Goal: Information Seeking & Learning: Find specific fact

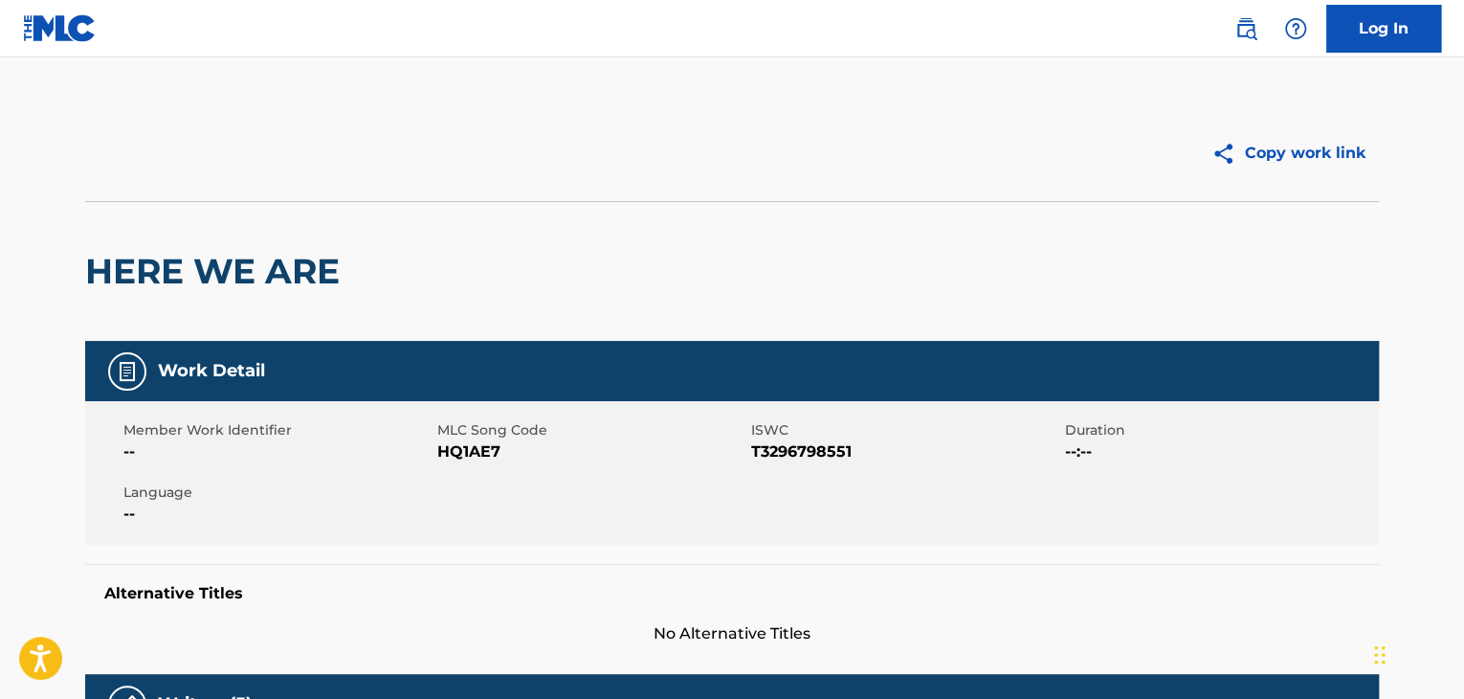
click at [1225, 30] on div "Log In" at bounding box center [1328, 29] width 226 height 48
click at [1258, 24] on link at bounding box center [1246, 29] width 38 height 38
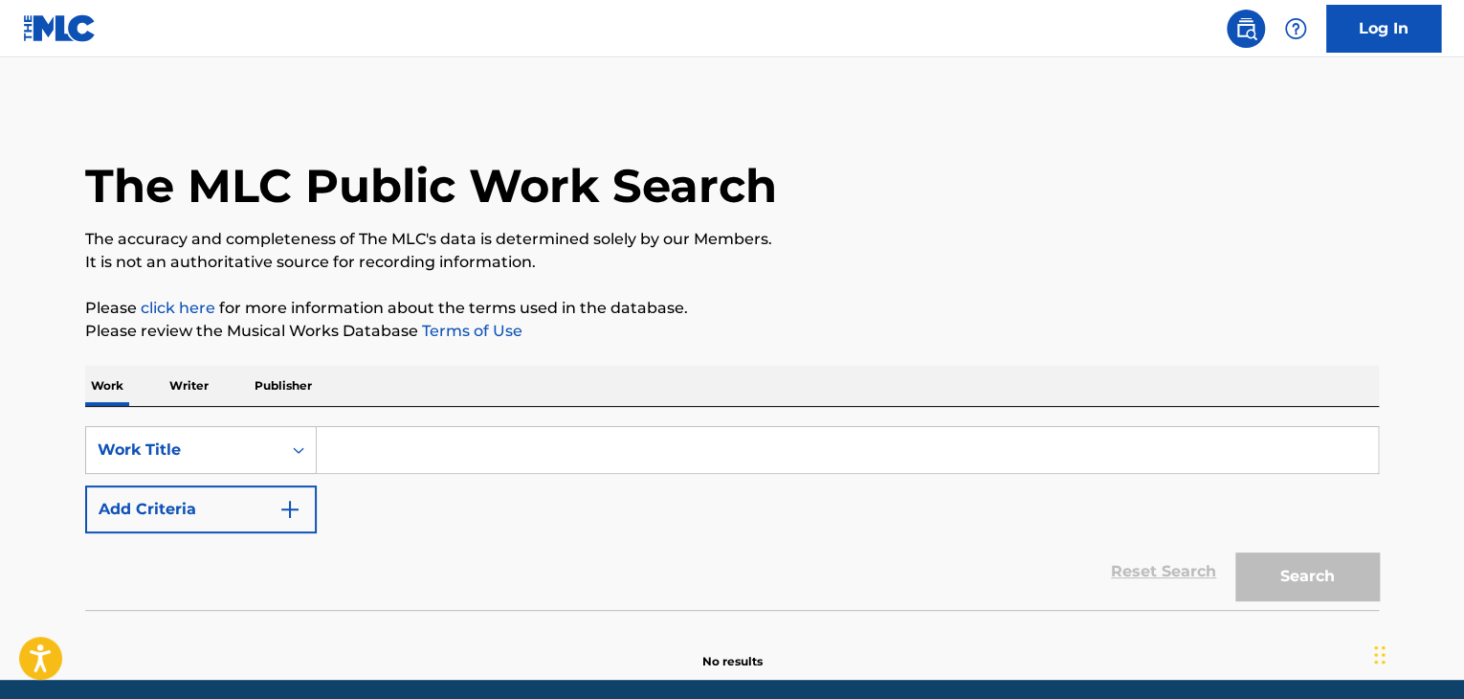
click at [194, 380] on p "Writer" at bounding box center [189, 386] width 51 height 40
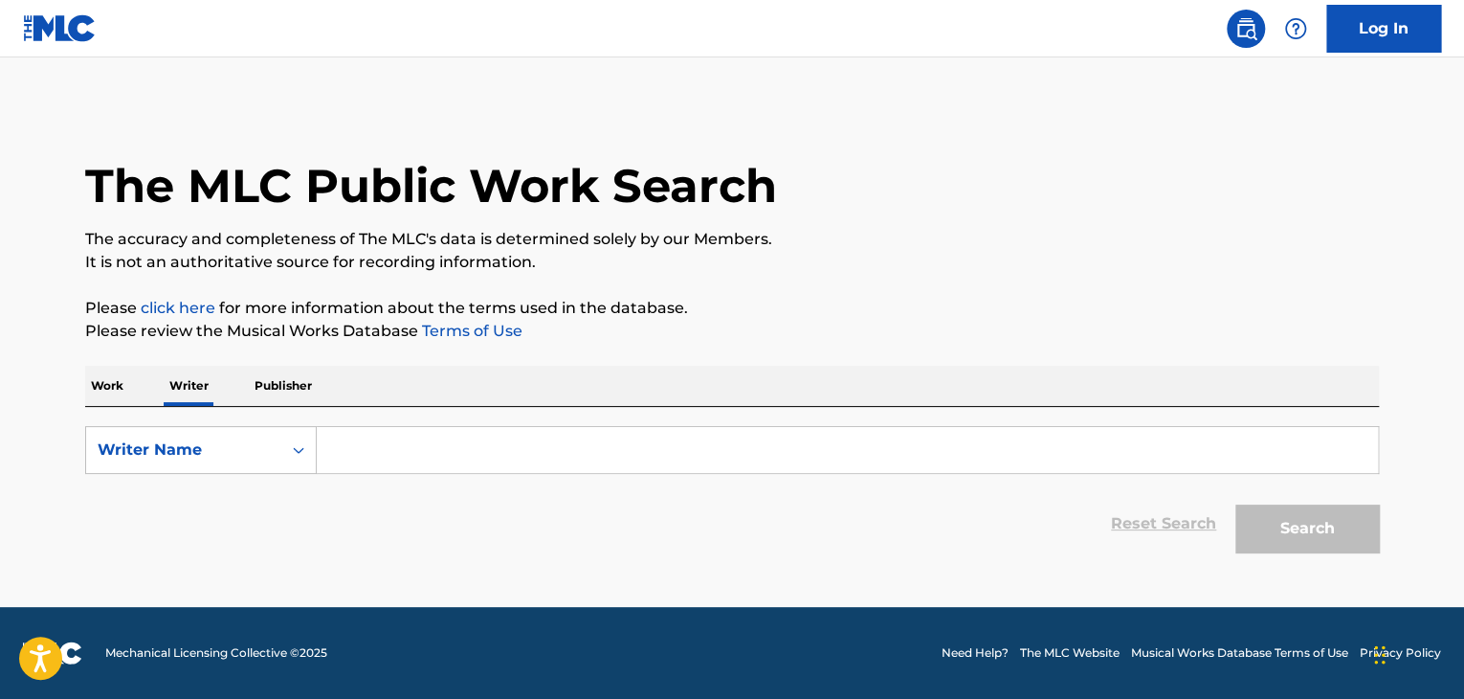
click at [401, 436] on input "Search Form" at bounding box center [847, 450] width 1061 height 46
paste input "[PERSON_NAME]"
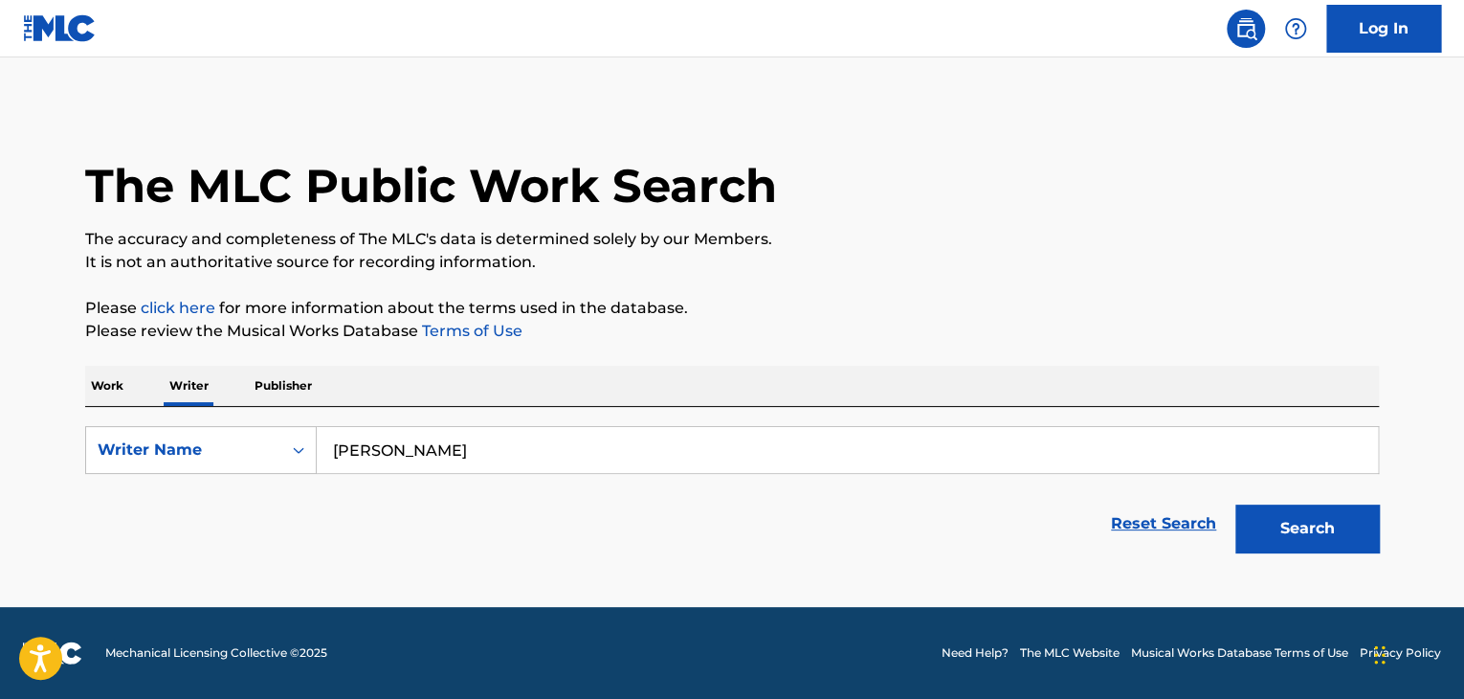
type input "[PERSON_NAME]"
click at [1236, 504] on button "Search" at bounding box center [1308, 528] width 144 height 48
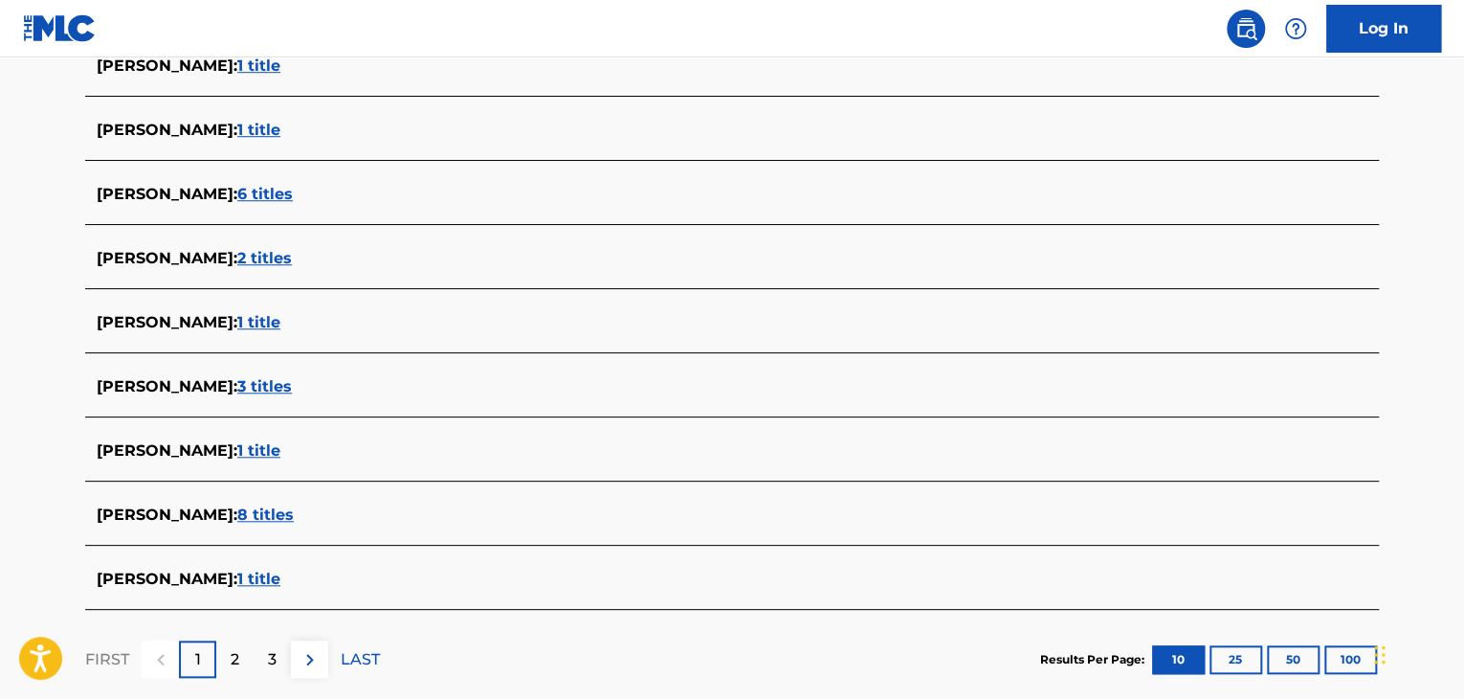
scroll to position [735, 0]
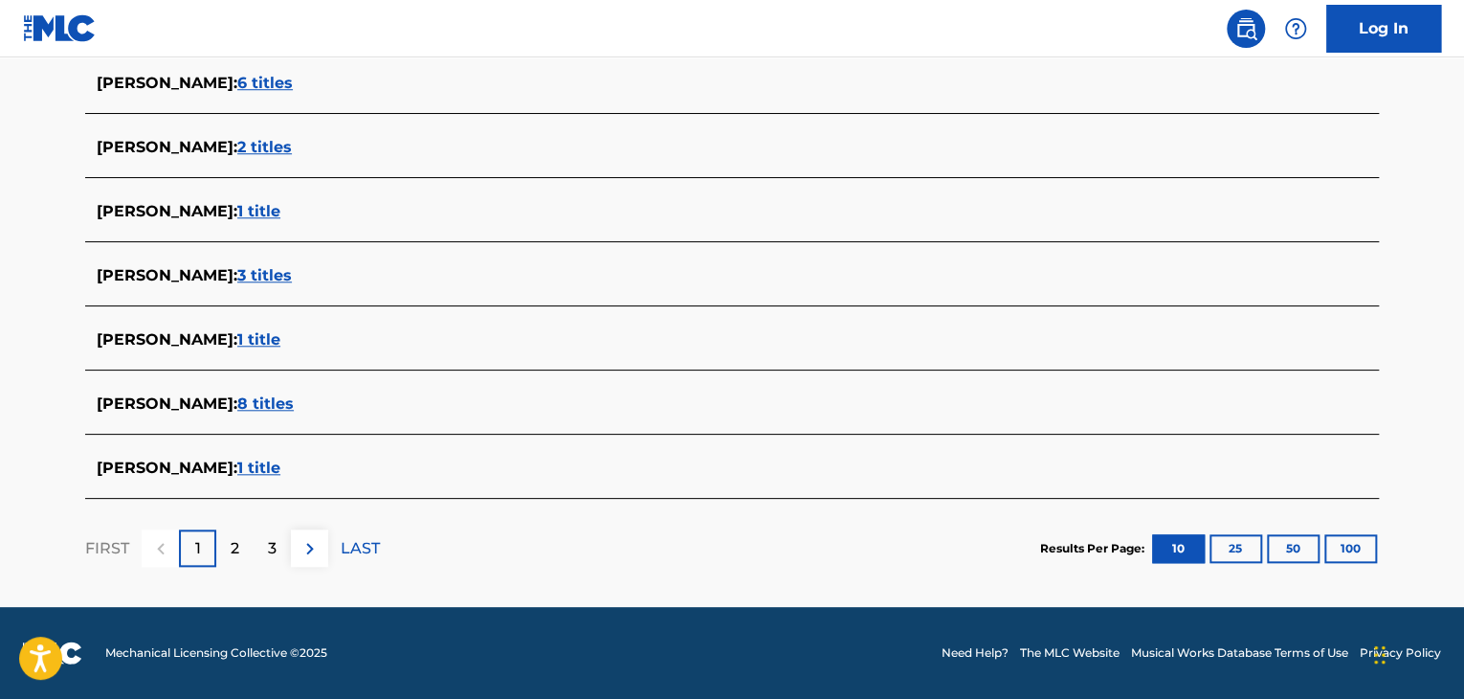
click at [237, 471] on span "1 title" at bounding box center [258, 467] width 43 height 18
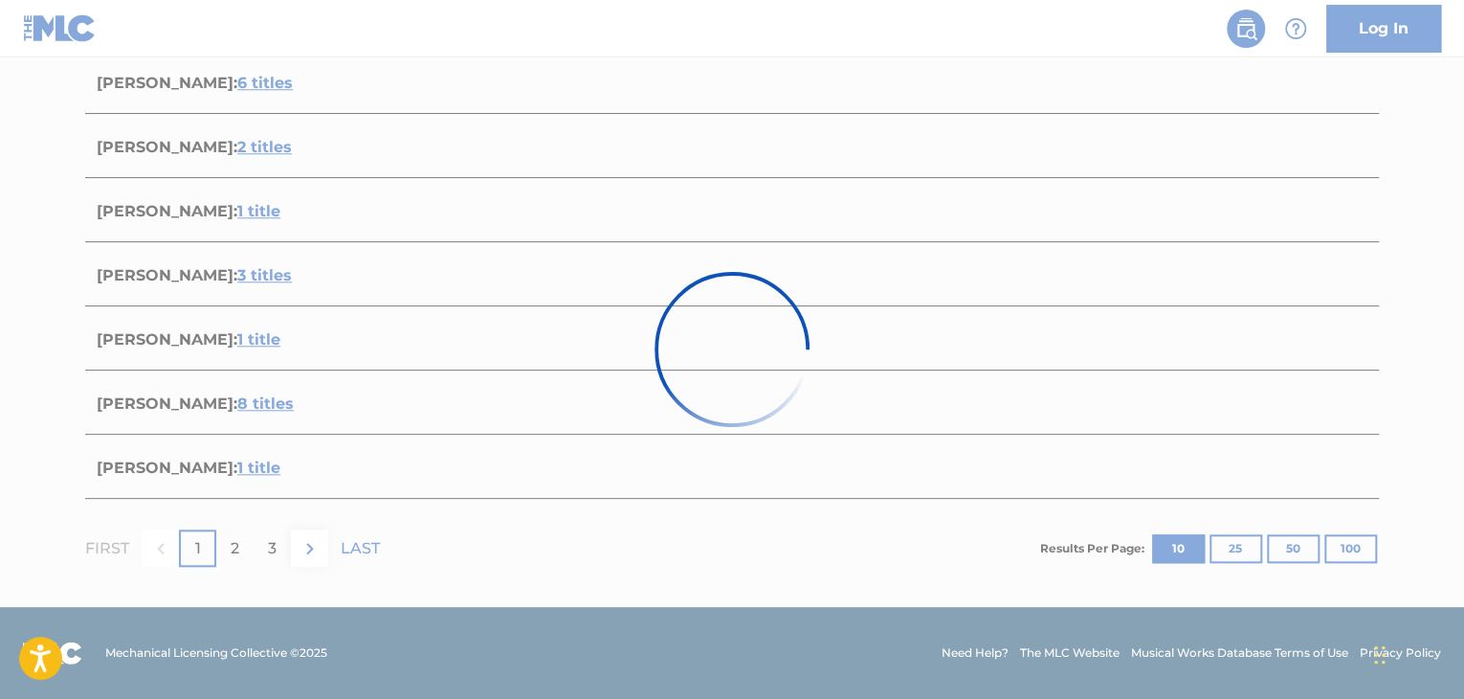
scroll to position [283, 0]
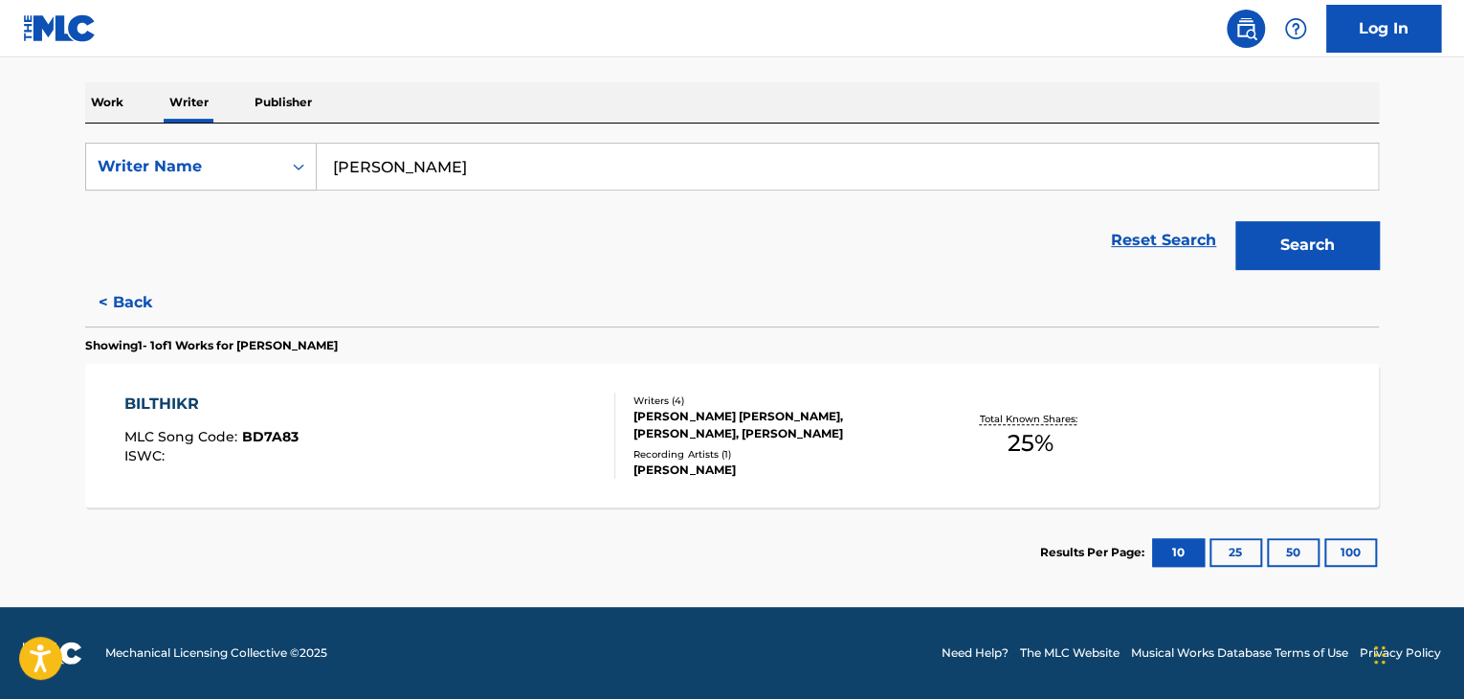
click at [529, 400] on div "BILTHIKR MLC Song Code : BD7A83 ISWC :" at bounding box center [370, 435] width 492 height 86
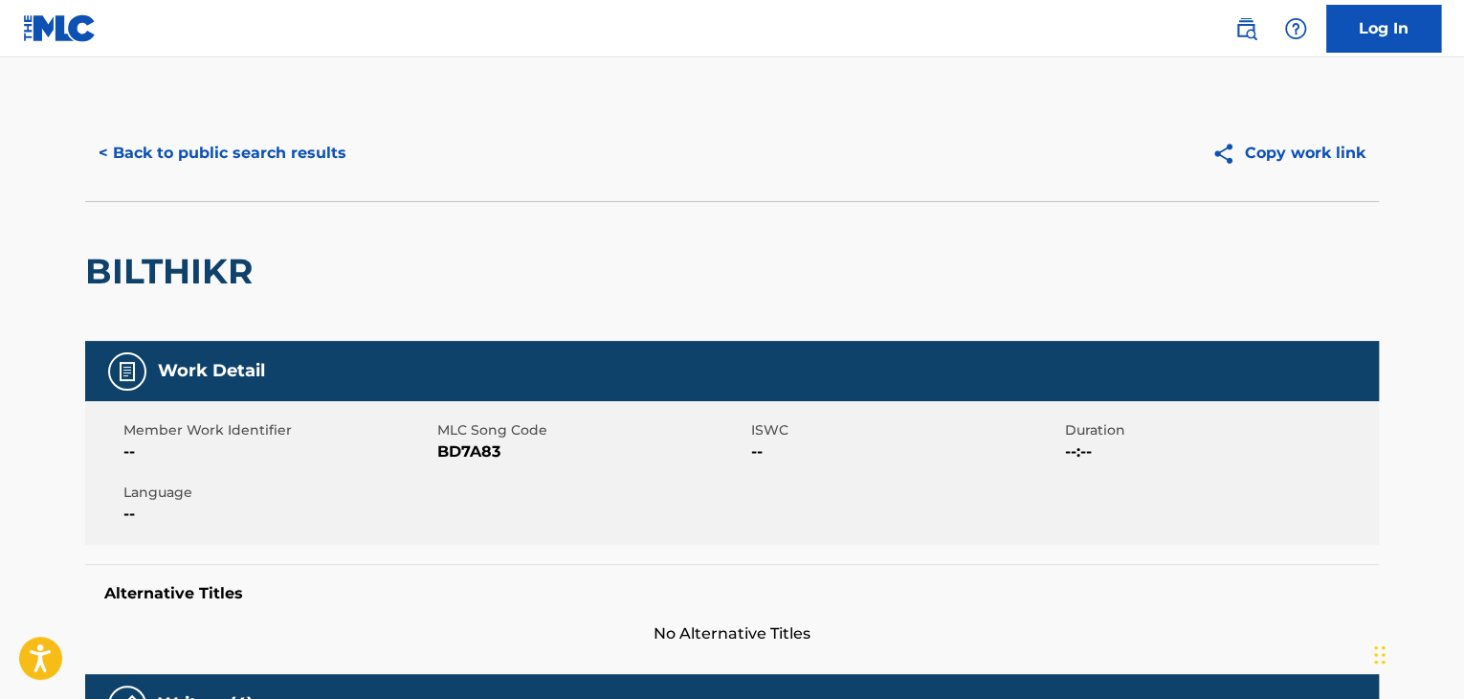
click at [260, 155] on button "< Back to public search results" at bounding box center [222, 153] width 275 height 48
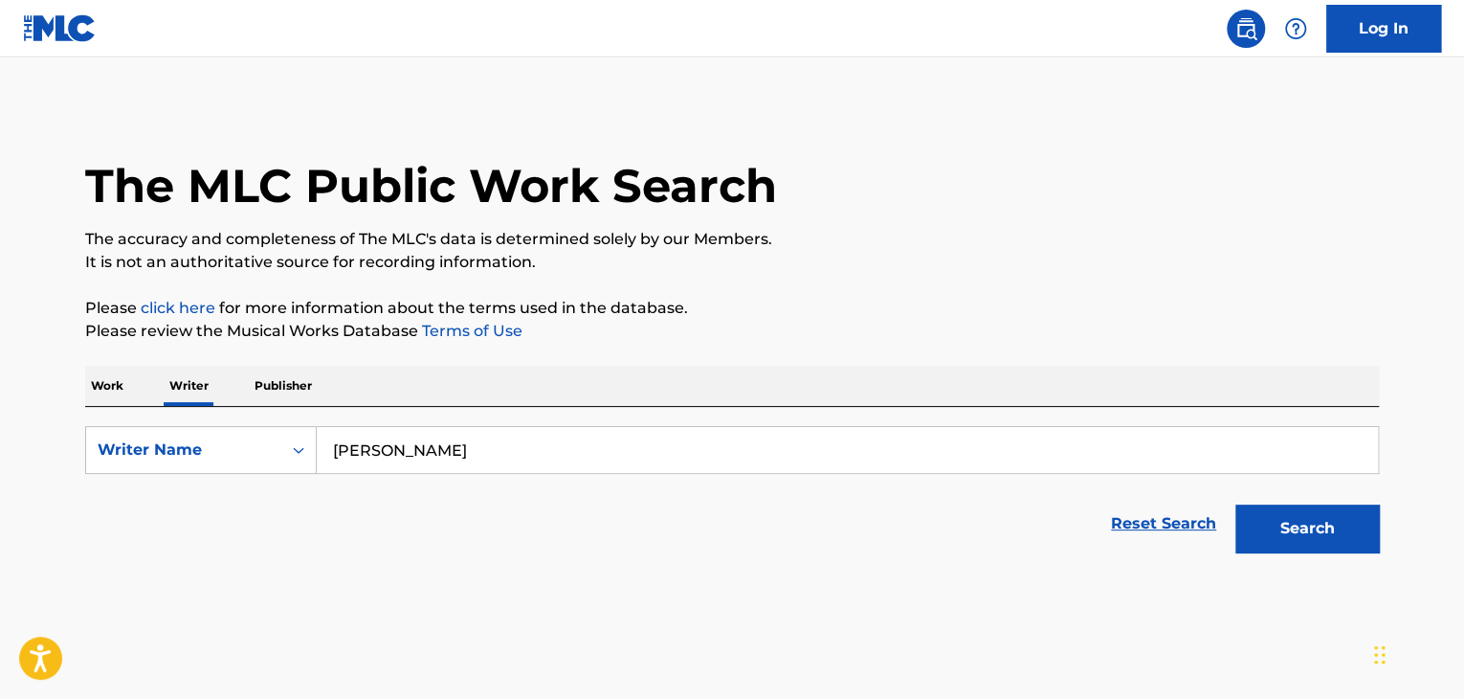
scroll to position [23, 0]
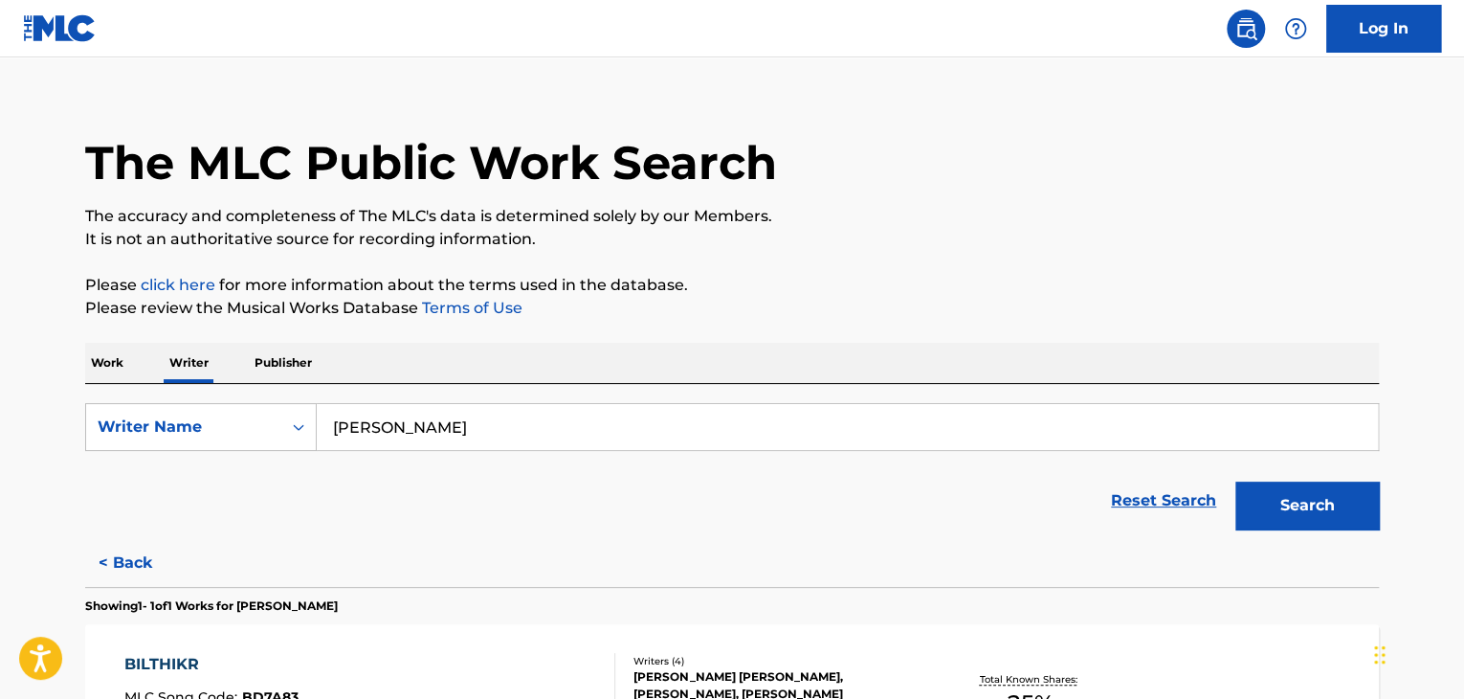
click at [436, 424] on input "[PERSON_NAME]" at bounding box center [847, 427] width 1061 height 46
paste input "nna Khitrik"
click at [1236, 481] on button "Search" at bounding box center [1308, 505] width 144 height 48
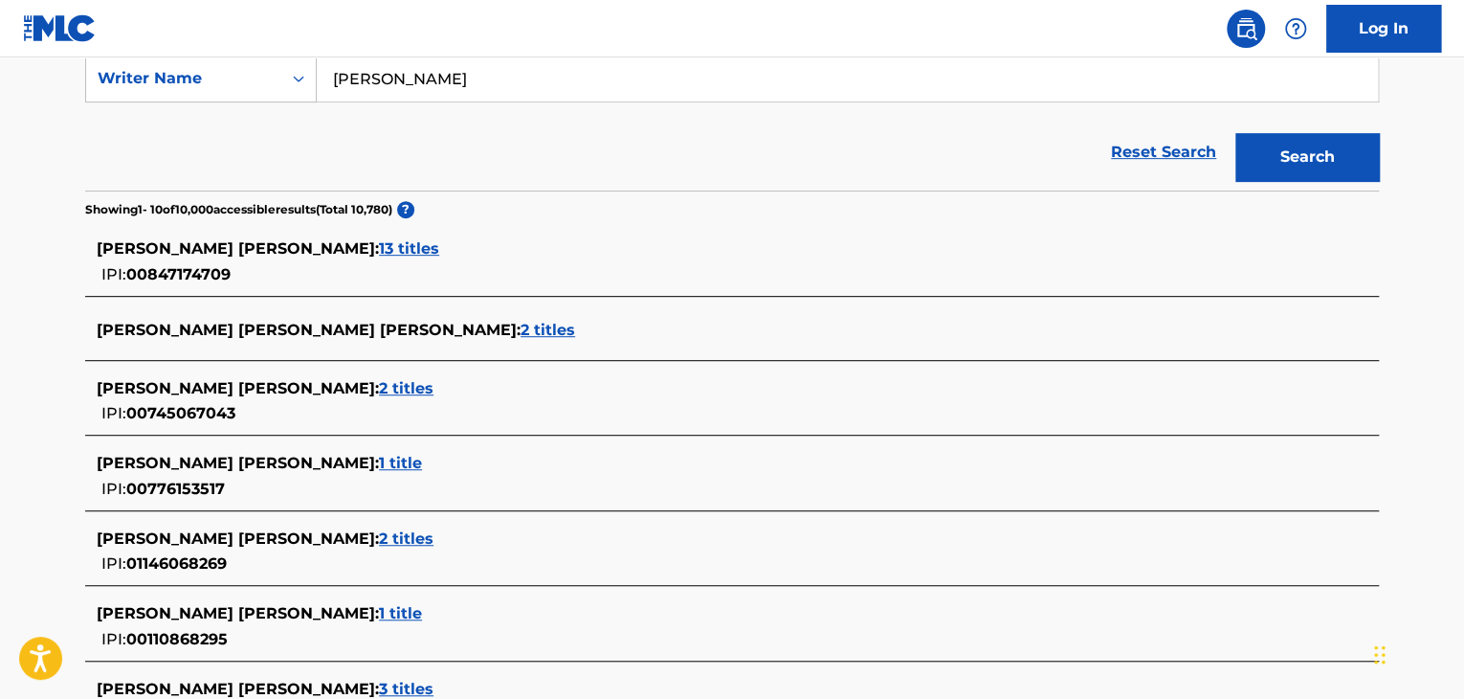
scroll to position [214, 0]
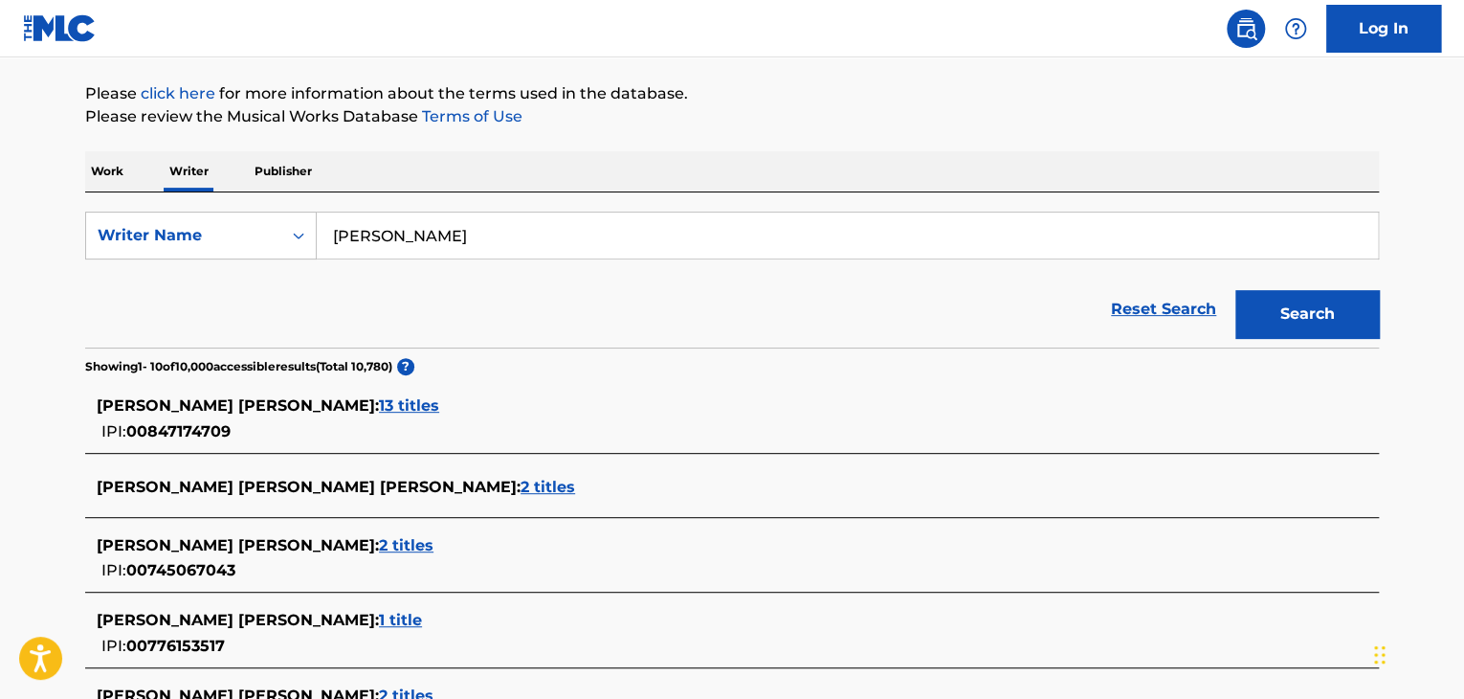
click at [443, 246] on input "[PERSON_NAME]" at bounding box center [847, 235] width 1061 height 46
paste input "[PERSON_NAME]"
click at [1236, 290] on button "Search" at bounding box center [1308, 314] width 144 height 48
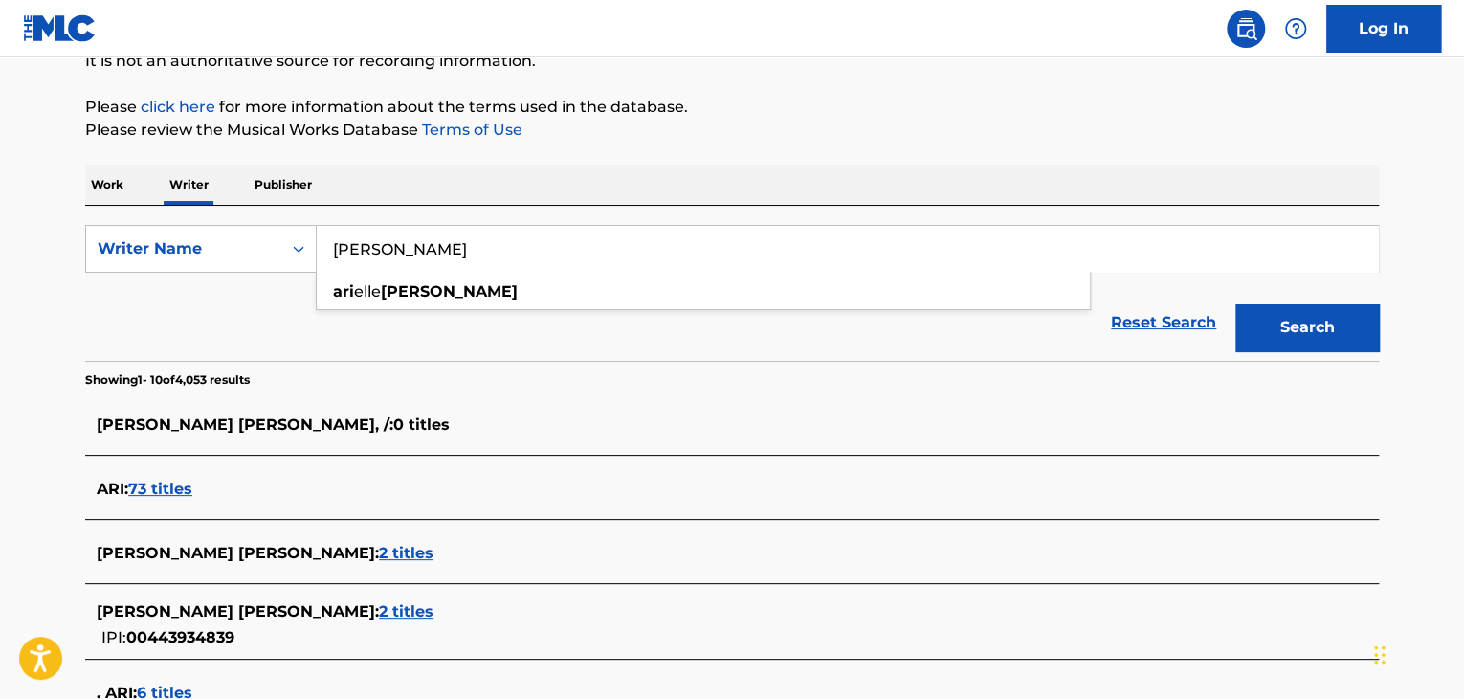
scroll to position [119, 0]
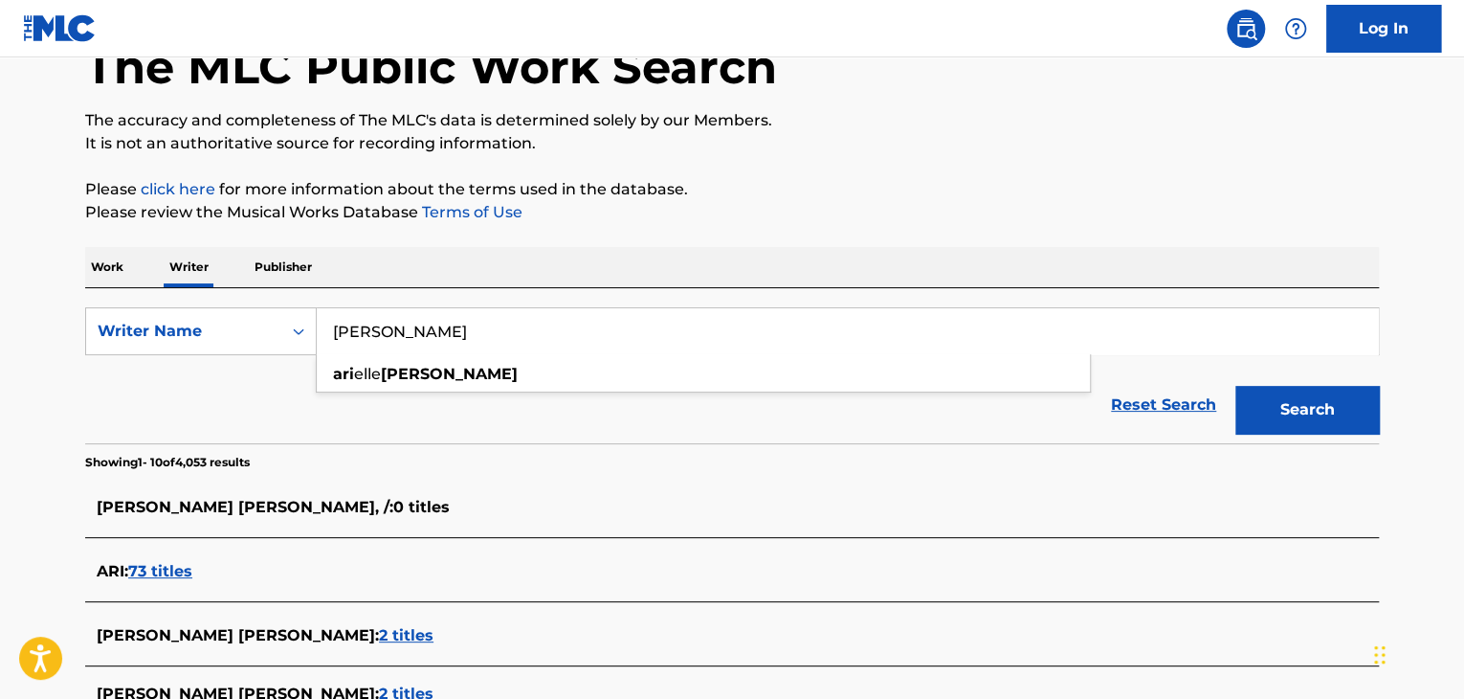
click at [433, 323] on input "[PERSON_NAME]" at bounding box center [847, 331] width 1061 height 46
paste input "[PERSON_NAME] [PERSON_NAME]"
click at [1236, 386] on button "Search" at bounding box center [1308, 410] width 144 height 48
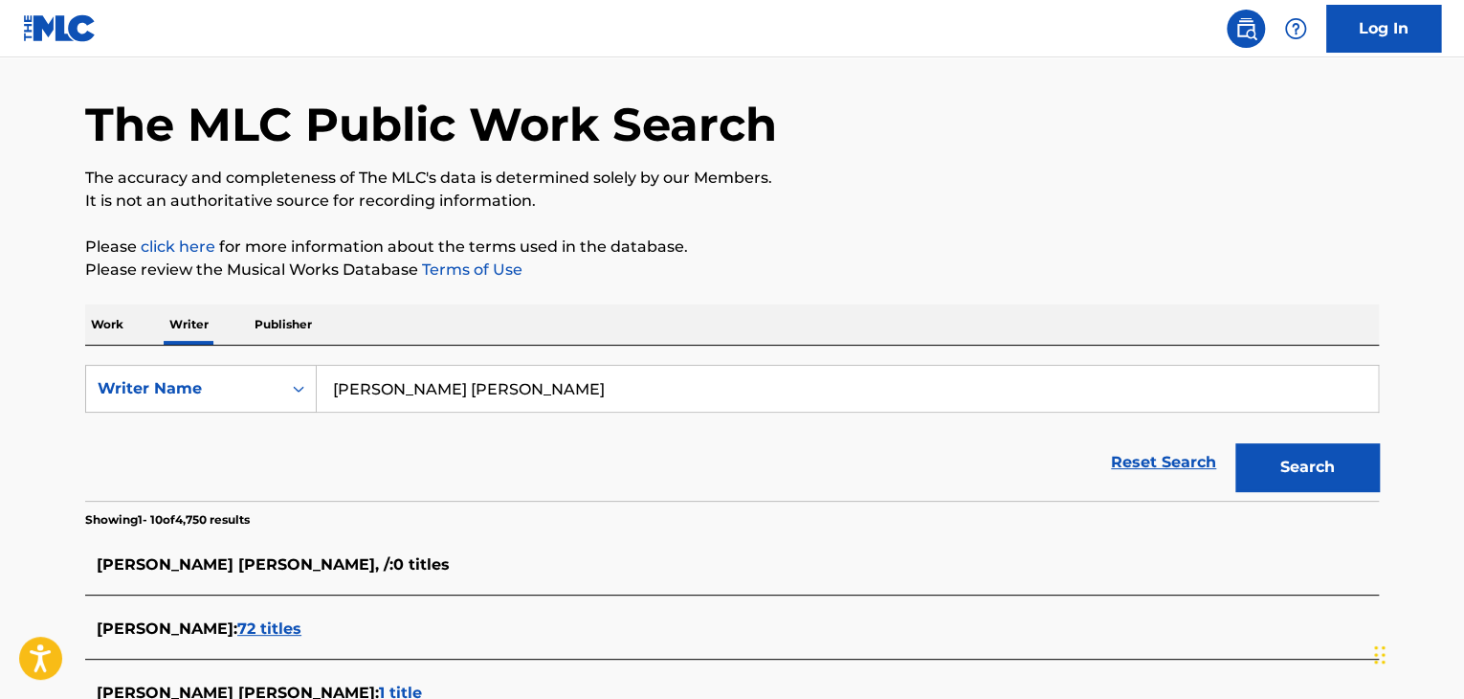
scroll to position [0, 0]
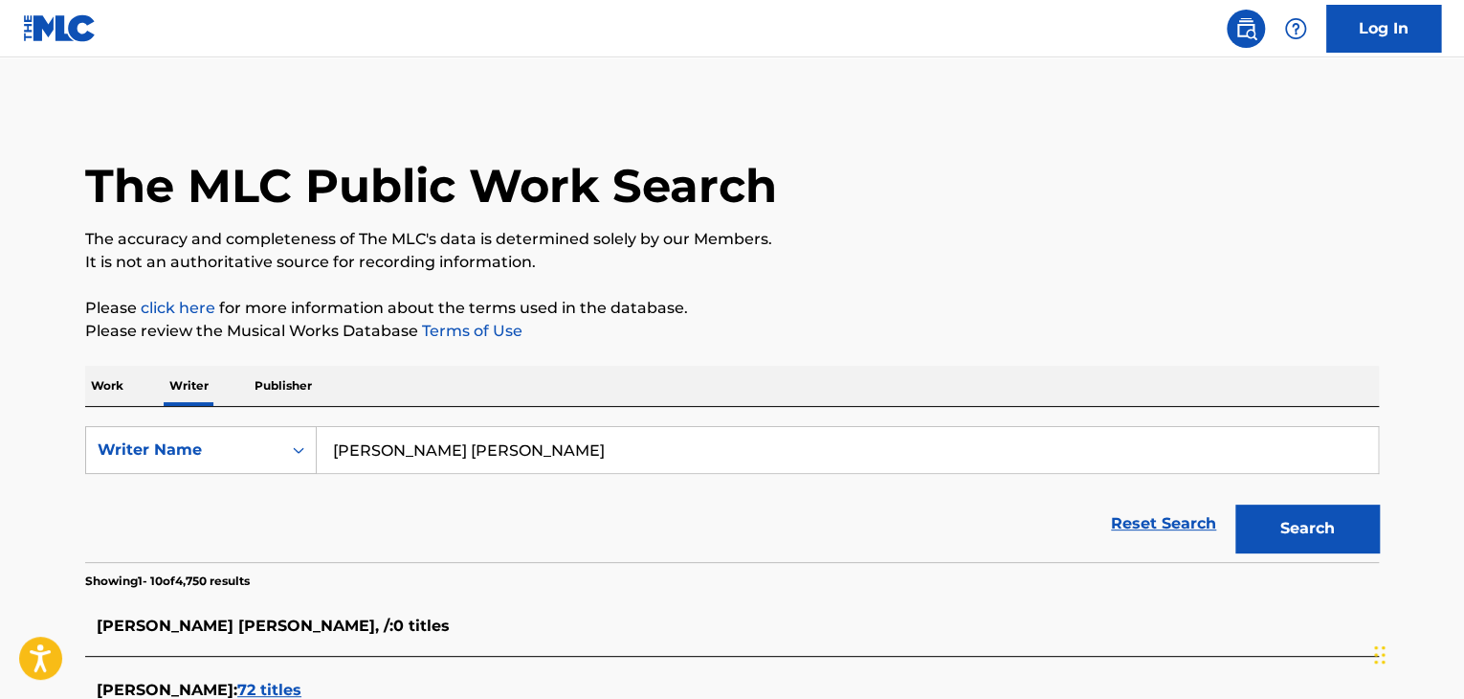
click at [446, 437] on input "[PERSON_NAME] [PERSON_NAME]" at bounding box center [847, 450] width 1061 height 46
paste input "[PERSON_NAME]"
type input "[PERSON_NAME]"
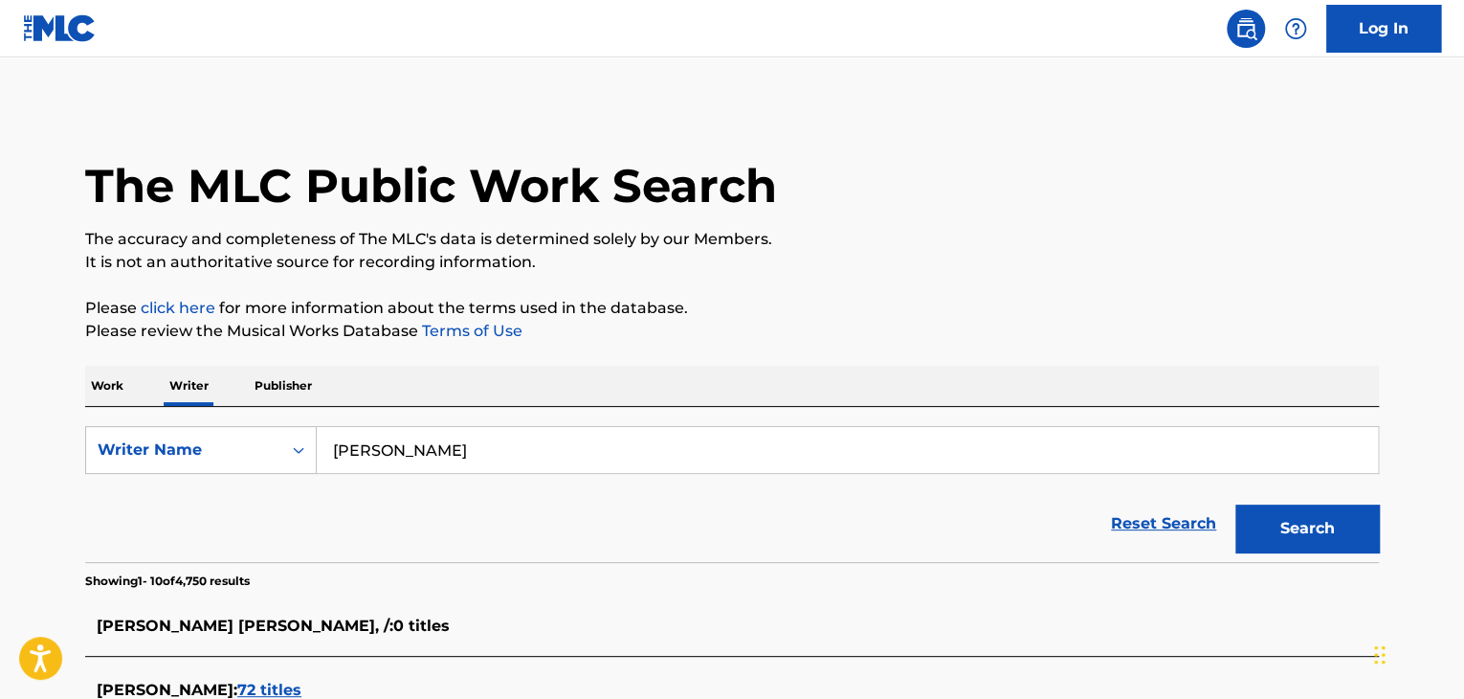
click at [1236, 504] on button "Search" at bounding box center [1308, 528] width 144 height 48
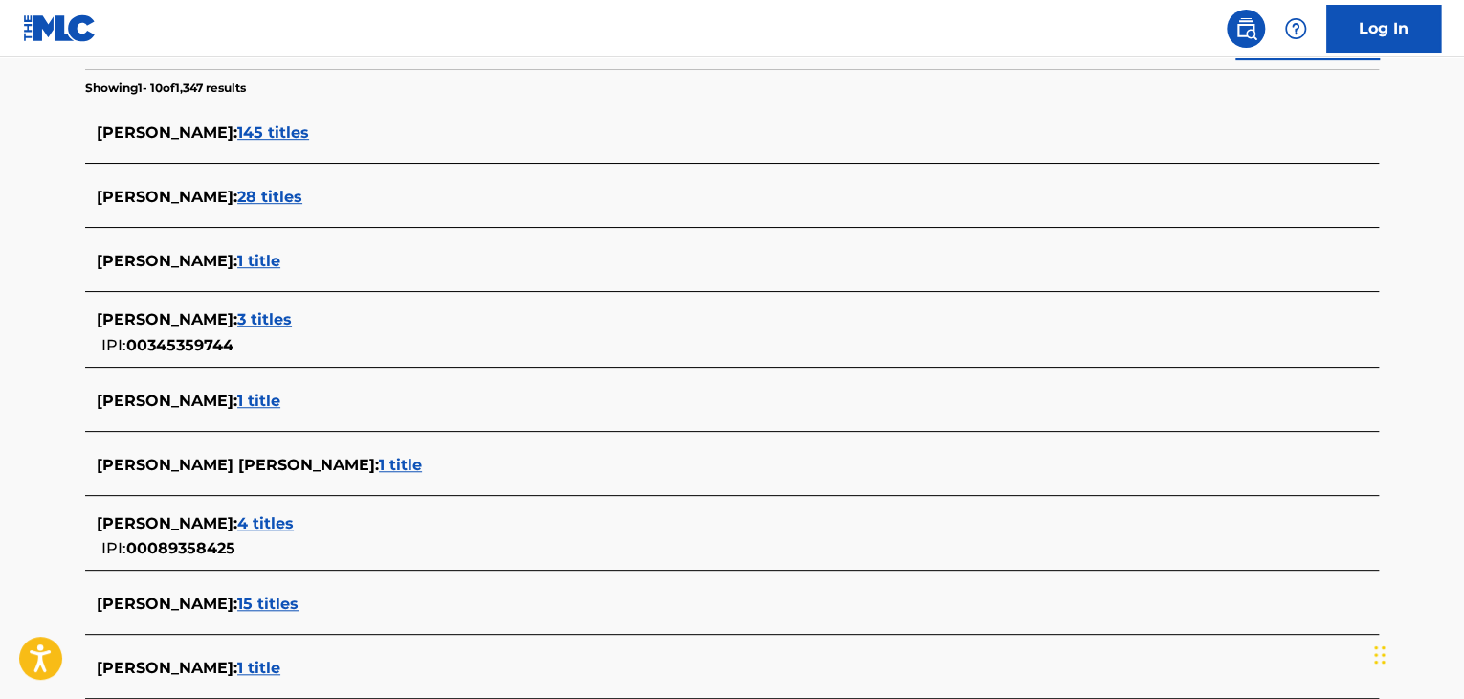
scroll to position [574, 0]
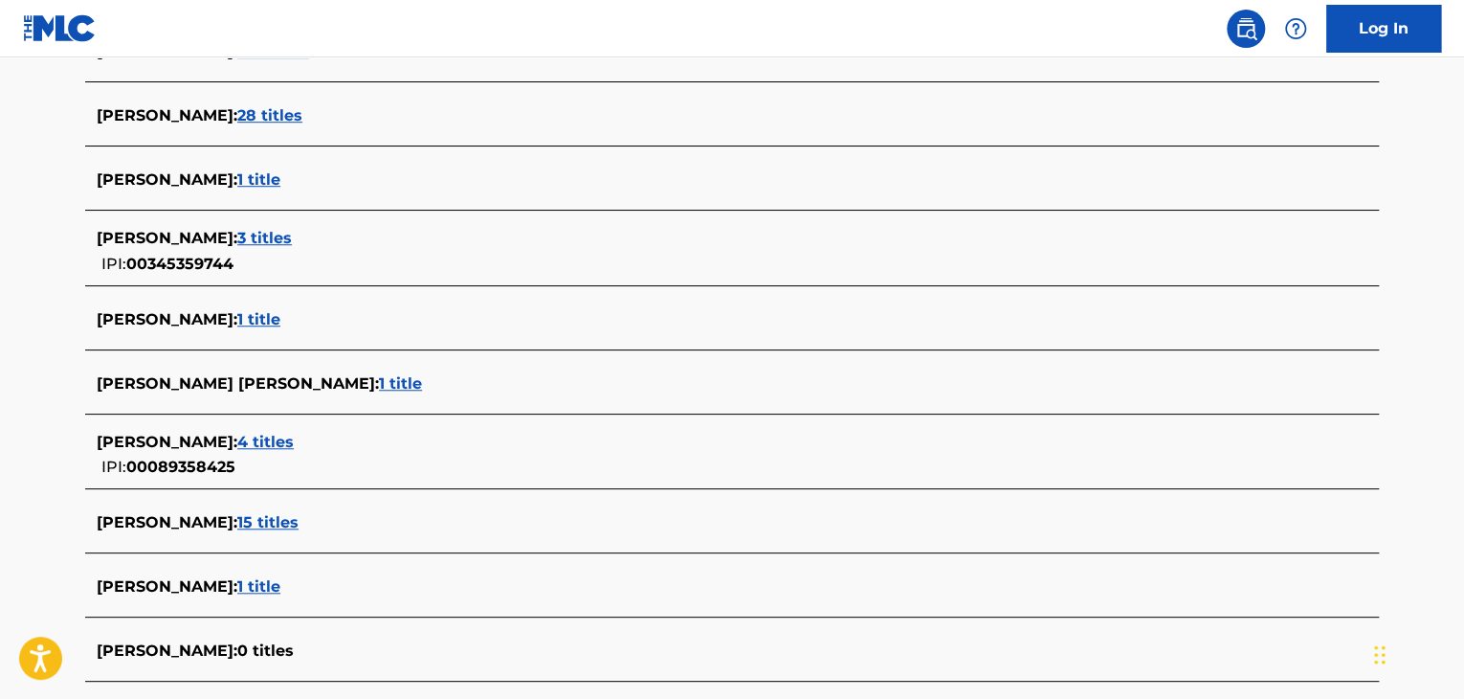
click at [277, 516] on span "15 titles" at bounding box center [267, 522] width 61 height 18
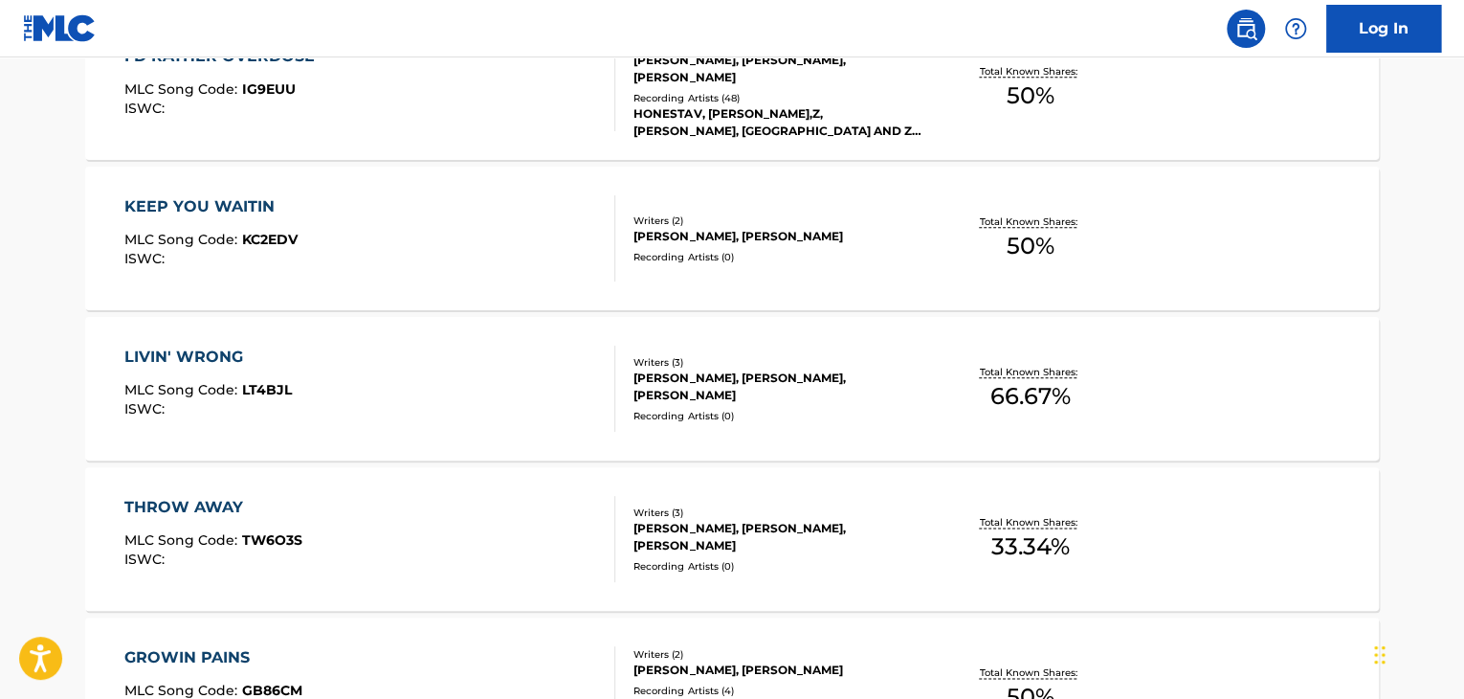
scroll to position [1053, 0]
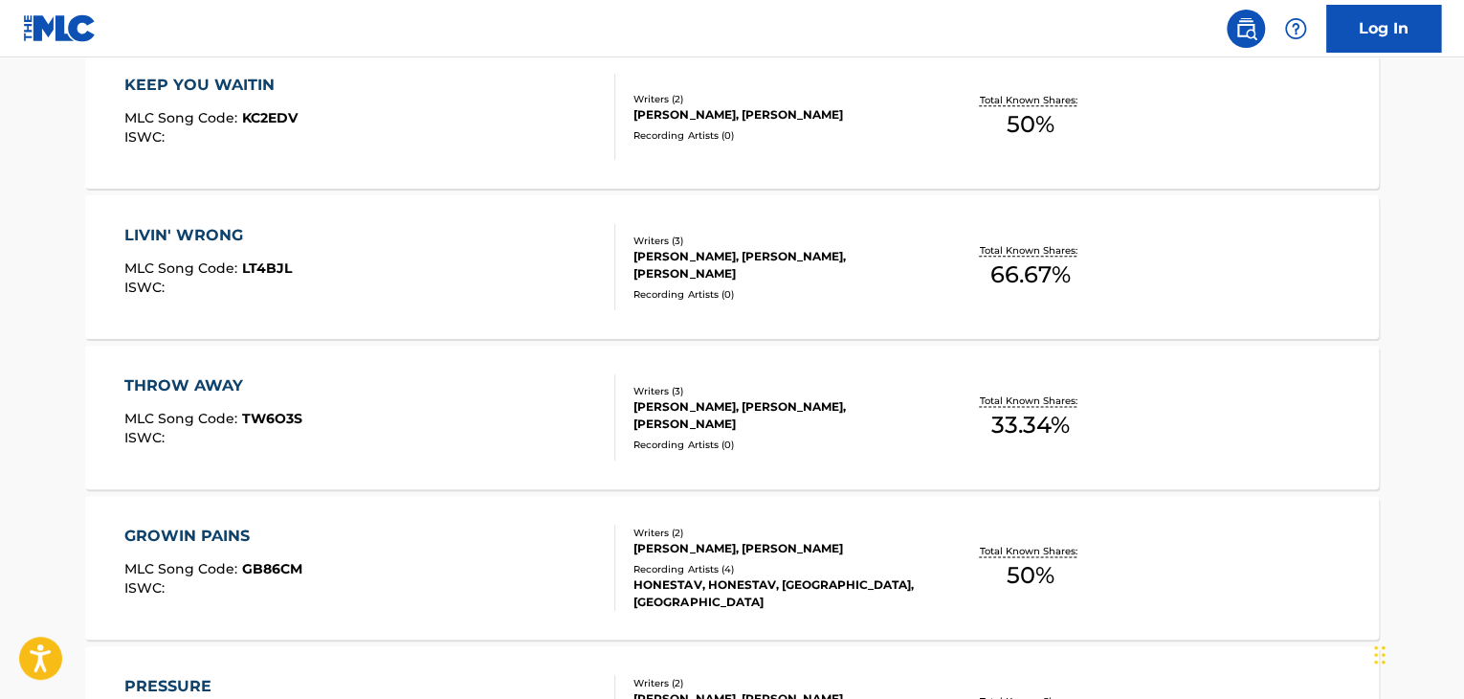
click at [502, 258] on div "LIVIN' WRONG MLC Song Code : LT4BJL ISWC :" at bounding box center [370, 267] width 492 height 86
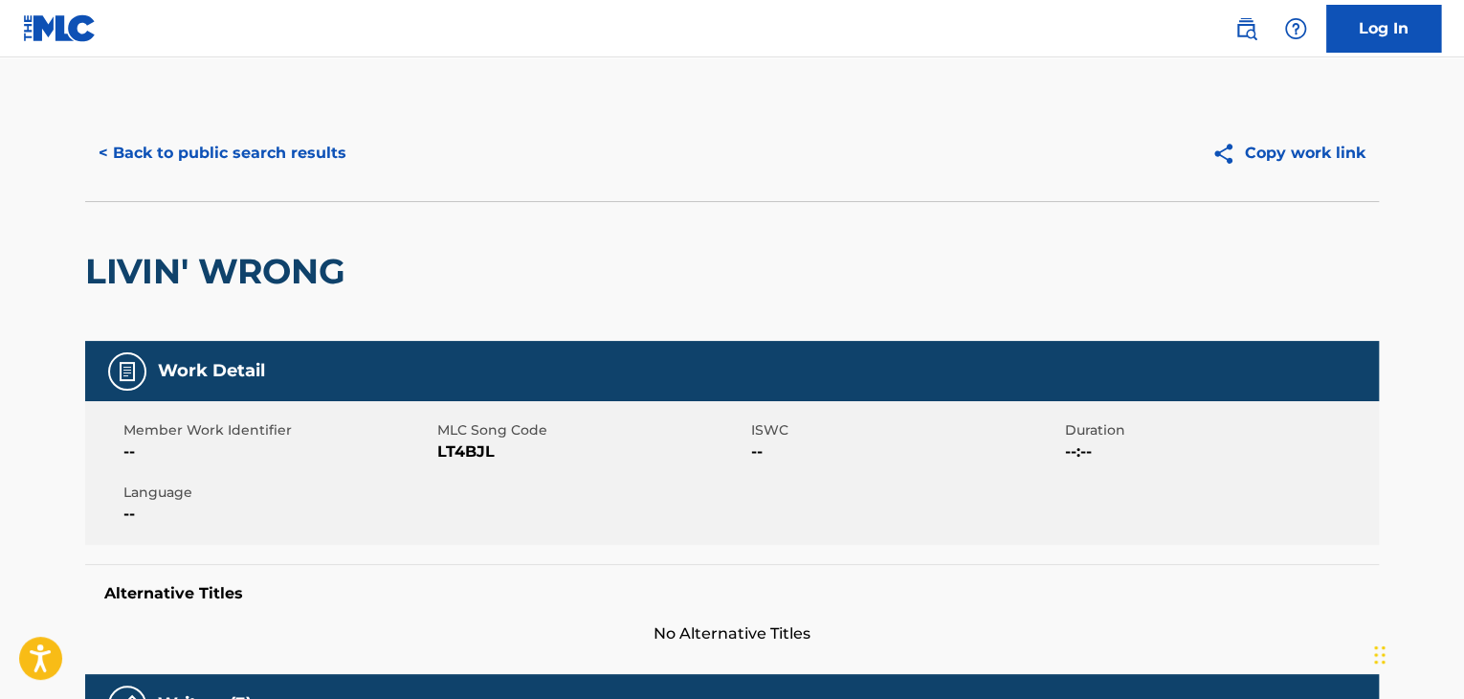
click at [256, 143] on button "< Back to public search results" at bounding box center [222, 153] width 275 height 48
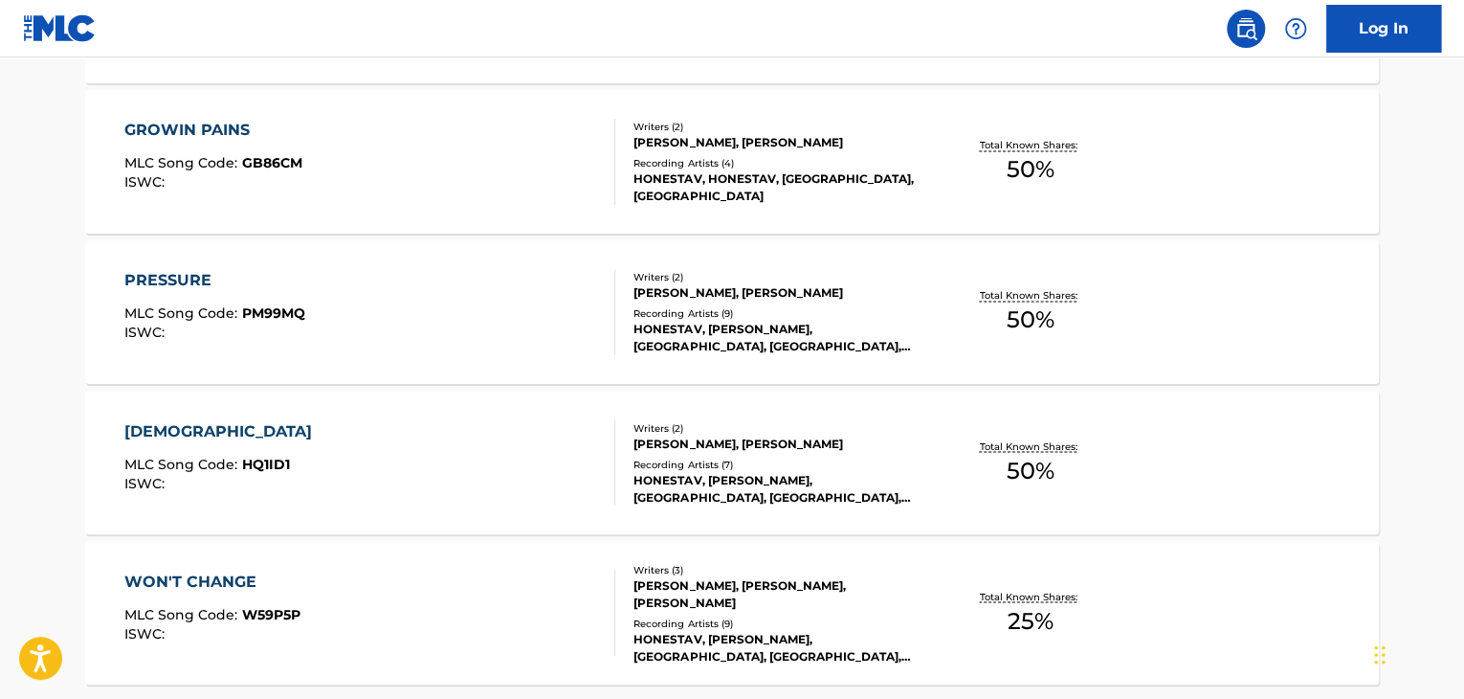
scroll to position [1644, 0]
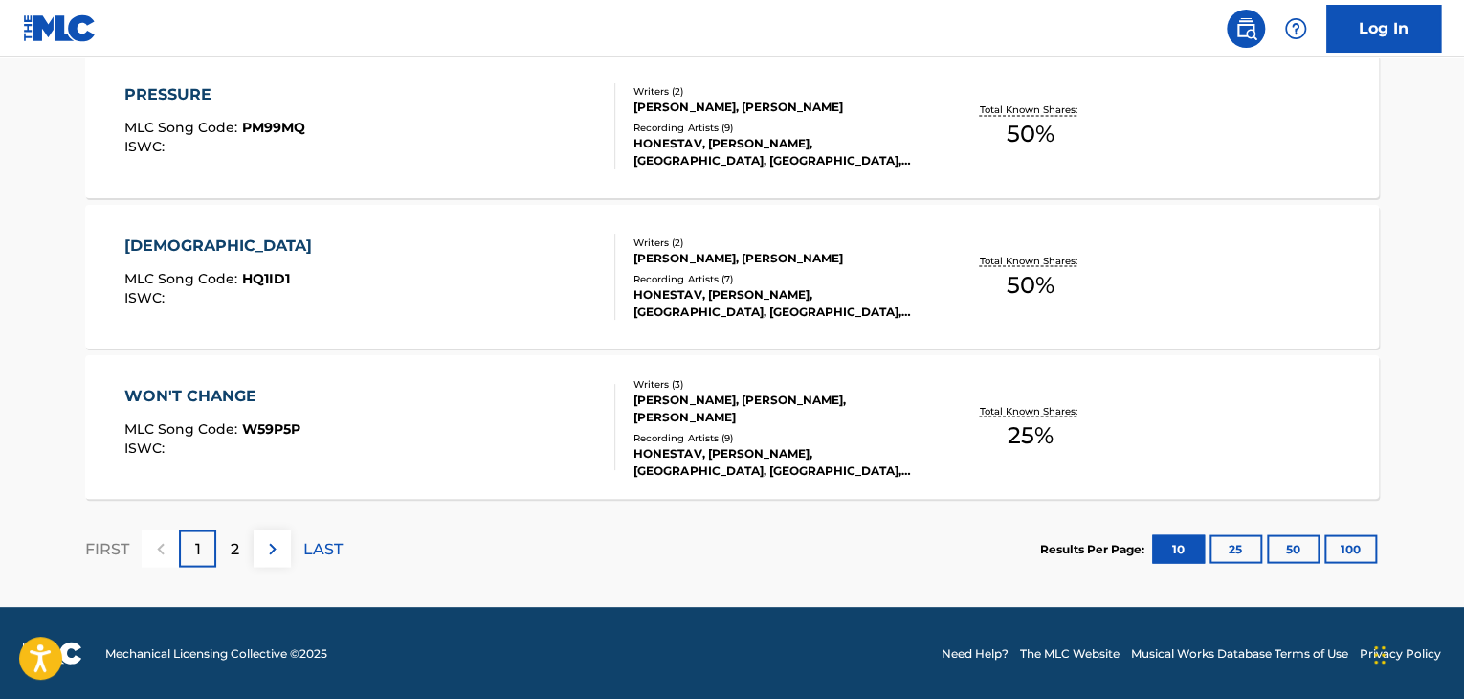
click at [237, 540] on p "2" at bounding box center [235, 548] width 9 height 23
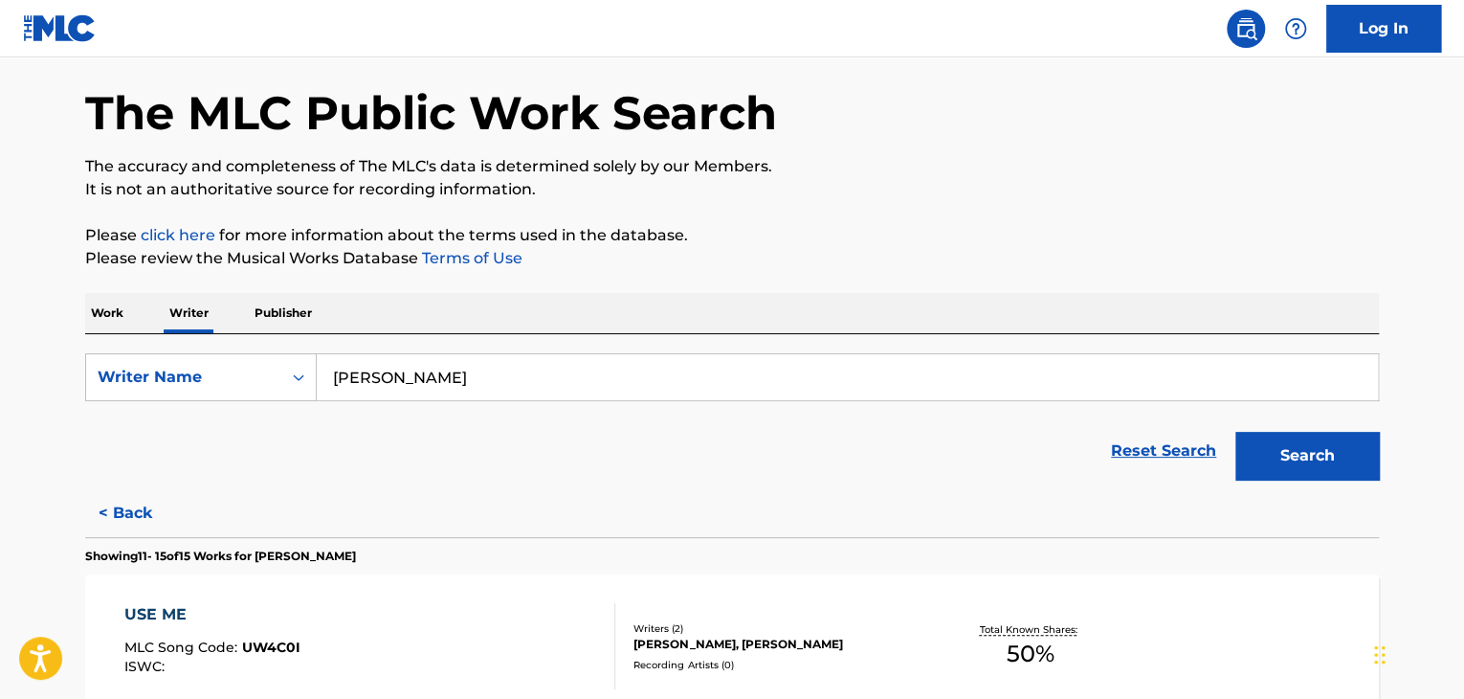
scroll to position [892, 0]
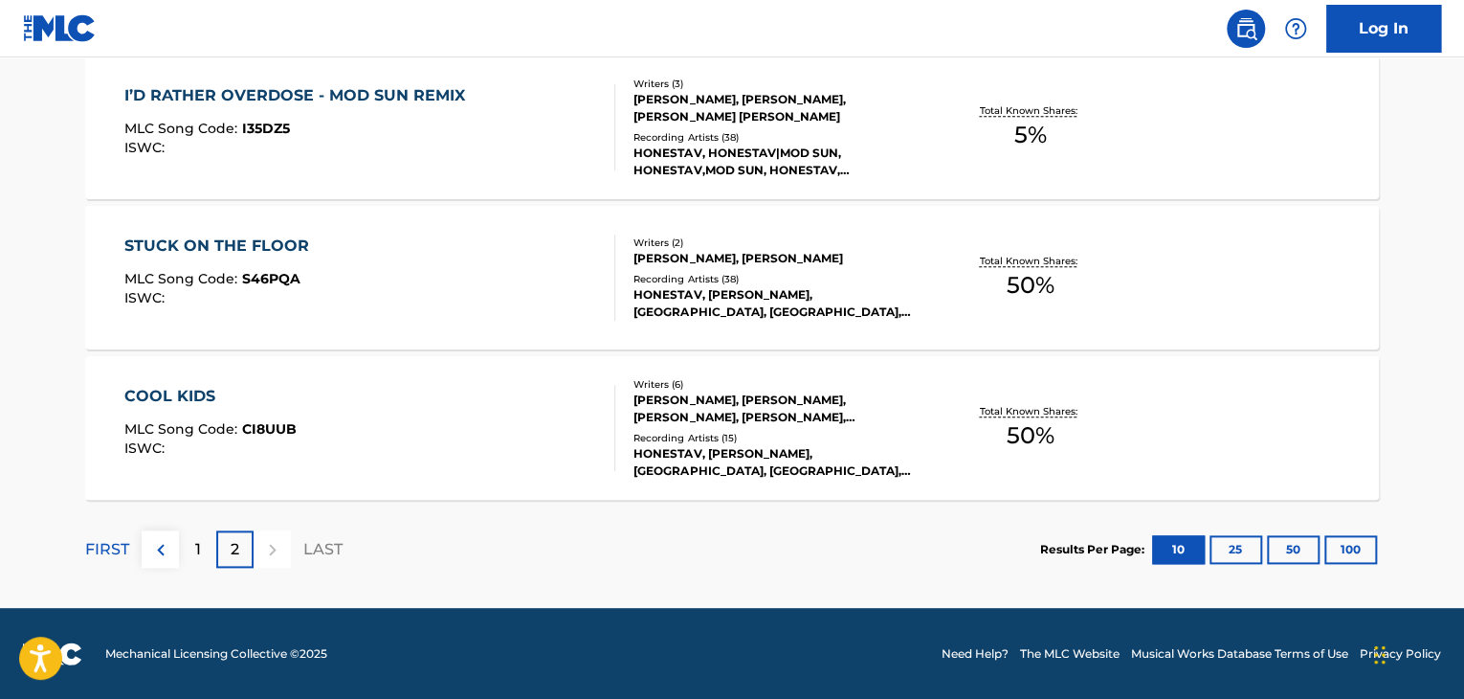
click at [572, 442] on div "COOL KIDS MLC Song Code : CI8UUB ISWC :" at bounding box center [370, 428] width 492 height 86
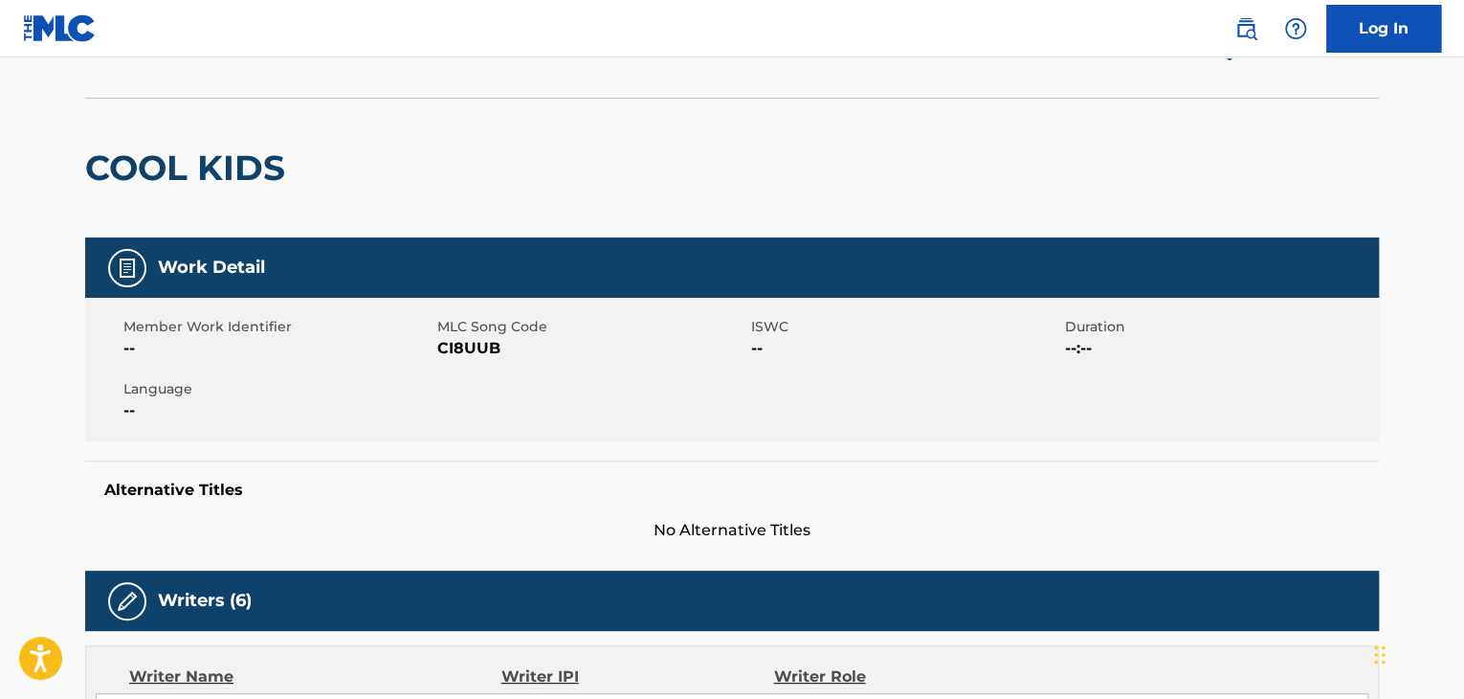
scroll to position [96, 0]
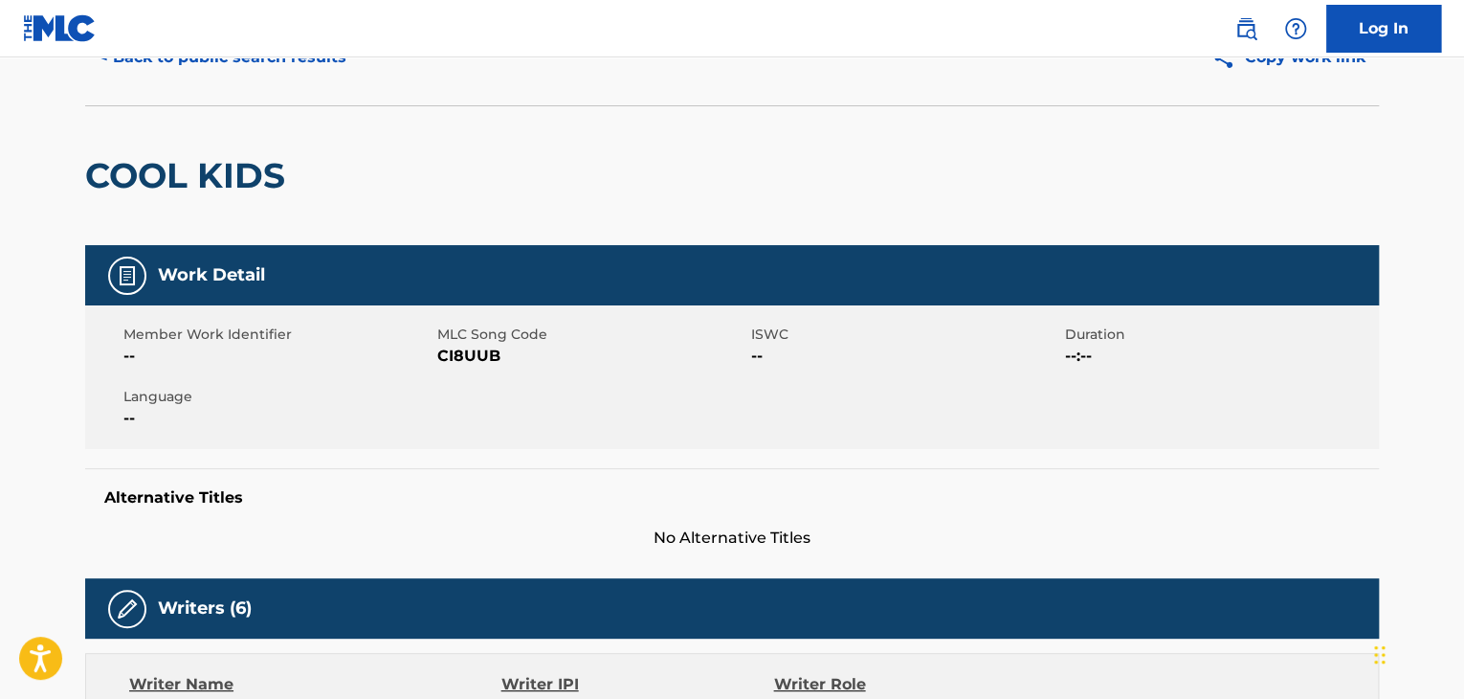
click at [262, 78] on button "< Back to public search results" at bounding box center [222, 57] width 275 height 48
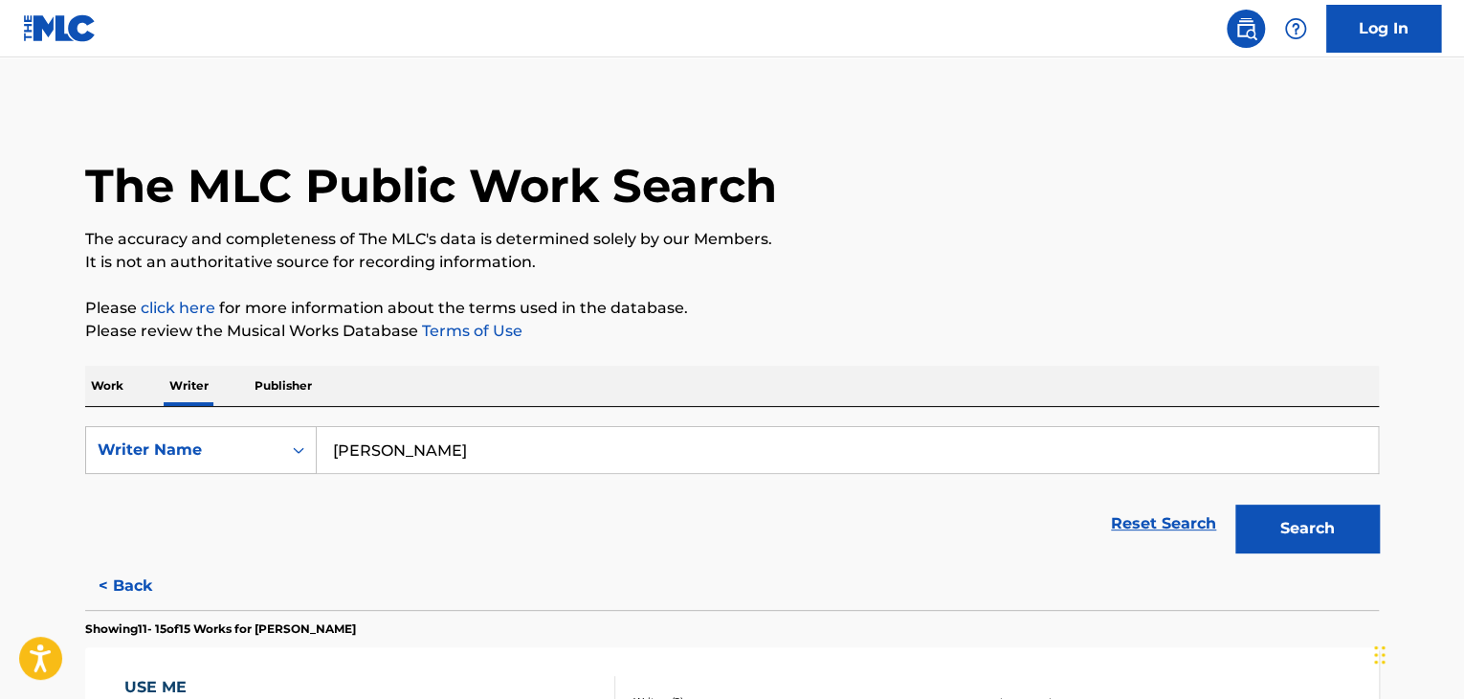
click at [423, 445] on input "[PERSON_NAME]" at bounding box center [847, 450] width 1061 height 46
paste input "[PERSON_NAME]"
type input "[PERSON_NAME]"
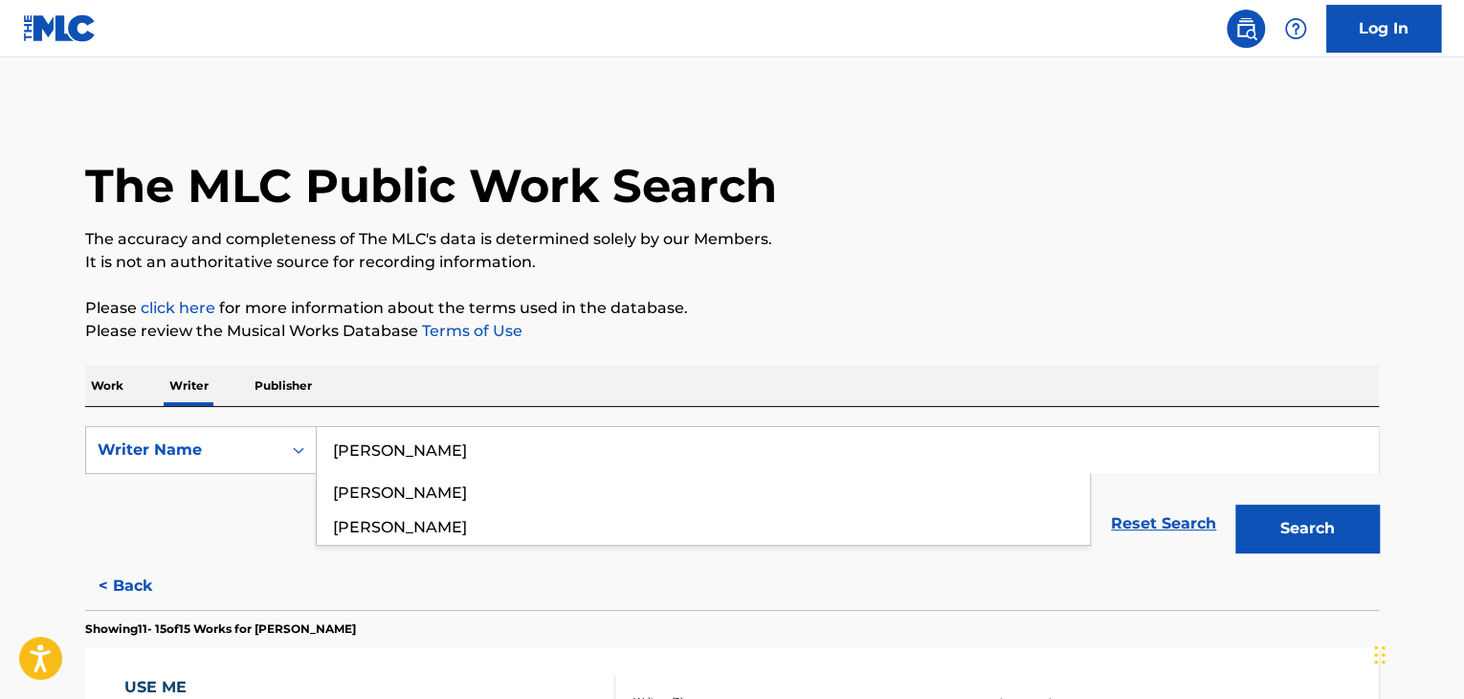
click at [1236, 504] on button "Search" at bounding box center [1308, 528] width 144 height 48
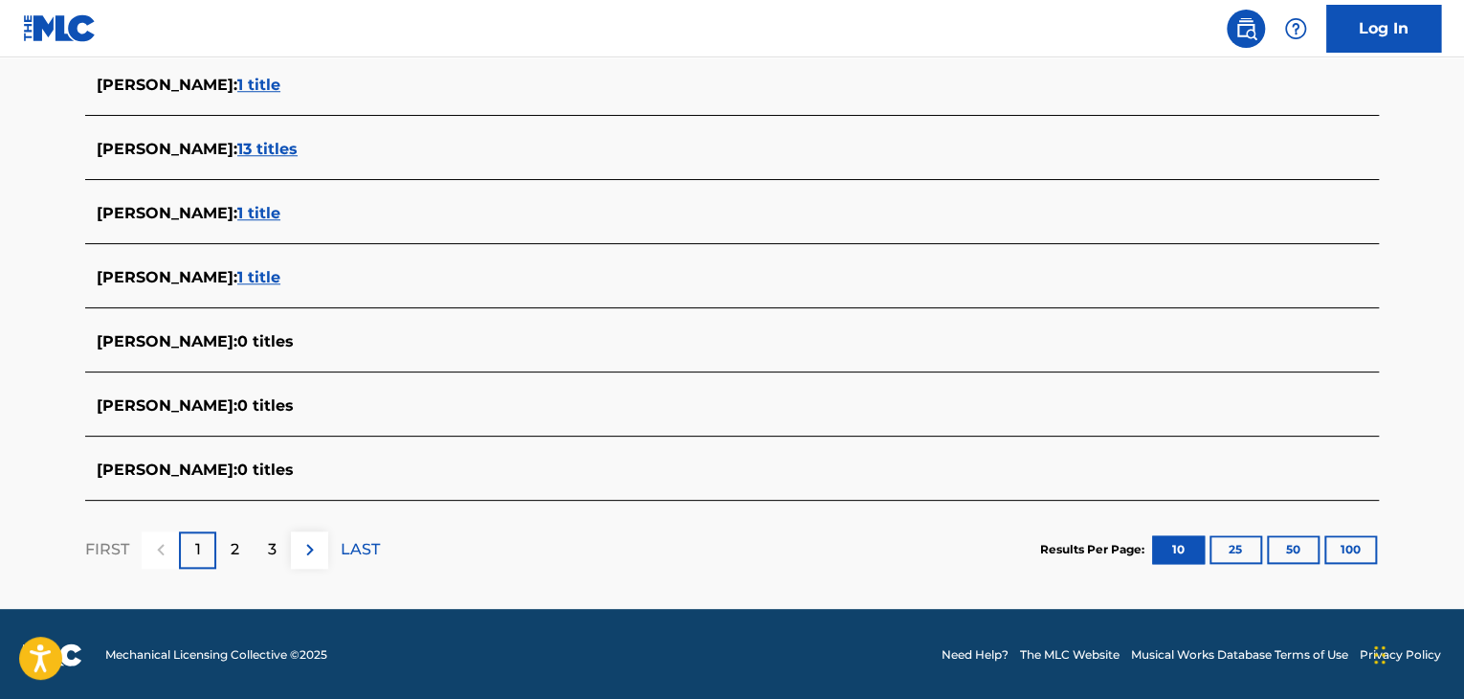
scroll to position [746, 0]
click at [237, 274] on span "1 title" at bounding box center [258, 276] width 43 height 18
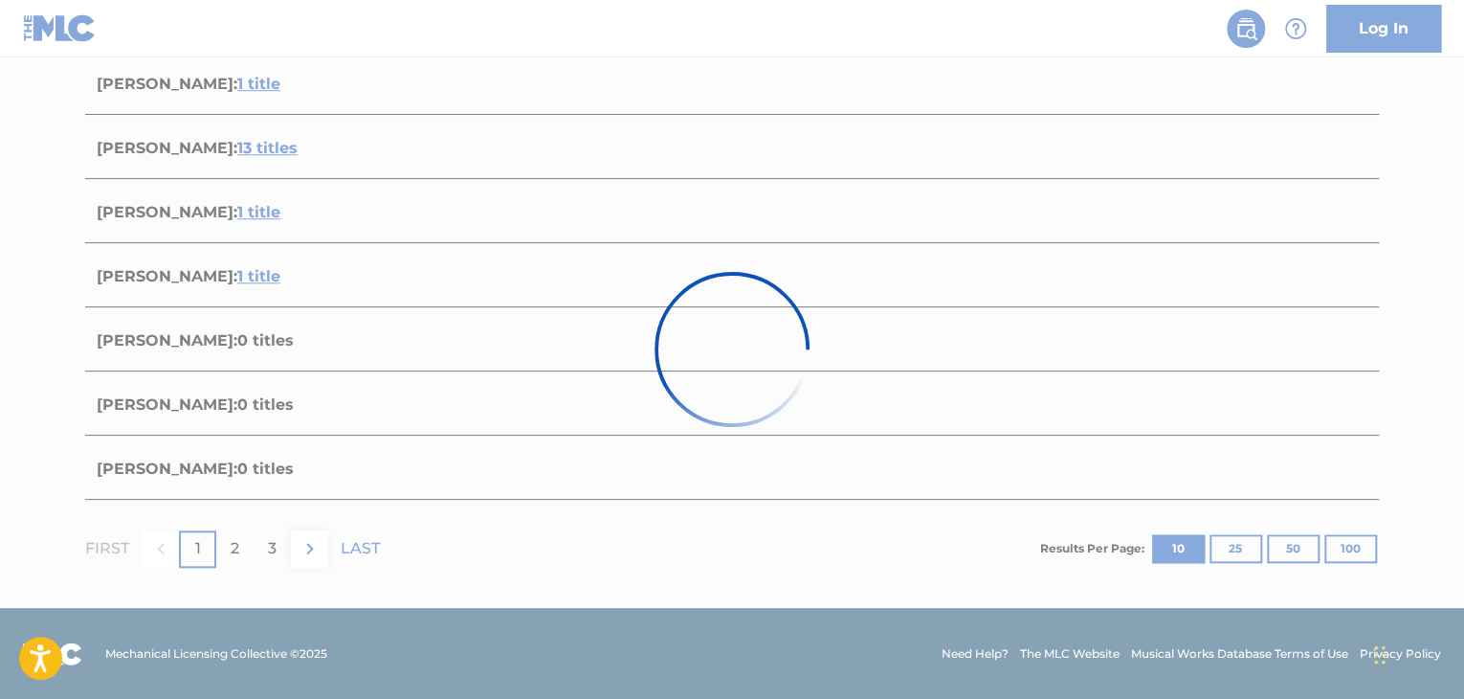
scroll to position [283, 0]
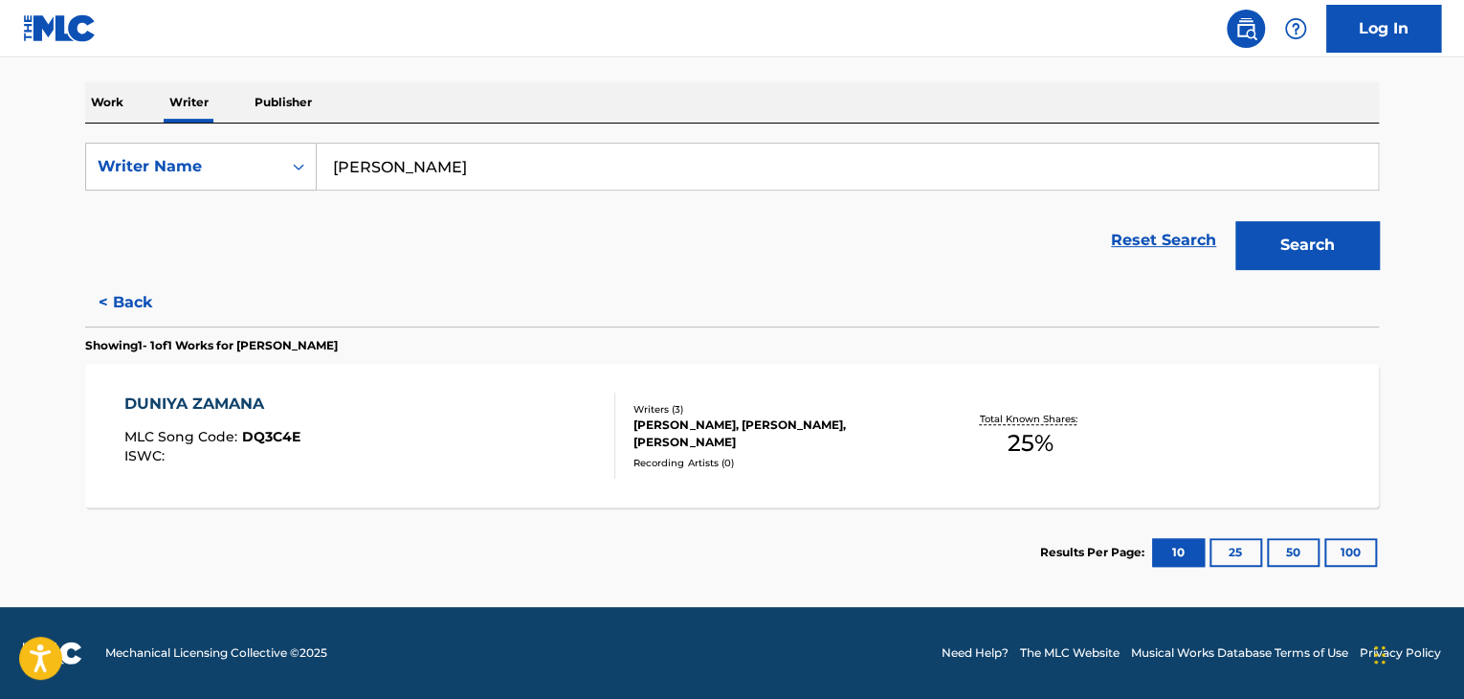
click at [557, 395] on div "DUNIYA ZAMANA MLC Song Code : DQ3C4E ISWC :" at bounding box center [370, 435] width 492 height 86
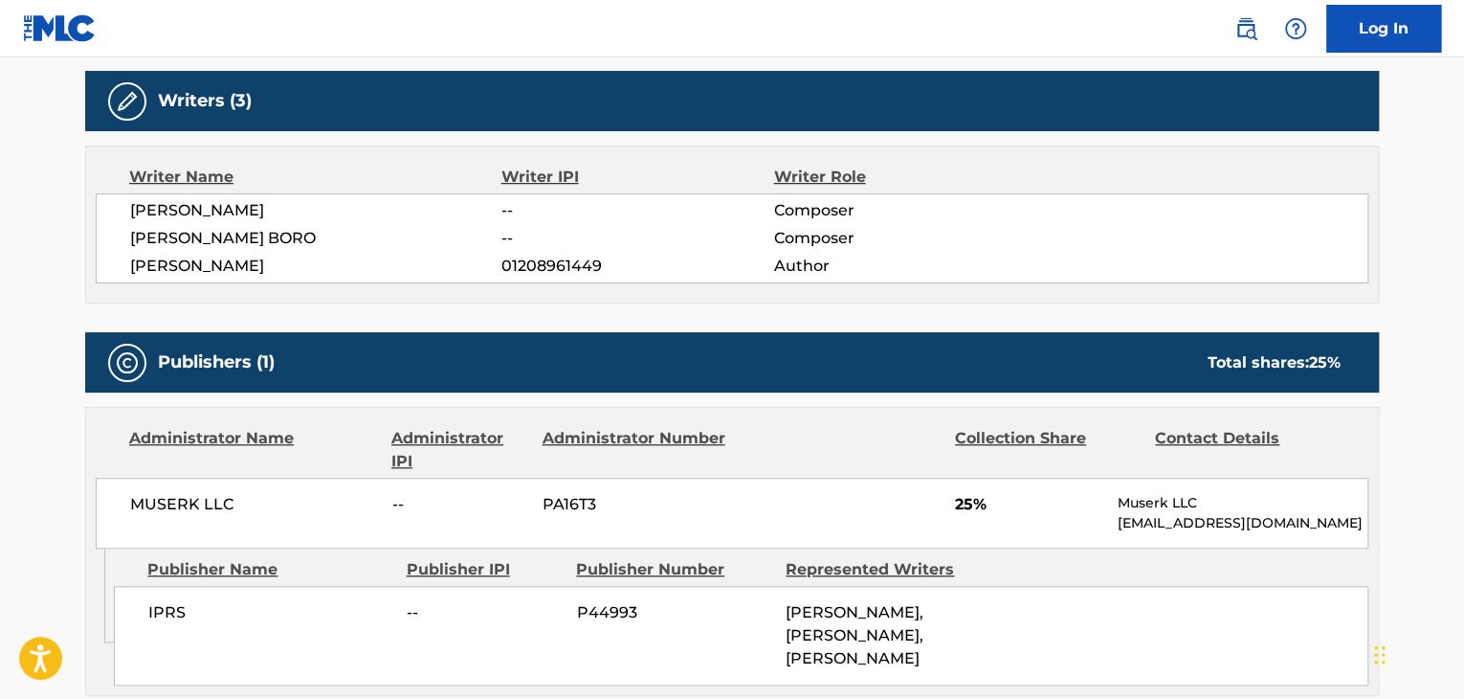
scroll to position [574, 0]
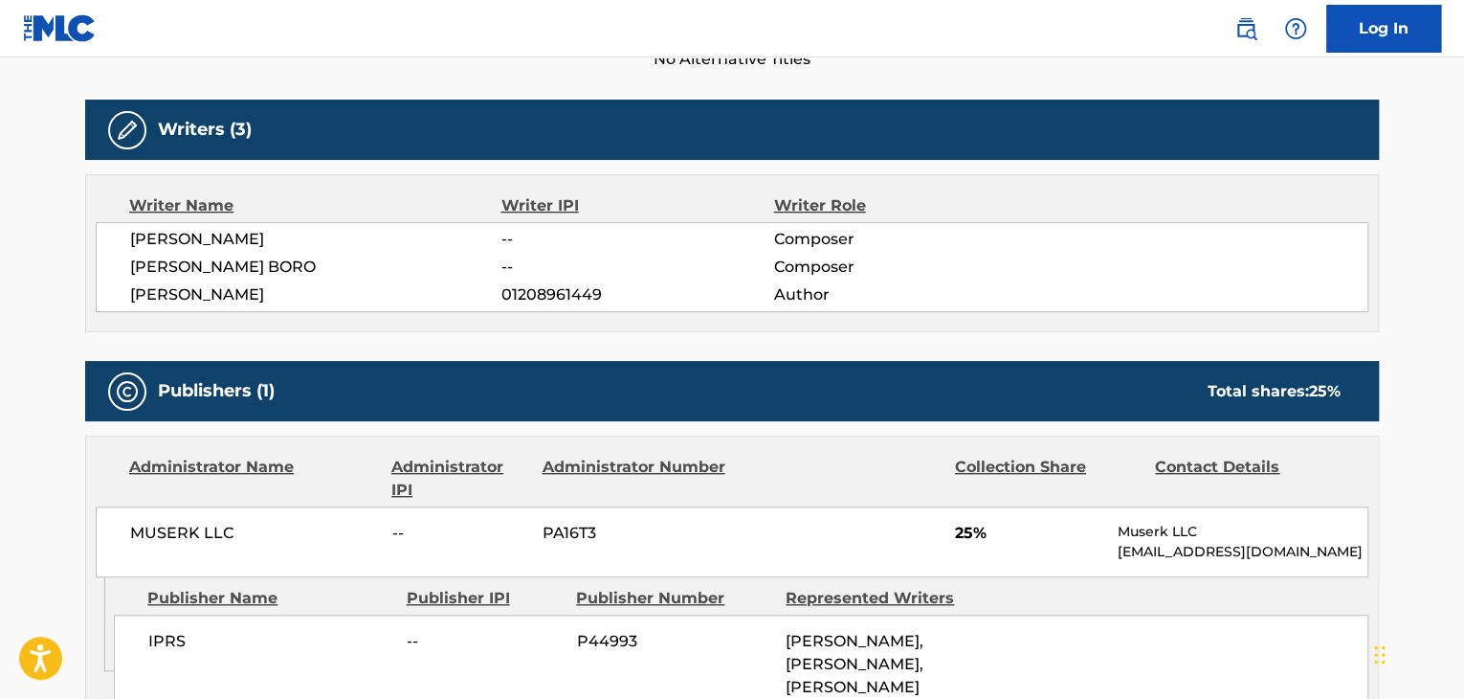
click at [194, 245] on span "[PERSON_NAME]" at bounding box center [315, 239] width 371 height 23
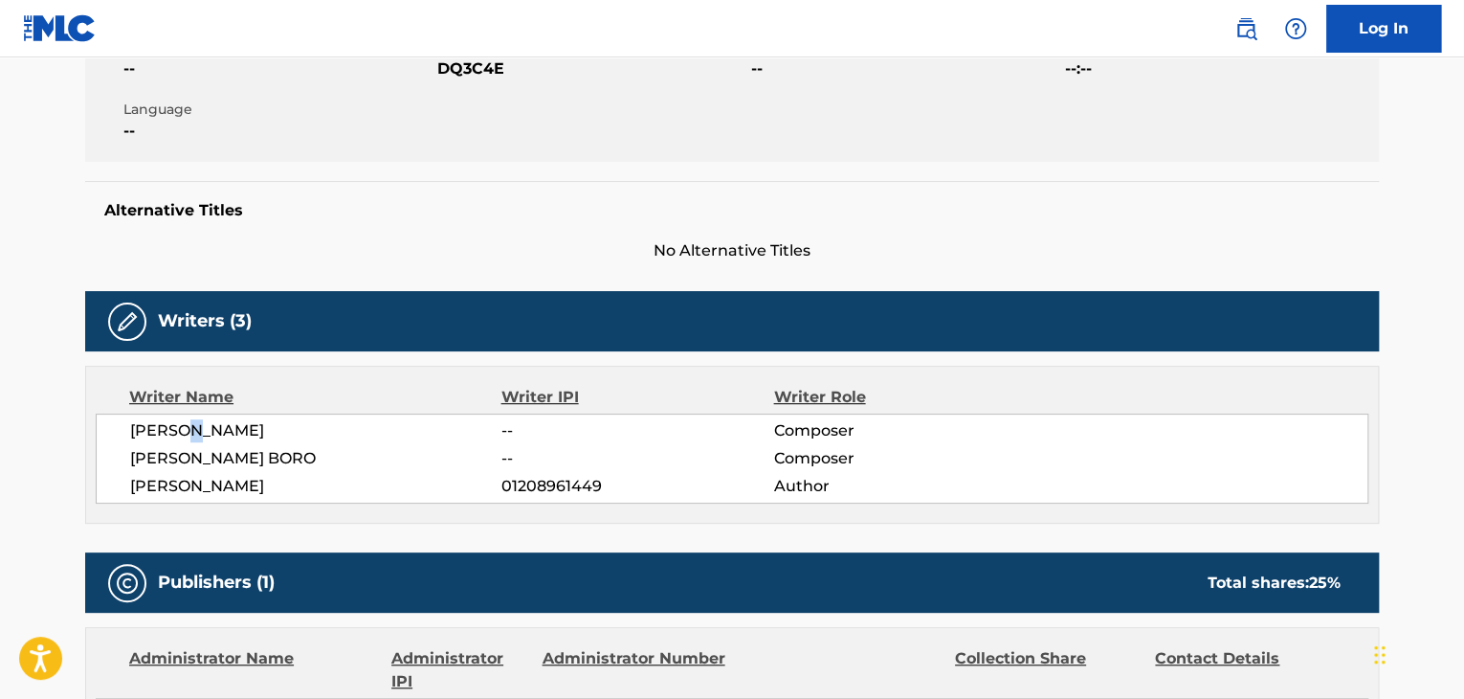
scroll to position [191, 0]
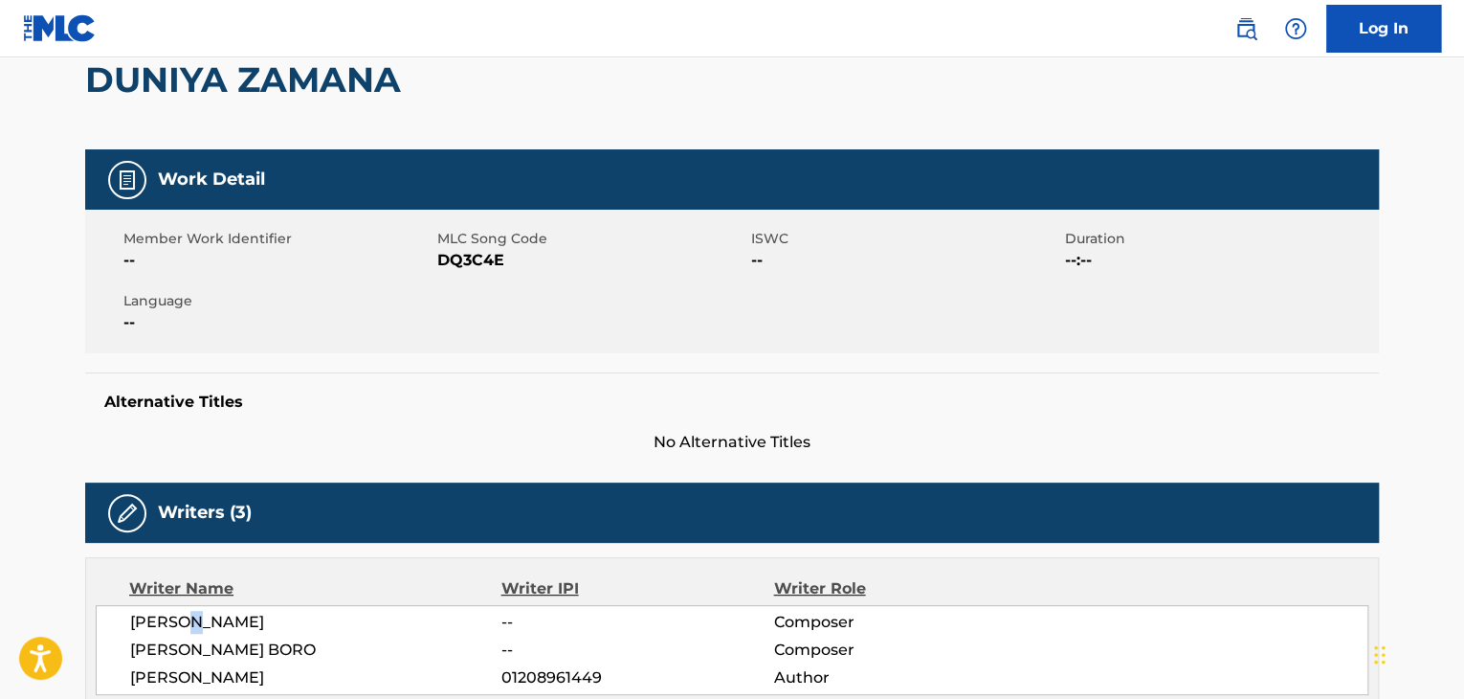
click at [413, 354] on div "Work Detail Member Work Identifier -- MLC Song Code DQ3C4E ISWC -- Duration --:…" at bounding box center [732, 301] width 1294 height 304
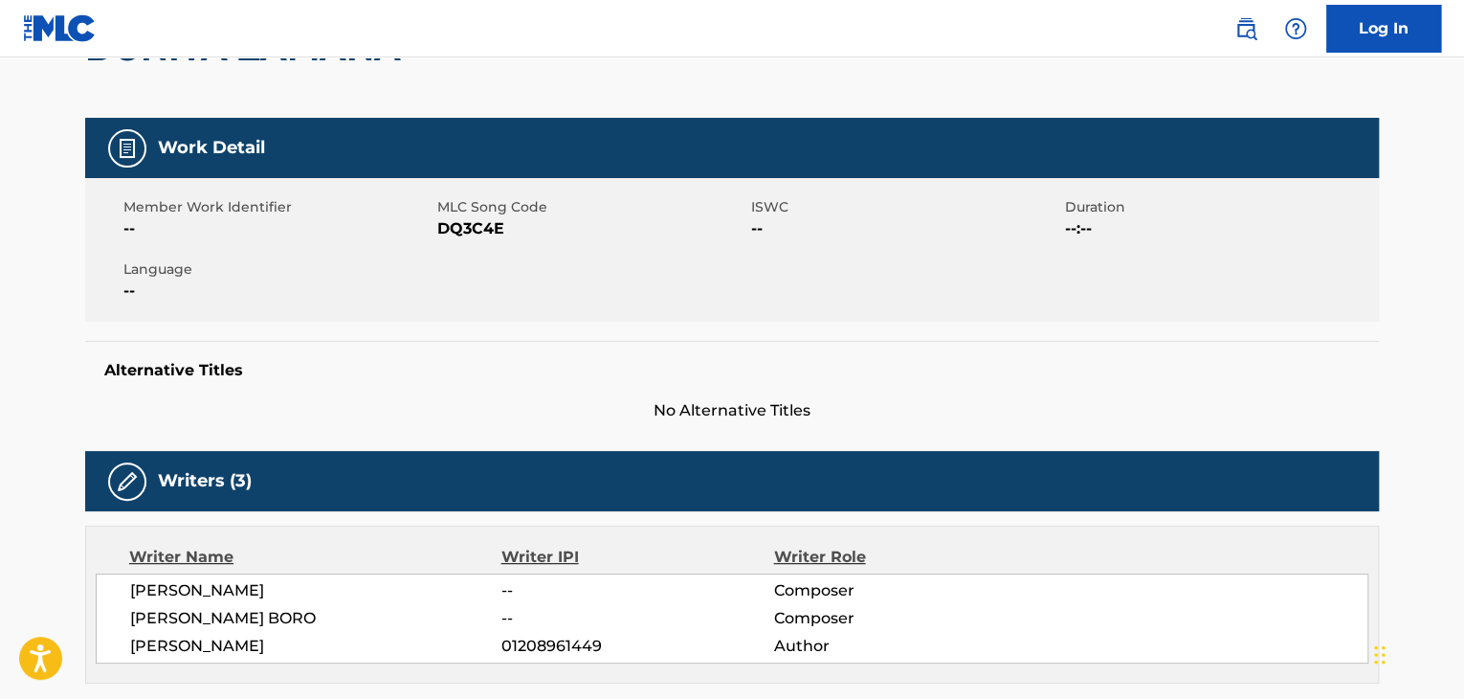
scroll to position [383, 0]
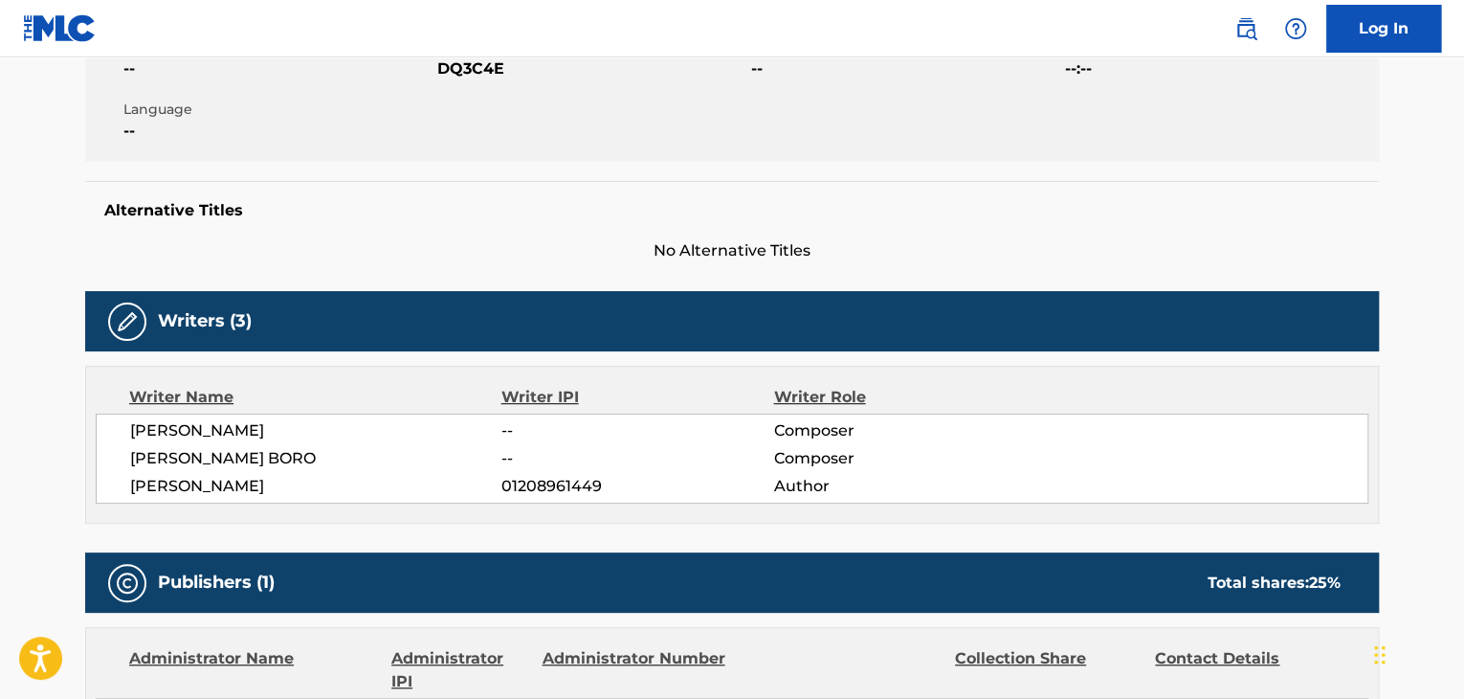
click at [219, 426] on span "[PERSON_NAME]" at bounding box center [315, 430] width 371 height 23
copy div "[PERSON_NAME]"
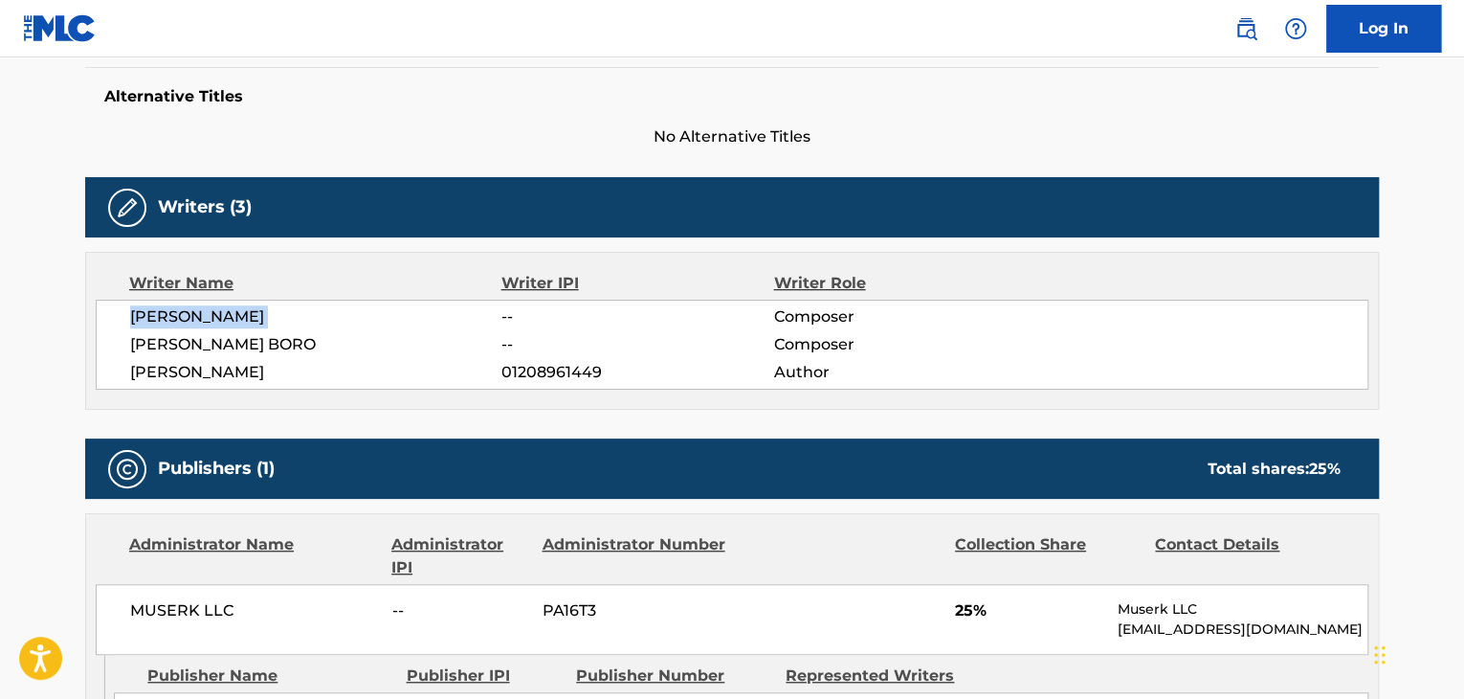
scroll to position [574, 0]
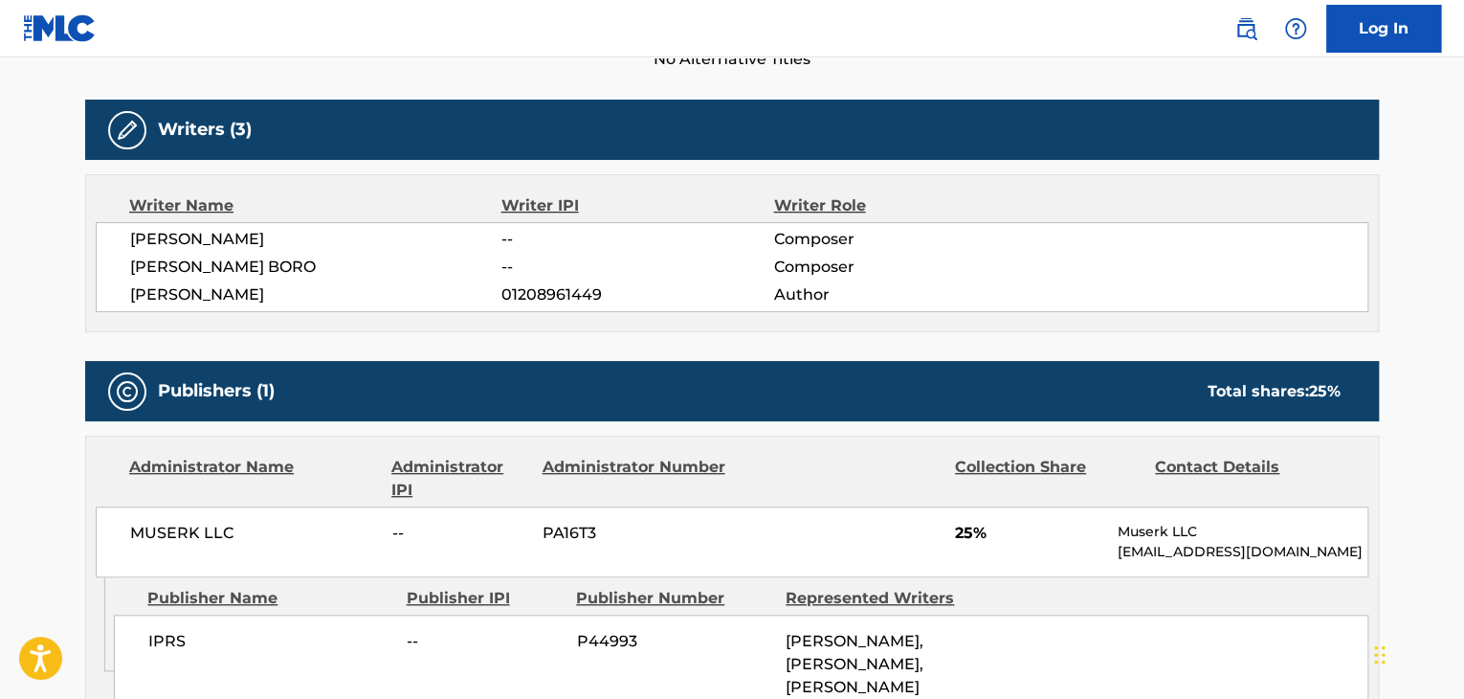
click at [204, 534] on span "MUSERK LLC" at bounding box center [254, 533] width 248 height 23
copy div "MUSERK LLC"
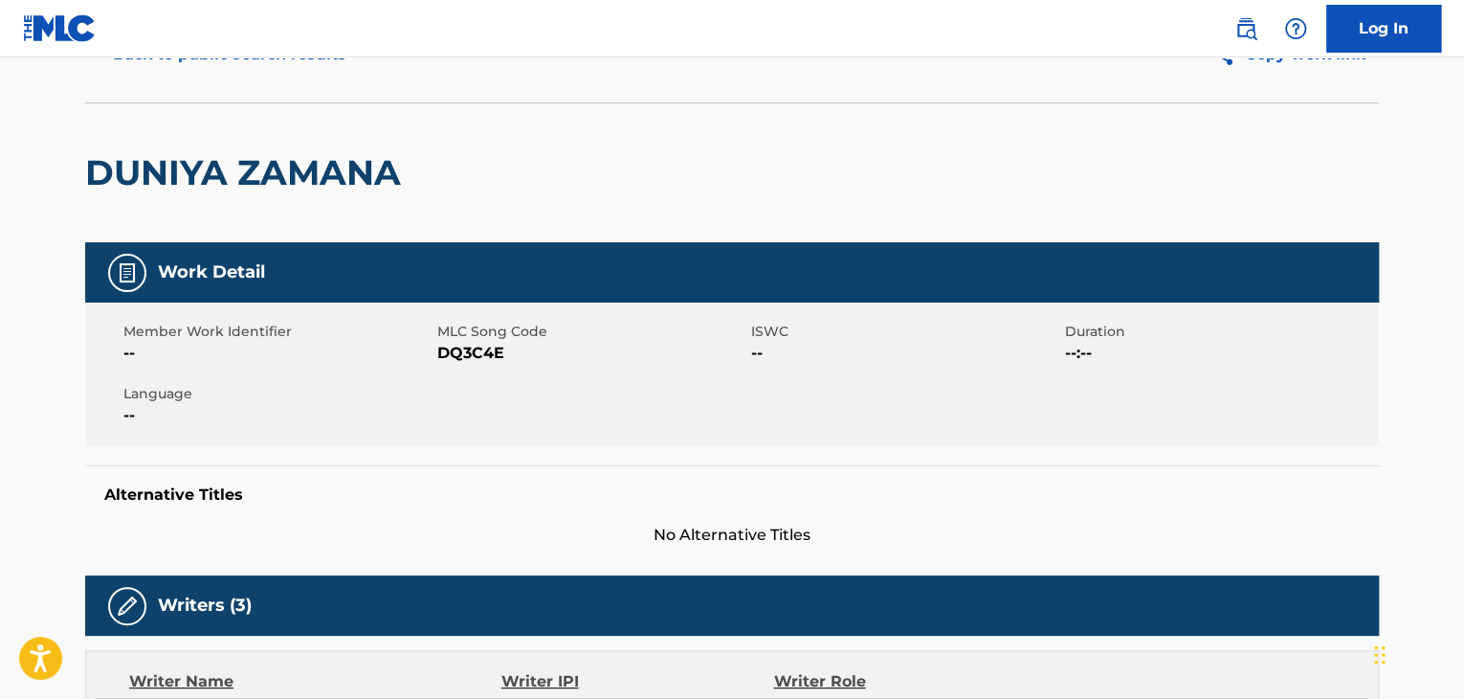
scroll to position [96, 0]
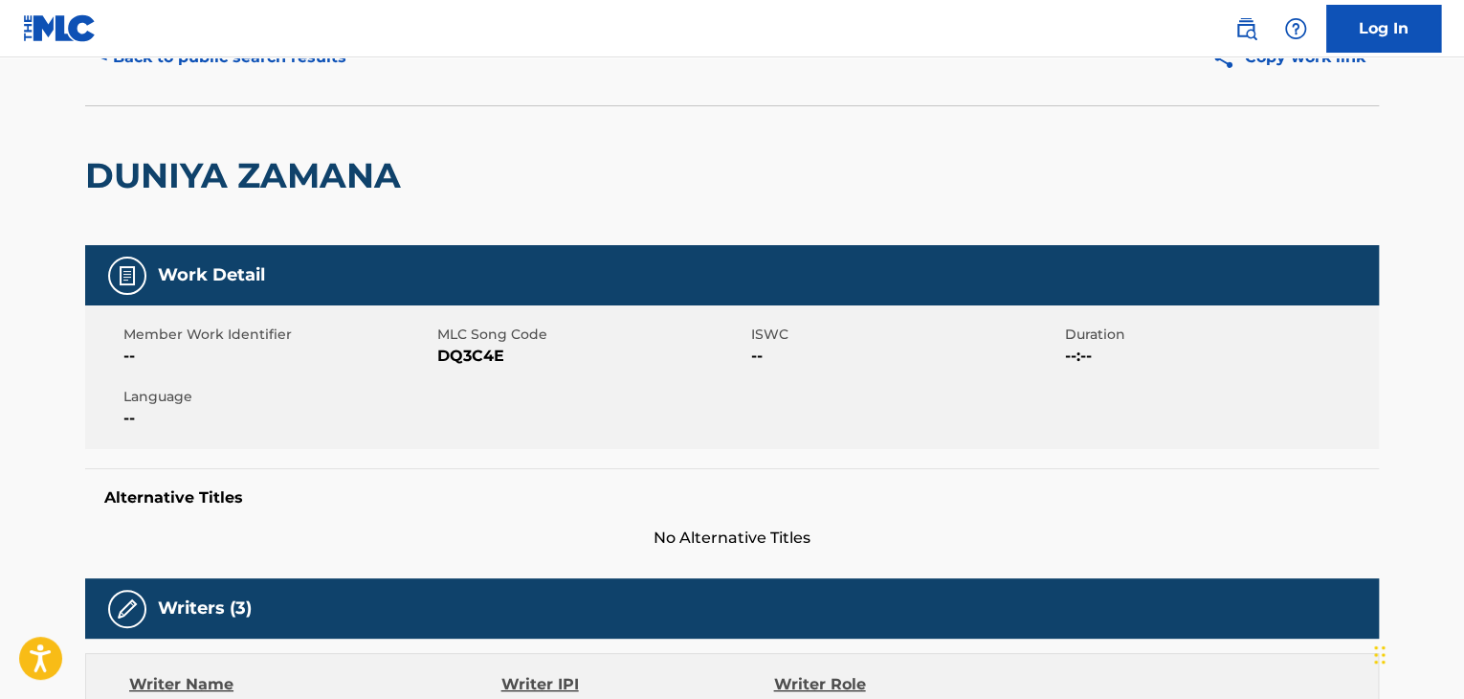
click at [466, 369] on div "Member Work Identifier -- MLC Song Code DQ3C4E ISWC -- Duration --:-- Language …" at bounding box center [732, 377] width 1294 height 144
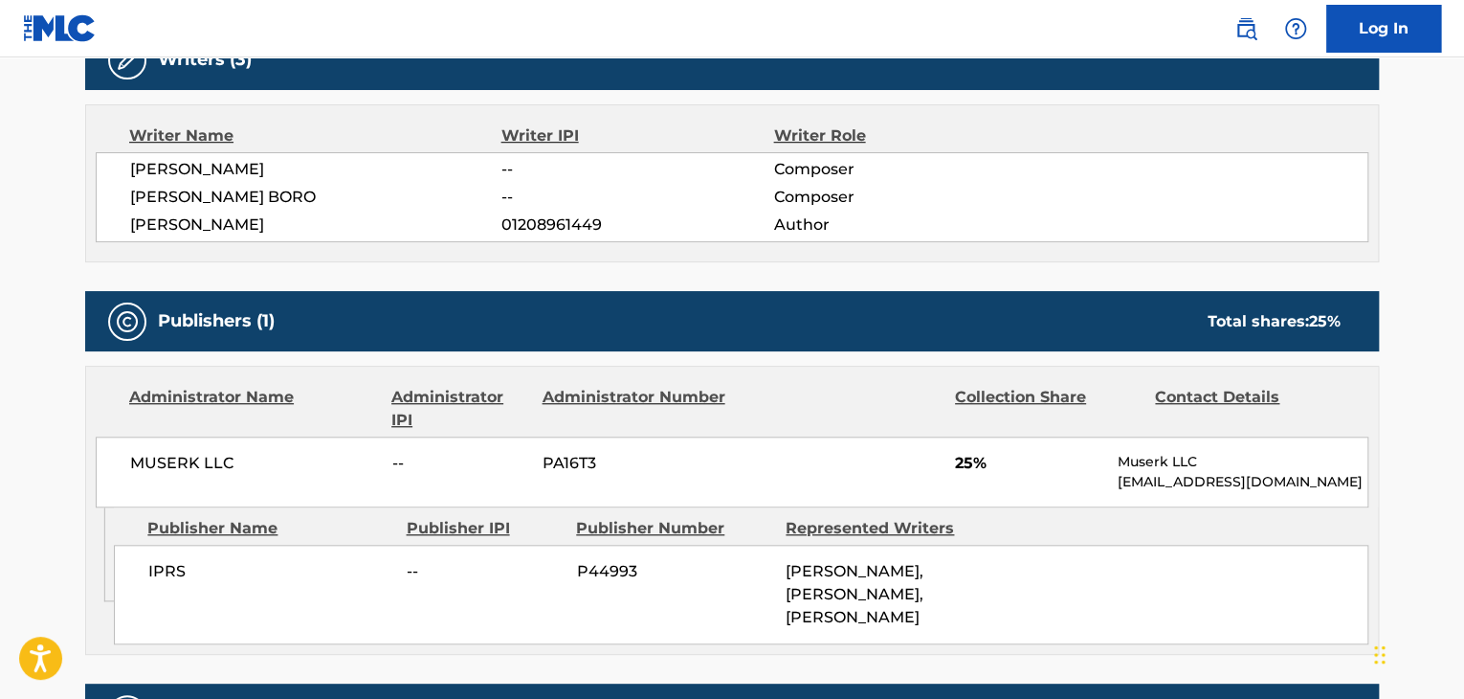
scroll to position [766, 0]
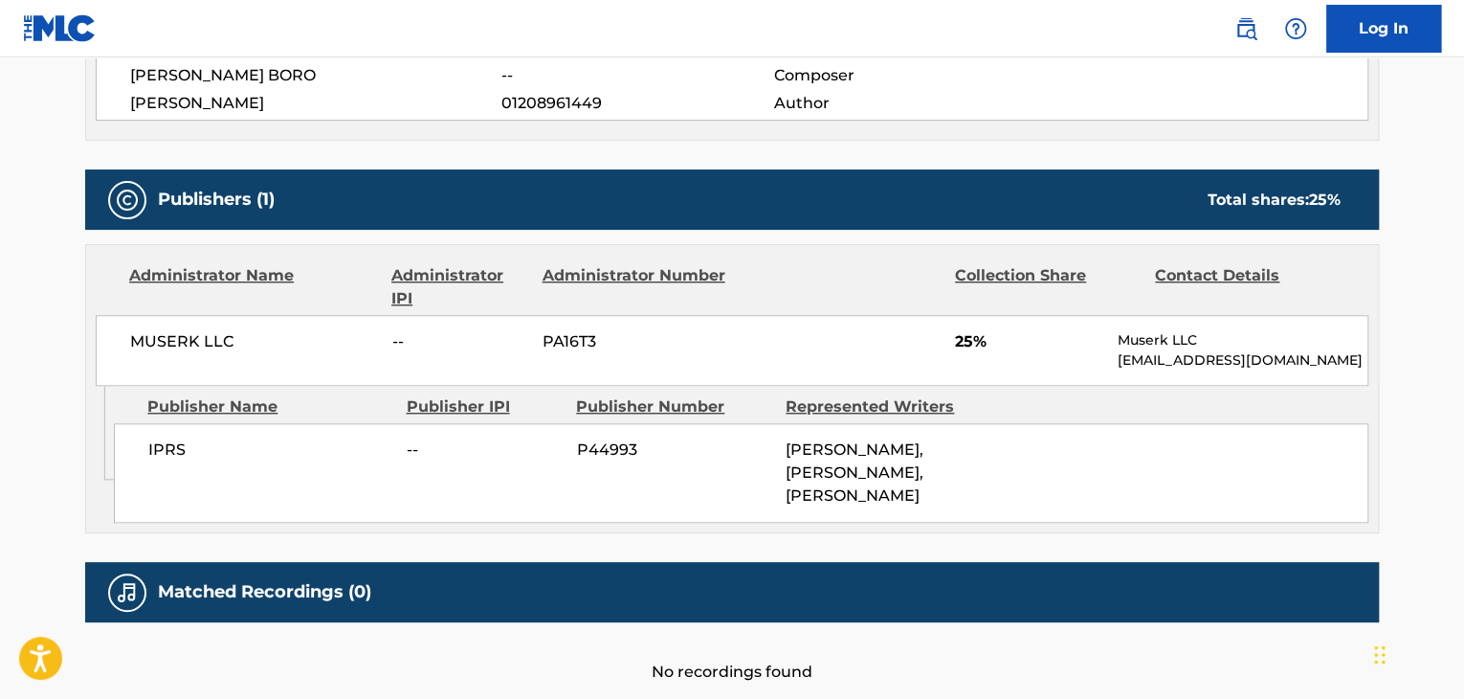
click at [208, 330] on span "MUSERK LLC" at bounding box center [254, 341] width 248 height 23
copy div "MUSERK LLC"
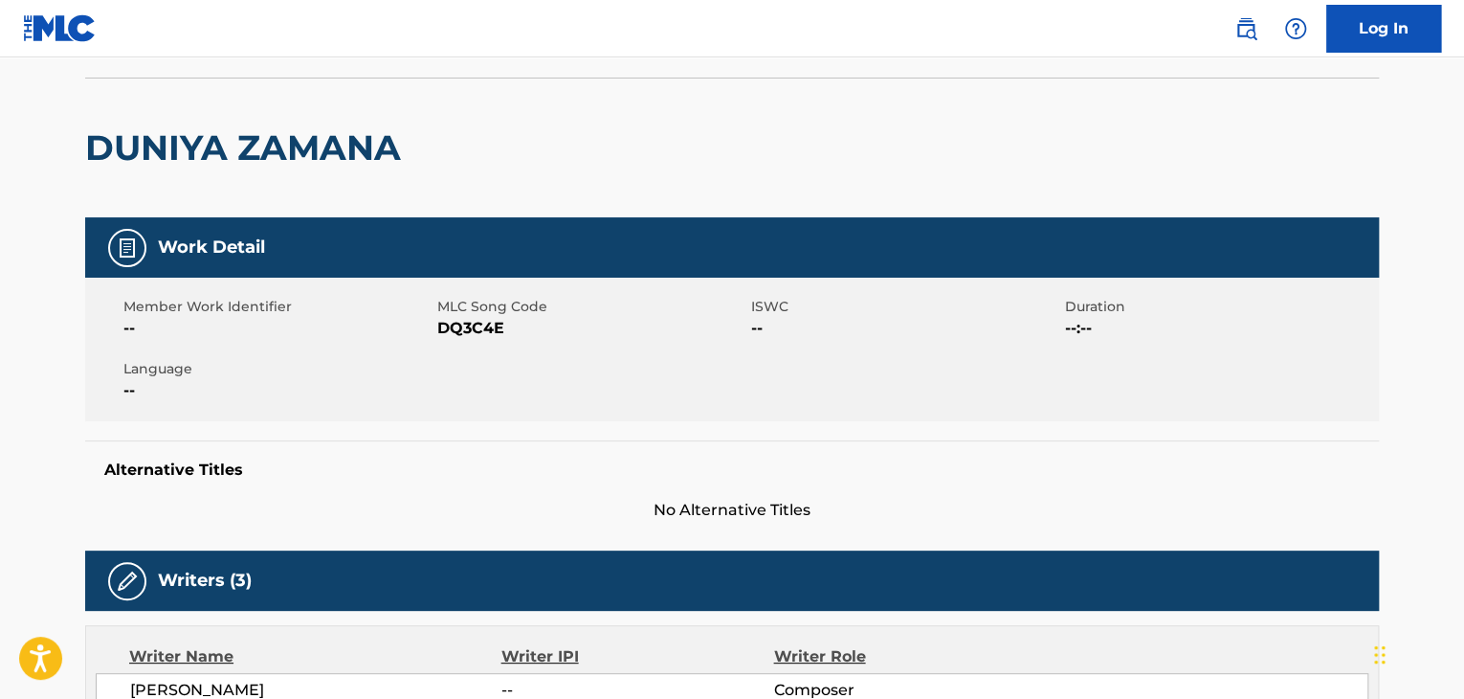
scroll to position [96, 0]
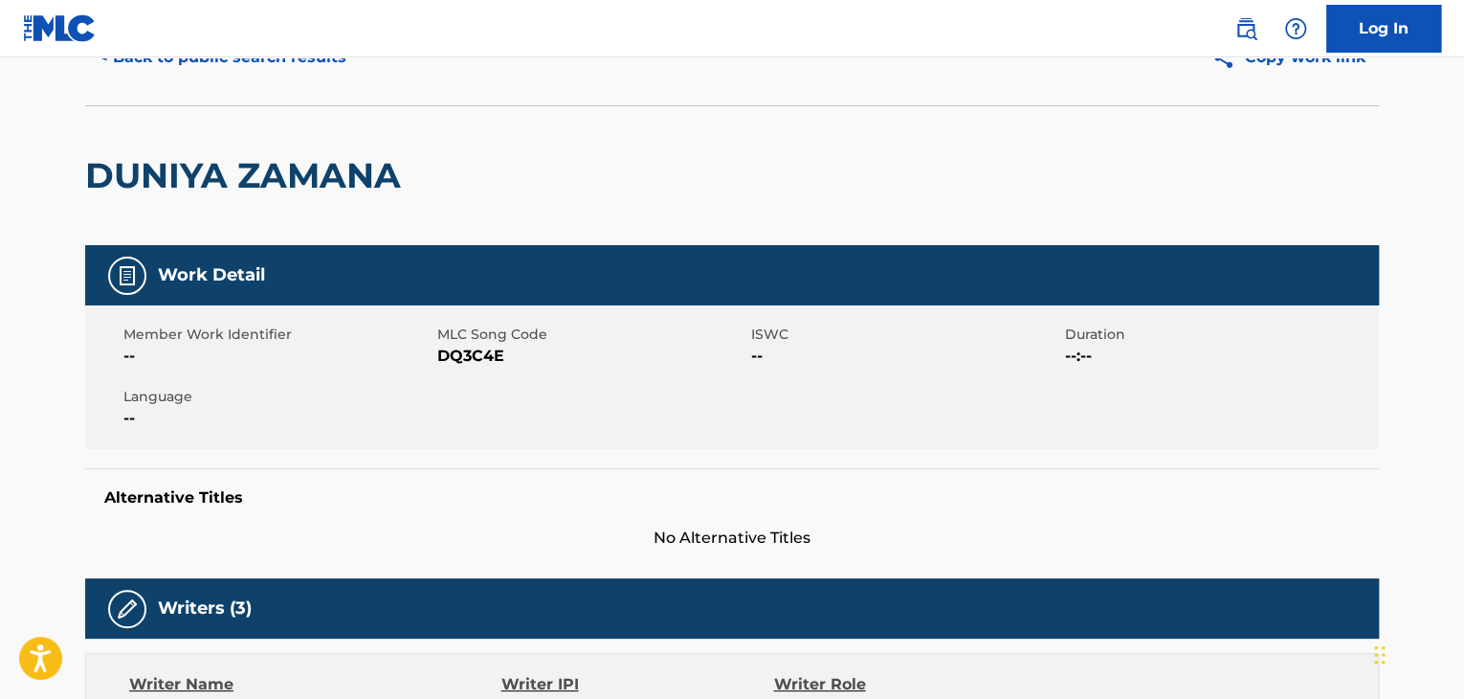
click at [464, 374] on div "Member Work Identifier -- MLC Song Code DQ3C4E ISWC -- Duration --:-- Language …" at bounding box center [732, 377] width 1294 height 144
copy span "DQ3C4E"
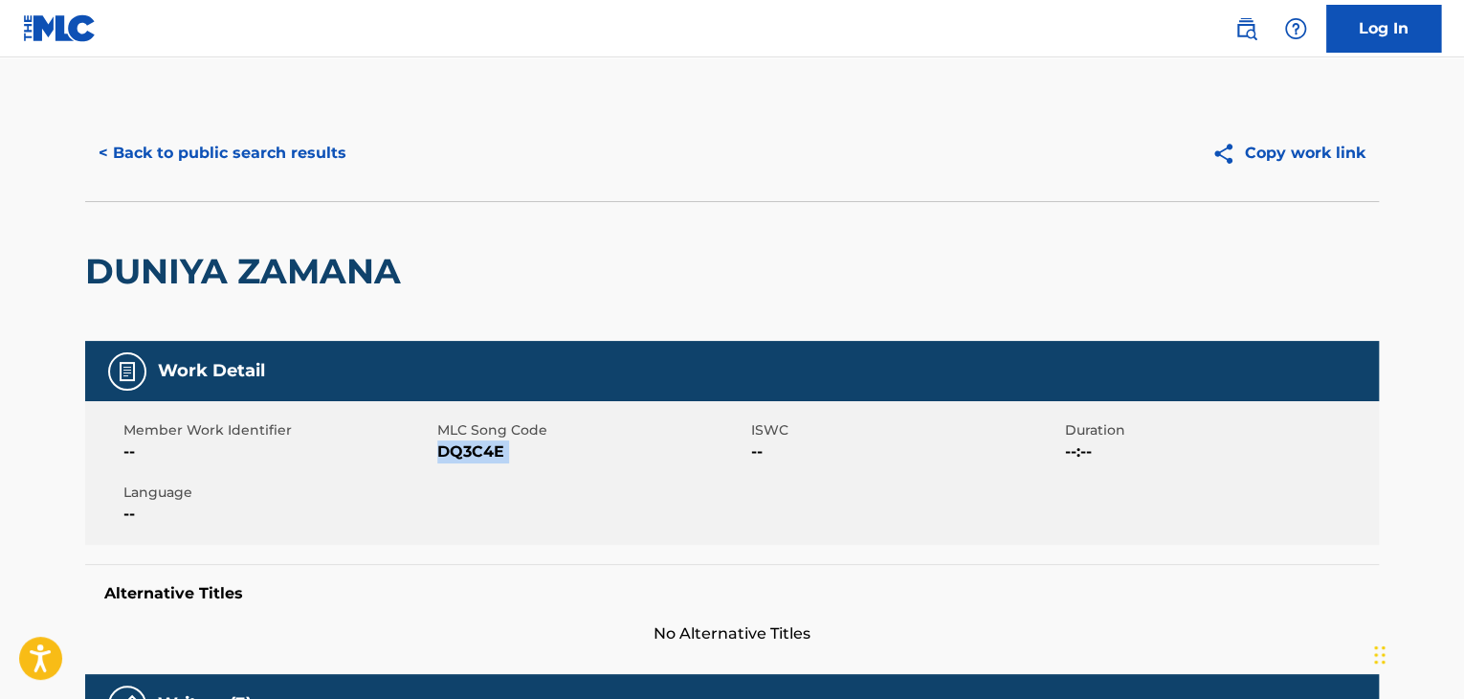
scroll to position [0, 0]
click at [246, 139] on button "< Back to public search results" at bounding box center [222, 153] width 275 height 48
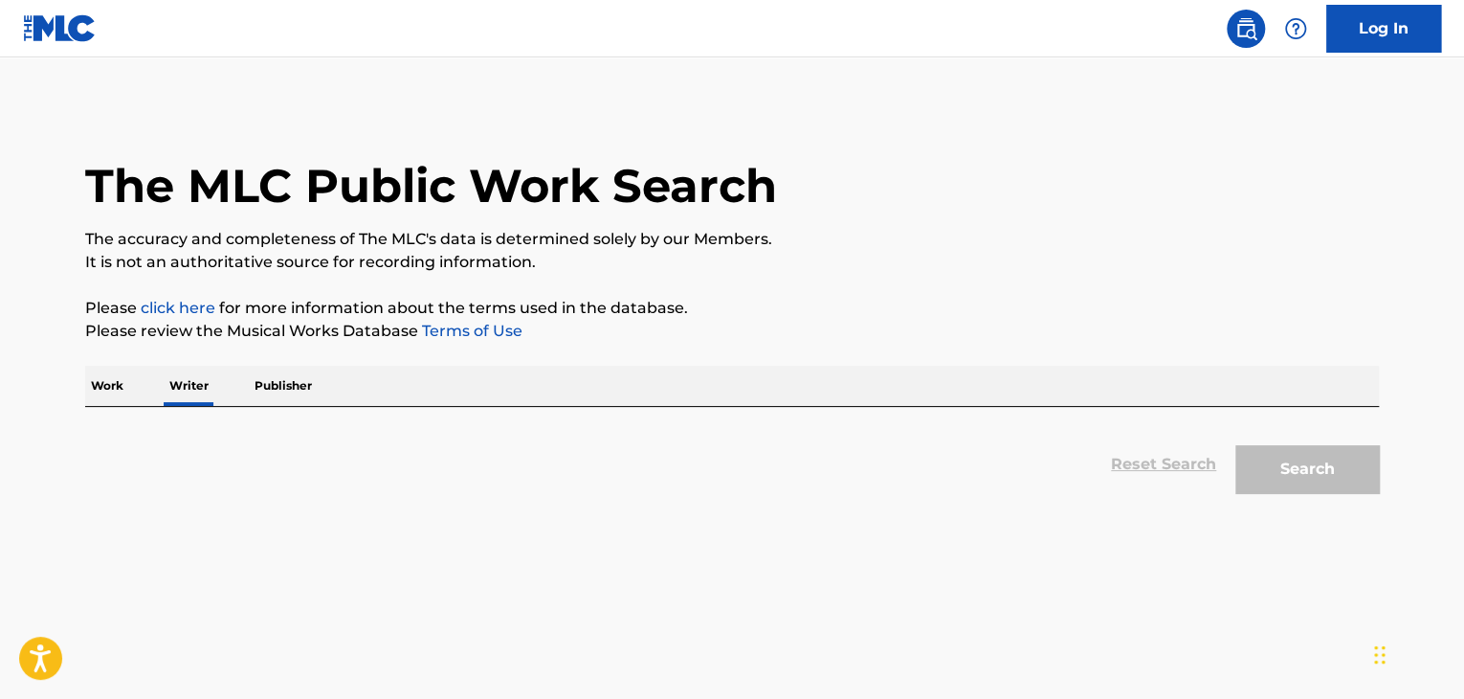
scroll to position [23, 0]
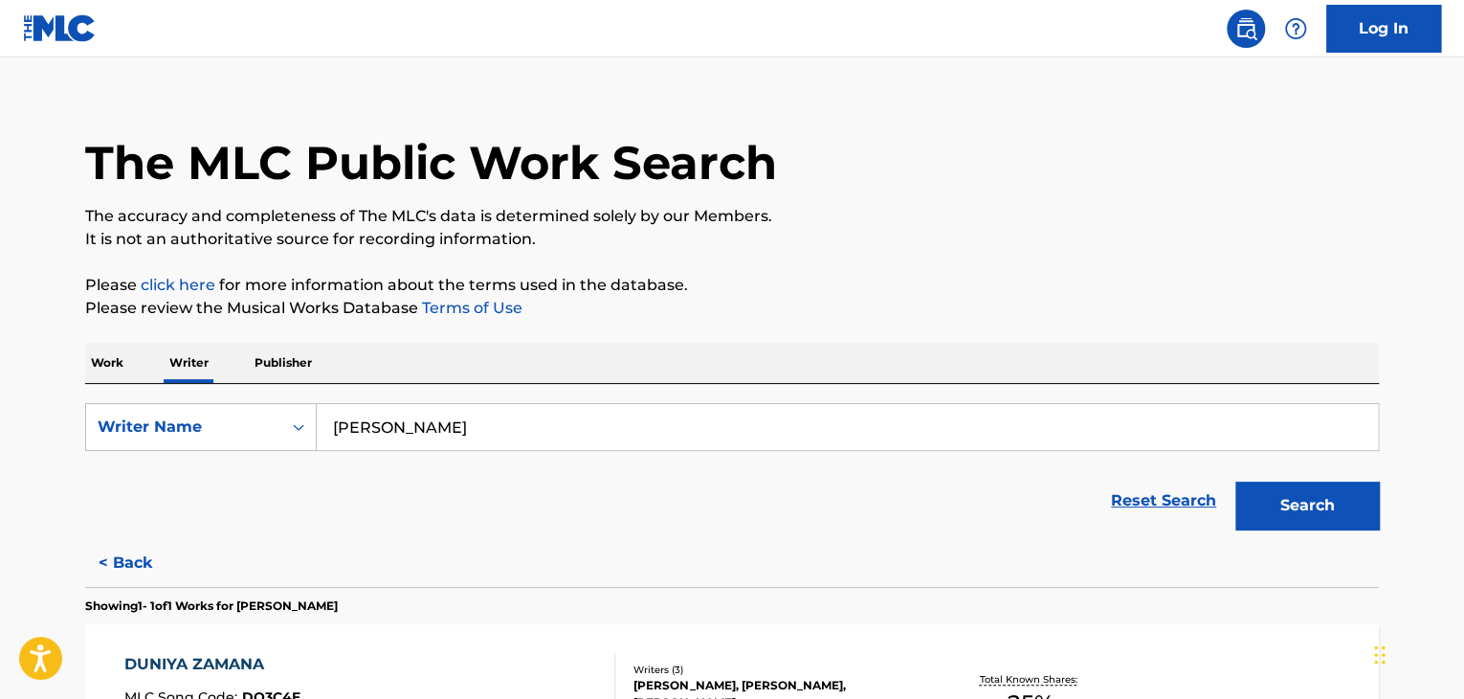
click at [409, 423] on input "[PERSON_NAME]" at bounding box center [847, 427] width 1061 height 46
paste input "[PERSON_NAME]"
type input "[PERSON_NAME]"
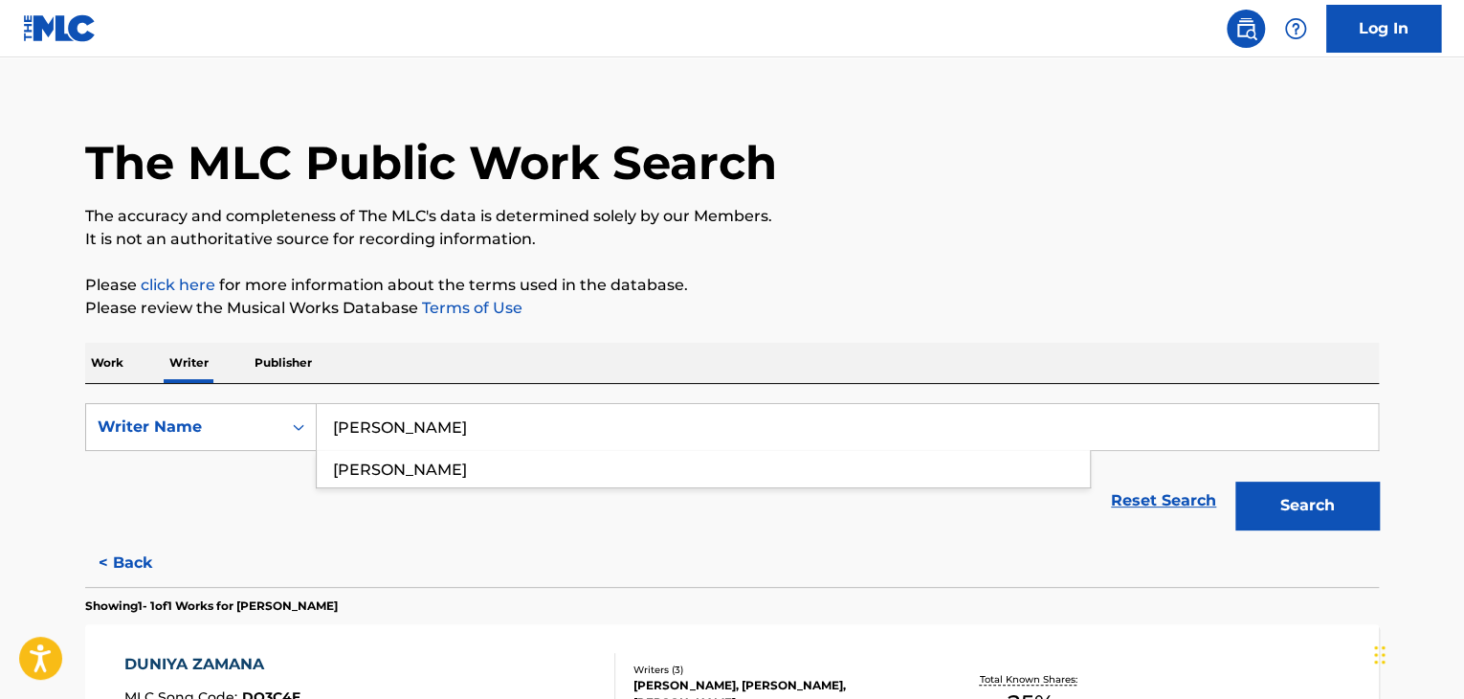
click at [937, 257] on div "The MLC Public Work Search The accuracy and completeness of The MLC's data is d…" at bounding box center [732, 469] width 1340 height 775
click at [1303, 501] on button "Search" at bounding box center [1308, 505] width 144 height 48
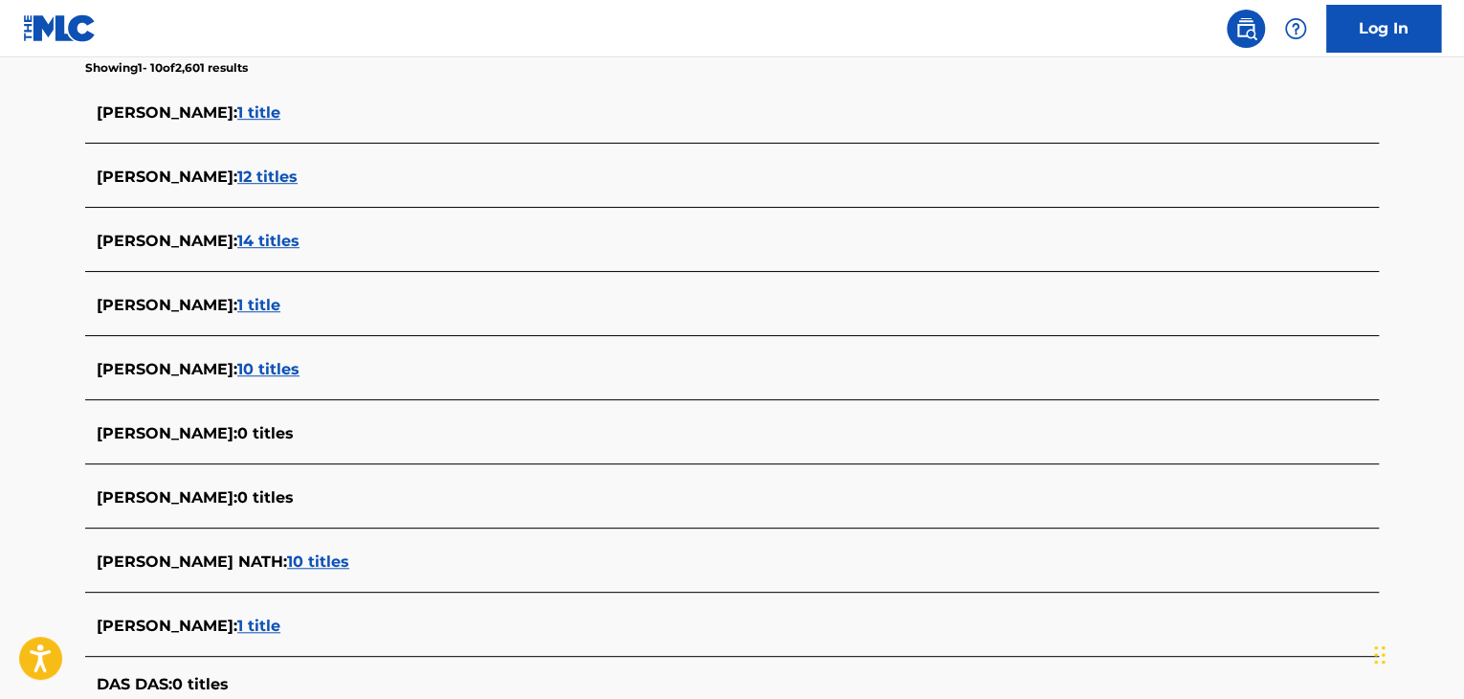
scroll to position [501, 0]
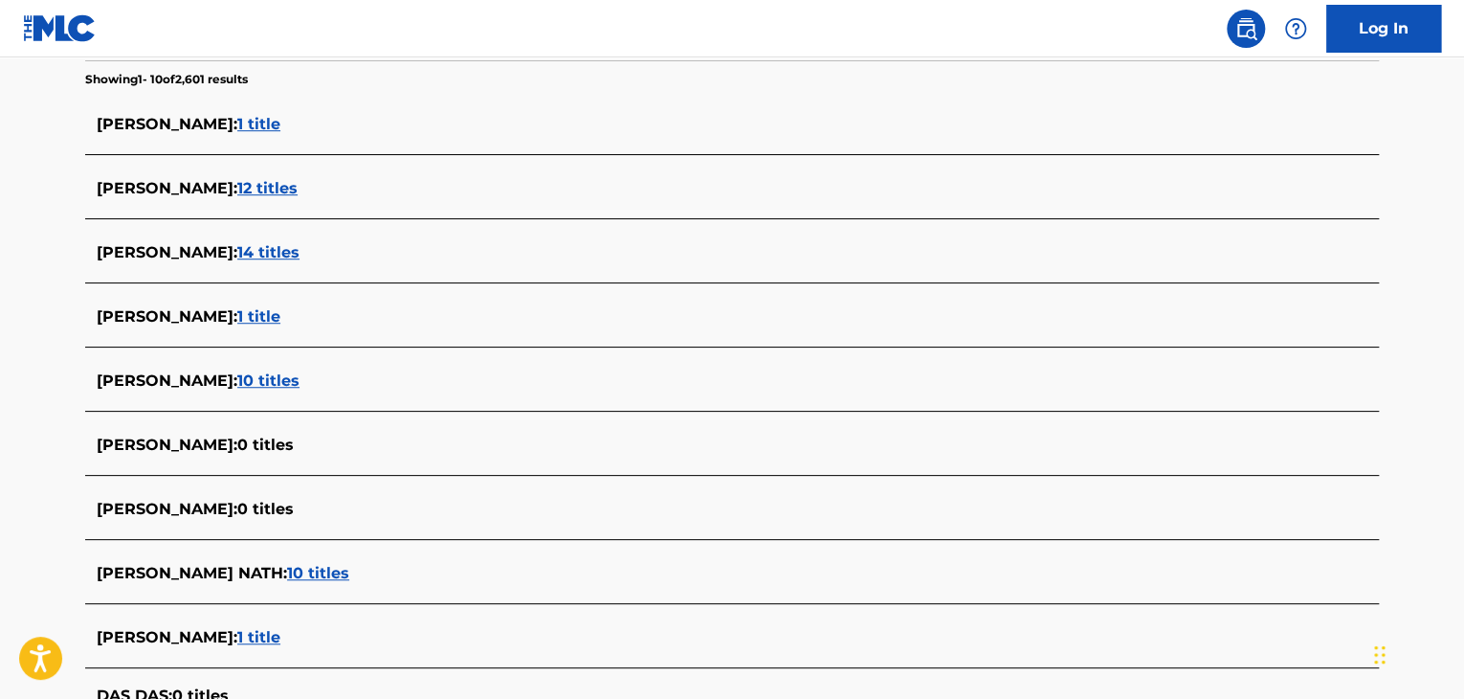
click at [237, 252] on span "14 titles" at bounding box center [268, 252] width 62 height 18
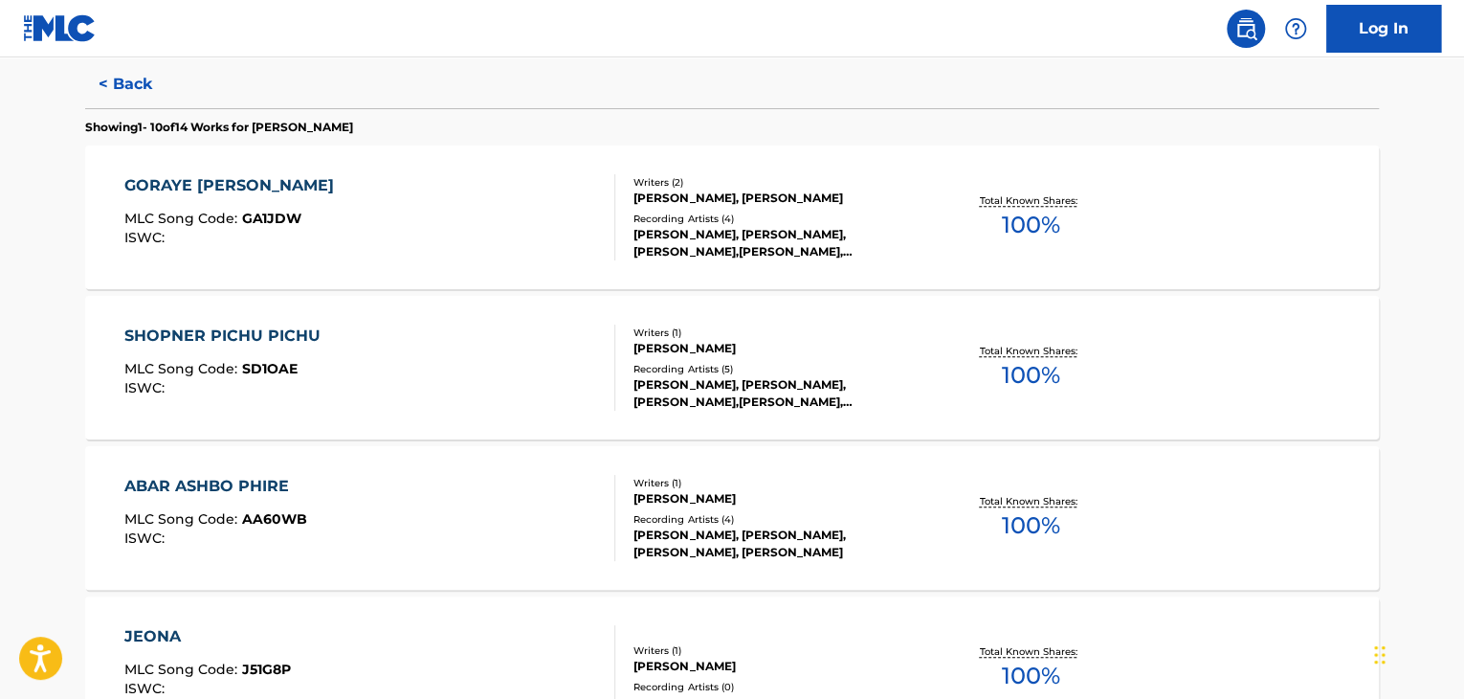
click at [479, 345] on div "SHOPNER PICHU PICHU MLC Song Code : SD1OAE ISWC :" at bounding box center [370, 367] width 492 height 86
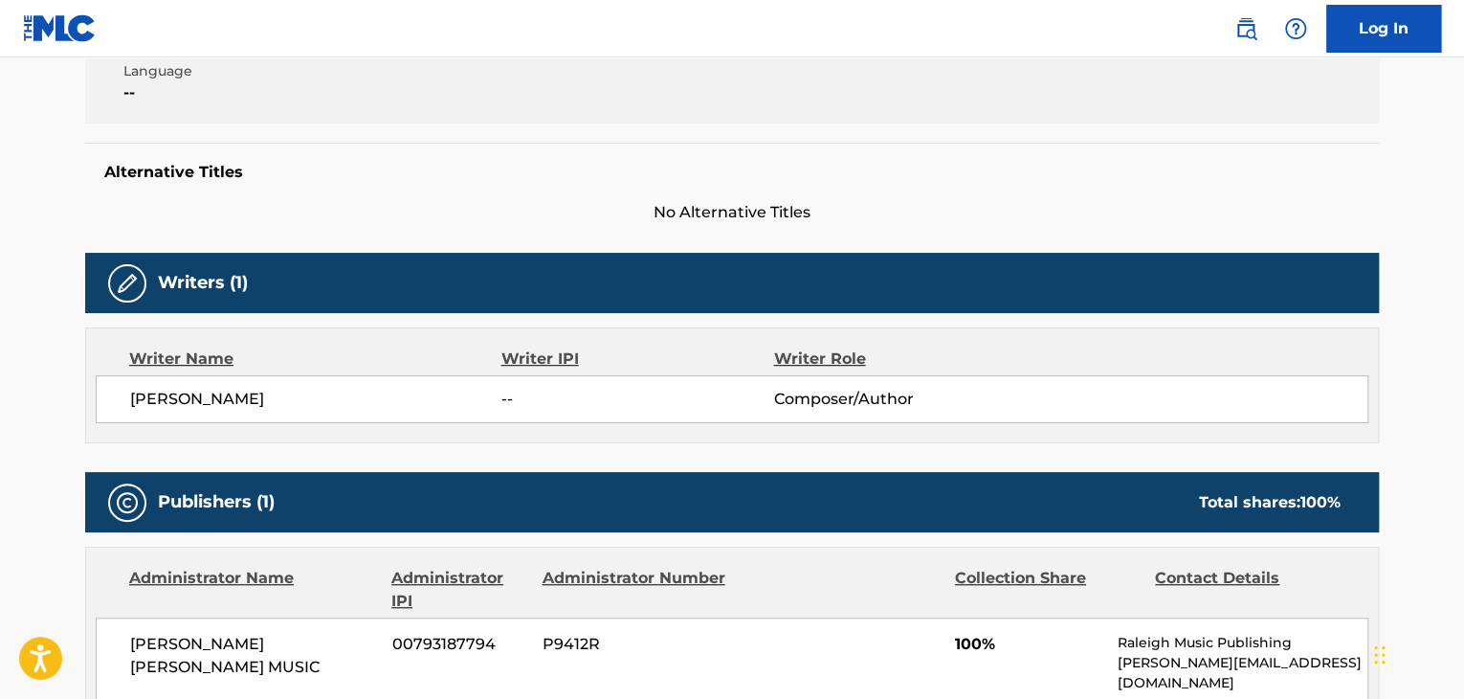
scroll to position [287, 0]
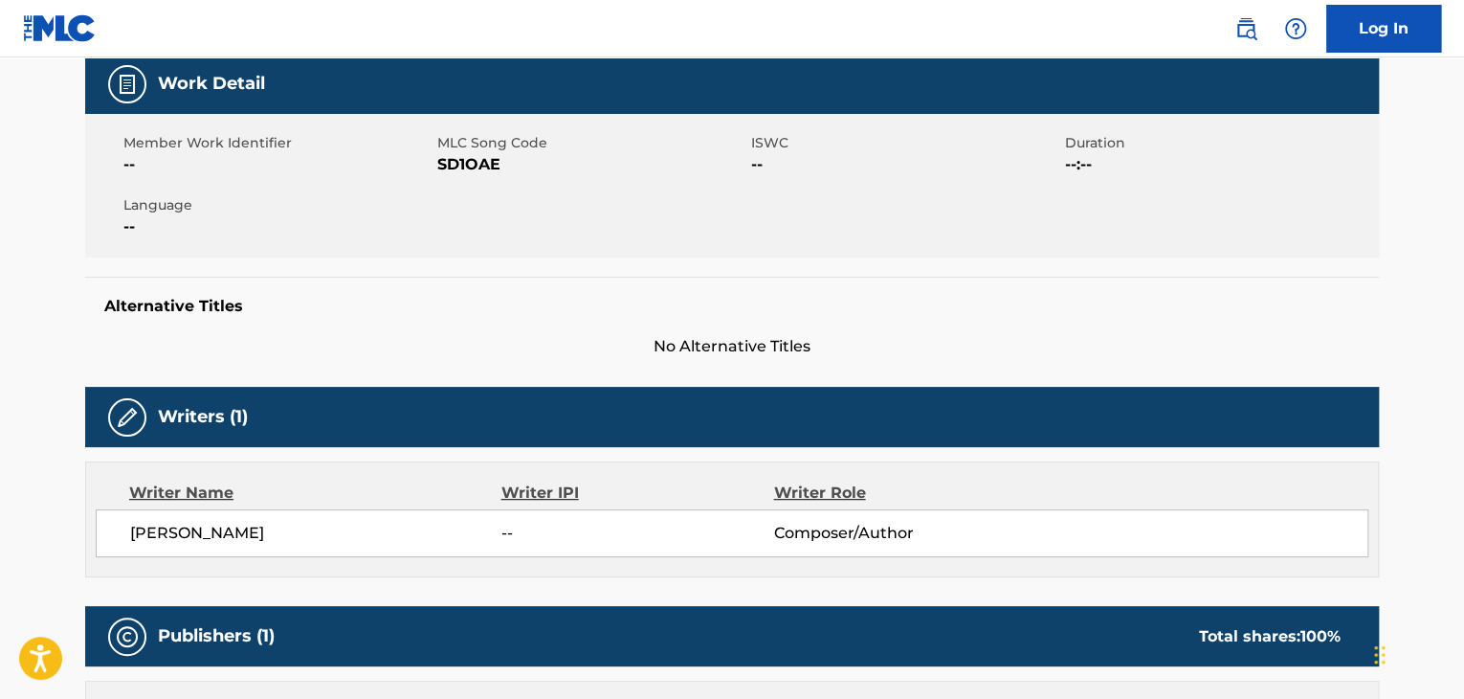
click at [454, 158] on span "SD1OAE" at bounding box center [591, 164] width 309 height 23
click at [201, 526] on span "[PERSON_NAME]" at bounding box center [315, 533] width 371 height 23
copy div "[PERSON_NAME]"
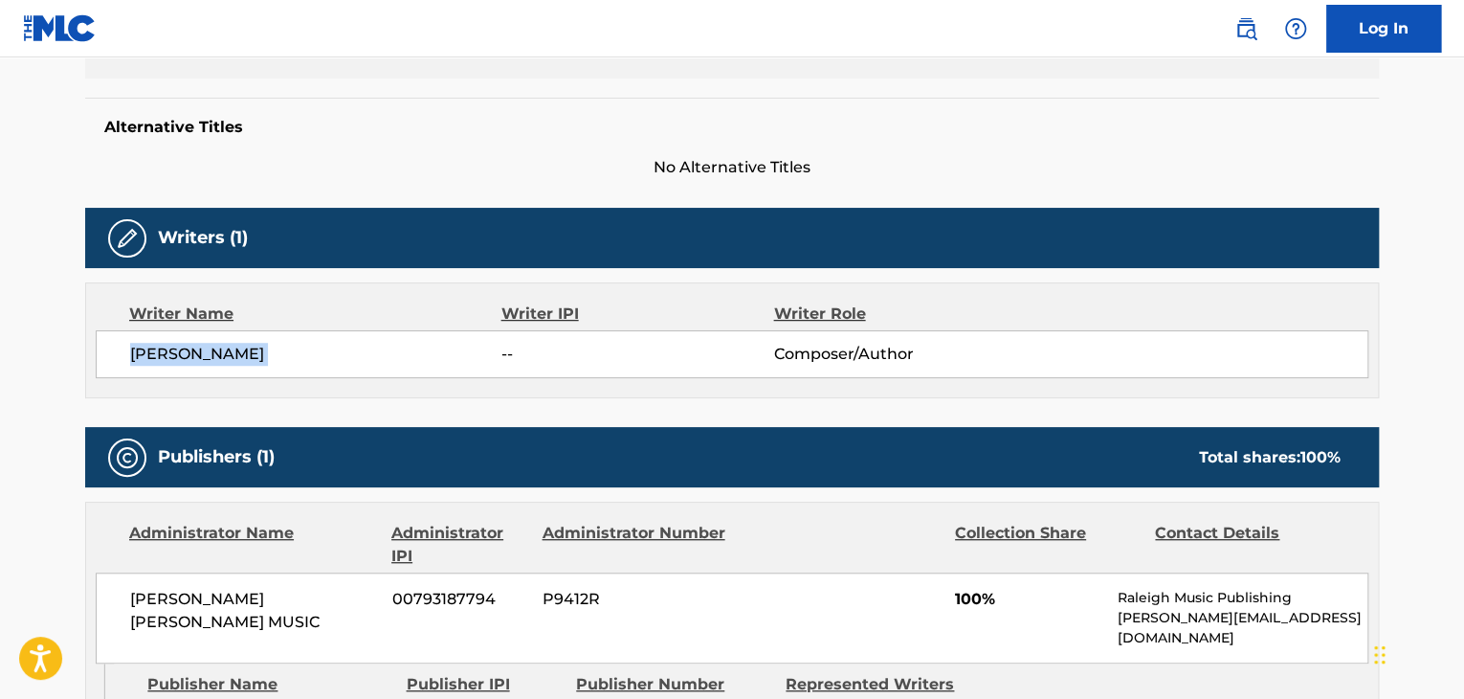
scroll to position [574, 0]
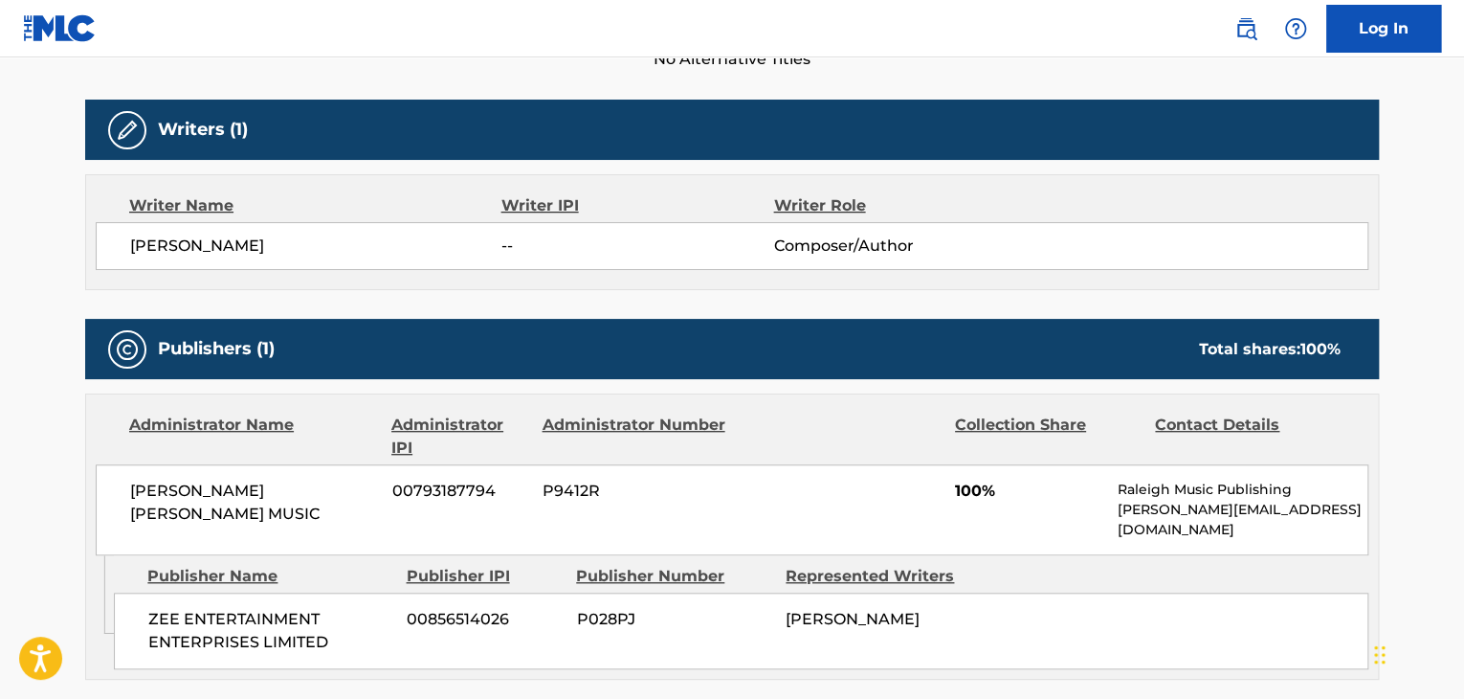
click at [220, 494] on span "[PERSON_NAME] [PERSON_NAME] MUSIC" at bounding box center [254, 502] width 248 height 46
copy div "[PERSON_NAME] [PERSON_NAME] MUSIC"
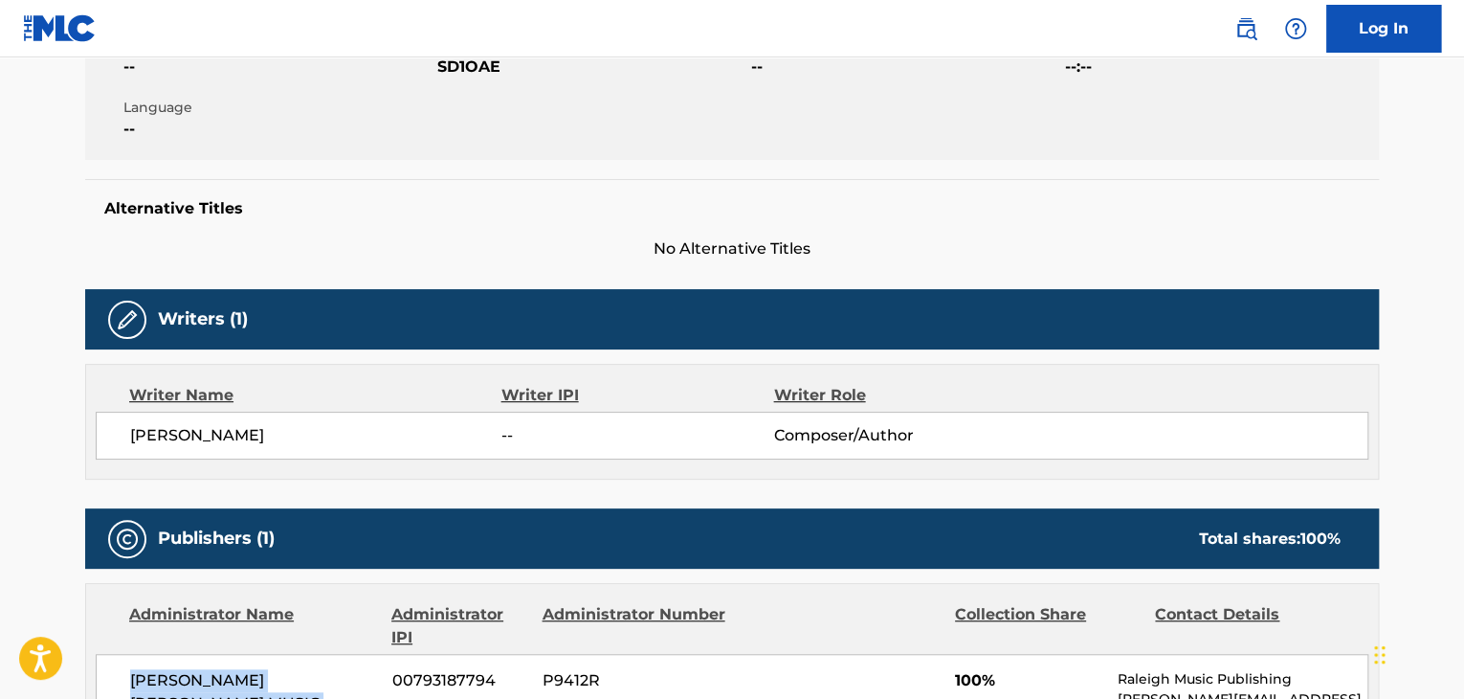
scroll to position [383, 0]
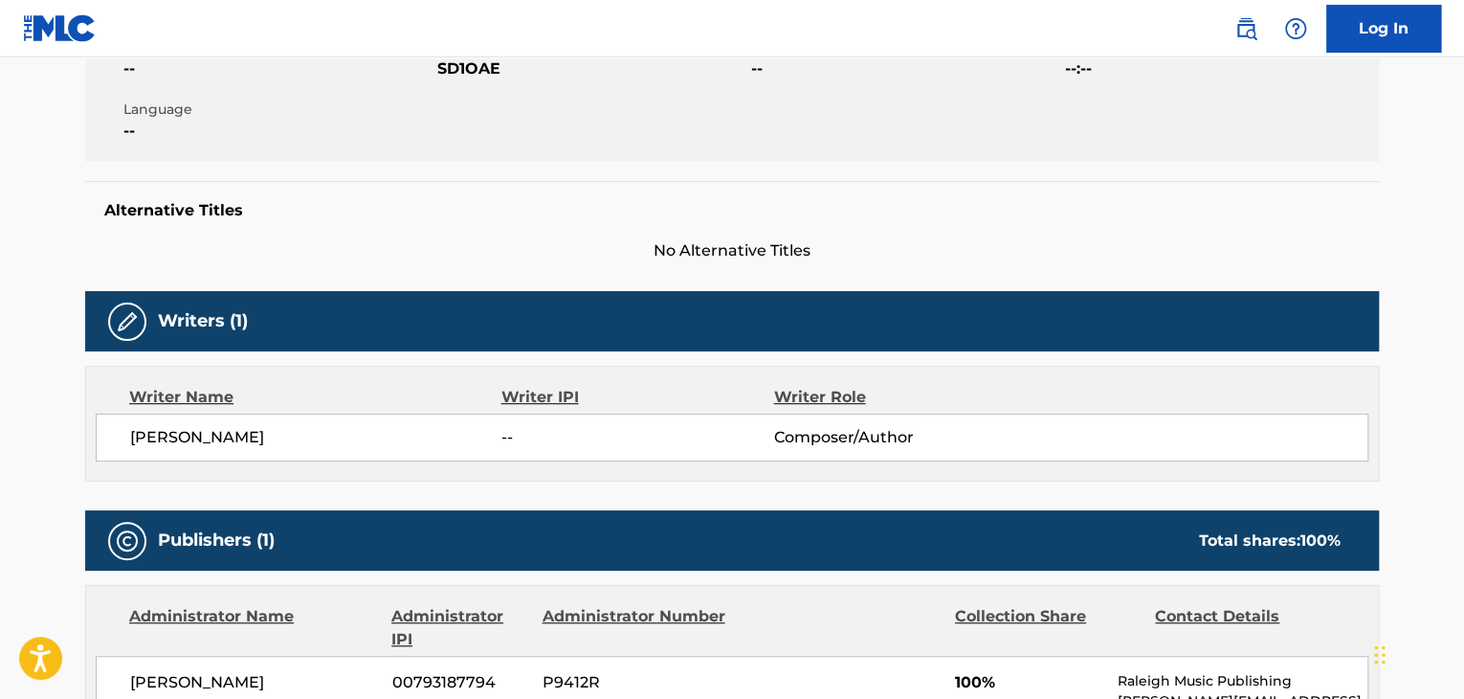
click at [471, 67] on span "SD1OAE" at bounding box center [591, 68] width 309 height 23
copy span "SD1OAE"
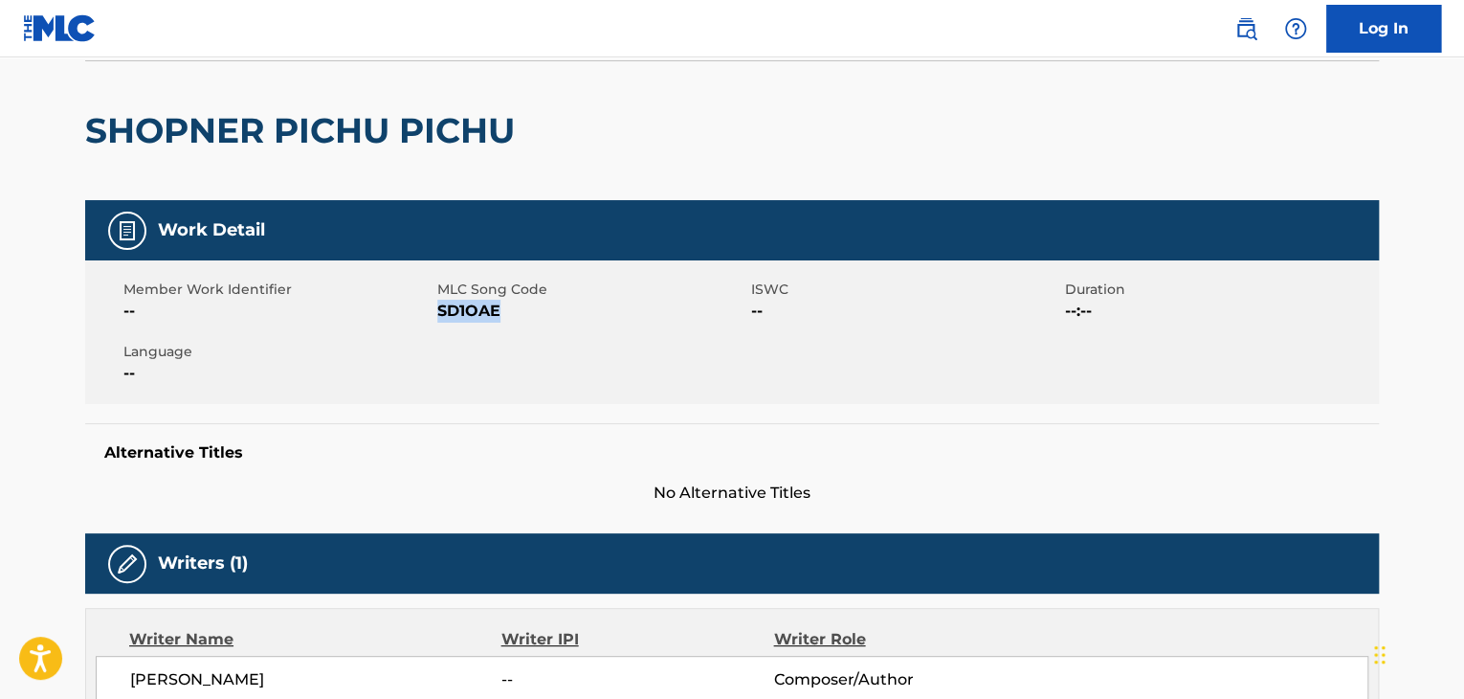
scroll to position [0, 0]
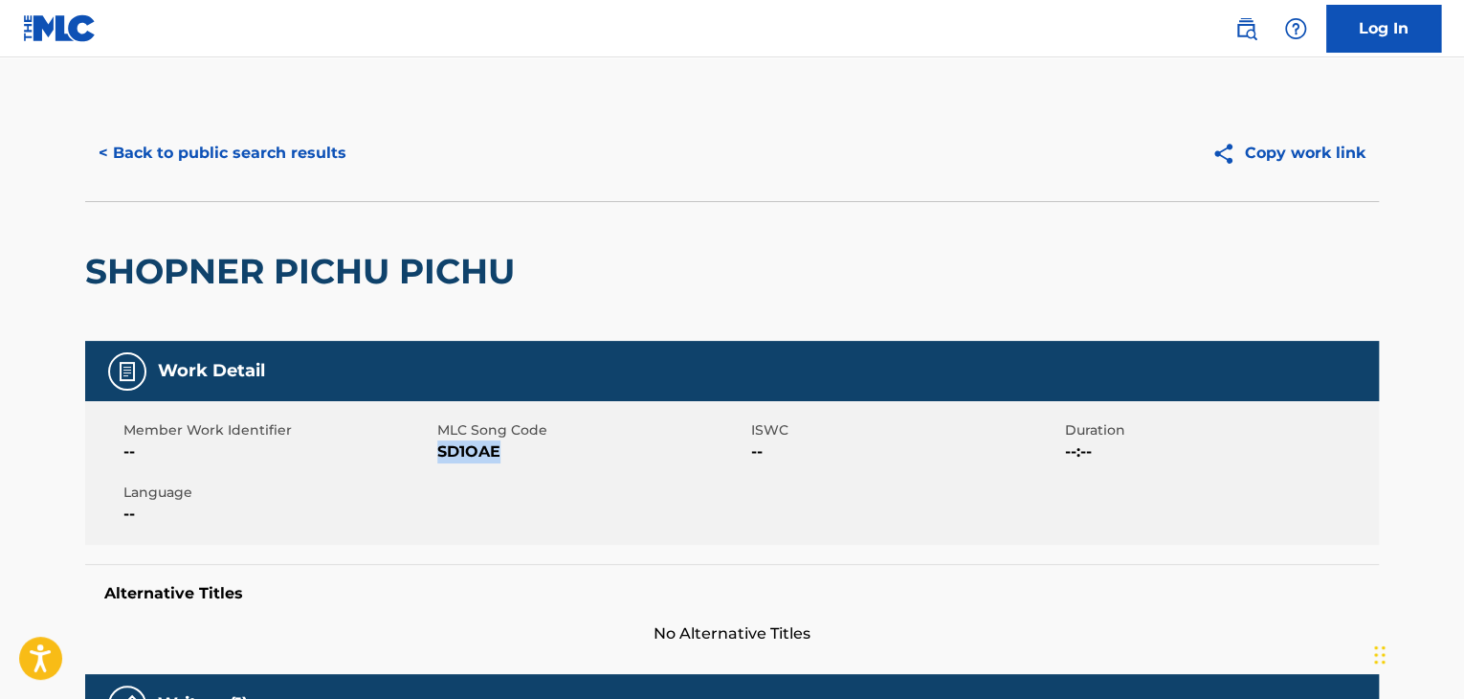
click at [138, 146] on button "< Back to public search results" at bounding box center [222, 153] width 275 height 48
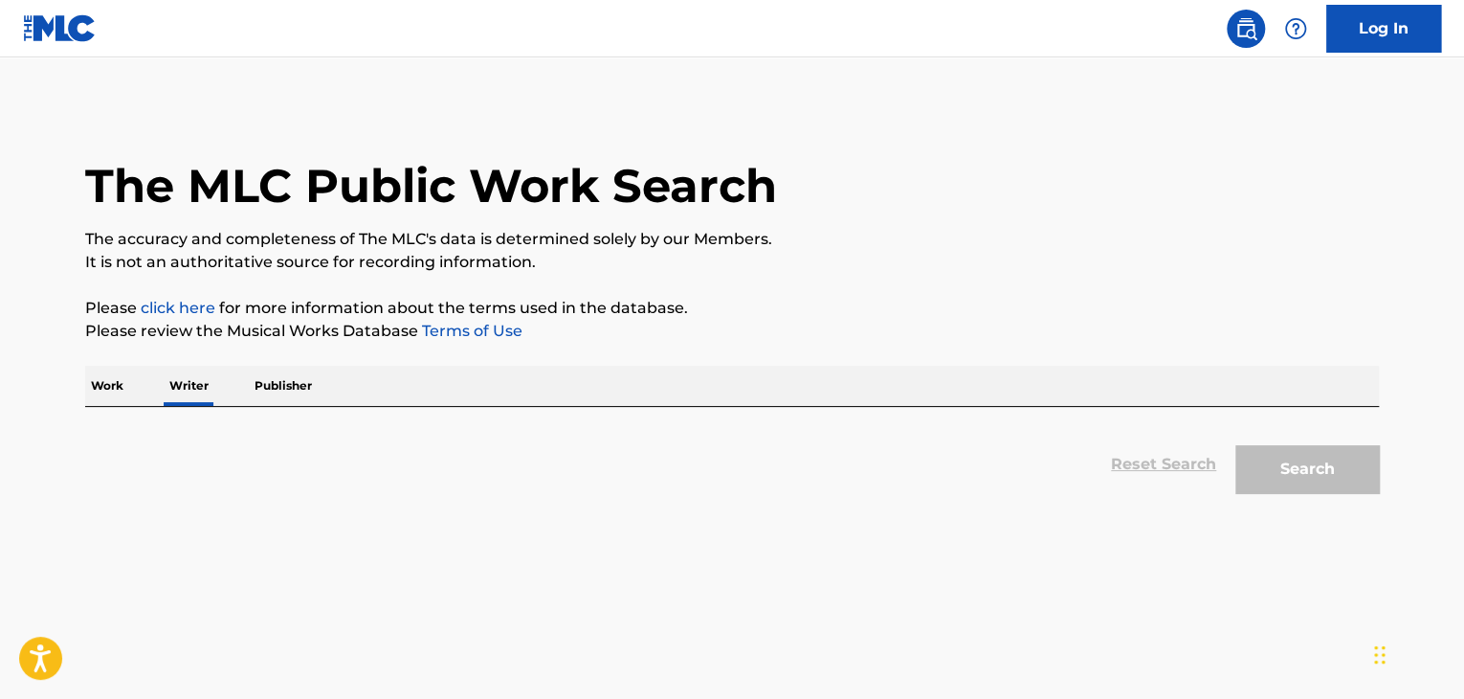
scroll to position [23, 0]
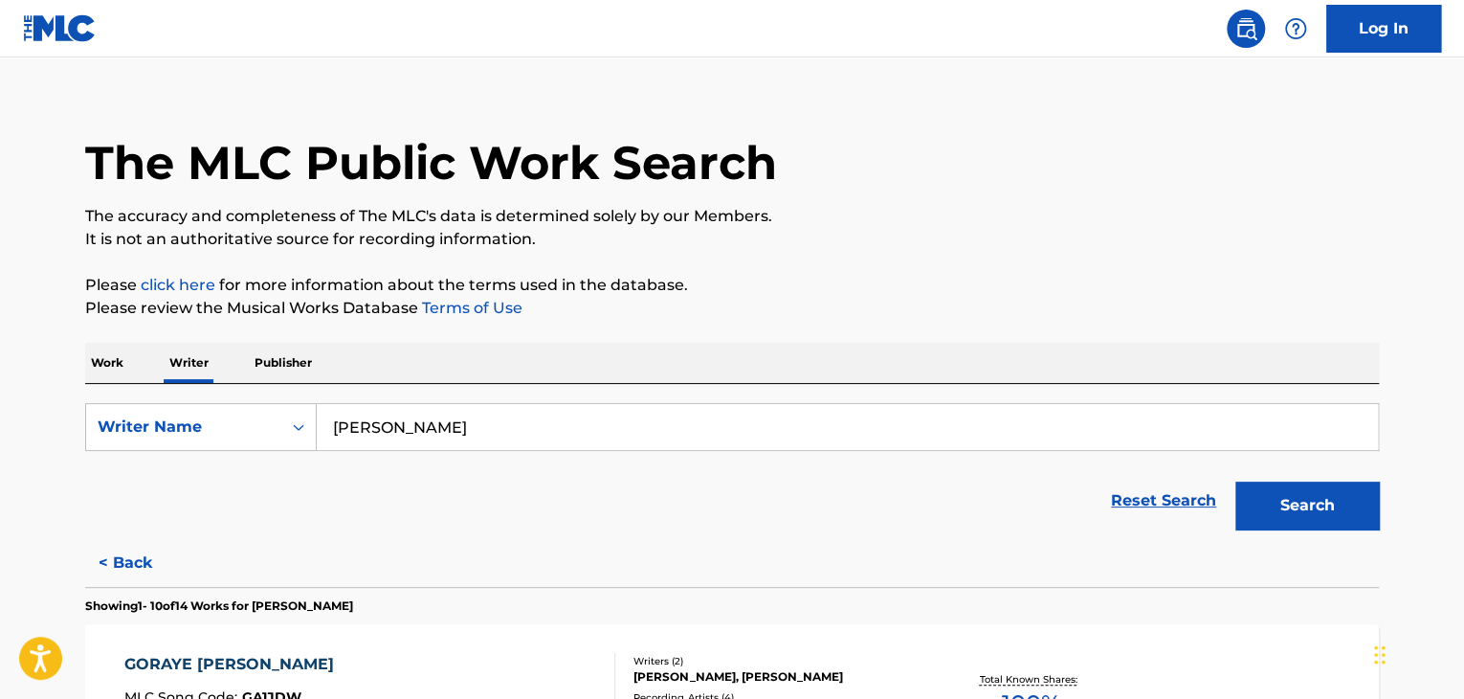
click at [120, 358] on p "Work" at bounding box center [107, 363] width 44 height 40
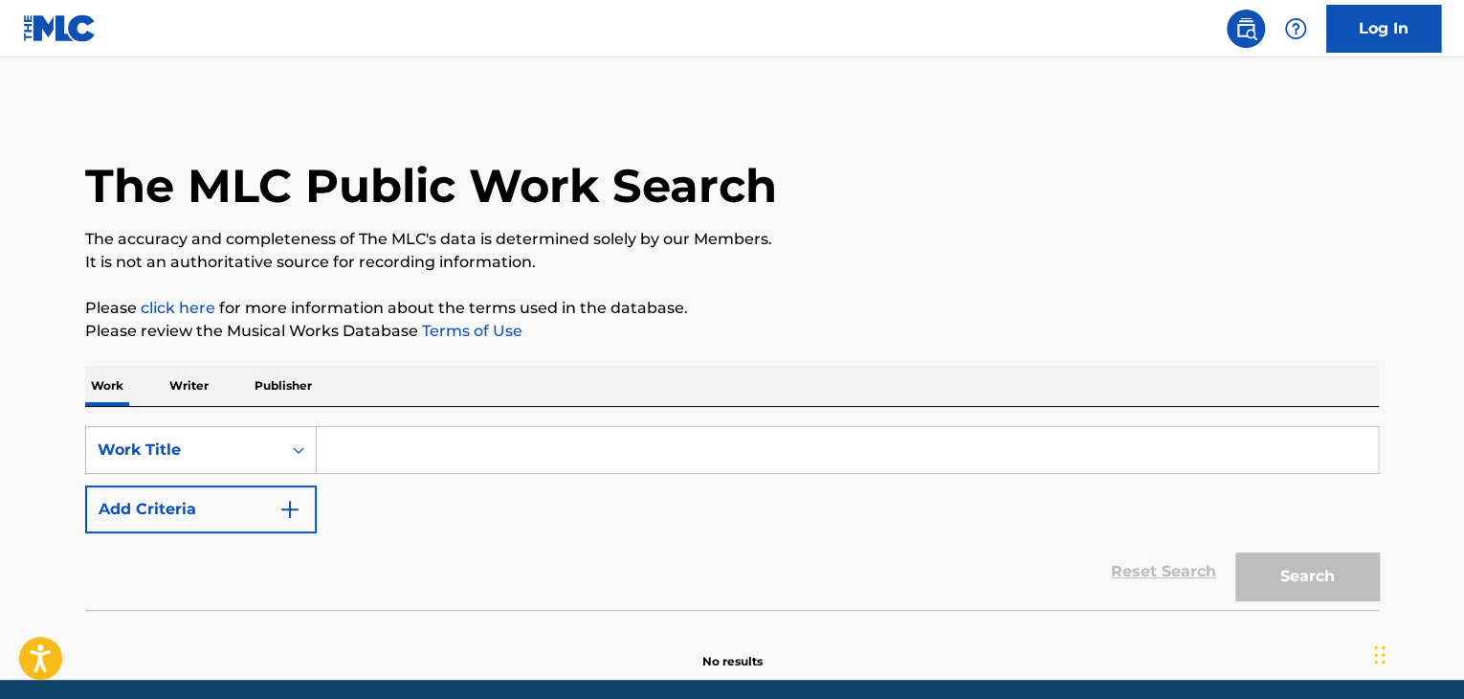
click at [399, 435] on input "Search Form" at bounding box center [847, 450] width 1061 height 46
paste input "S.Ó.Seni"
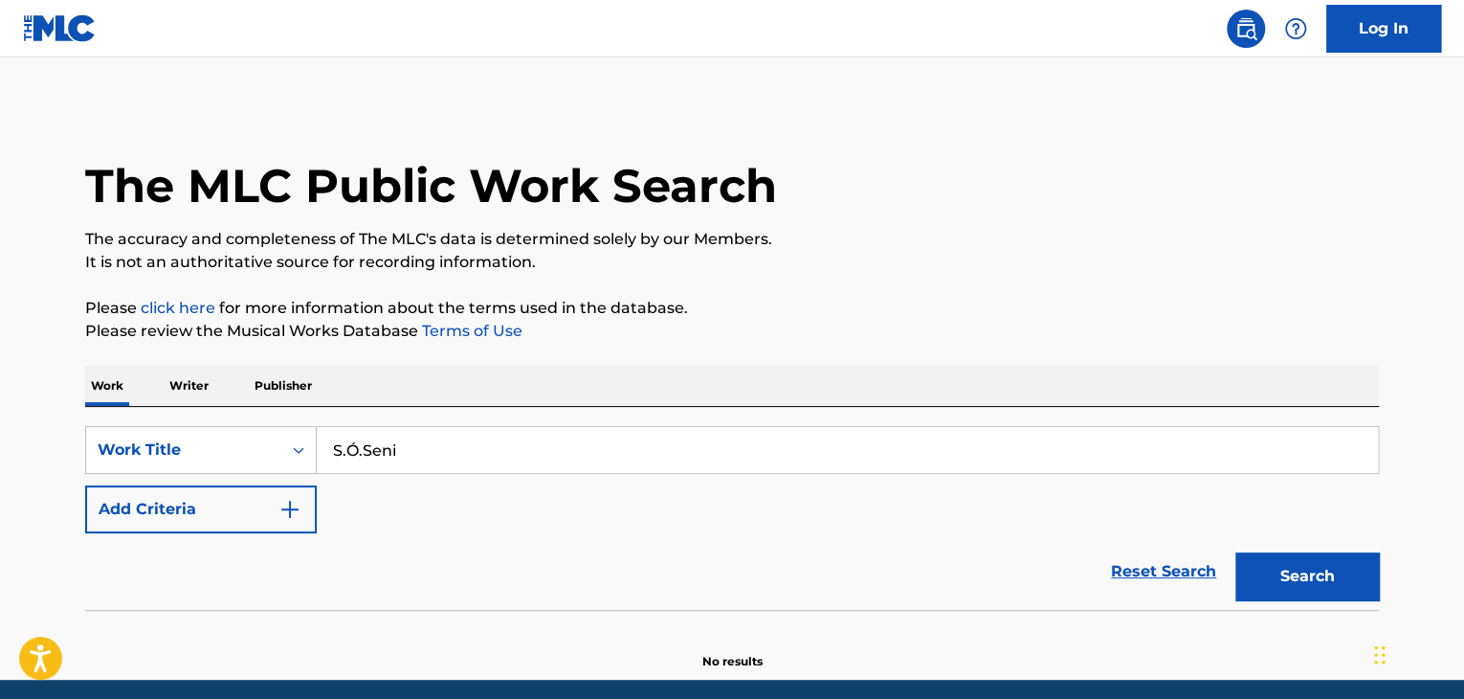
type input "S.Ó.Seni"
click at [632, 365] on div "The MLC Public Work Search The accuracy and completeness of The MLC's data is d…" at bounding box center [732, 387] width 1340 height 565
click at [1336, 570] on button "Search" at bounding box center [1308, 576] width 144 height 48
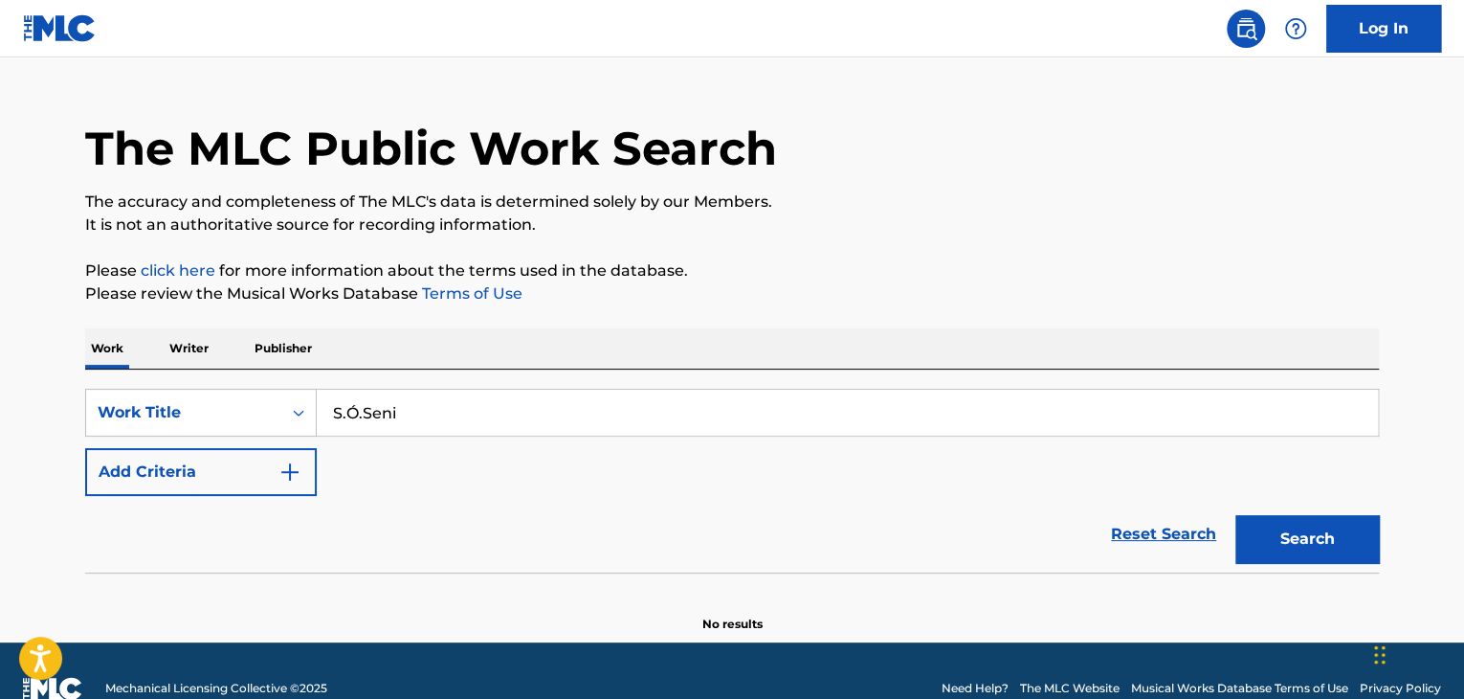
scroll to position [73, 0]
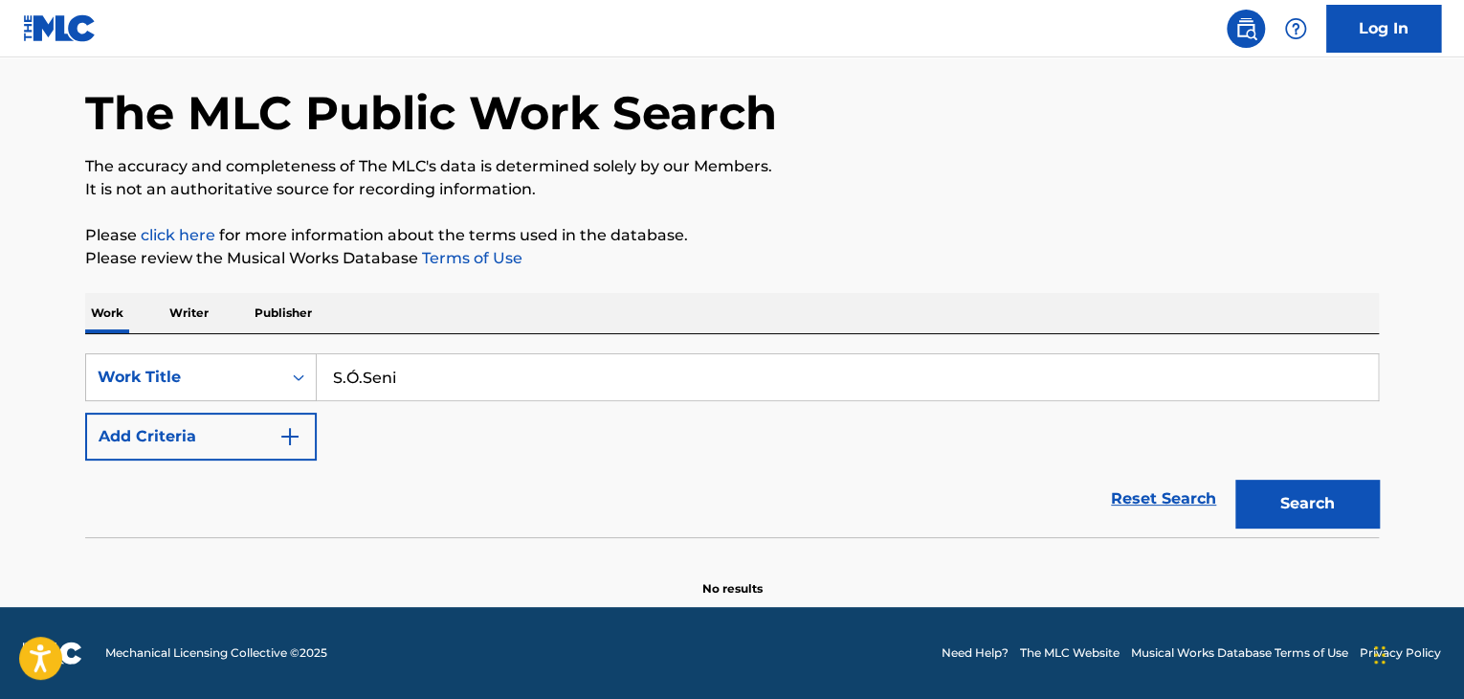
click at [189, 314] on p "Writer" at bounding box center [189, 313] width 51 height 40
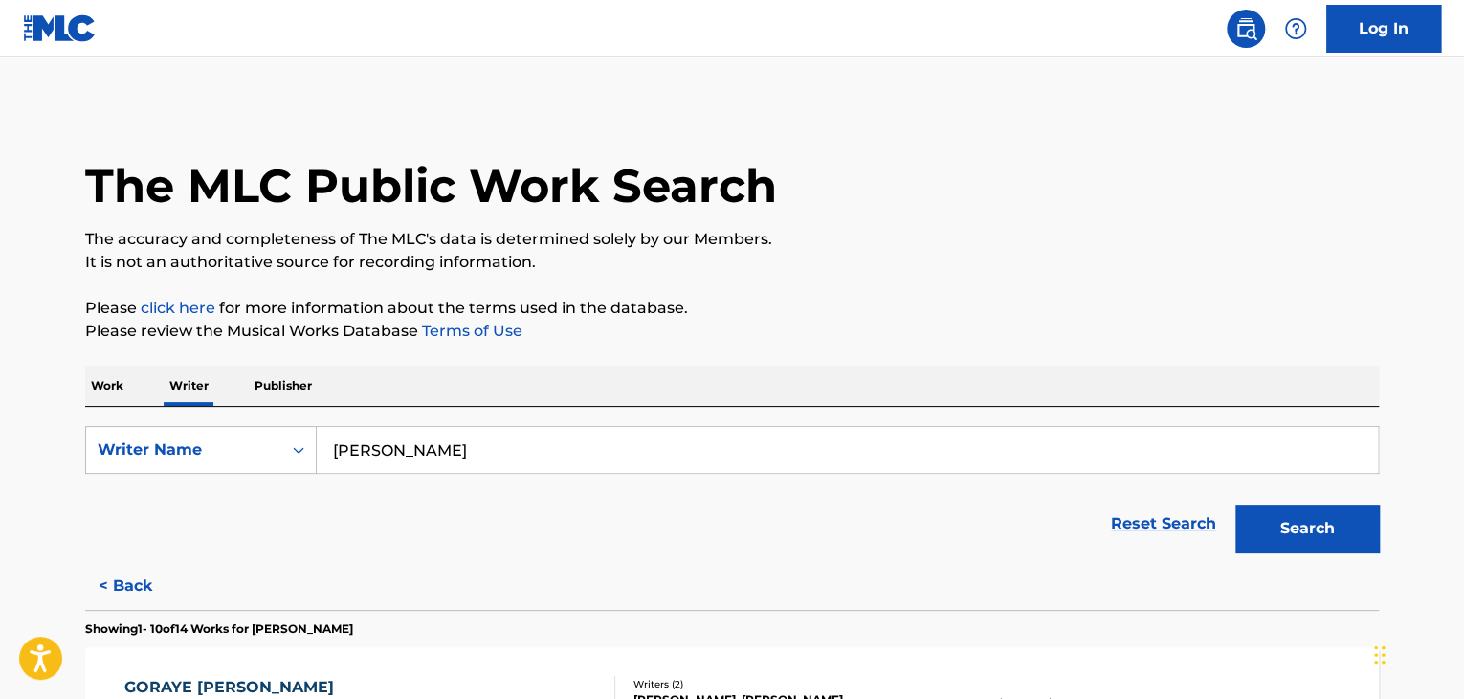
click at [454, 456] on input "[PERSON_NAME]" at bounding box center [847, 450] width 1061 height 46
paste input "S.Ó.Seni"
click at [642, 339] on p "Please review the Musical Works Database Terms of Use" at bounding box center [732, 331] width 1294 height 23
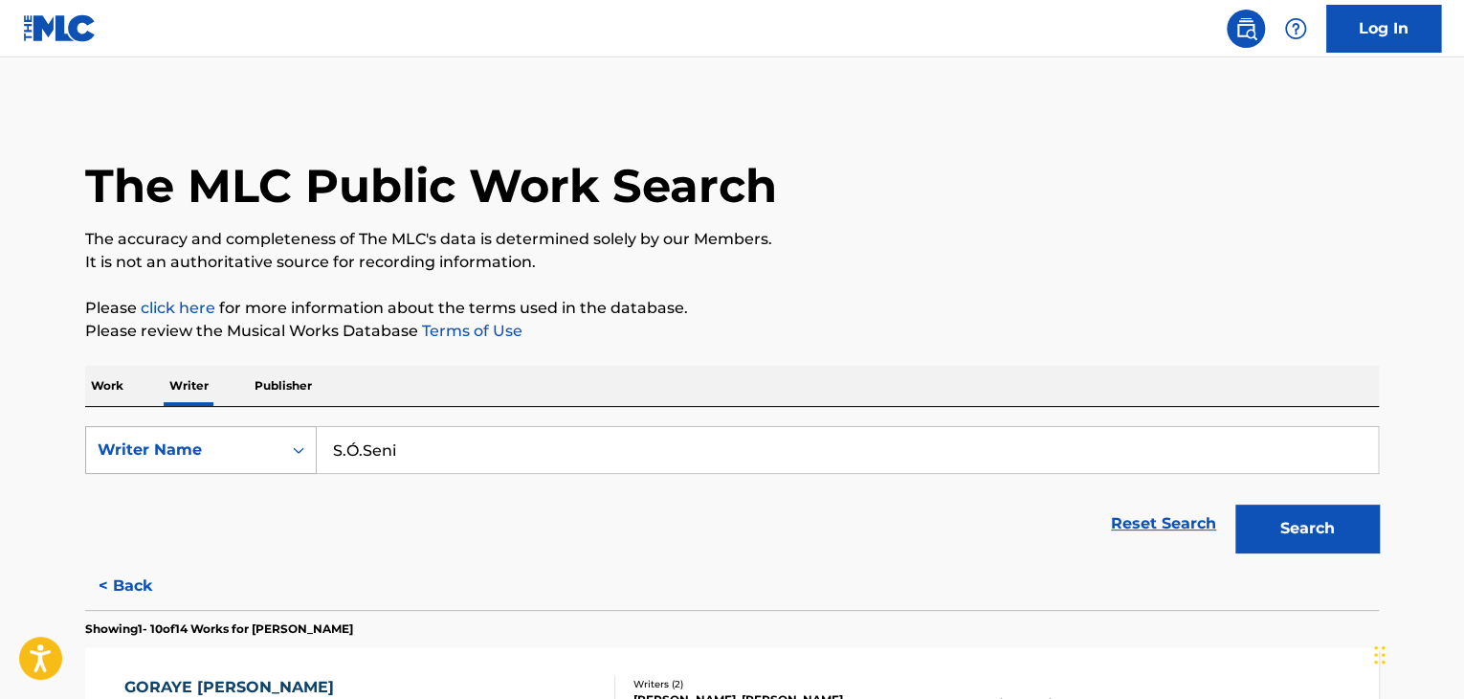
click at [299, 460] on div "Search Form" at bounding box center [298, 450] width 34 height 34
click at [387, 437] on input "S.Ó.Seni" at bounding box center [847, 450] width 1061 height 46
paste input "[PERSON_NAME]"
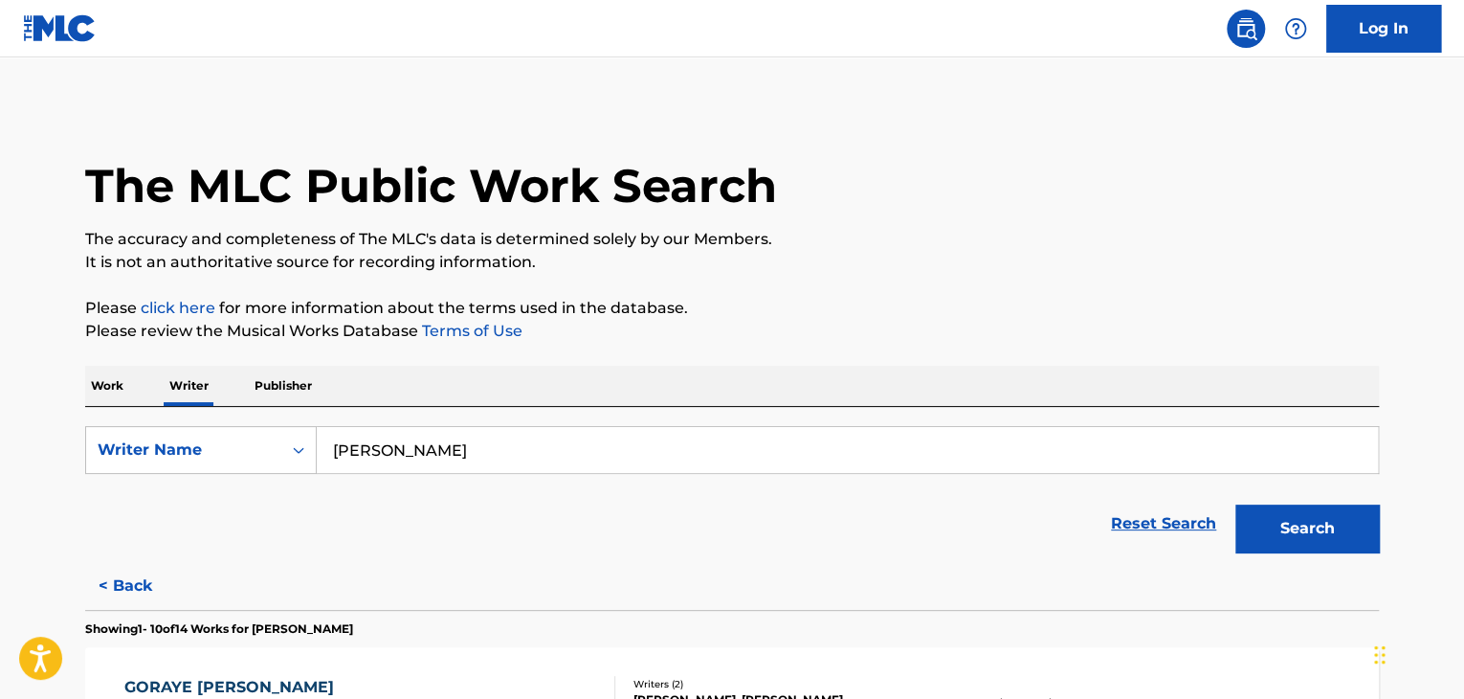
click at [1238, 518] on button "Search" at bounding box center [1308, 528] width 144 height 48
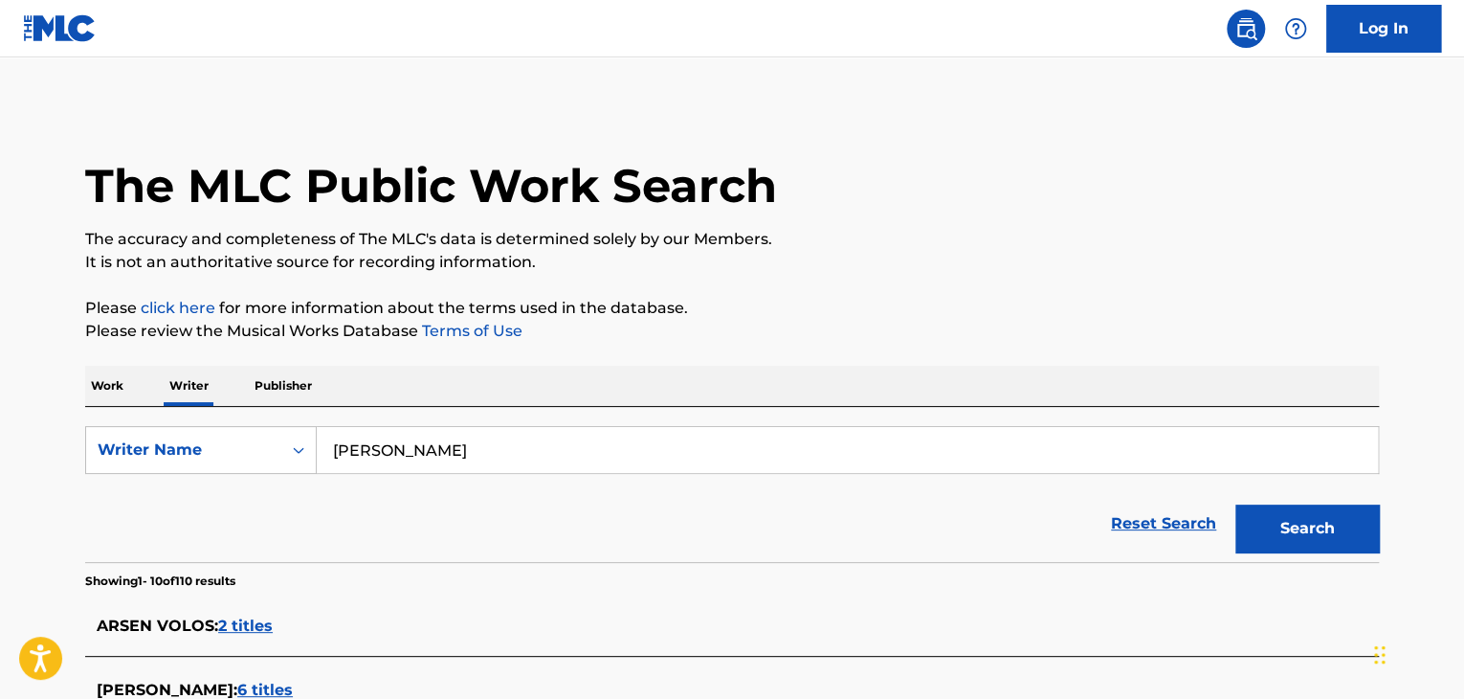
click at [422, 422] on div "SearchWithCriteriab11a4efb-65fa-413f-8f6a-acd7c2b1ae84 Writer Name [PERSON_NAME…" at bounding box center [732, 484] width 1294 height 155
click at [434, 453] on input "[PERSON_NAME]" at bounding box center [847, 450] width 1061 height 46
paste input "man [PERSON_NAME]"
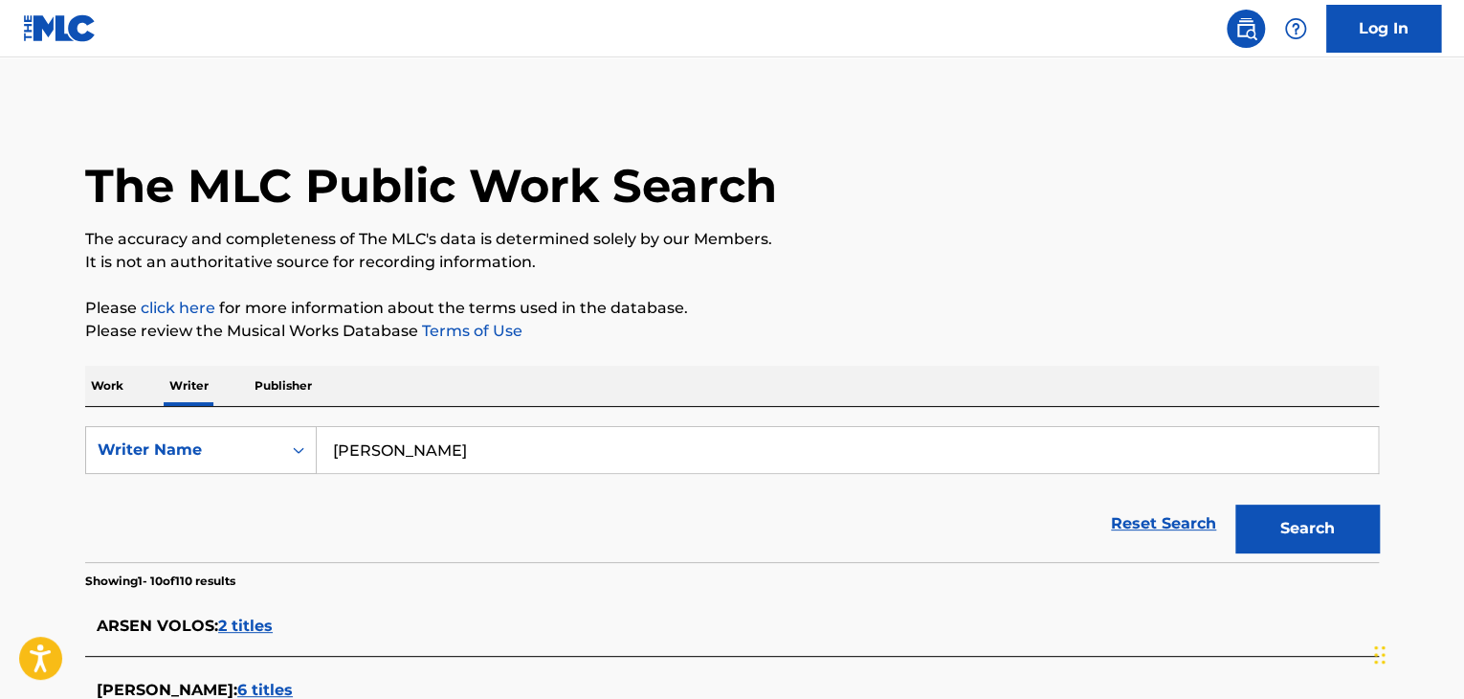
click at [831, 330] on p "Please review the Musical Works Database Terms of Use" at bounding box center [732, 331] width 1294 height 23
click at [1279, 527] on button "Search" at bounding box center [1308, 528] width 144 height 48
click at [434, 476] on form "SearchWithCriteriab11a4efb-65fa-413f-8f6a-acd7c2b1ae84 Writer Name [PERSON_NAME…" at bounding box center [732, 494] width 1294 height 136
click at [426, 455] on input "[PERSON_NAME]" at bounding box center [847, 450] width 1061 height 46
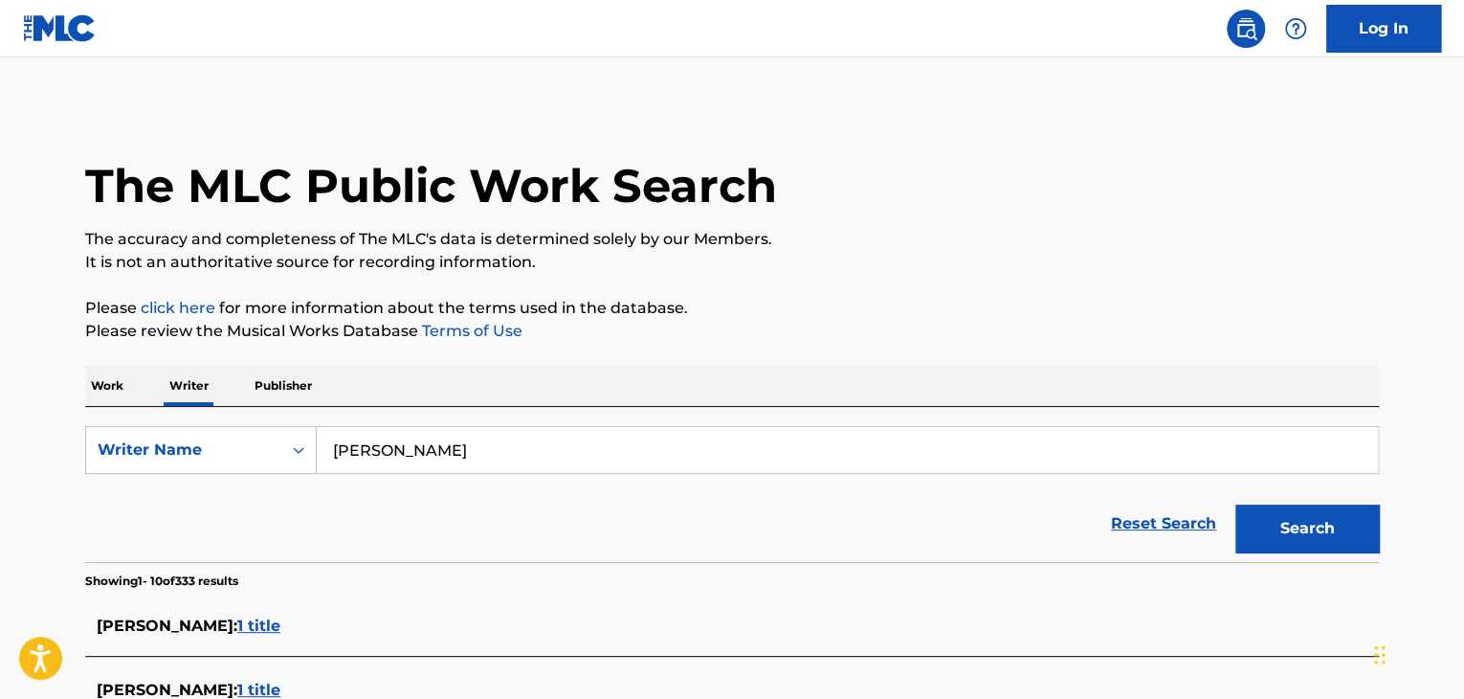
click at [426, 455] on input "[PERSON_NAME]" at bounding box center [847, 450] width 1061 height 46
paste input "[PERSON_NAME]"
type input "[PERSON_NAME]"
click at [776, 386] on div "Work Writer Publisher" at bounding box center [732, 386] width 1294 height 40
click at [1276, 536] on button "Search" at bounding box center [1308, 528] width 144 height 48
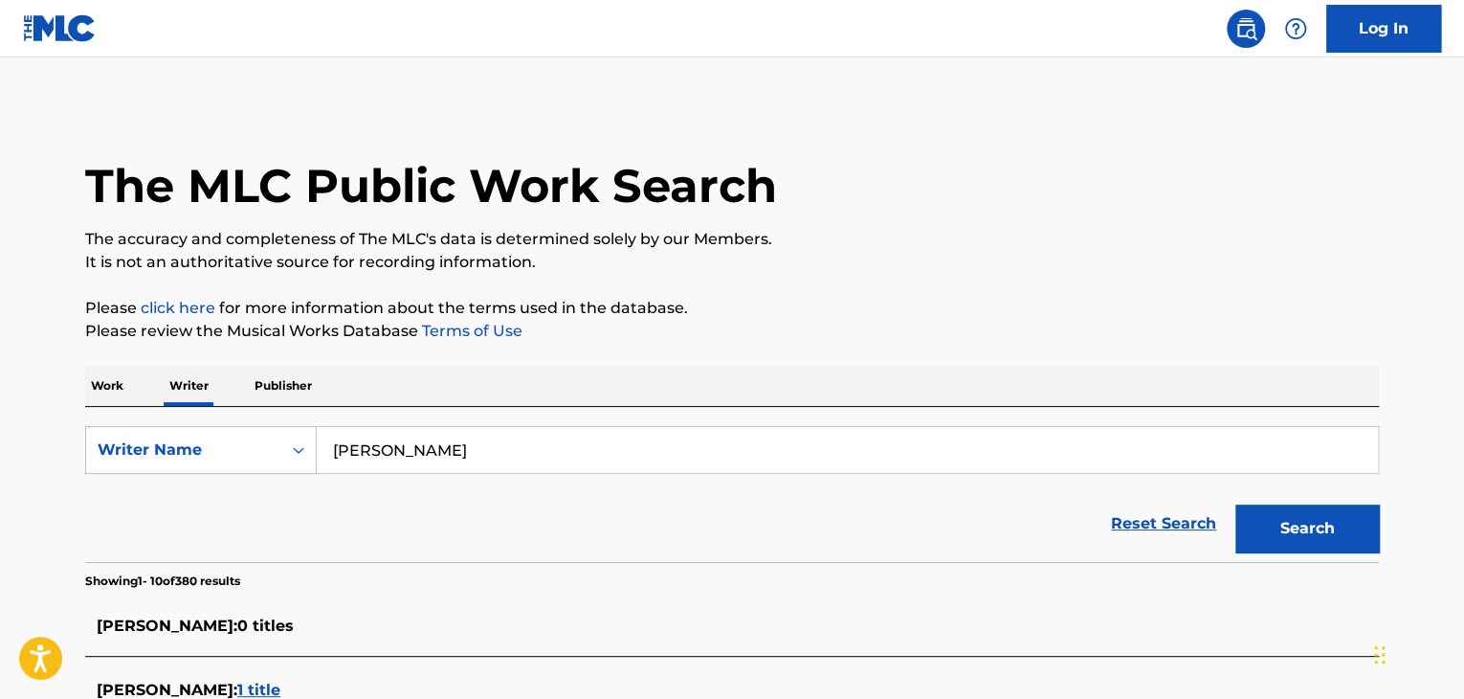
click at [118, 403] on p "Work" at bounding box center [107, 386] width 44 height 40
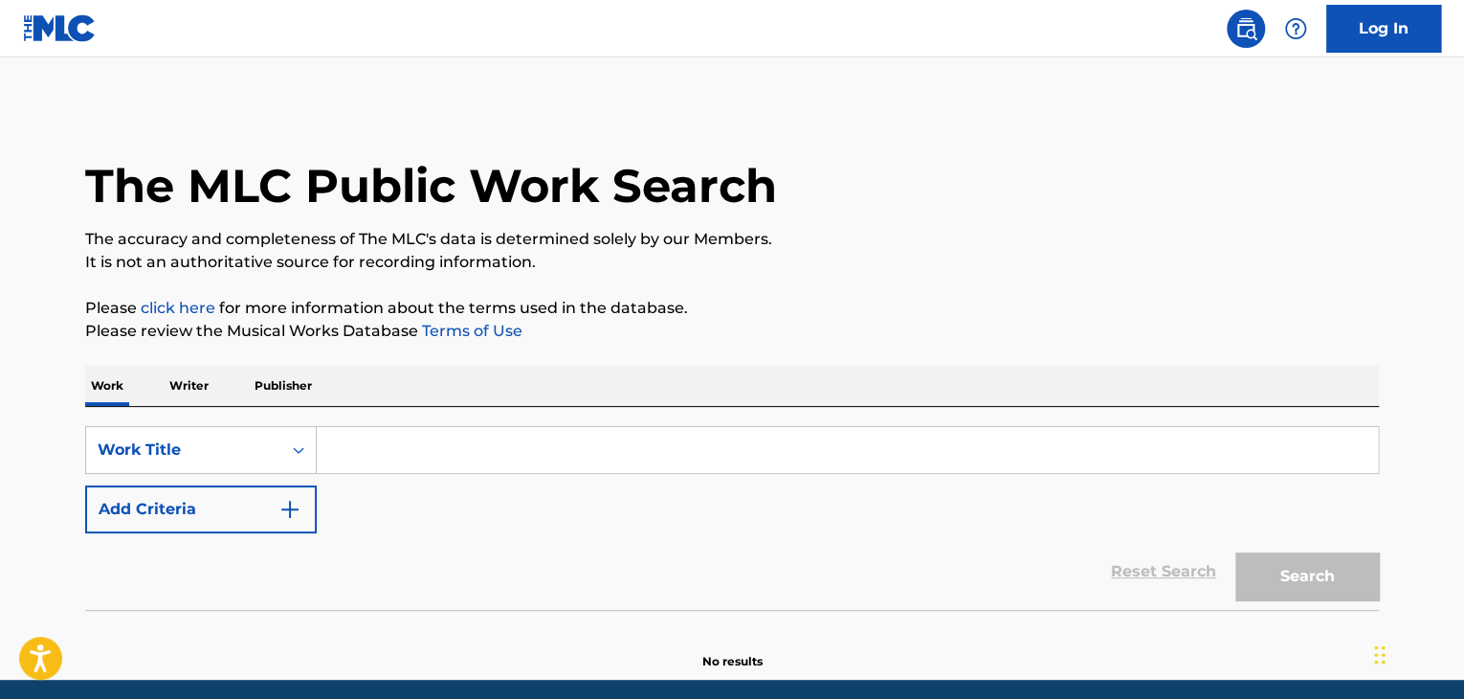
click at [394, 468] on input "Search Form" at bounding box center [847, 450] width 1061 height 46
click at [204, 401] on p "Writer" at bounding box center [189, 386] width 51 height 40
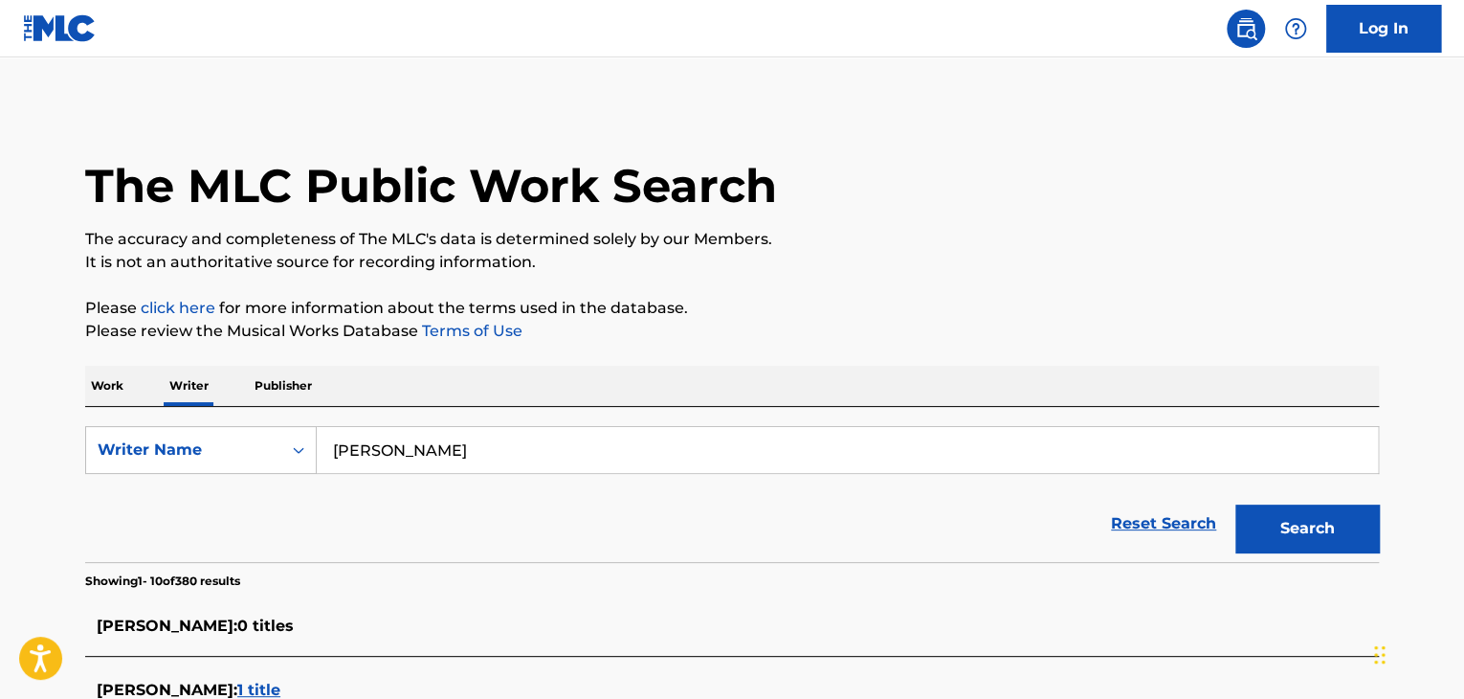
click at [391, 447] on input "[PERSON_NAME]" at bounding box center [847, 450] width 1061 height 46
click at [93, 376] on p "Work" at bounding box center [107, 386] width 44 height 40
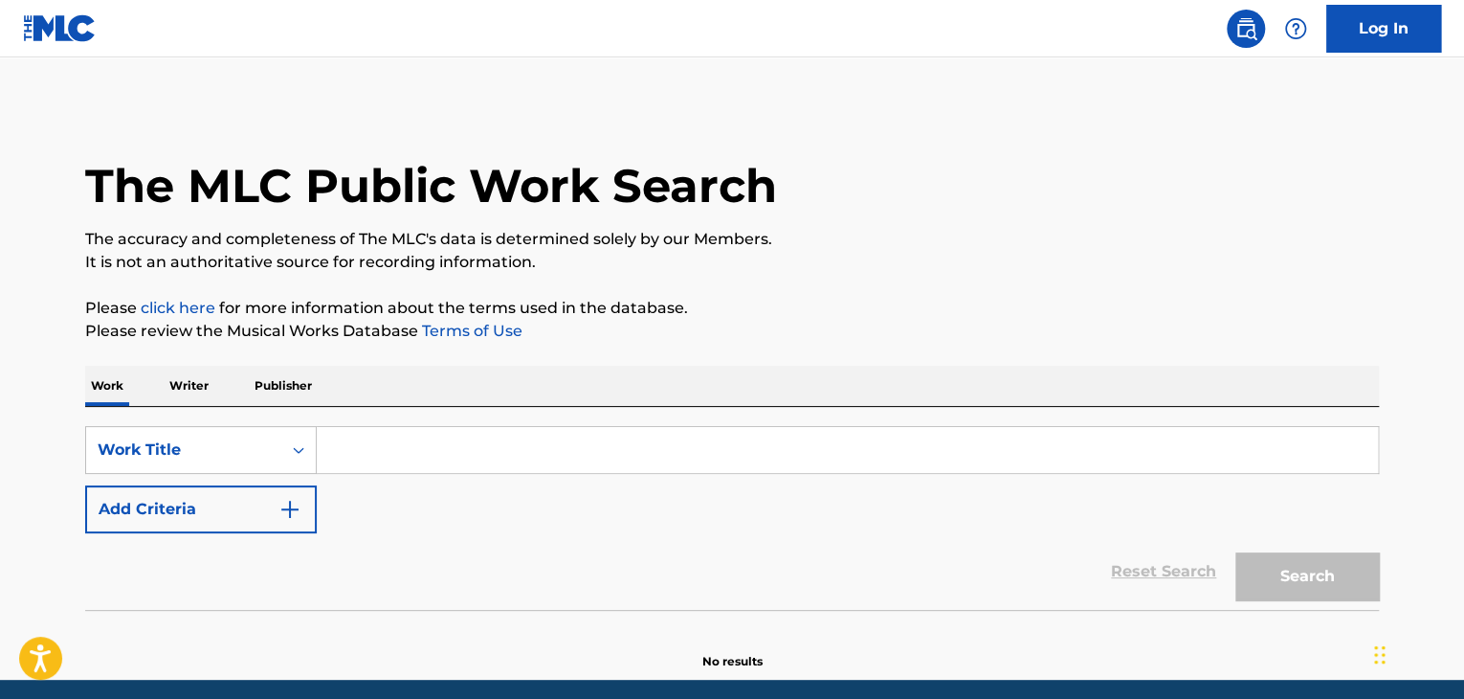
click at [363, 451] on input "Search Form" at bounding box center [847, 450] width 1061 height 46
click at [351, 451] on input "Search Form" at bounding box center [847, 450] width 1061 height 46
paste input "CORRECT"
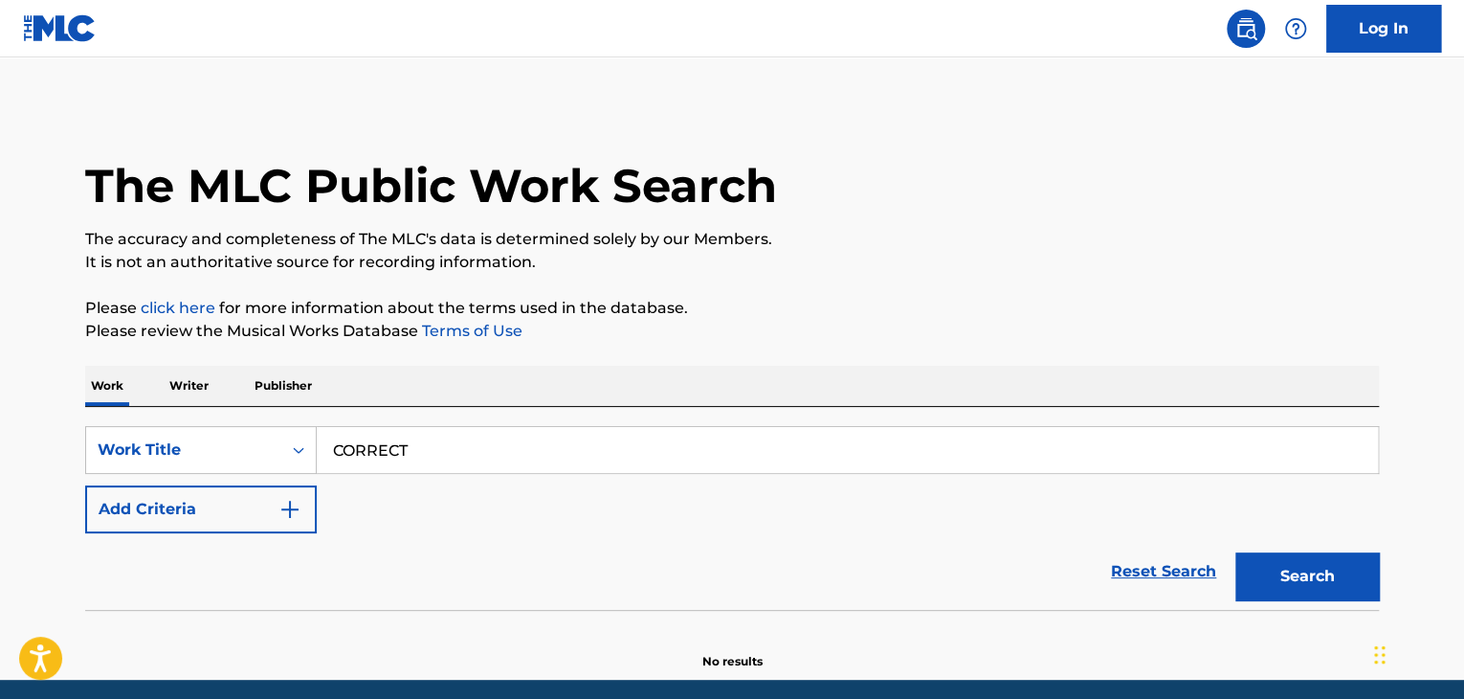
type input "CORRECT"
click at [254, 514] on button "Add Criteria" at bounding box center [201, 509] width 232 height 48
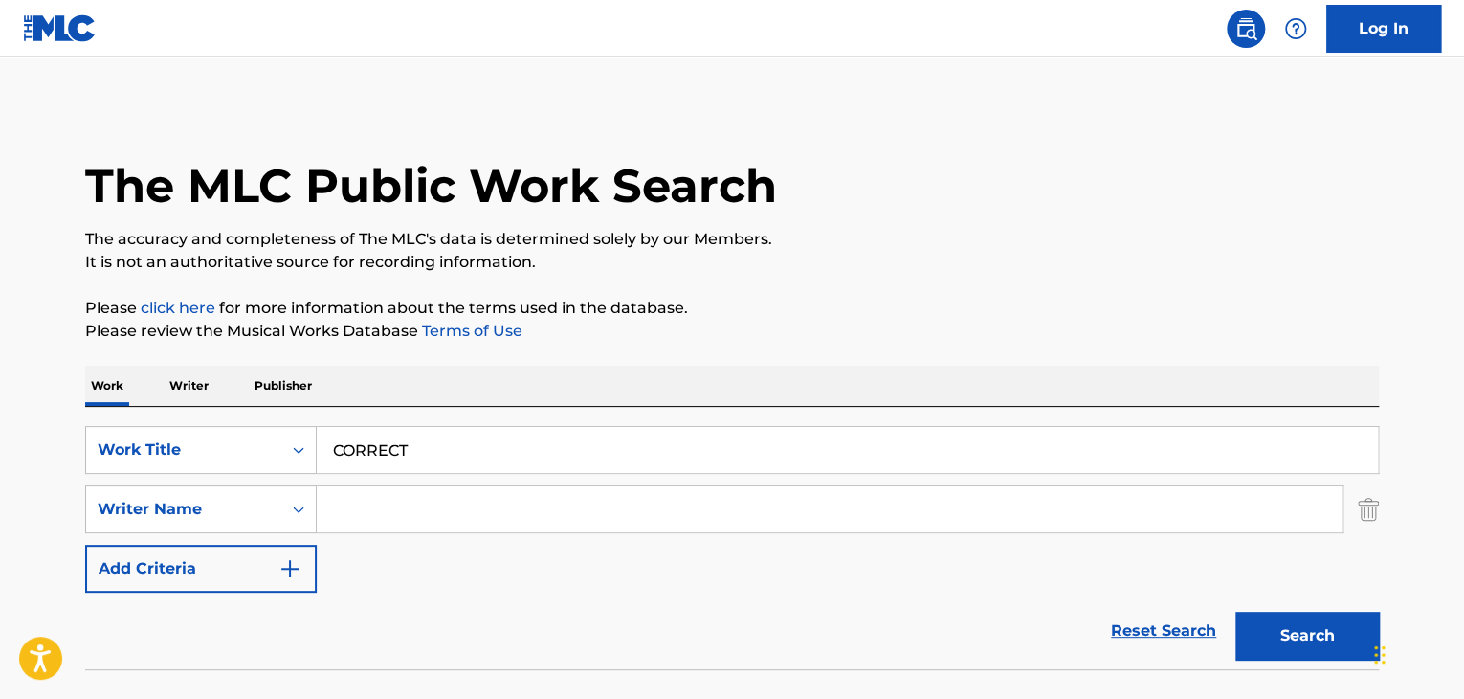
click at [356, 504] on input "Search Form" at bounding box center [830, 509] width 1026 height 46
paste input "[PERSON_NAME] ADEMOLA"
type input "[PERSON_NAME] ADEMOLA"
click at [898, 311] on p "Please click here for more information about the terms used in the database." at bounding box center [732, 308] width 1294 height 23
click at [1277, 644] on button "Search" at bounding box center [1308, 636] width 144 height 48
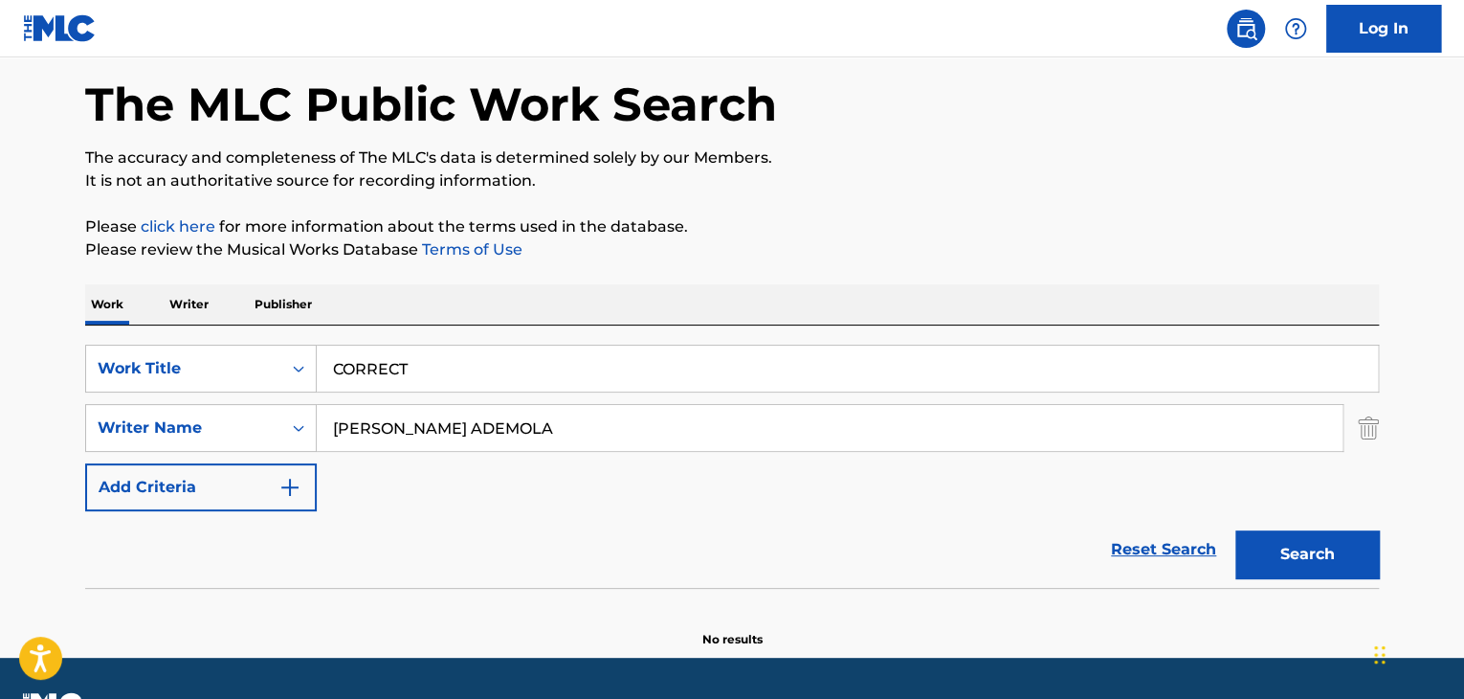
scroll to position [132, 0]
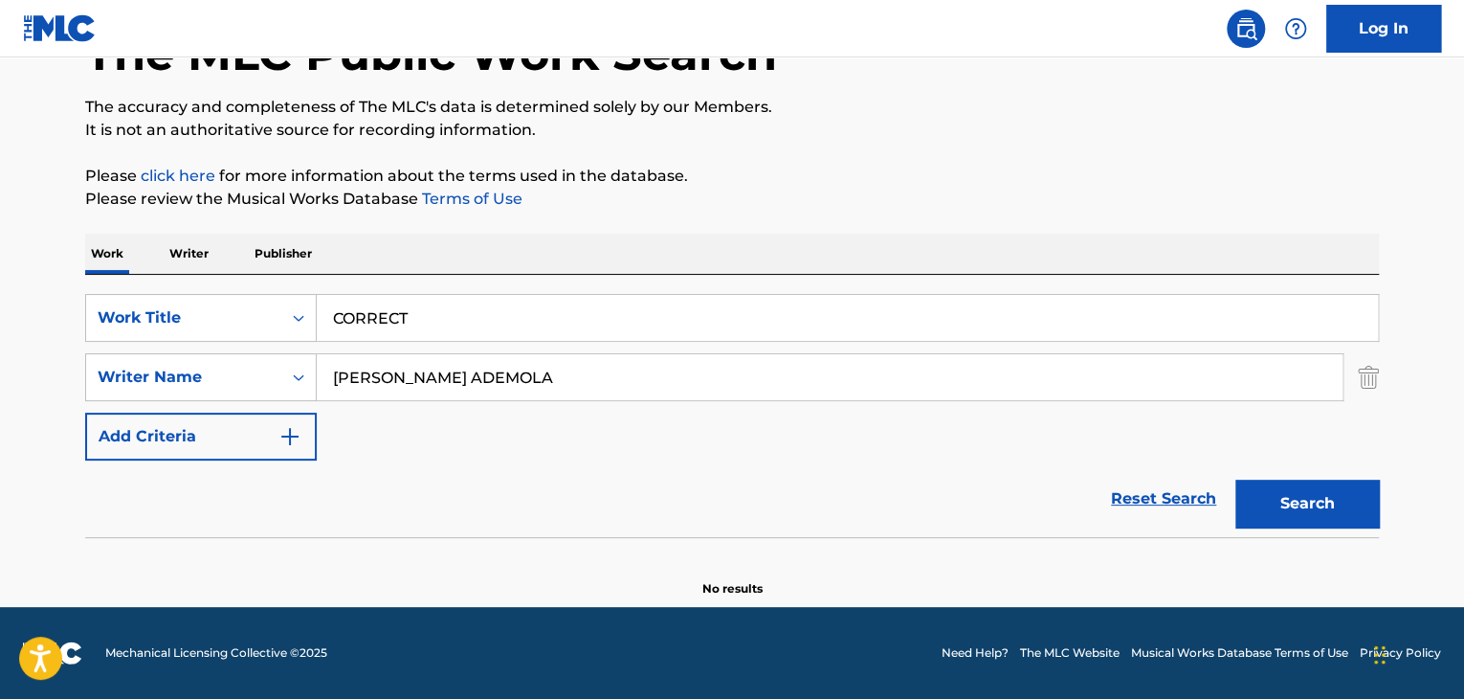
click at [192, 244] on p "Writer" at bounding box center [189, 254] width 51 height 40
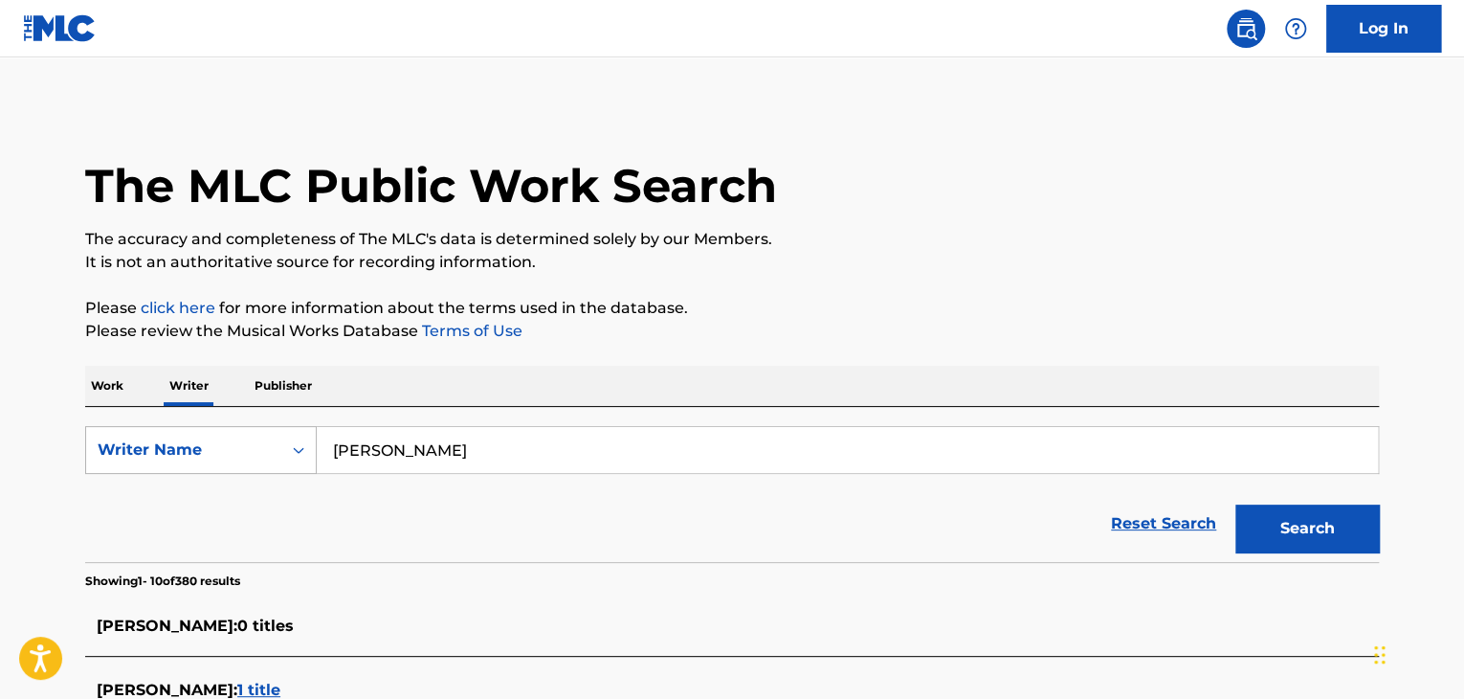
click at [222, 446] on div "Writer Name" at bounding box center [184, 449] width 172 height 23
click at [385, 459] on input "[PERSON_NAME]" at bounding box center [847, 450] width 1061 height 46
click at [398, 450] on input "[PERSON_NAME]" at bounding box center [847, 450] width 1061 height 46
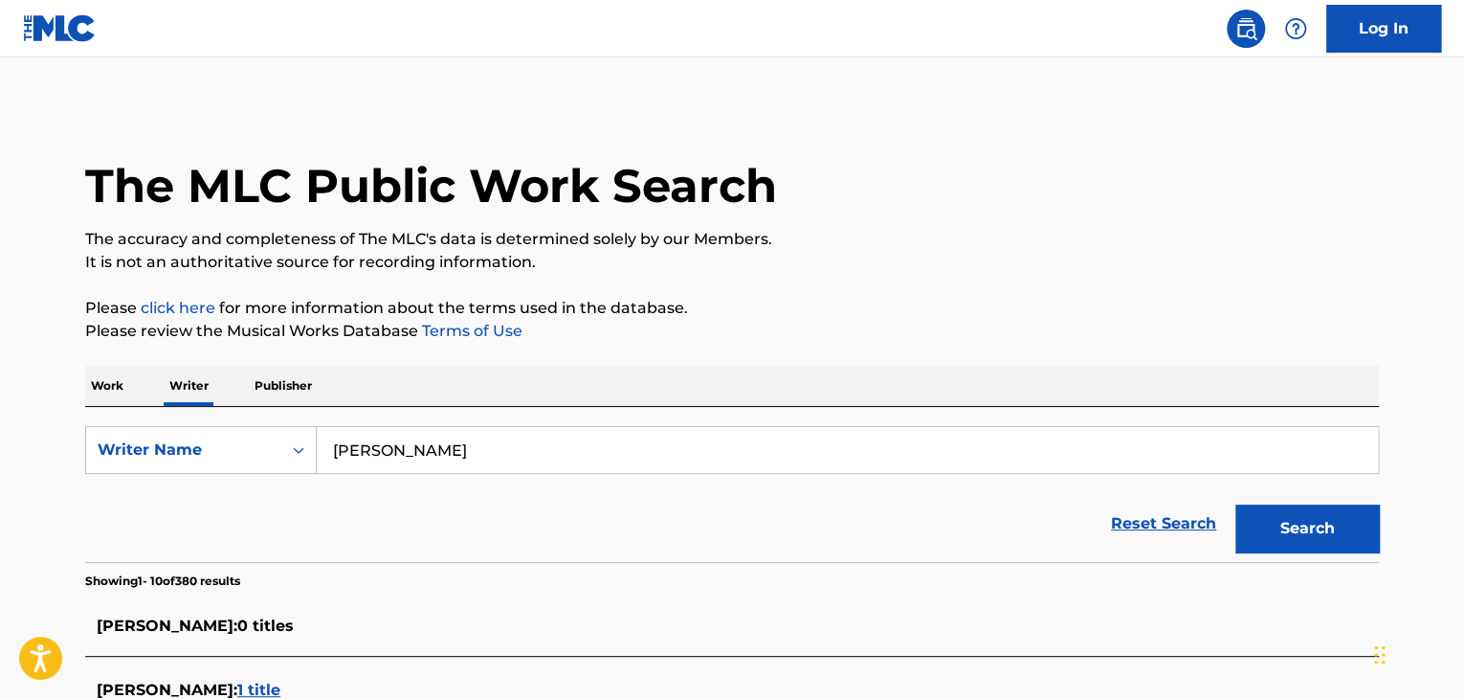
click at [398, 450] on input "[PERSON_NAME]" at bounding box center [847, 450] width 1061 height 46
paste input "[PERSON_NAME] ADEMOLA"
type input "[PERSON_NAME] ADEMOLA"
click at [657, 380] on div "Work Writer Publisher" at bounding box center [732, 386] width 1294 height 40
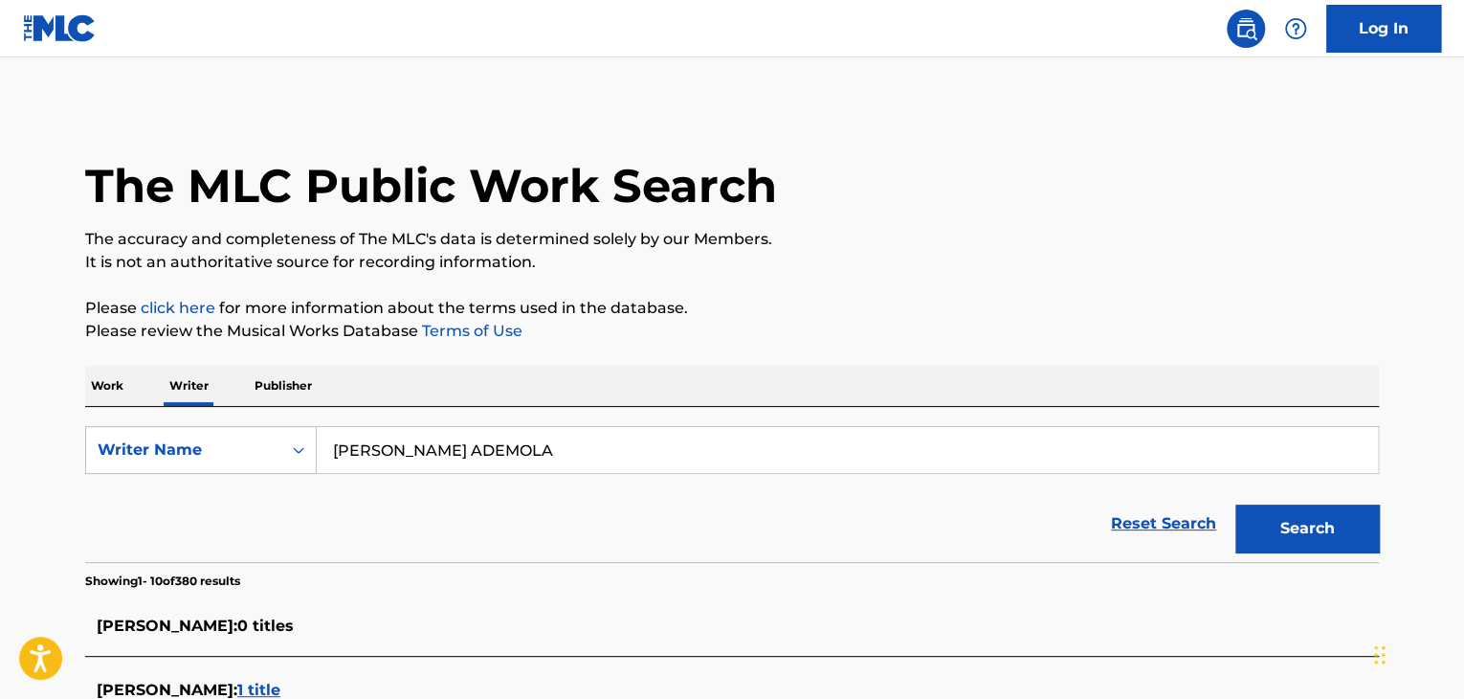
click at [1325, 530] on button "Search" at bounding box center [1308, 528] width 144 height 48
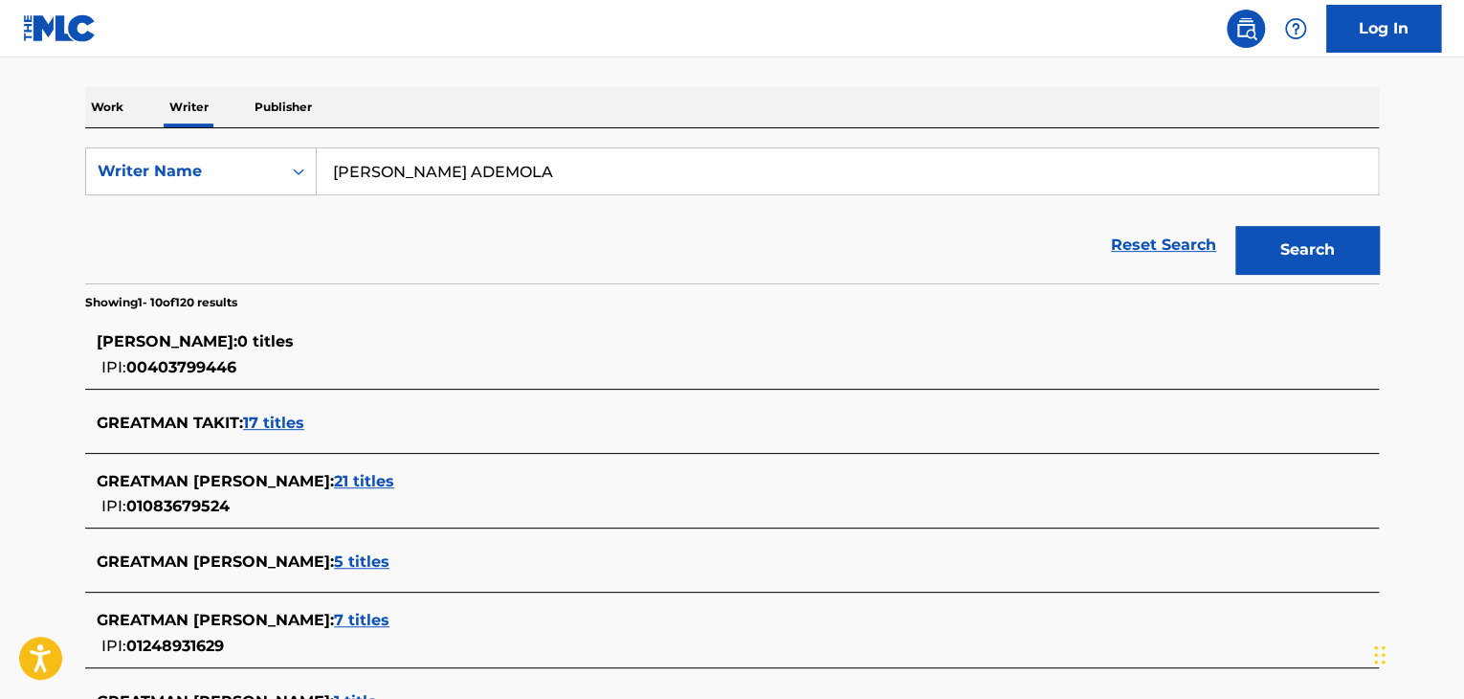
scroll to position [374, 0]
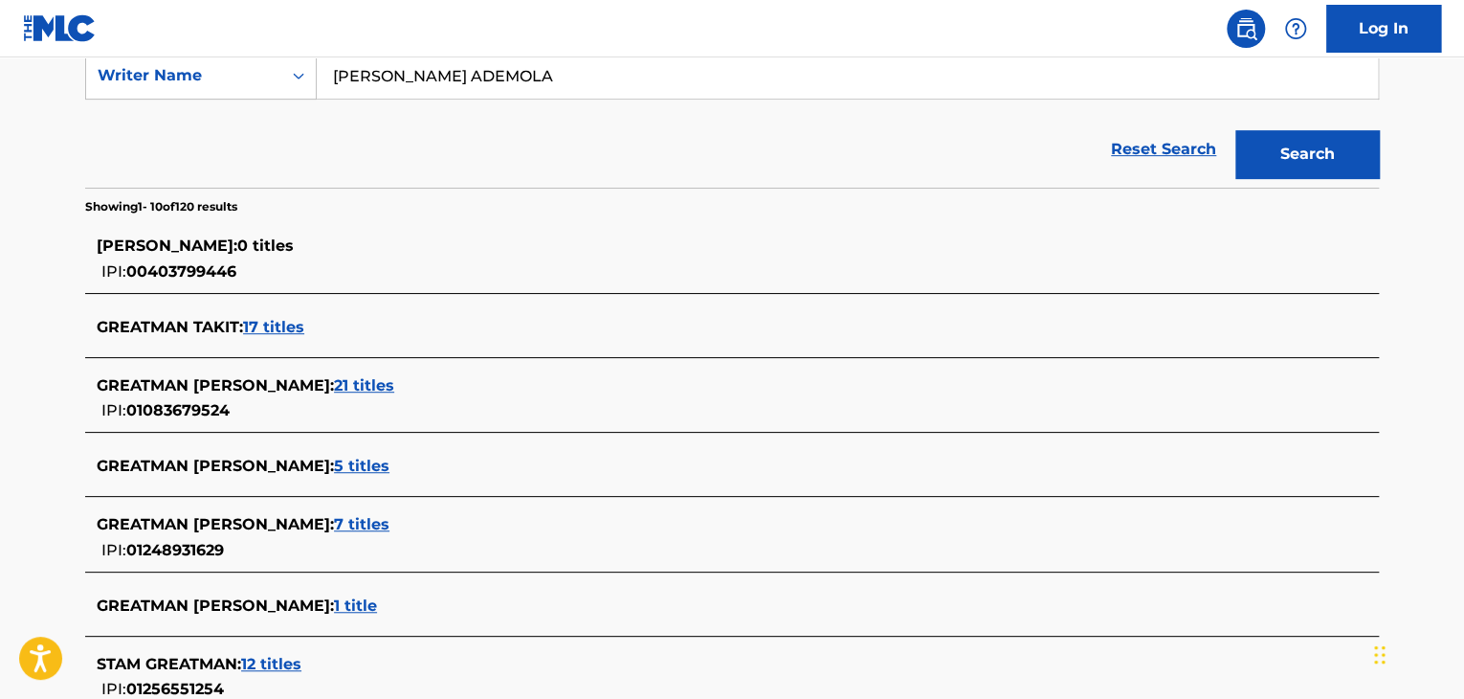
click at [368, 380] on span "21 titles" at bounding box center [364, 385] width 60 height 18
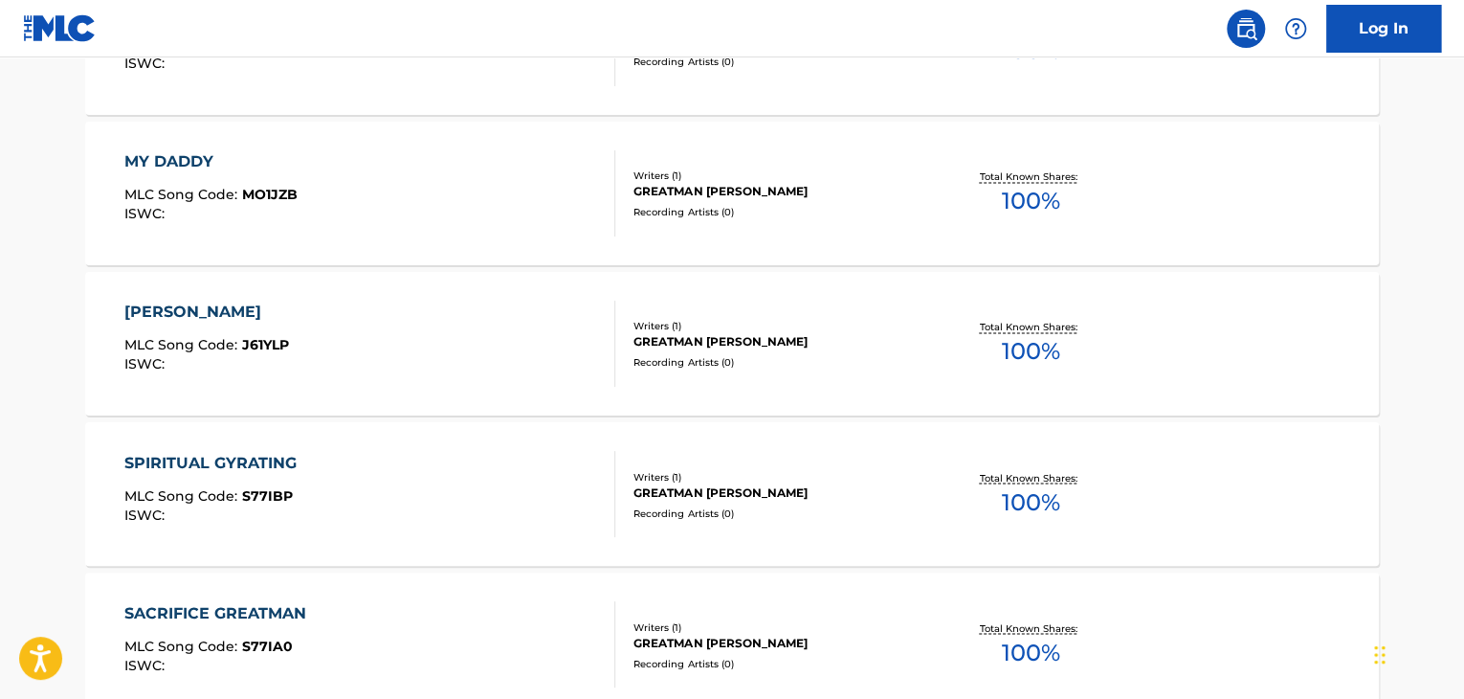
scroll to position [1236, 0]
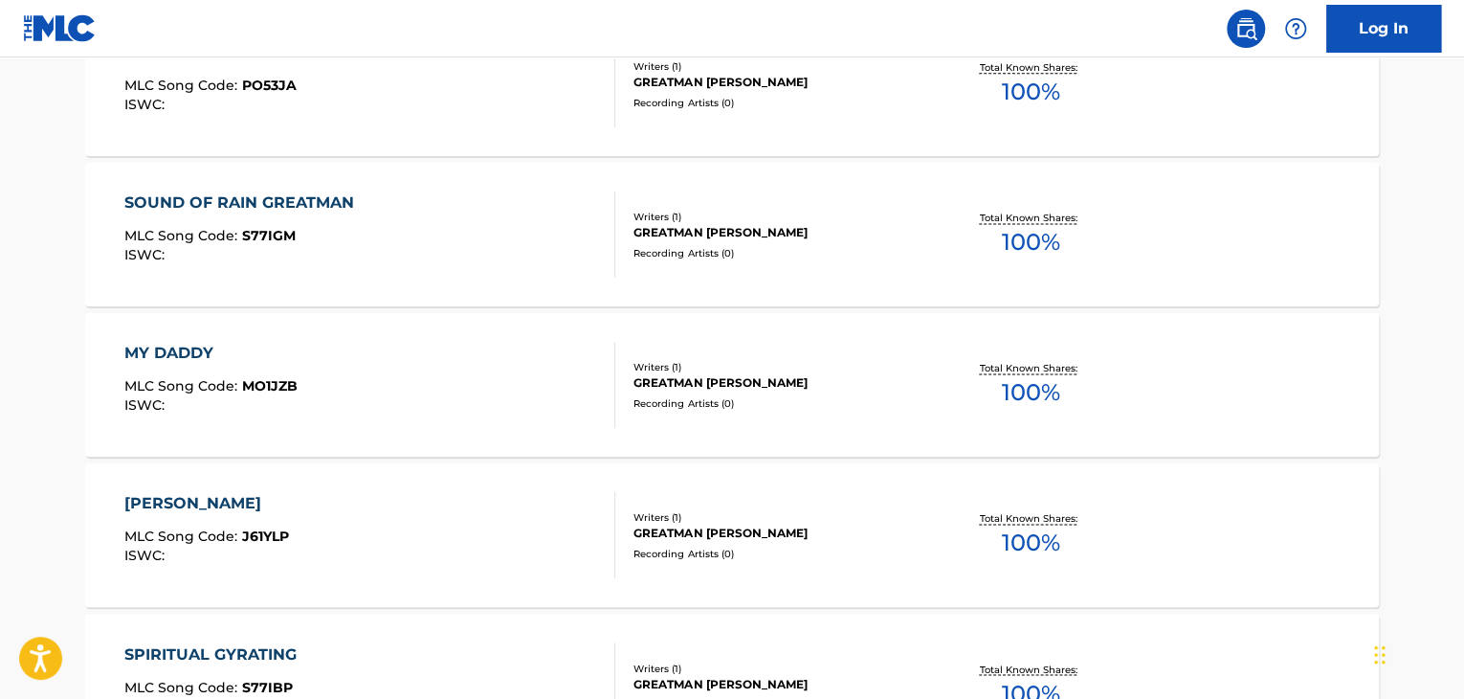
click at [517, 408] on div "MY DADDY MLC Song Code : MO1JZB ISWC :" at bounding box center [370, 385] width 492 height 86
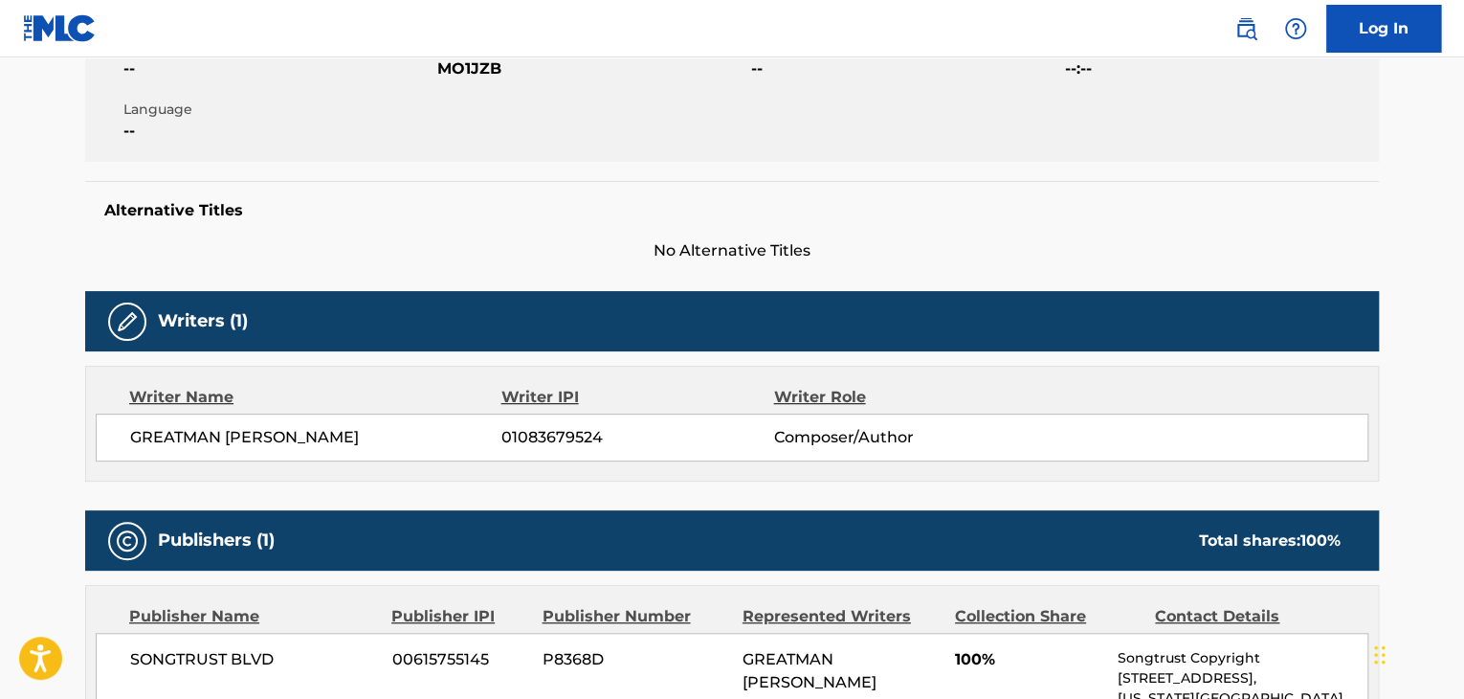
scroll to position [670, 0]
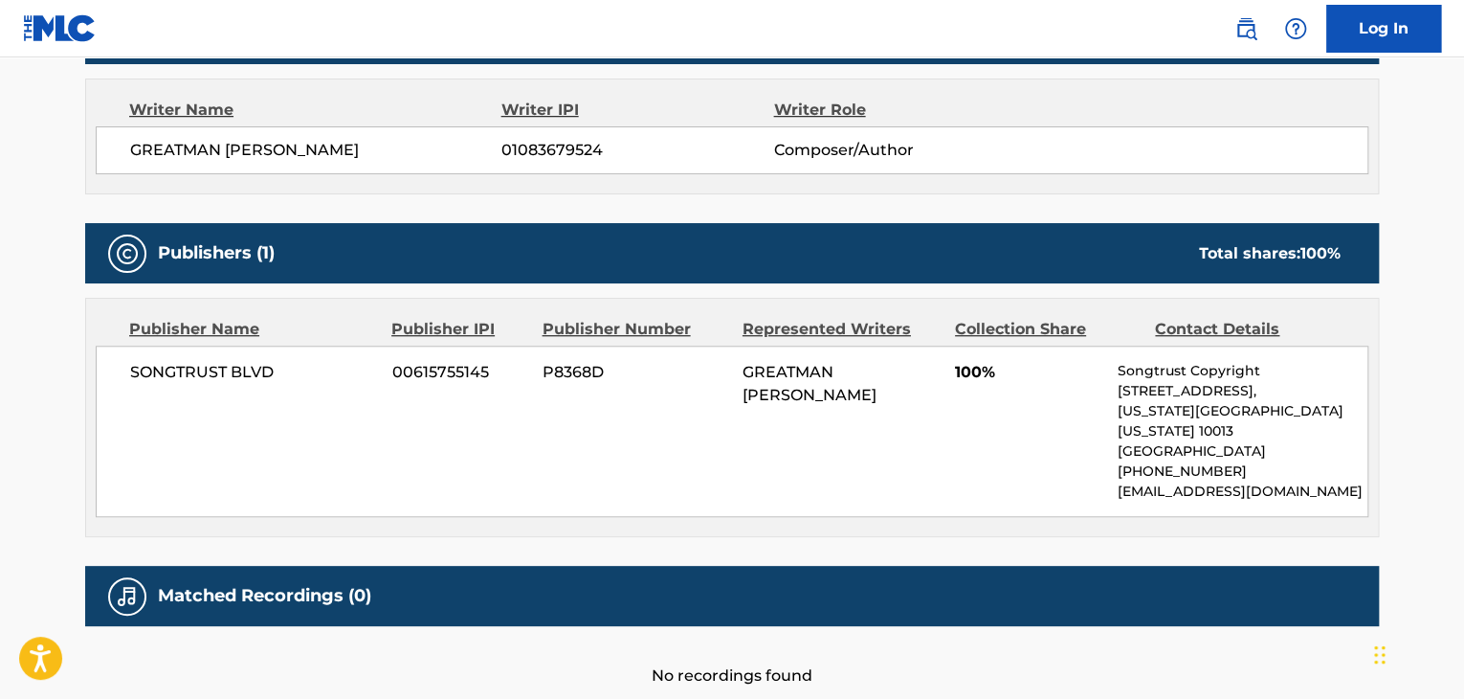
click at [197, 388] on div "SONGTRUST BLVD 00615755145 P8368D GREATMAN ADEMOLA TAKIT 100% Songtrust Copyrig…" at bounding box center [732, 430] width 1273 height 171
copy div "SONGTRUST BLVD"
click at [454, 370] on span "00615755145" at bounding box center [460, 372] width 136 height 23
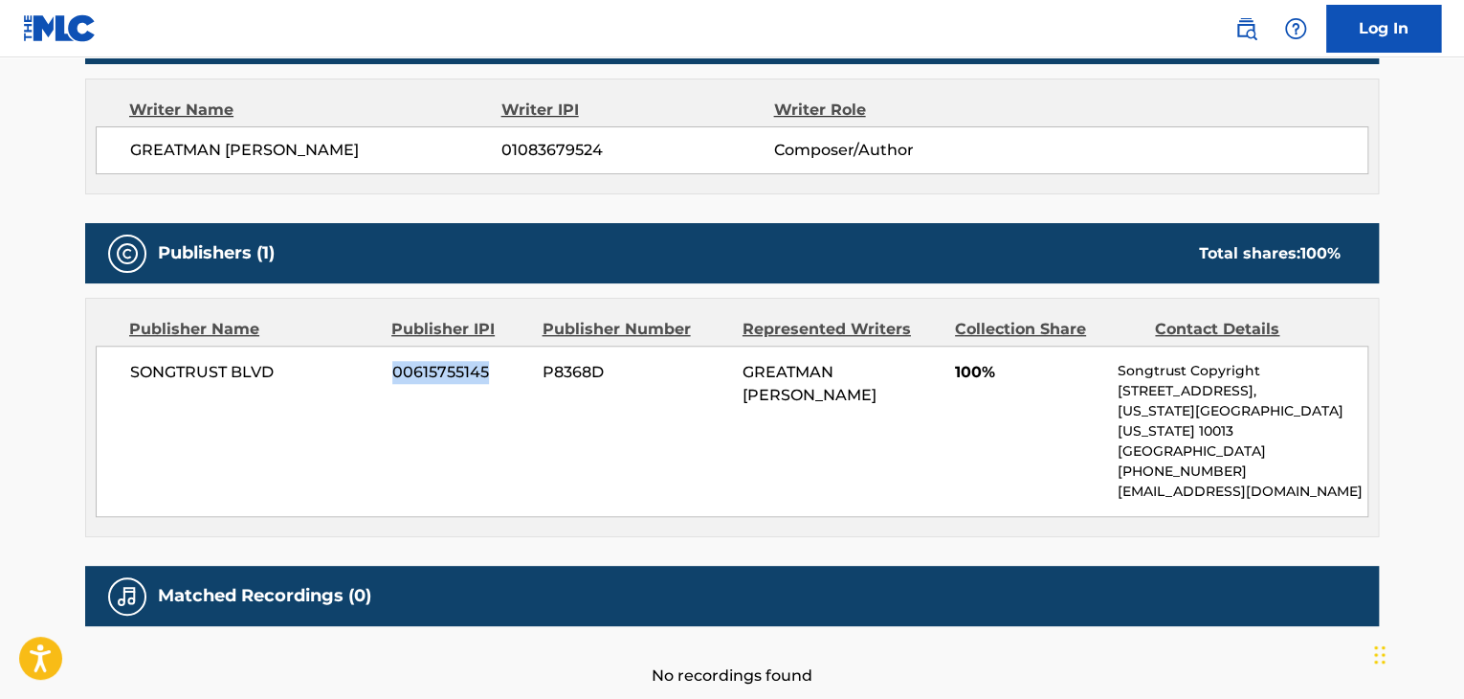
click at [454, 370] on span "00615755145" at bounding box center [460, 372] width 136 height 23
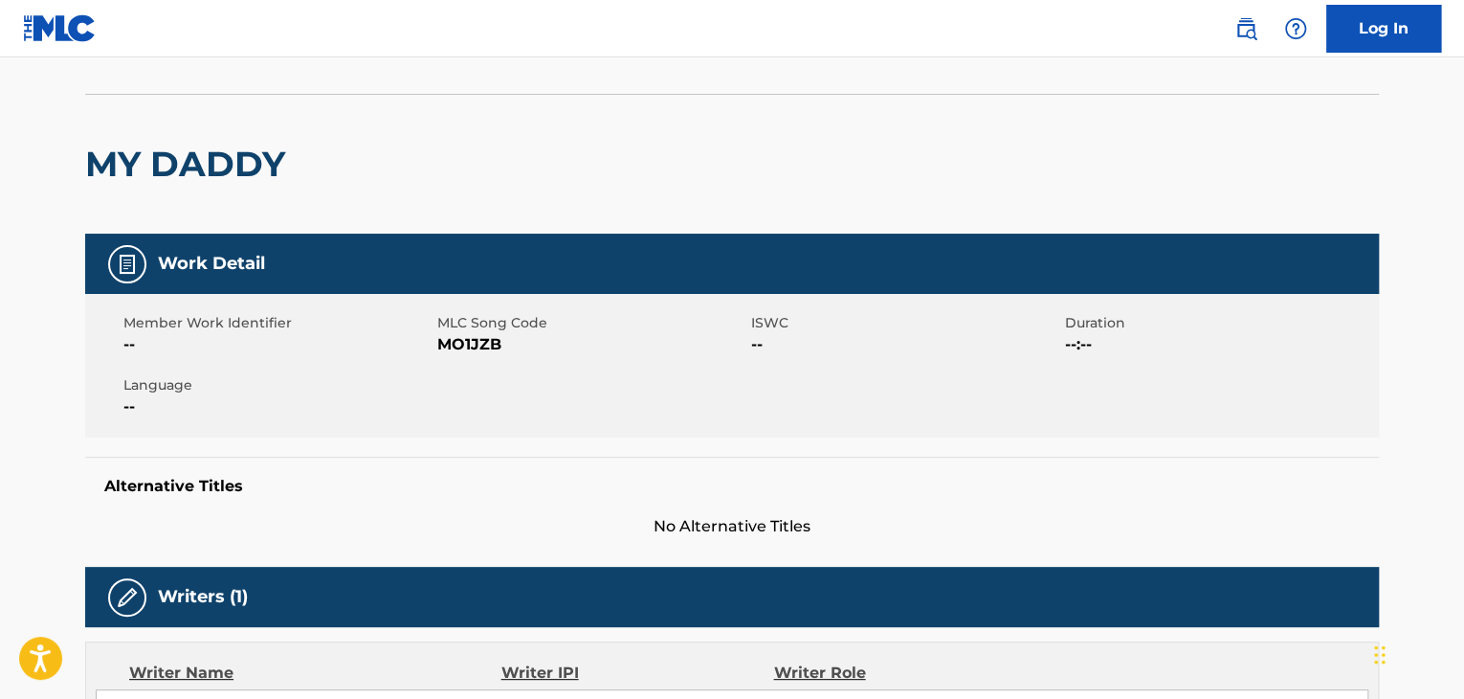
scroll to position [96, 0]
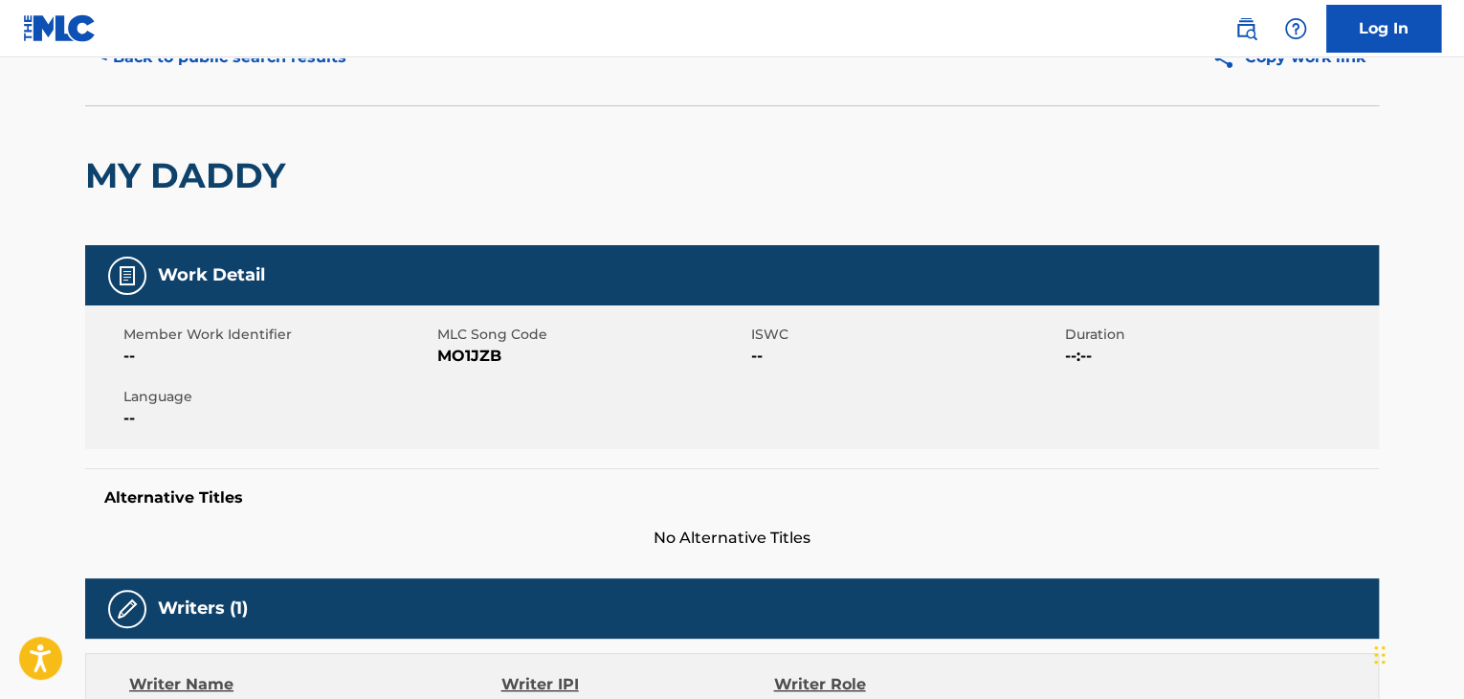
click at [440, 361] on span "MO1JZB" at bounding box center [591, 356] width 309 height 23
copy span "MO1JZB"
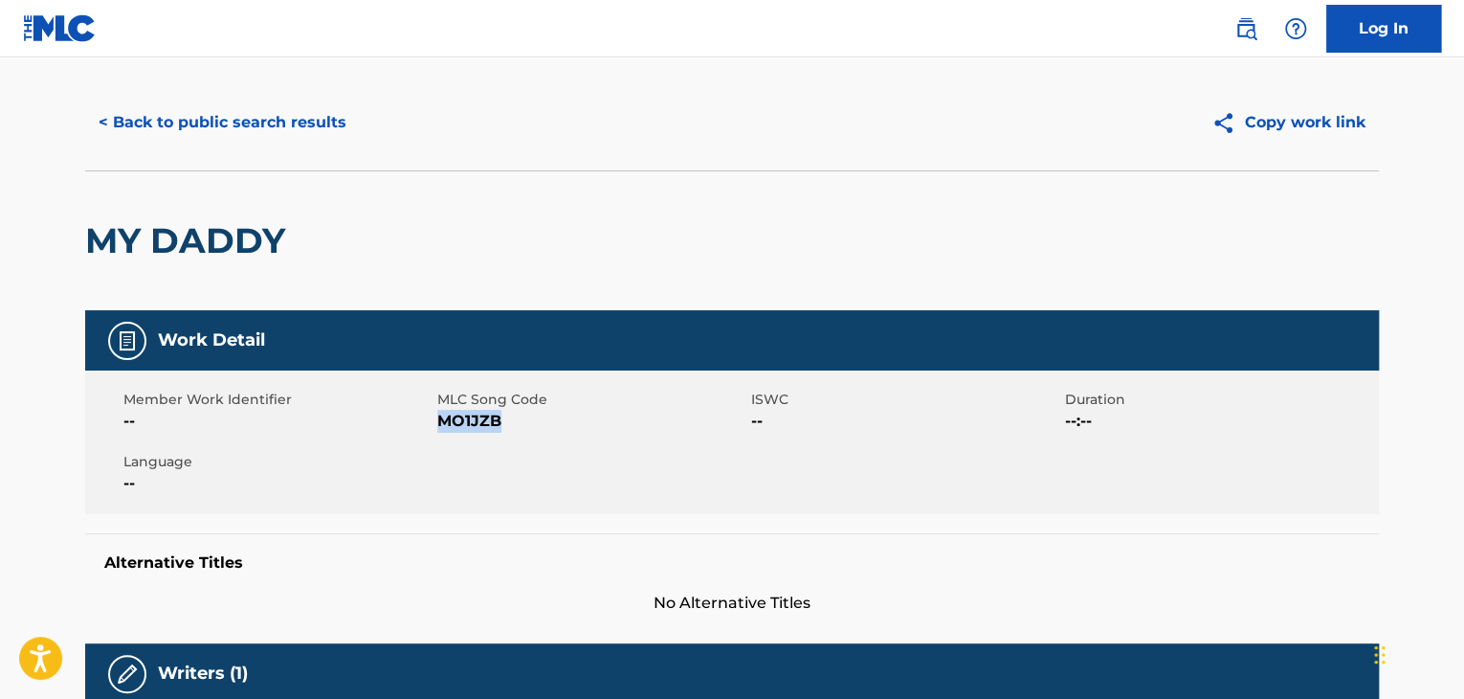
scroll to position [0, 0]
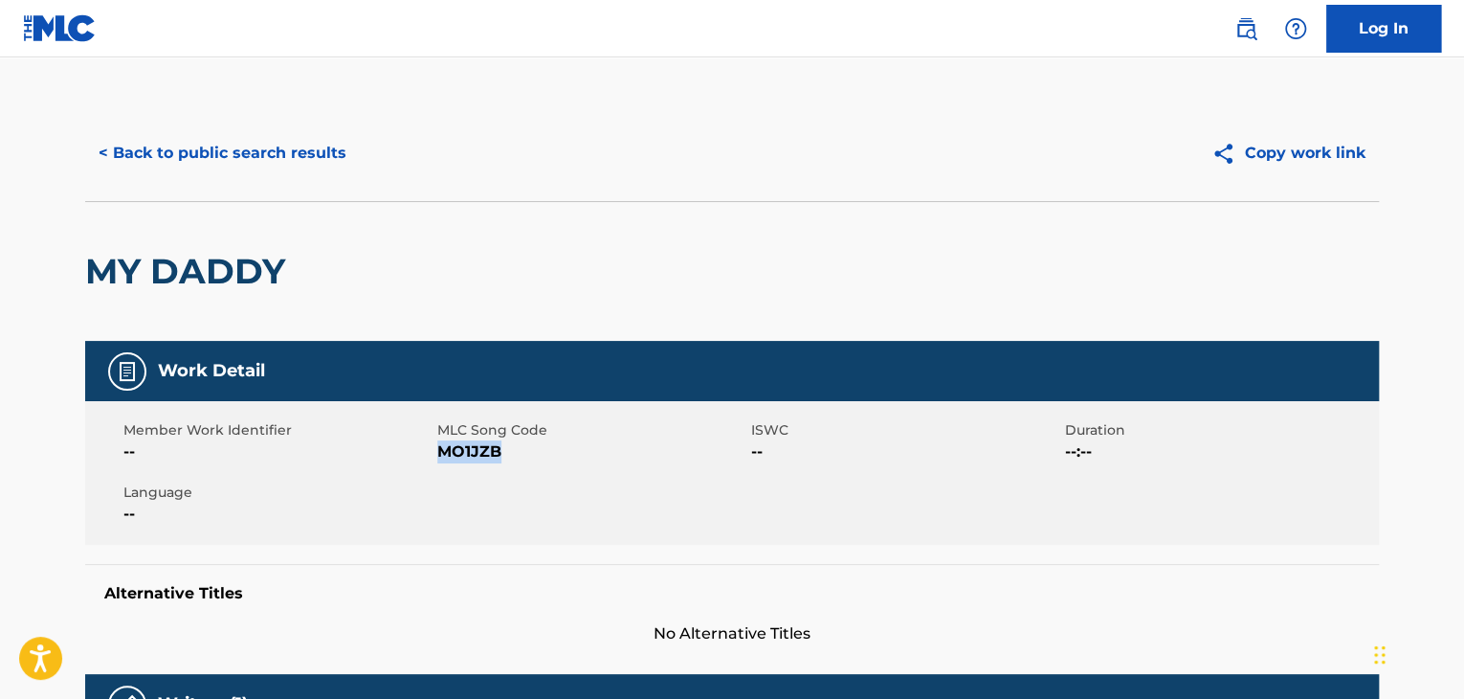
click at [302, 156] on button "< Back to public search results" at bounding box center [222, 153] width 275 height 48
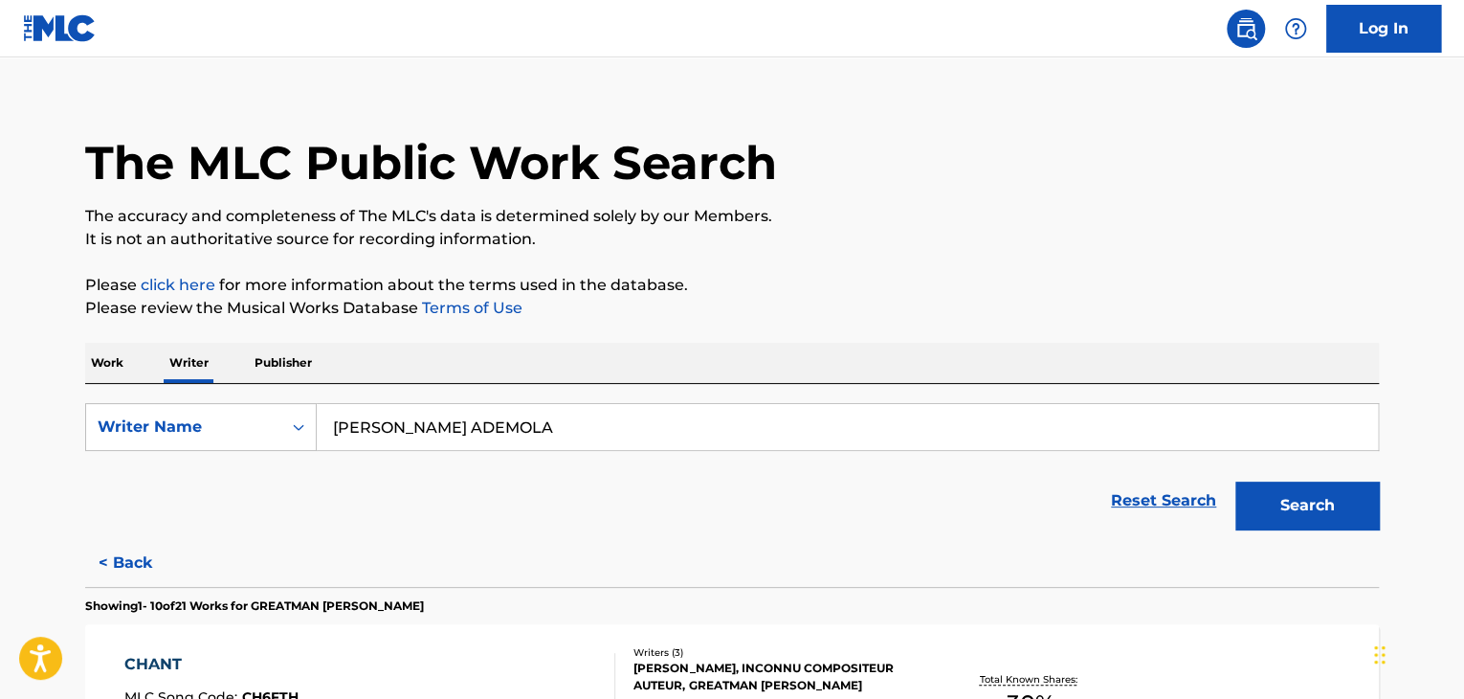
click at [445, 426] on input "[PERSON_NAME] ADEMOLA" at bounding box center [847, 427] width 1061 height 46
paste input "[PERSON_NAME]"
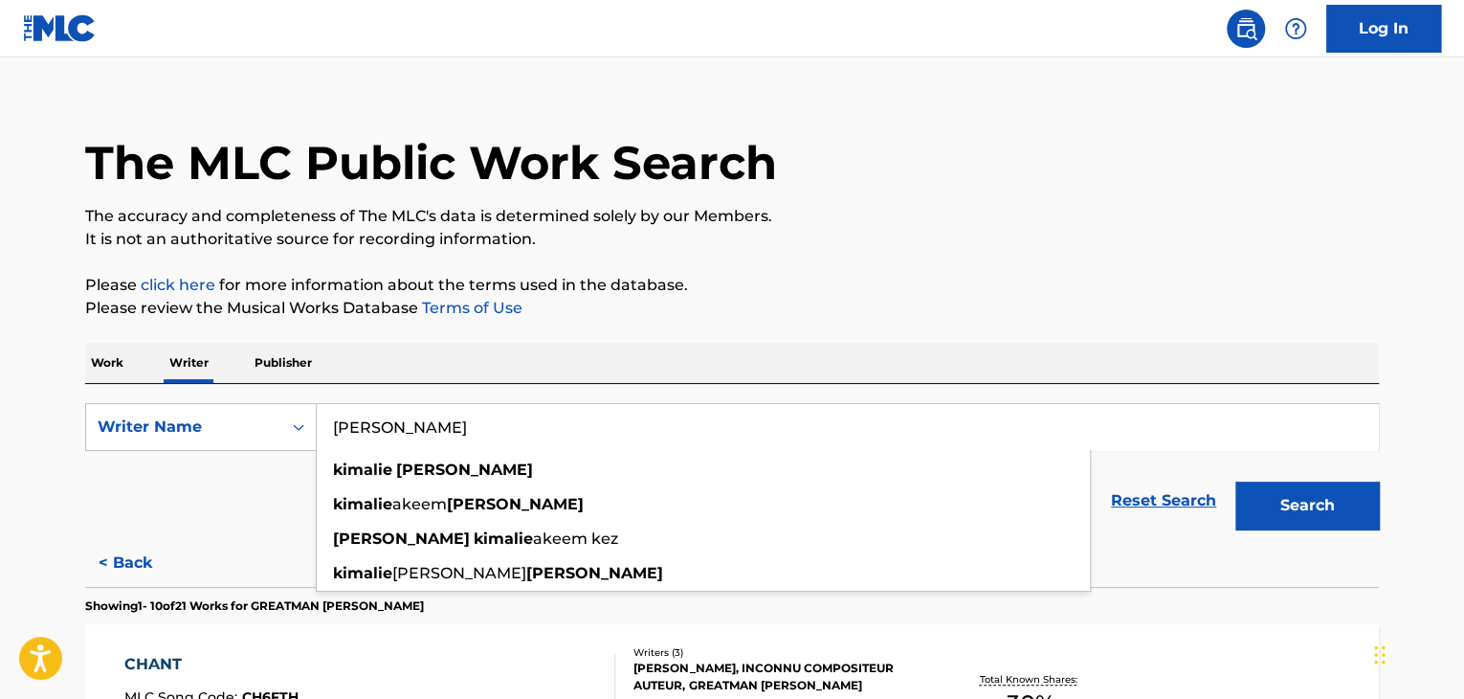
type input "[PERSON_NAME]"
click at [1236, 481] on button "Search" at bounding box center [1308, 505] width 144 height 48
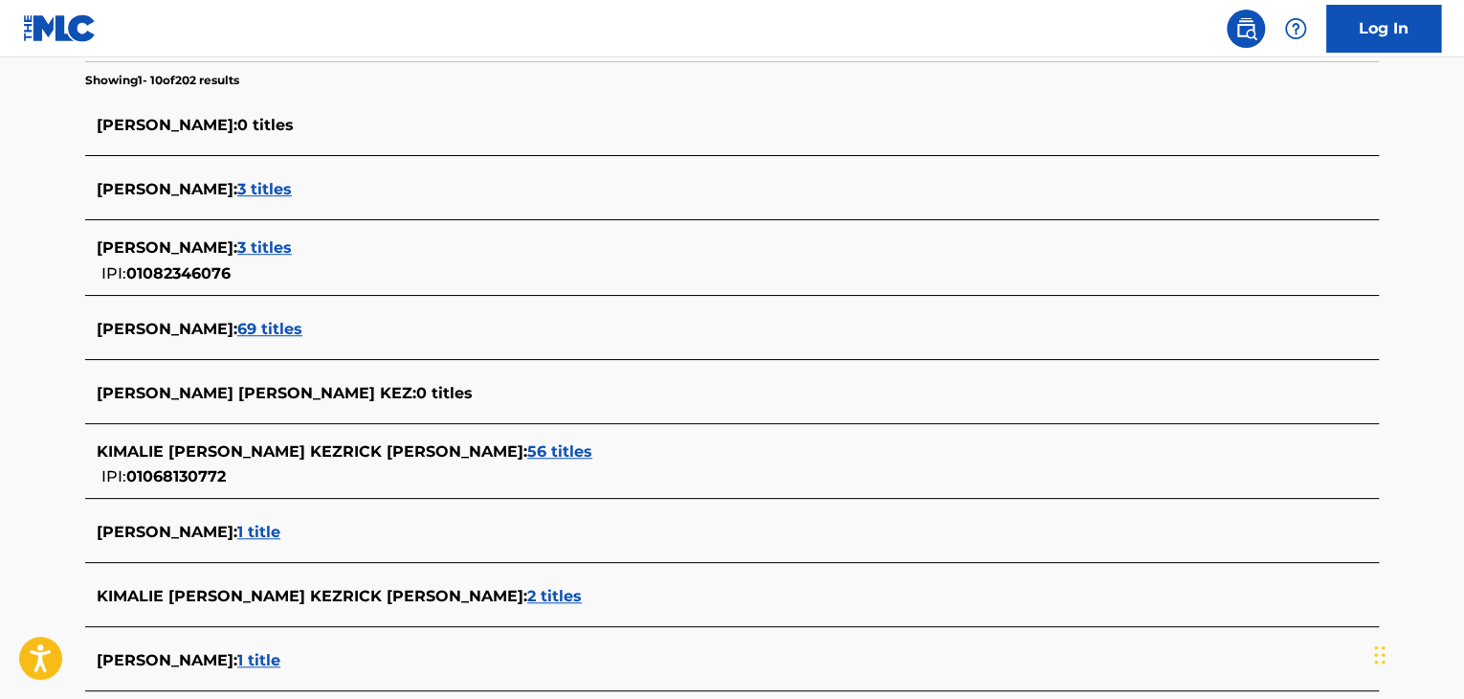
scroll to position [501, 0]
click at [527, 441] on span "56 titles" at bounding box center [559, 450] width 65 height 18
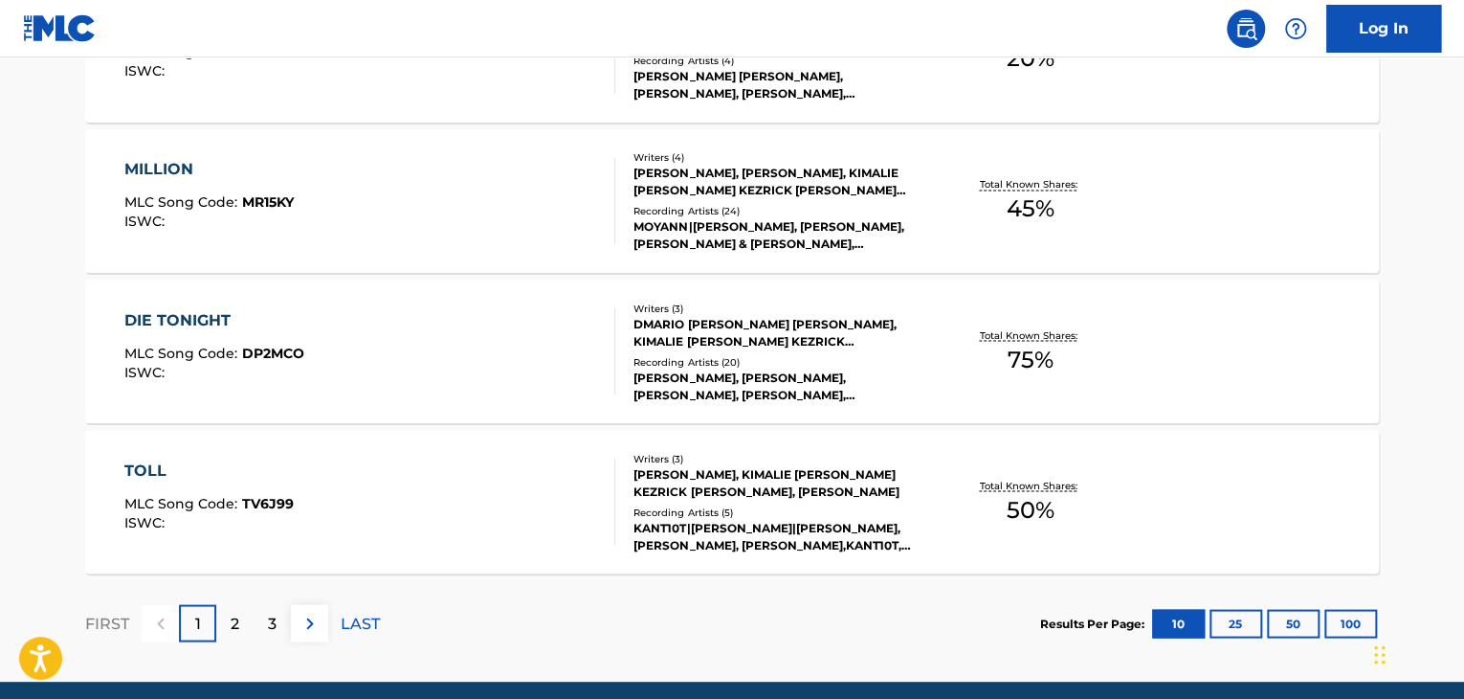
scroll to position [1644, 0]
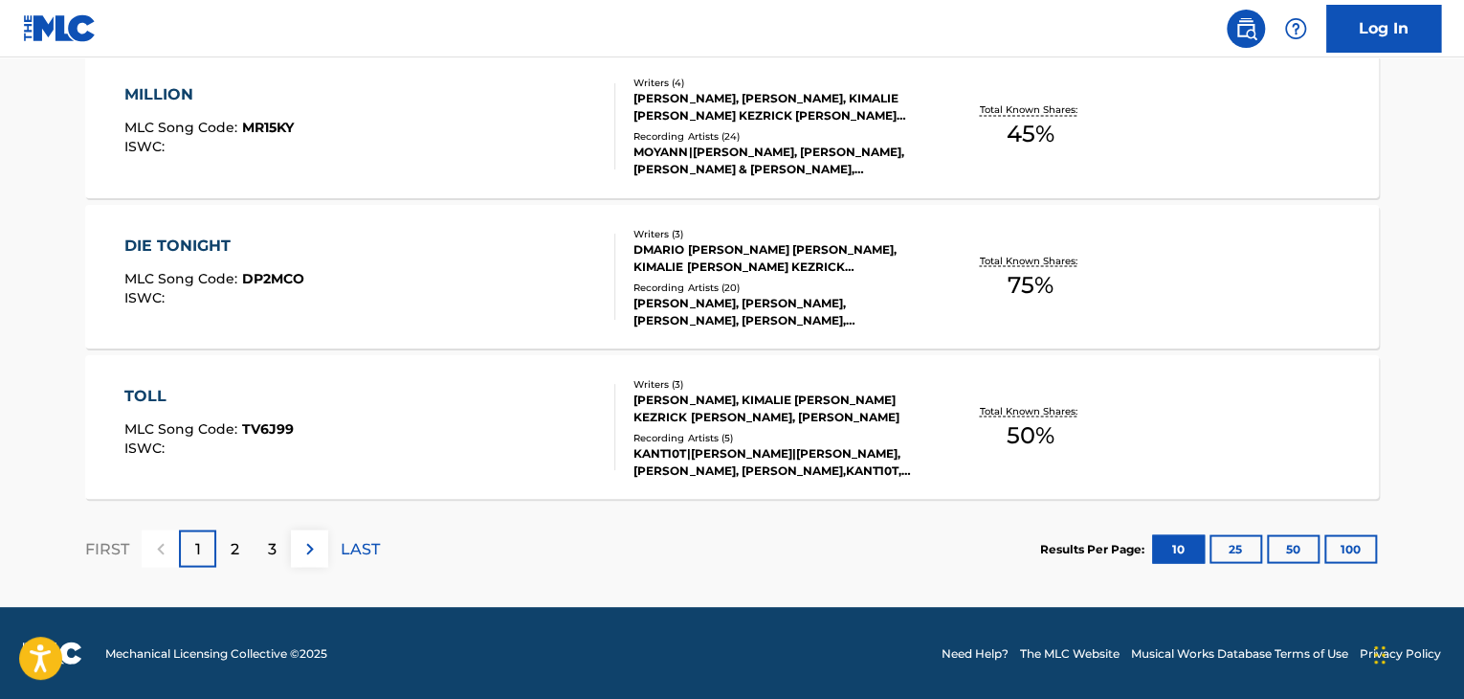
click at [537, 434] on div "TOLL MLC Song Code : TV6J99 ISWC :" at bounding box center [370, 427] width 492 height 86
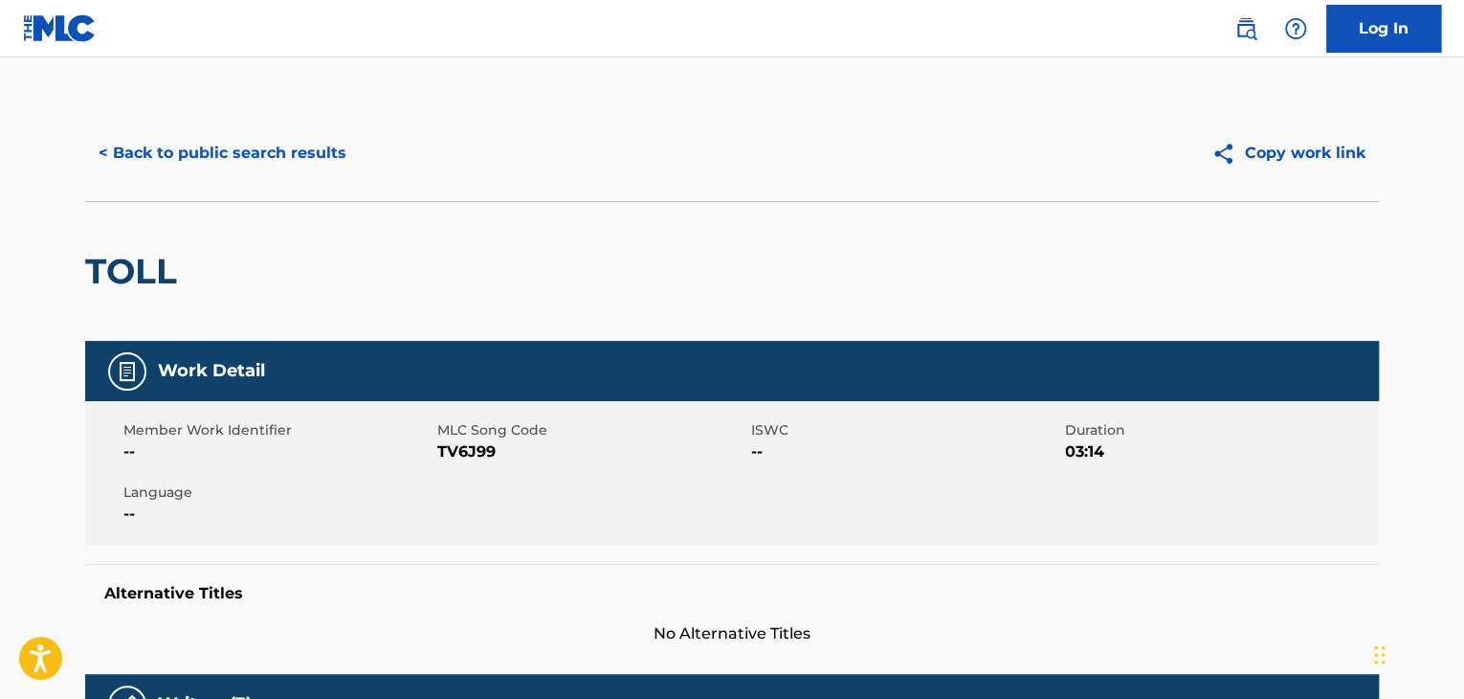
click at [253, 149] on button "< Back to public search results" at bounding box center [222, 153] width 275 height 48
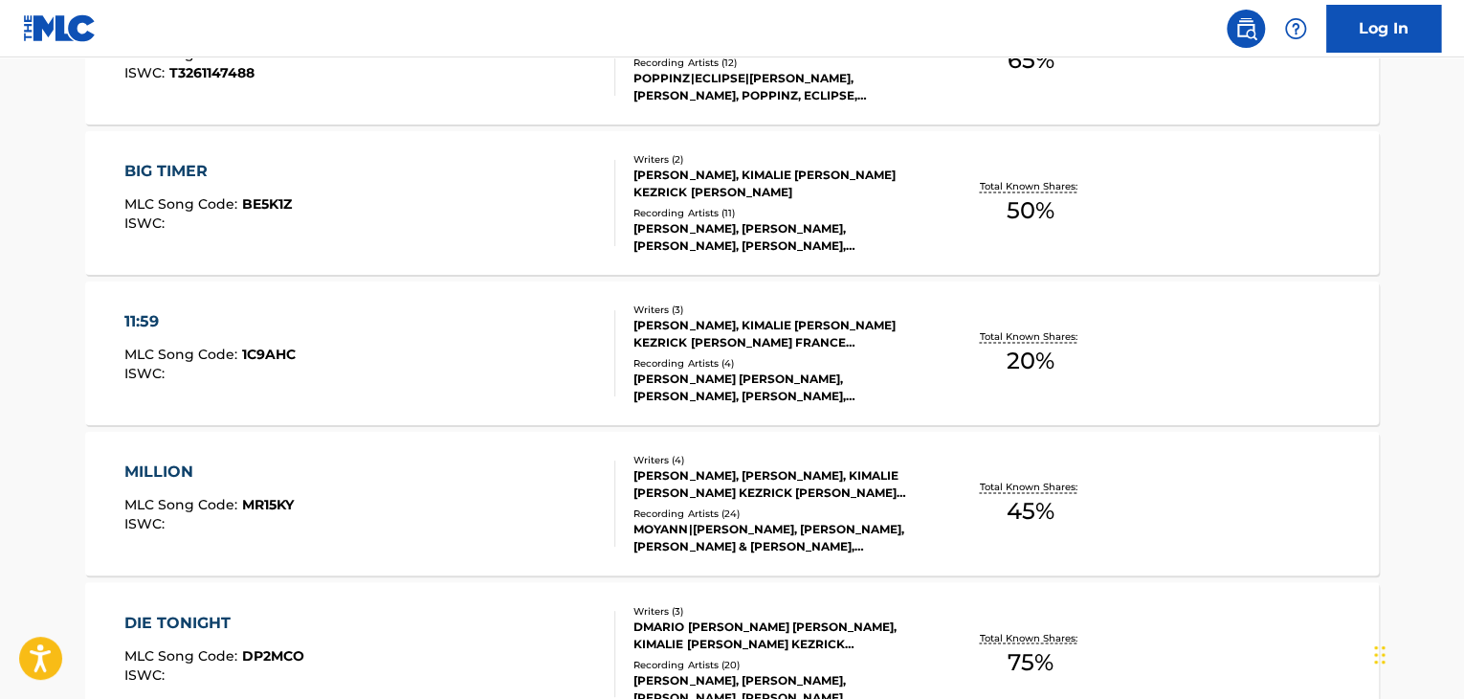
scroll to position [1644, 0]
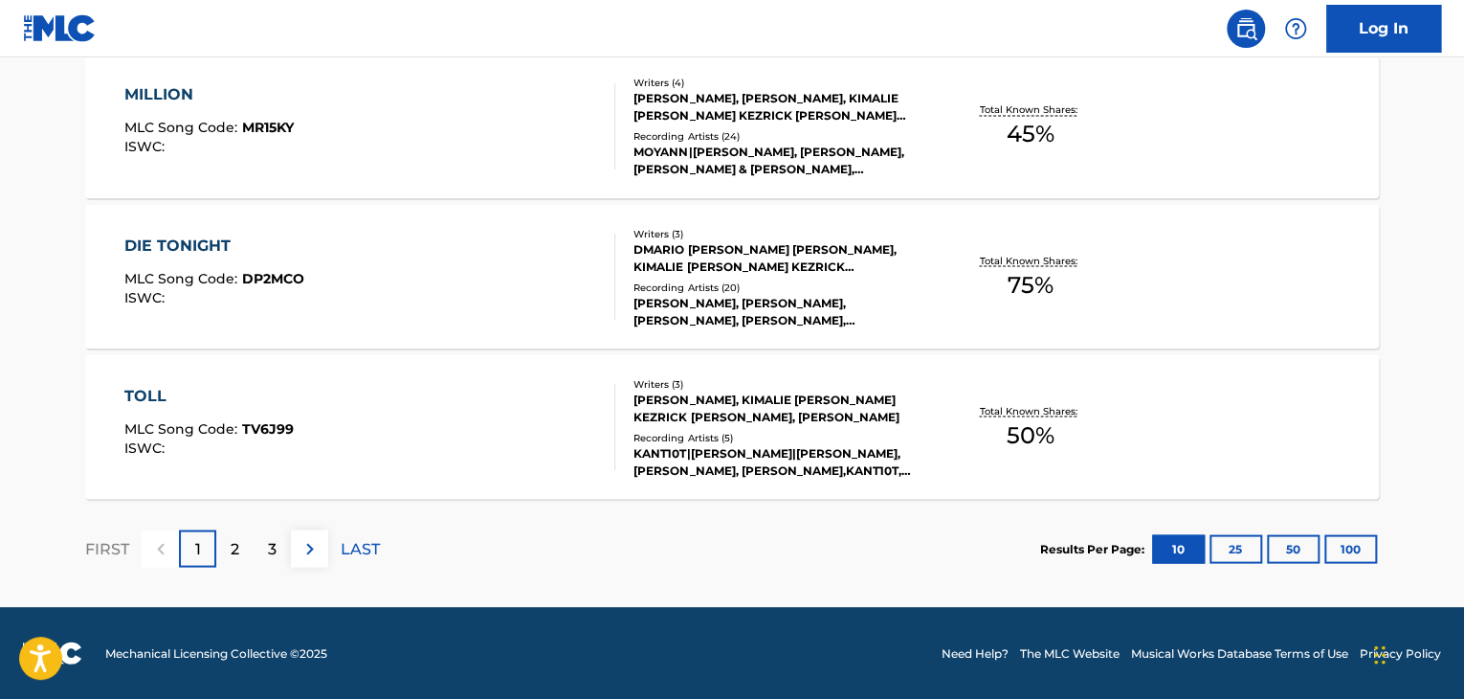
click at [364, 548] on p "LAST" at bounding box center [360, 548] width 39 height 23
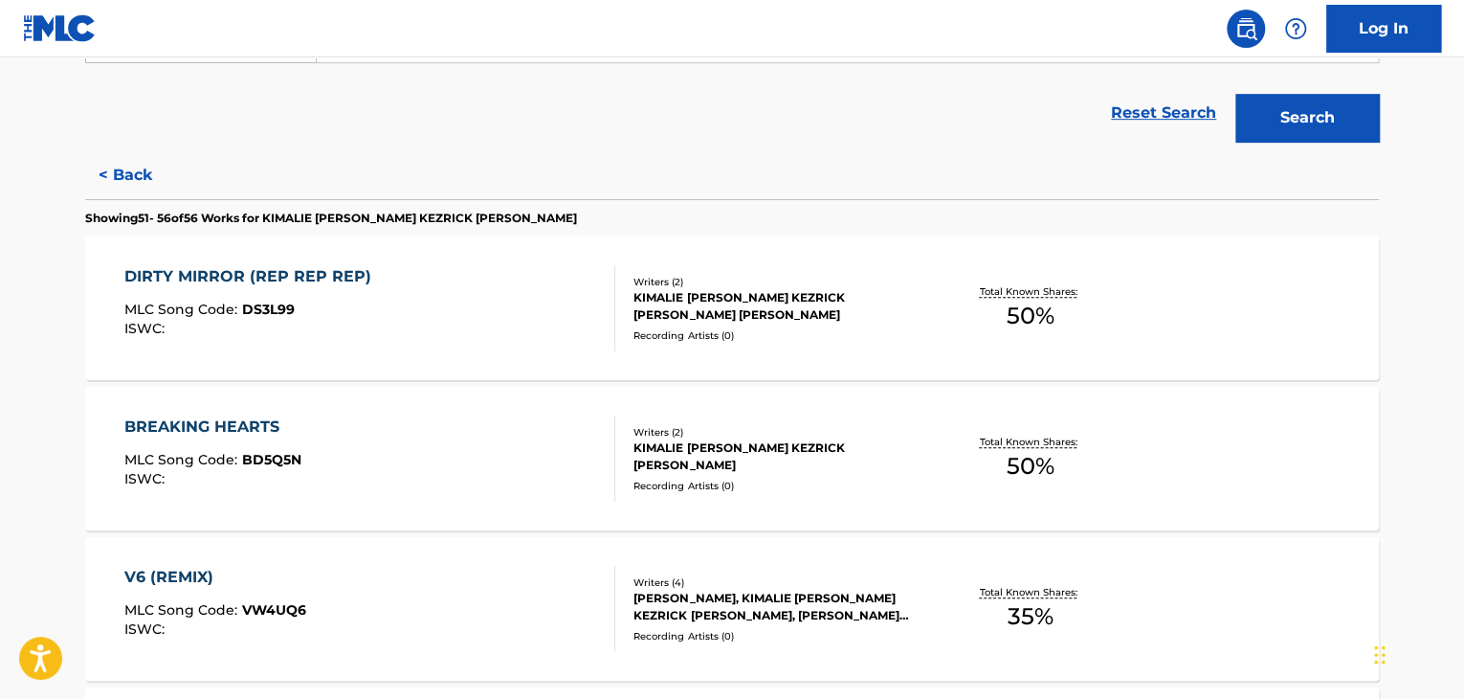
scroll to position [479, 0]
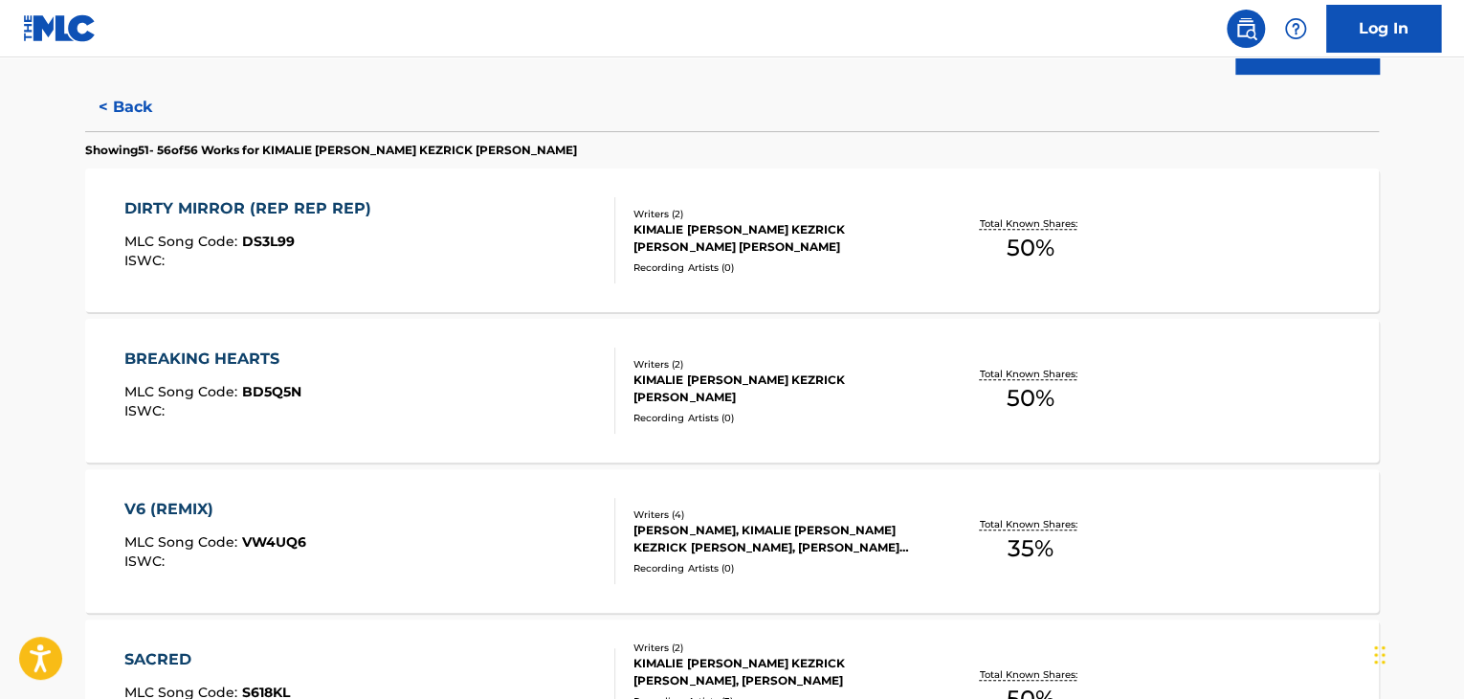
click at [590, 413] on div "BREAKING HEARTS MLC Song Code : BD5Q5N ISWC :" at bounding box center [370, 390] width 492 height 86
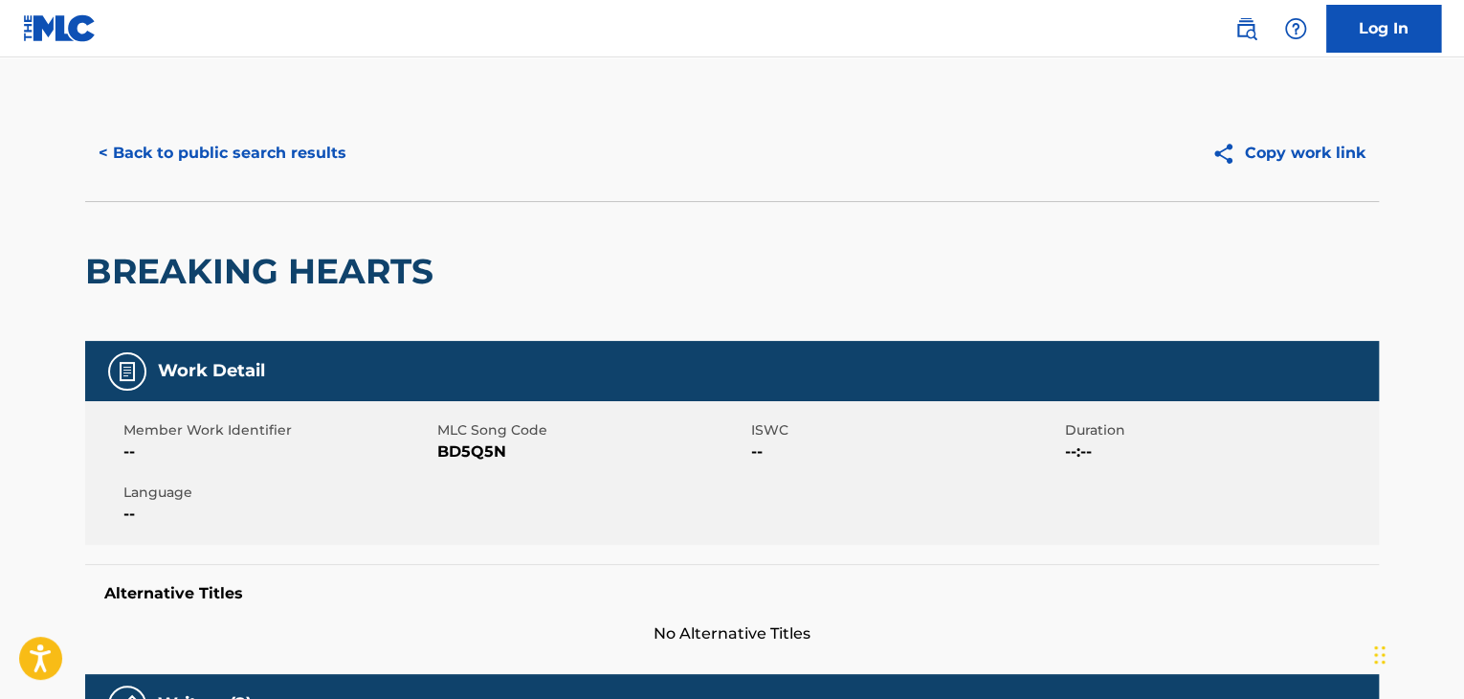
click at [292, 162] on button "< Back to public search results" at bounding box center [222, 153] width 275 height 48
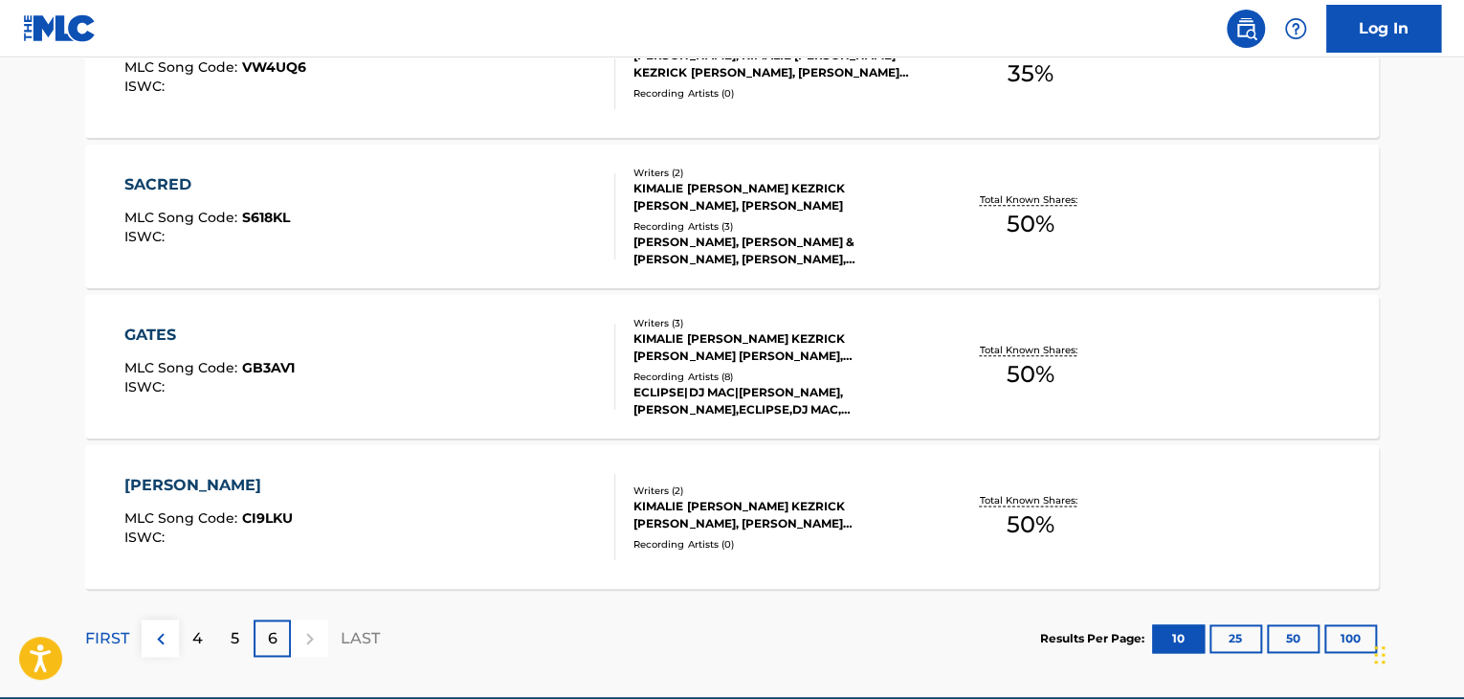
scroll to position [1043, 0]
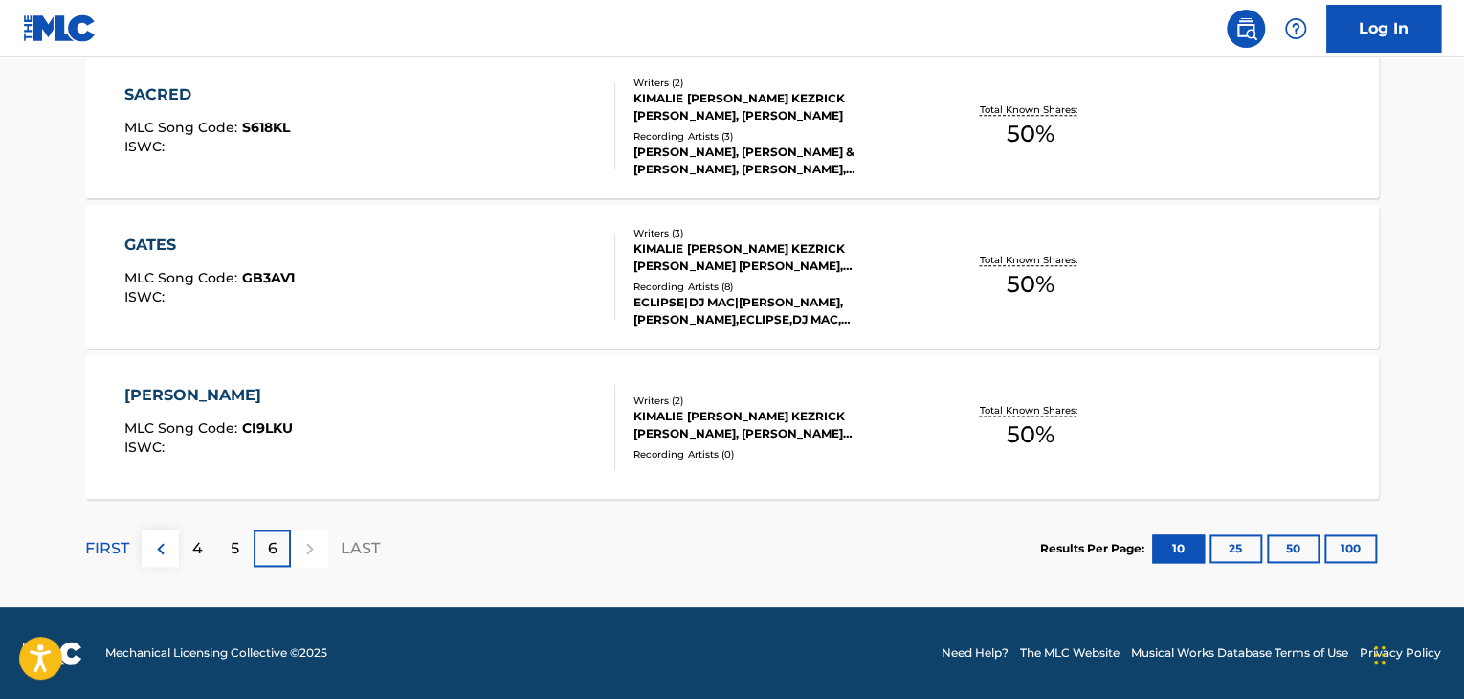
click at [225, 542] on div "5" at bounding box center [234, 547] width 37 height 37
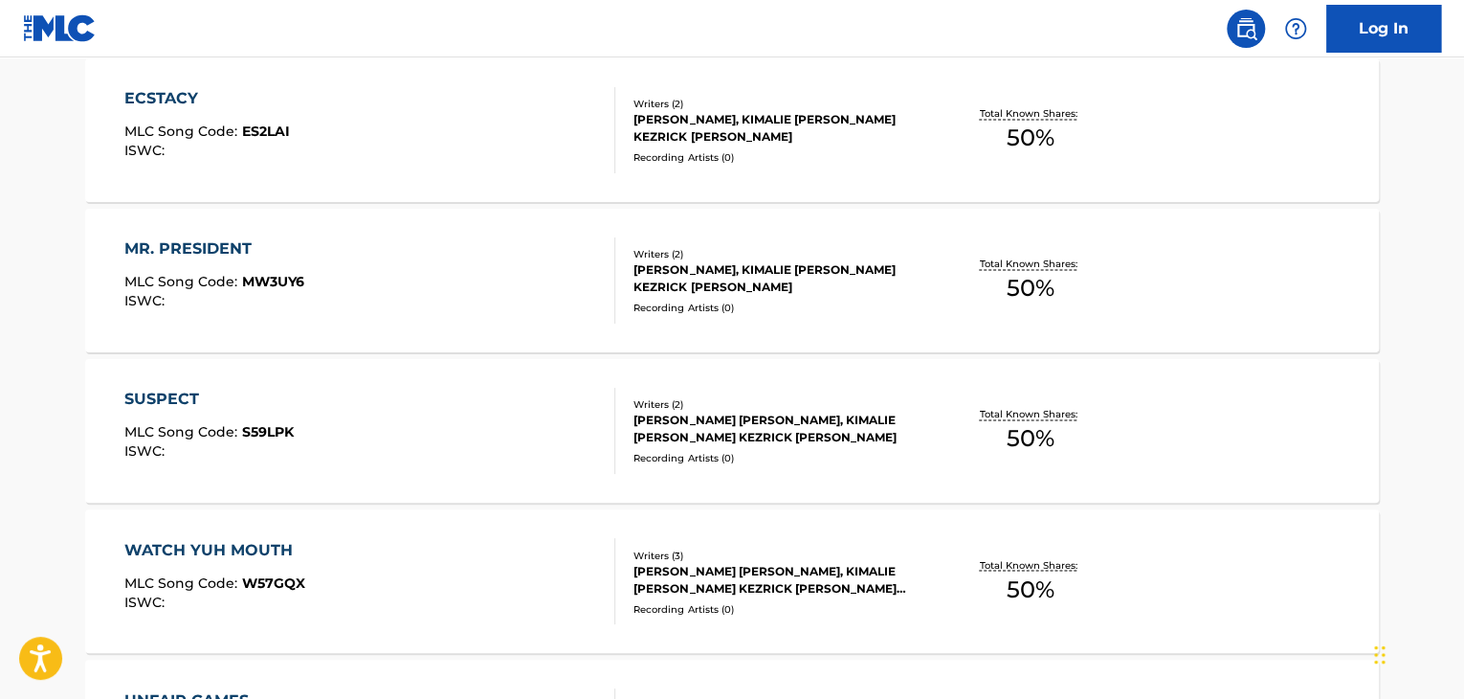
scroll to position [1644, 0]
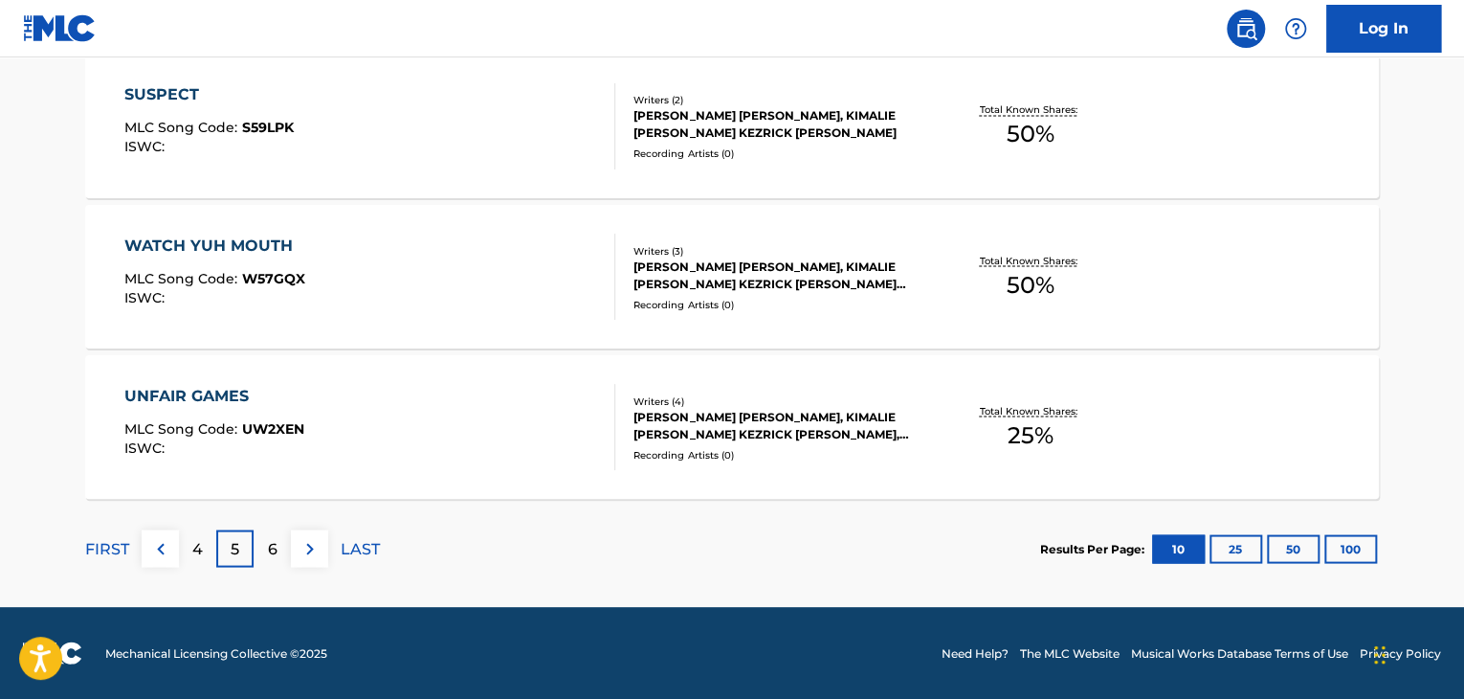
click at [194, 545] on p "4" at bounding box center [197, 548] width 11 height 23
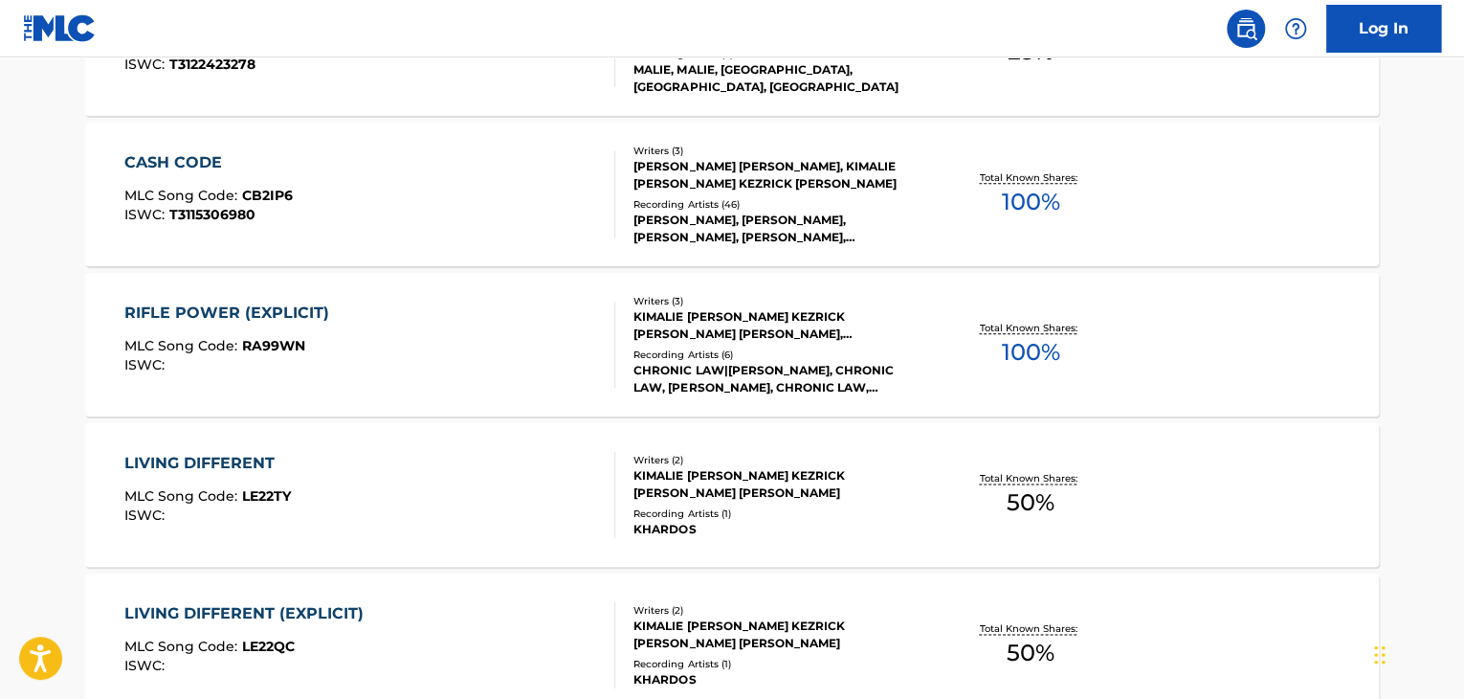
scroll to position [974, 0]
click at [551, 330] on div "RIFLE POWER (EXPLICIT) MLC Song Code : RA99WN ISWC :" at bounding box center [370, 345] width 492 height 86
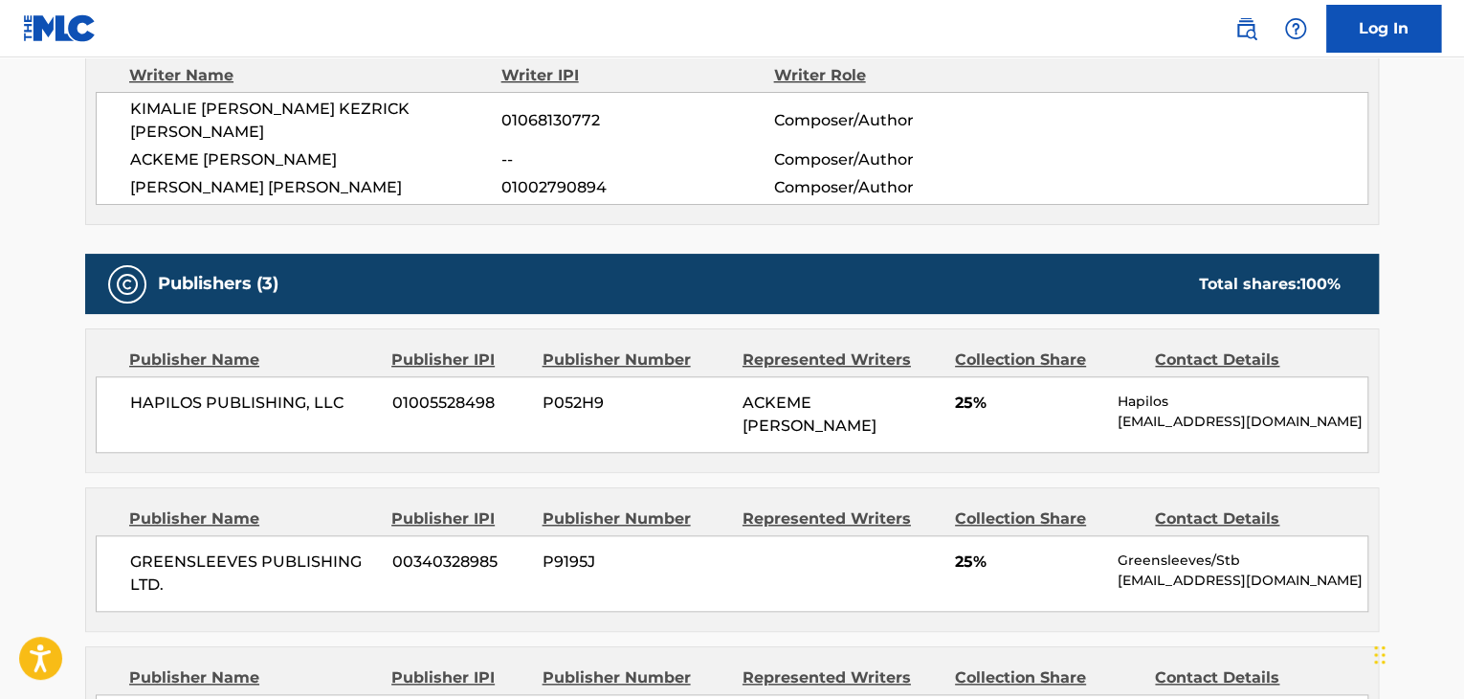
scroll to position [574, 0]
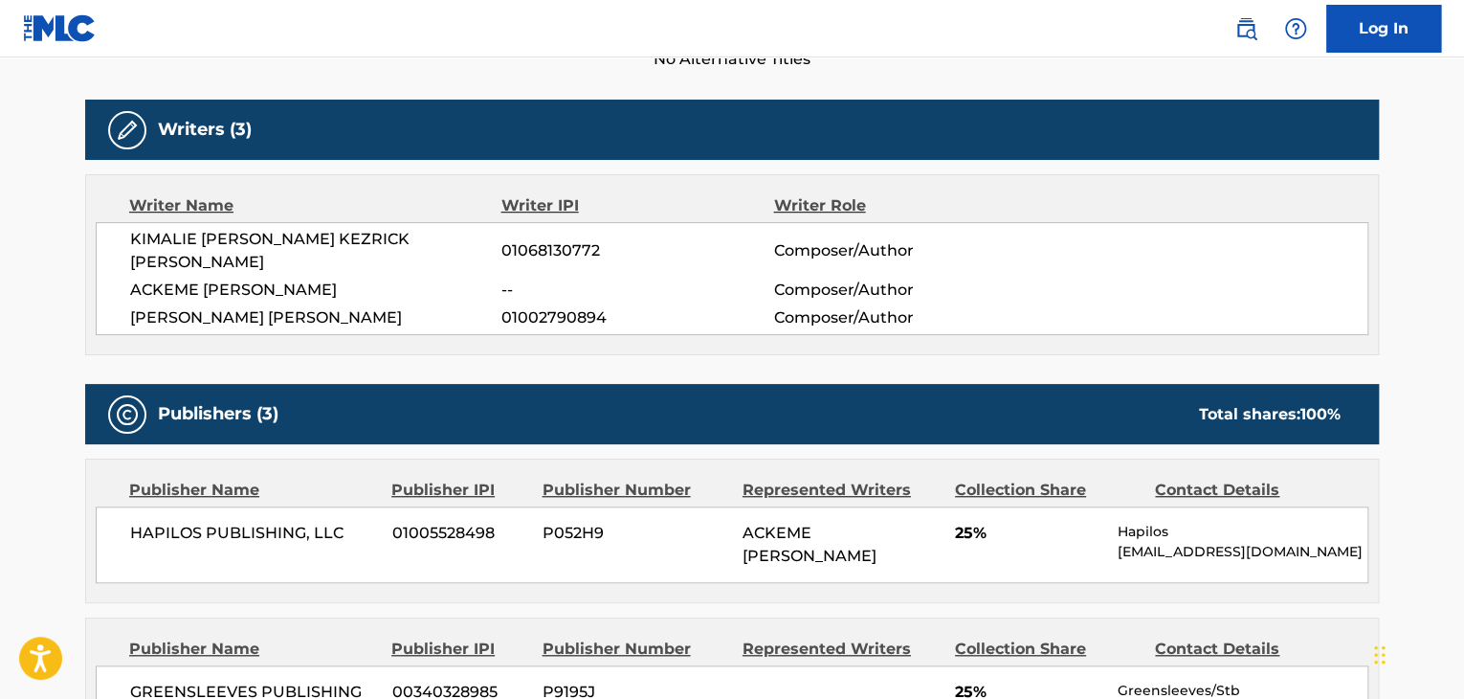
click at [345, 250] on div "KIMALIE [PERSON_NAME] KEZRICK [PERSON_NAME] 01068130772 Composer/Author [PERSON…" at bounding box center [732, 278] width 1273 height 113
copy div "KIMALIE [PERSON_NAME] KEZRICK [PERSON_NAME]"
click at [544, 239] on span "01068130772" at bounding box center [637, 250] width 272 height 23
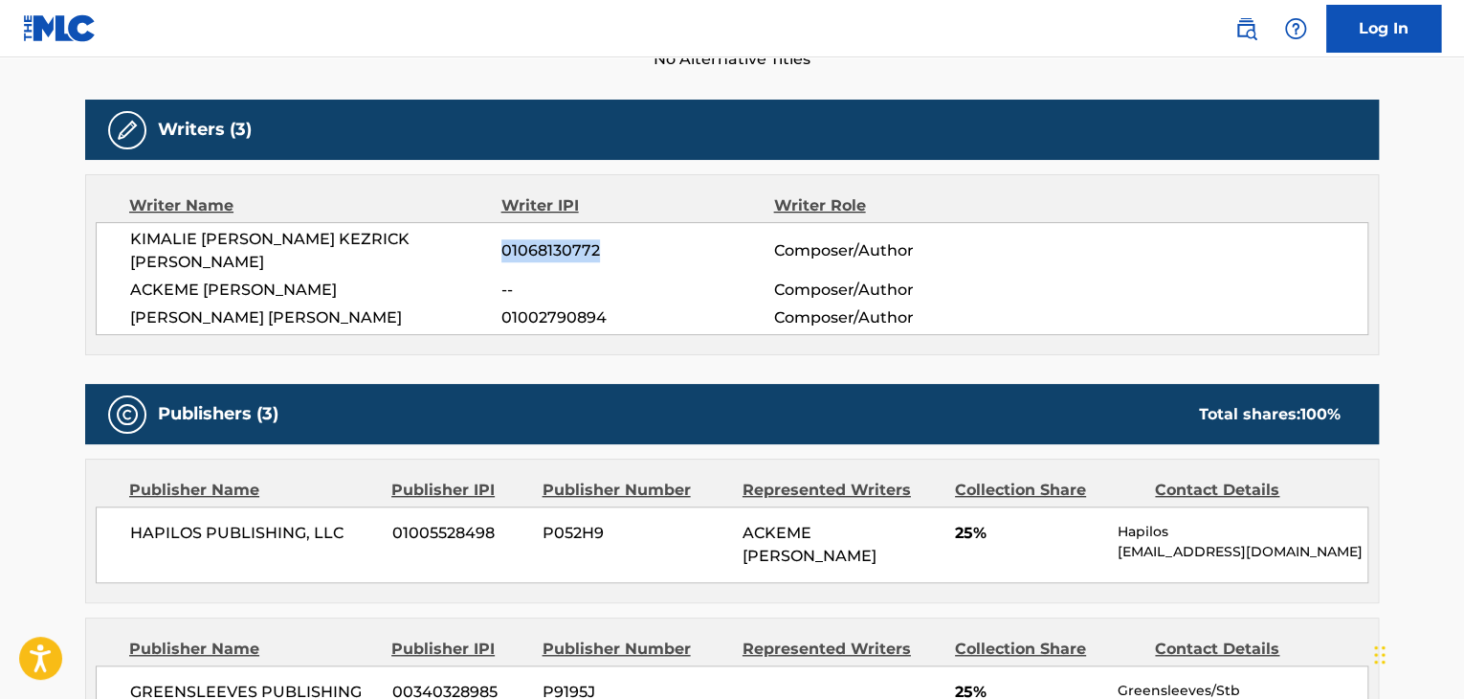
click at [544, 239] on span "01068130772" at bounding box center [637, 250] width 272 height 23
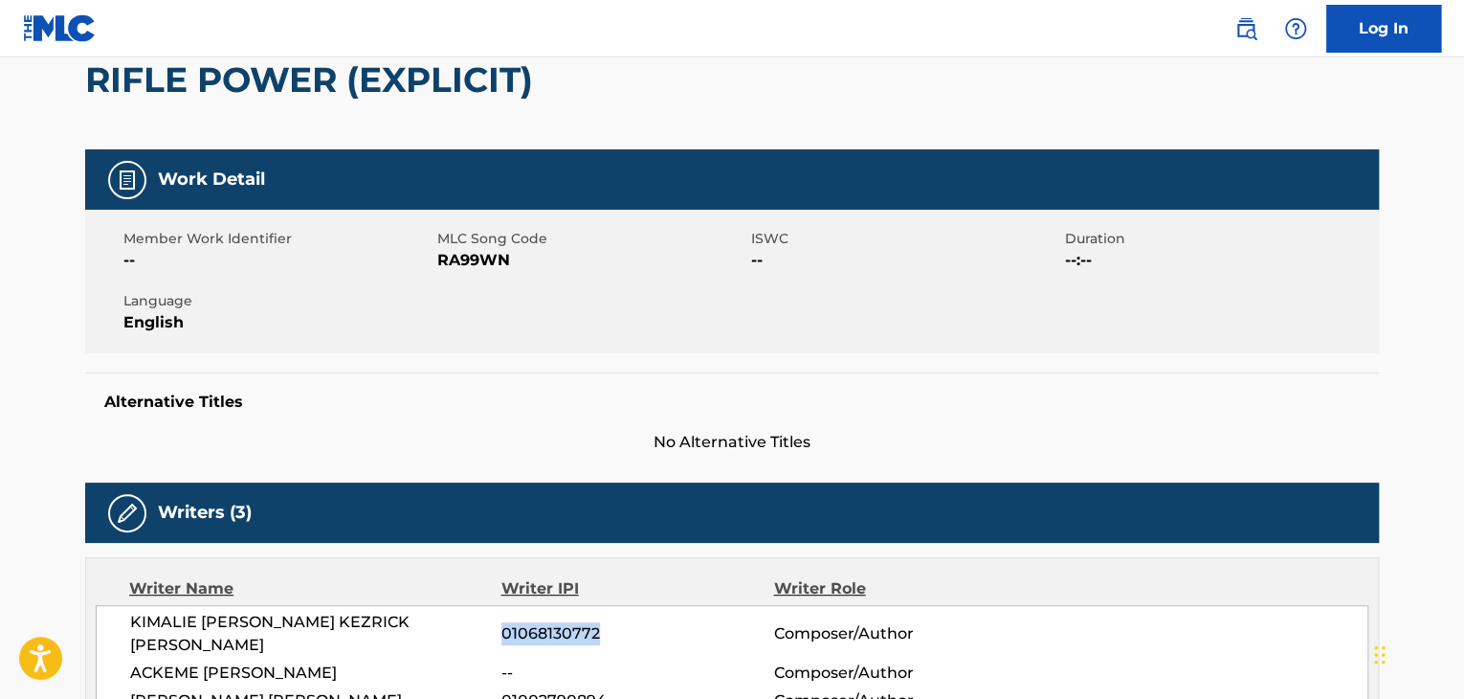
scroll to position [0, 0]
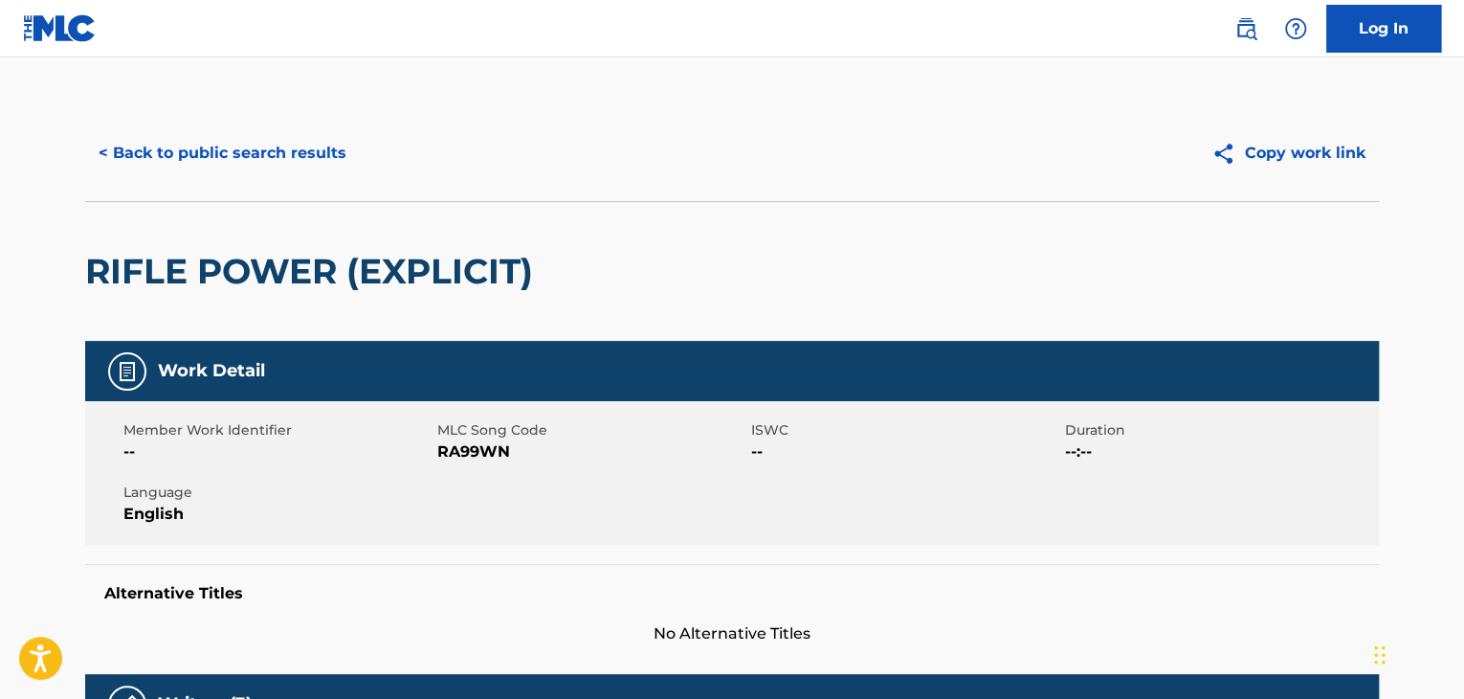
click at [314, 168] on button "< Back to public search results" at bounding box center [222, 153] width 275 height 48
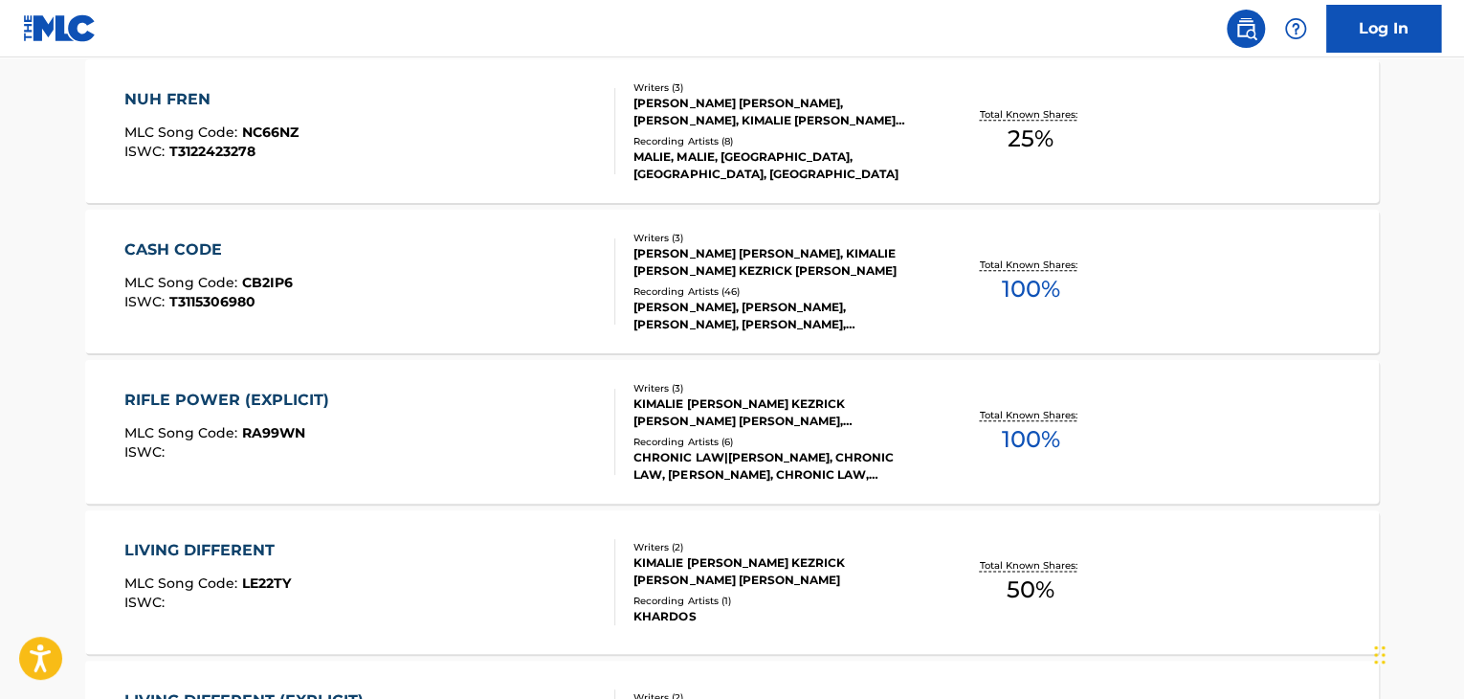
scroll to position [980, 0]
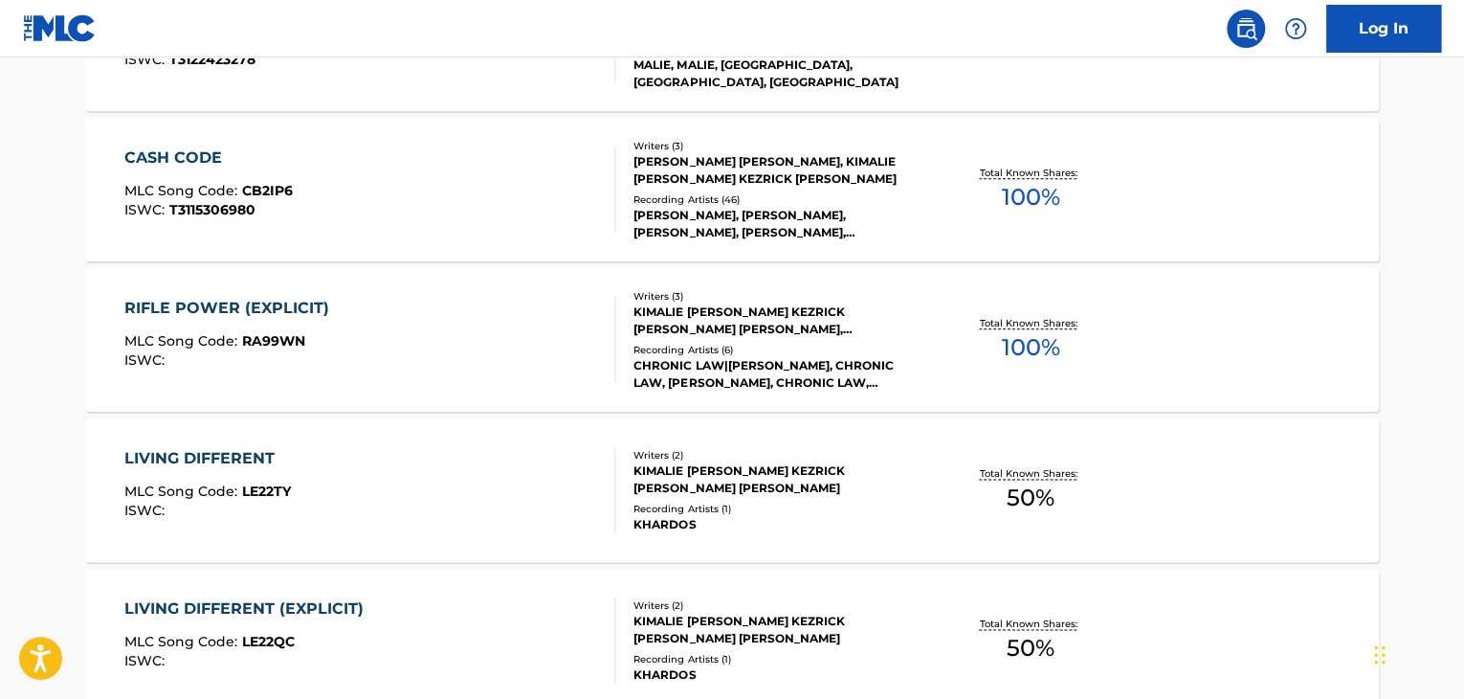
click at [571, 189] on div "CASH CODE MLC Song Code : CB2IP6 ISWC : T3115306980" at bounding box center [370, 189] width 492 height 86
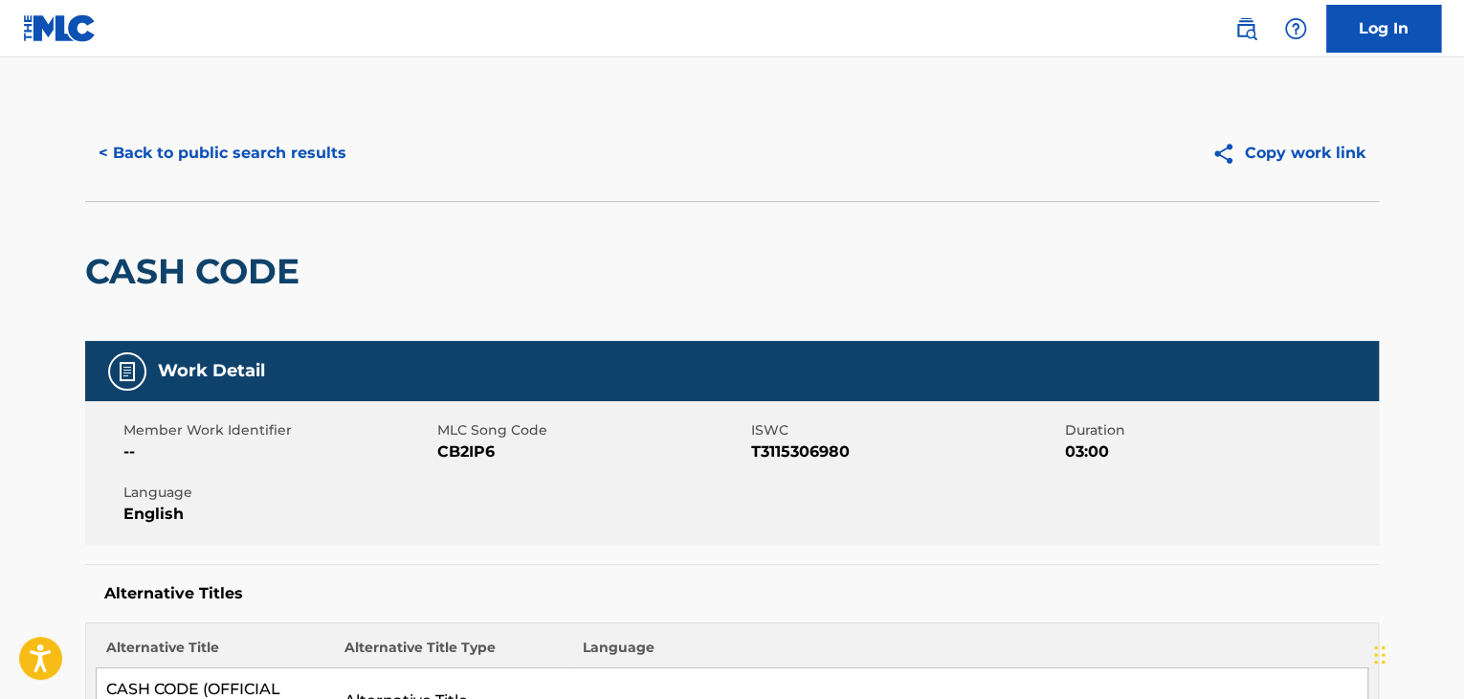
click at [269, 162] on button "< Back to public search results" at bounding box center [222, 153] width 275 height 48
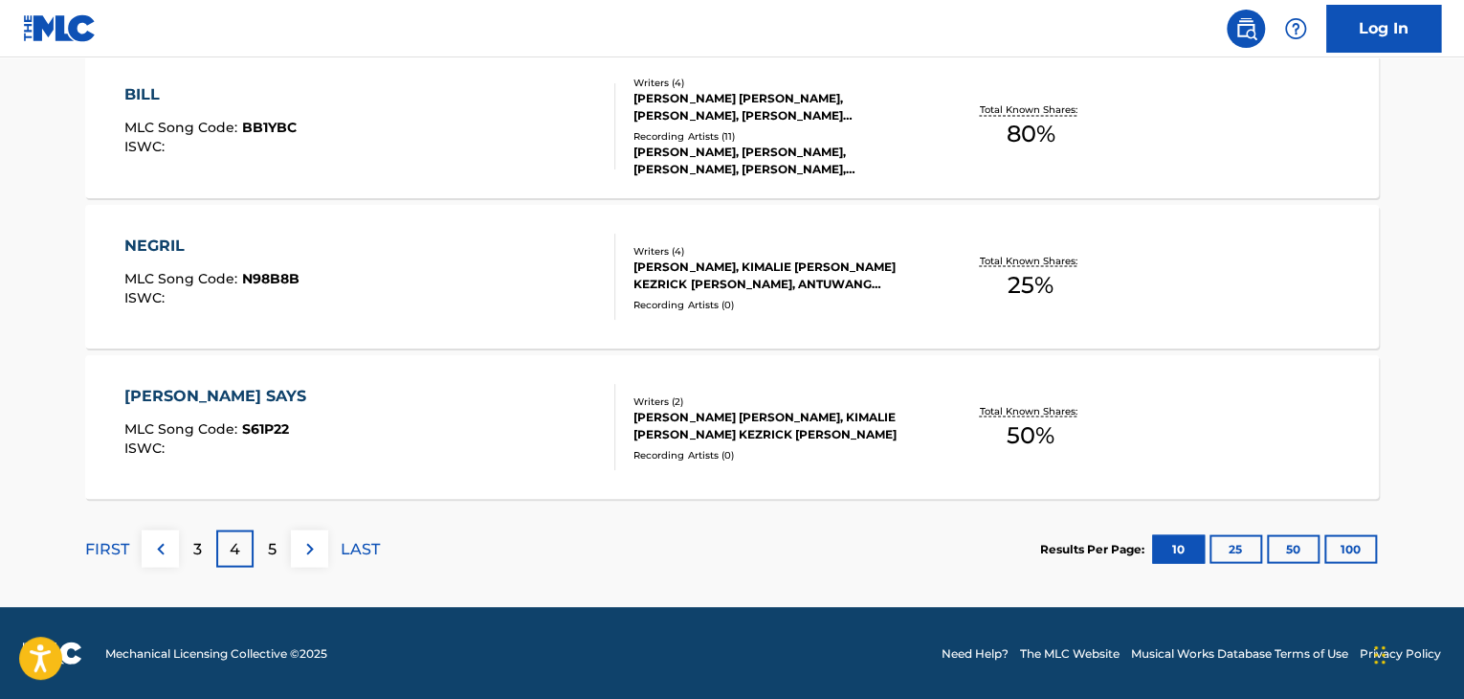
click at [487, 144] on div "BILL MLC Song Code : BB1YBC ISWC :" at bounding box center [370, 126] width 492 height 86
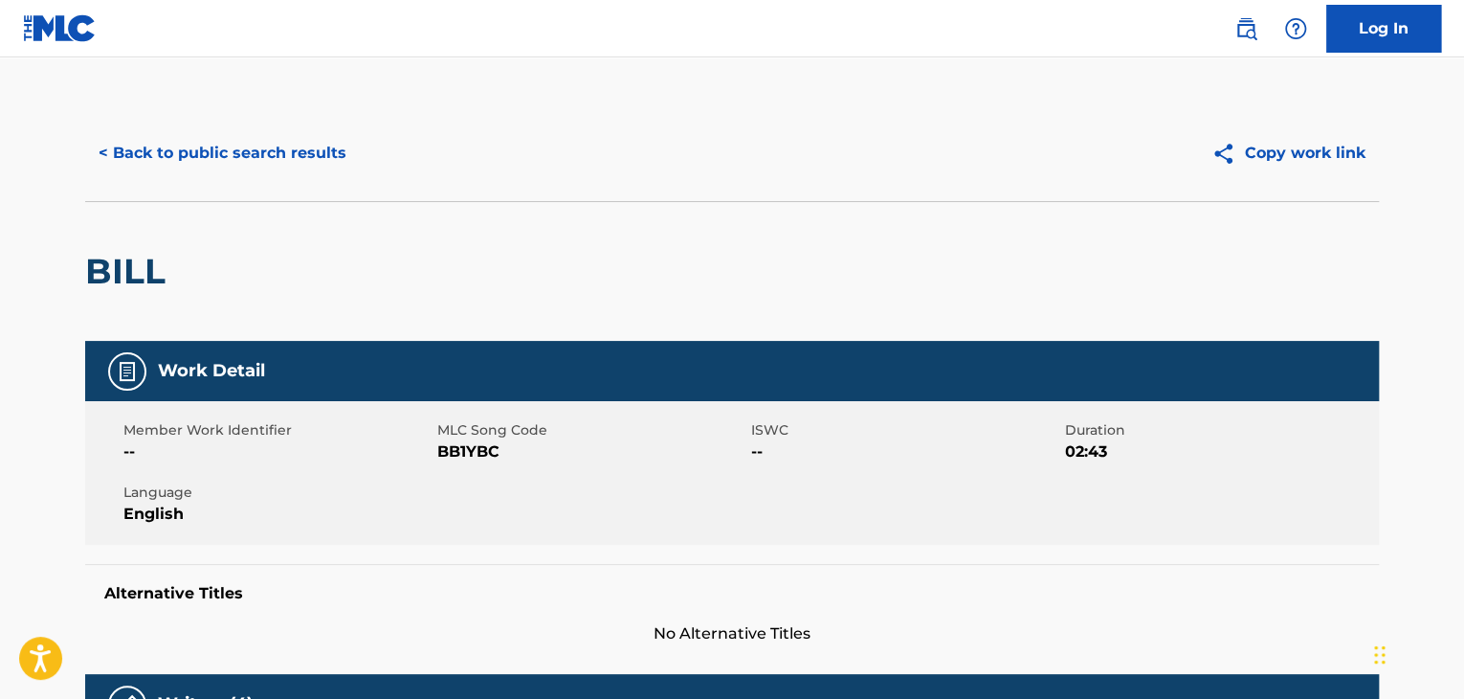
click at [266, 126] on div "< Back to public search results Copy work link" at bounding box center [732, 153] width 1294 height 96
click at [276, 146] on button "< Back to public search results" at bounding box center [222, 153] width 275 height 48
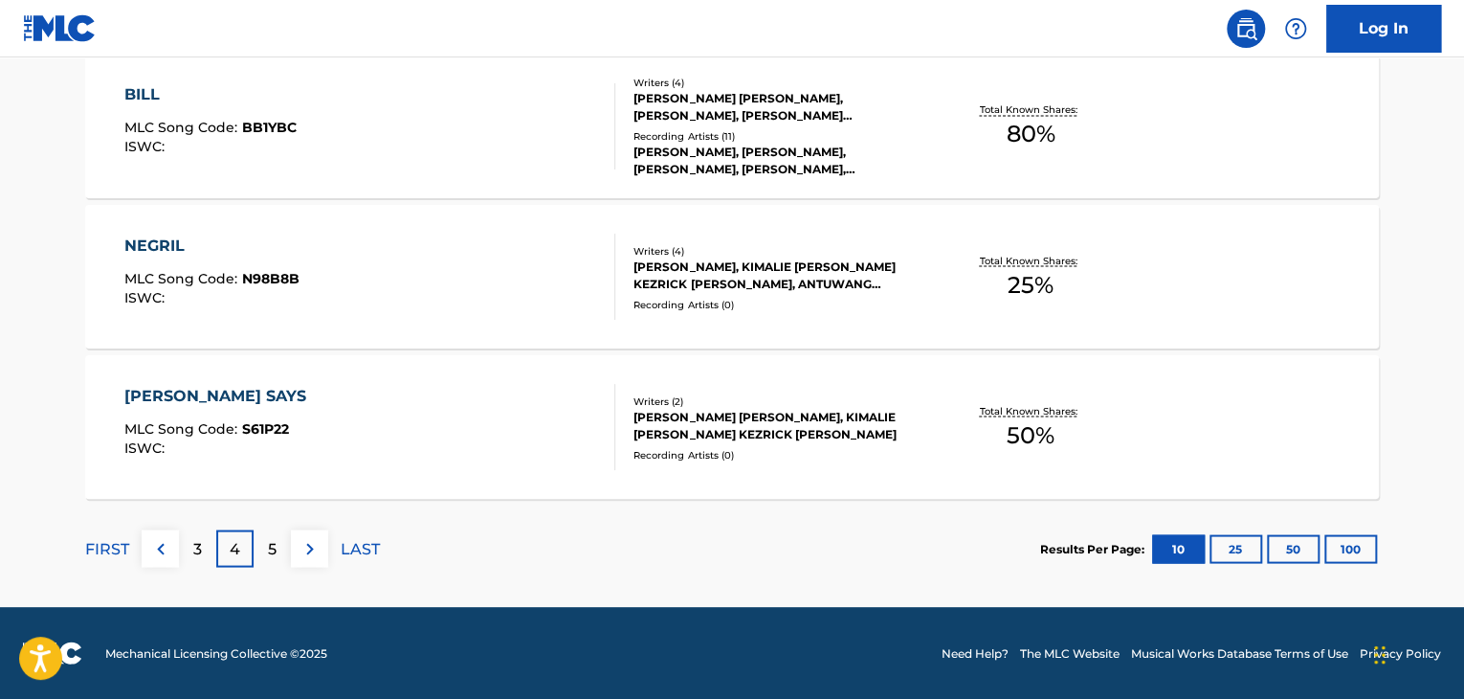
click at [526, 271] on div "NEGRIL MLC Song Code : N98B8B ISWC :" at bounding box center [370, 277] width 492 height 86
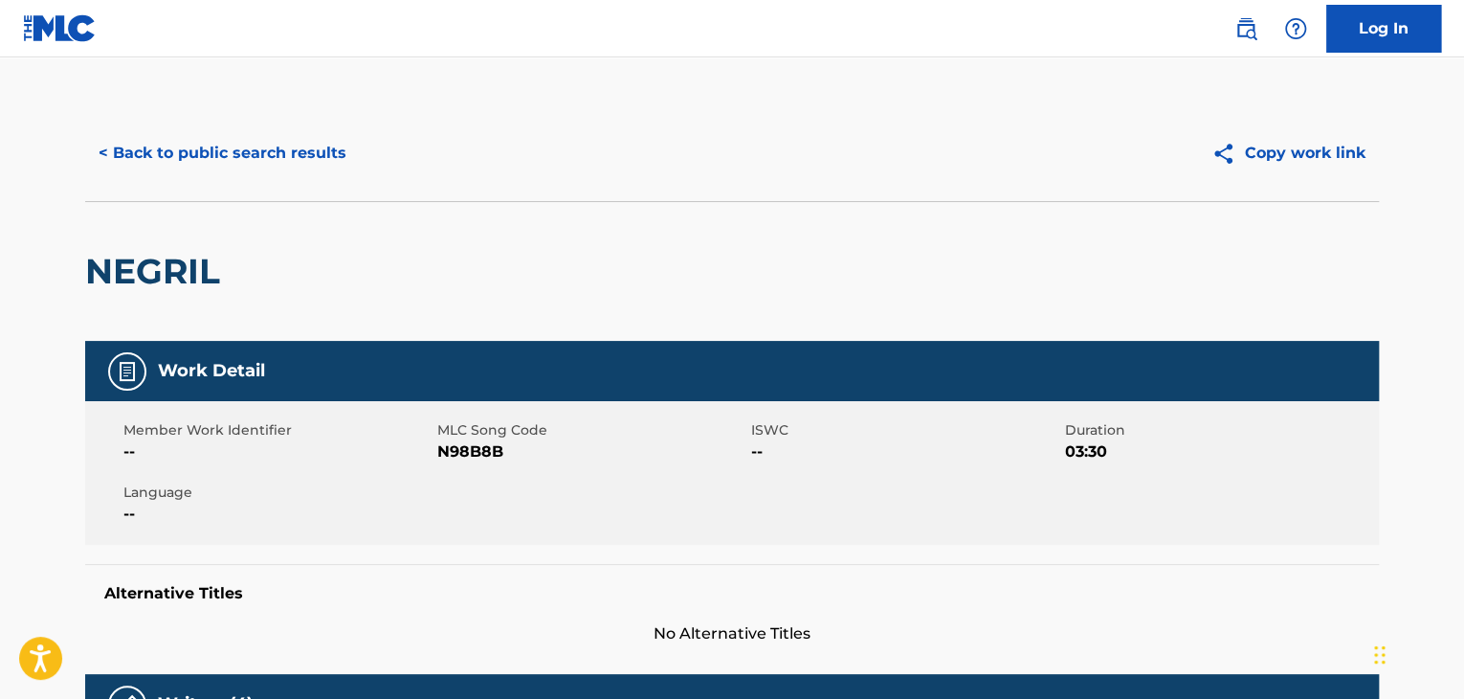
click at [248, 142] on button "< Back to public search results" at bounding box center [222, 153] width 275 height 48
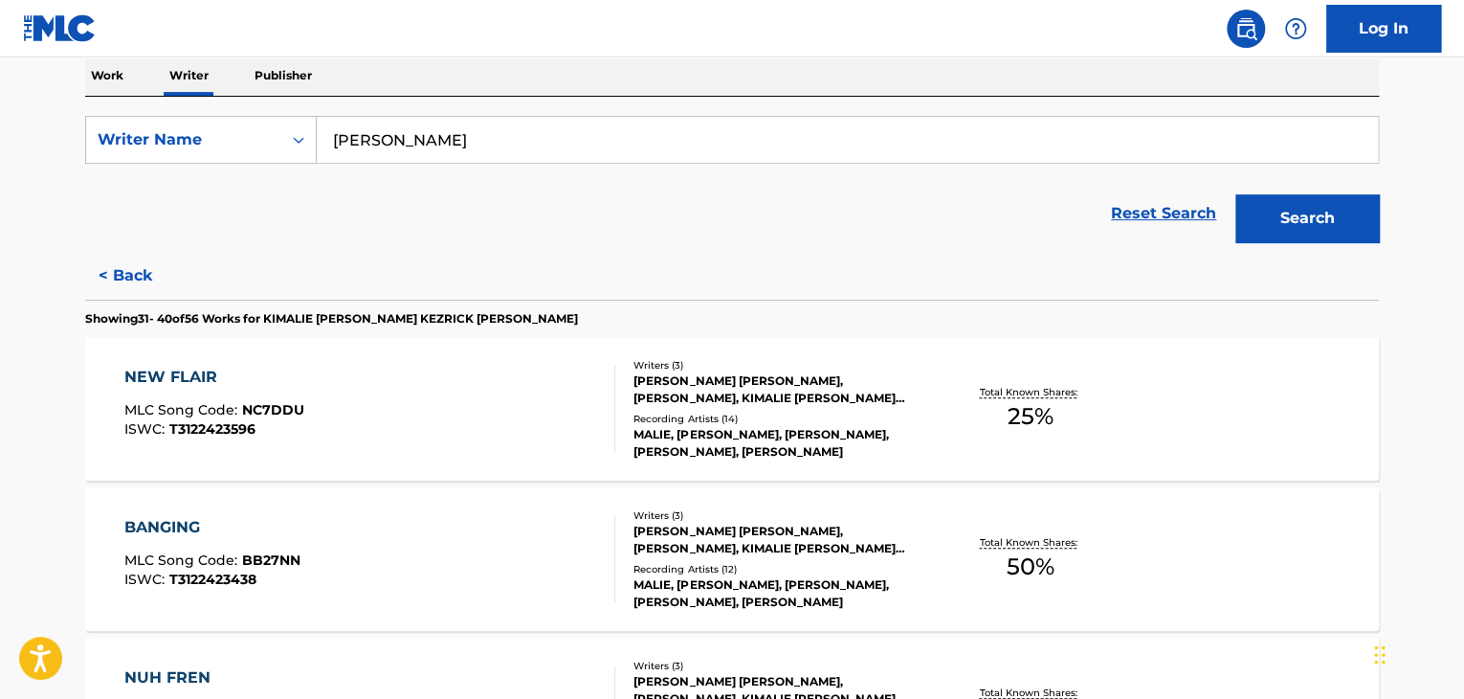
click at [111, 257] on button "< Back" at bounding box center [142, 276] width 115 height 48
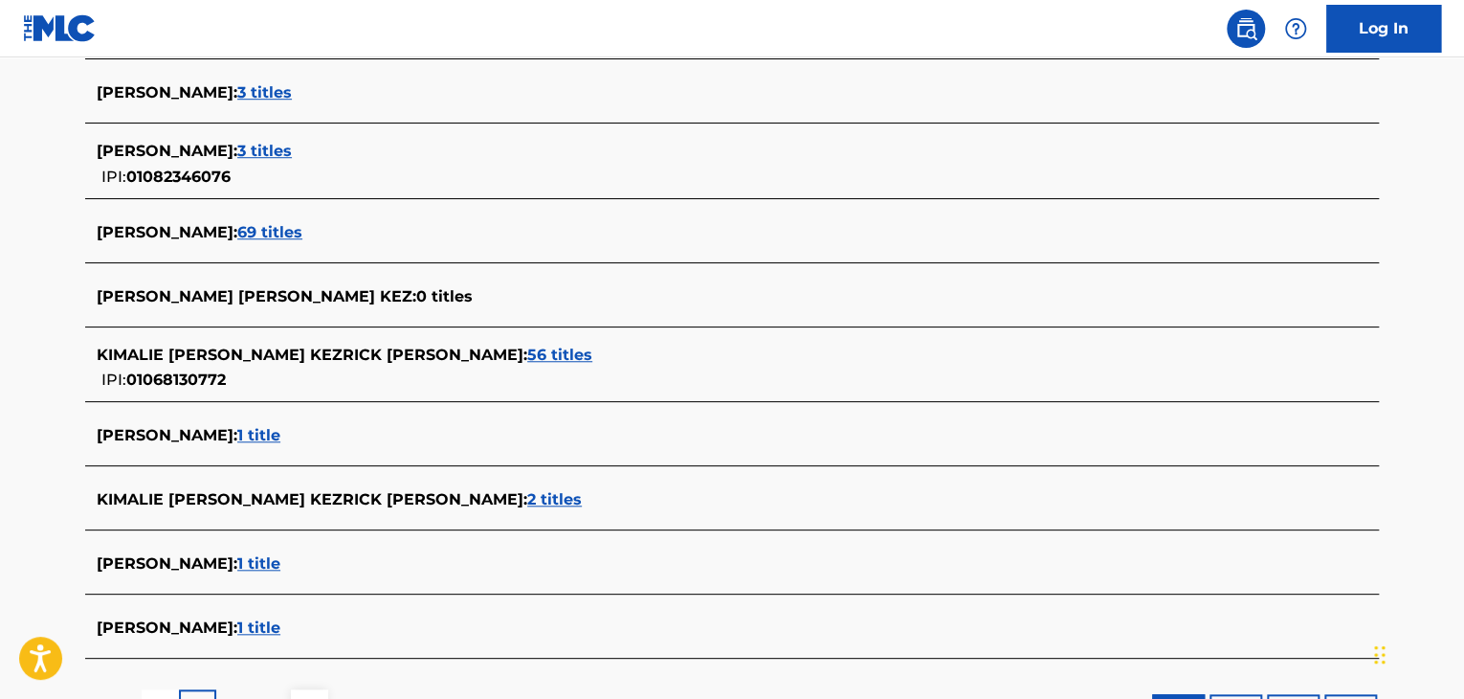
click at [296, 231] on span "69 titles" at bounding box center [269, 232] width 65 height 18
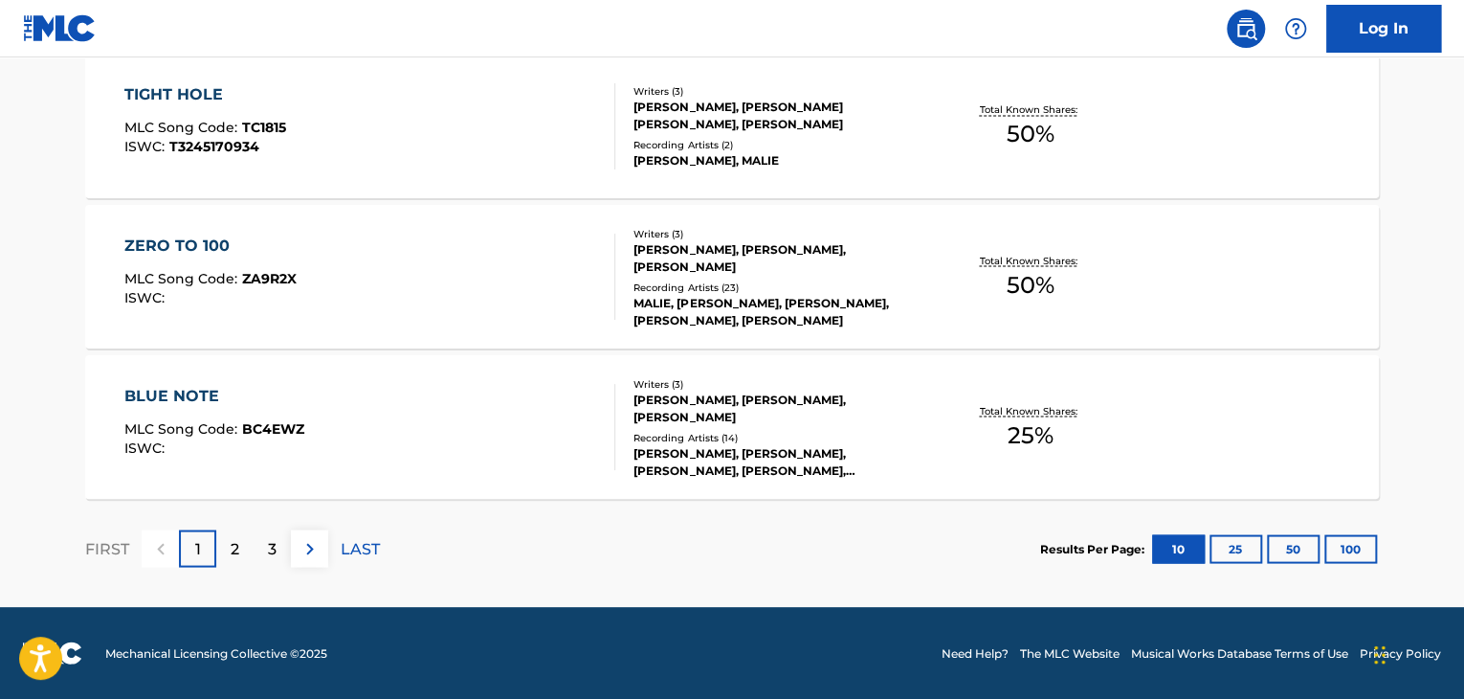
click at [368, 541] on p "LAST" at bounding box center [360, 548] width 39 height 23
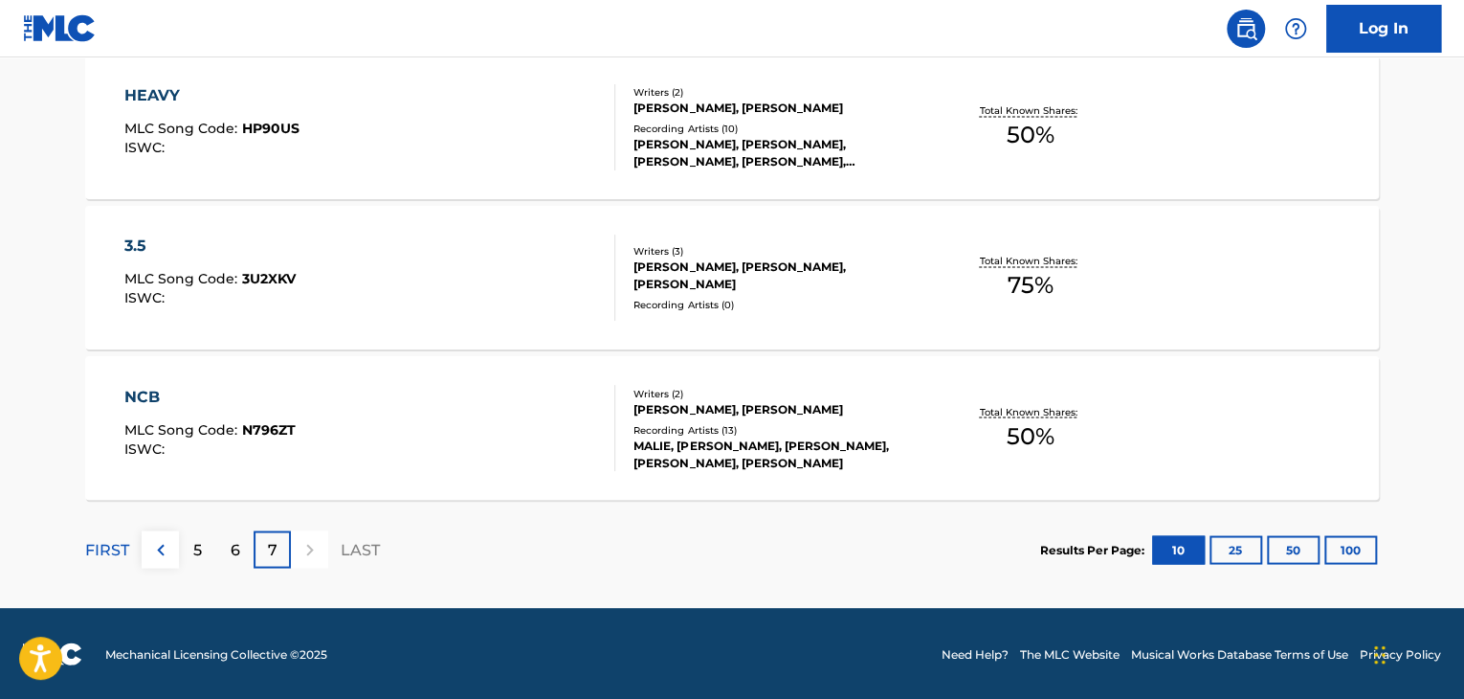
click at [483, 280] on div "3.5 MLC Song Code : 3U2XKV ISWC :" at bounding box center [370, 277] width 492 height 86
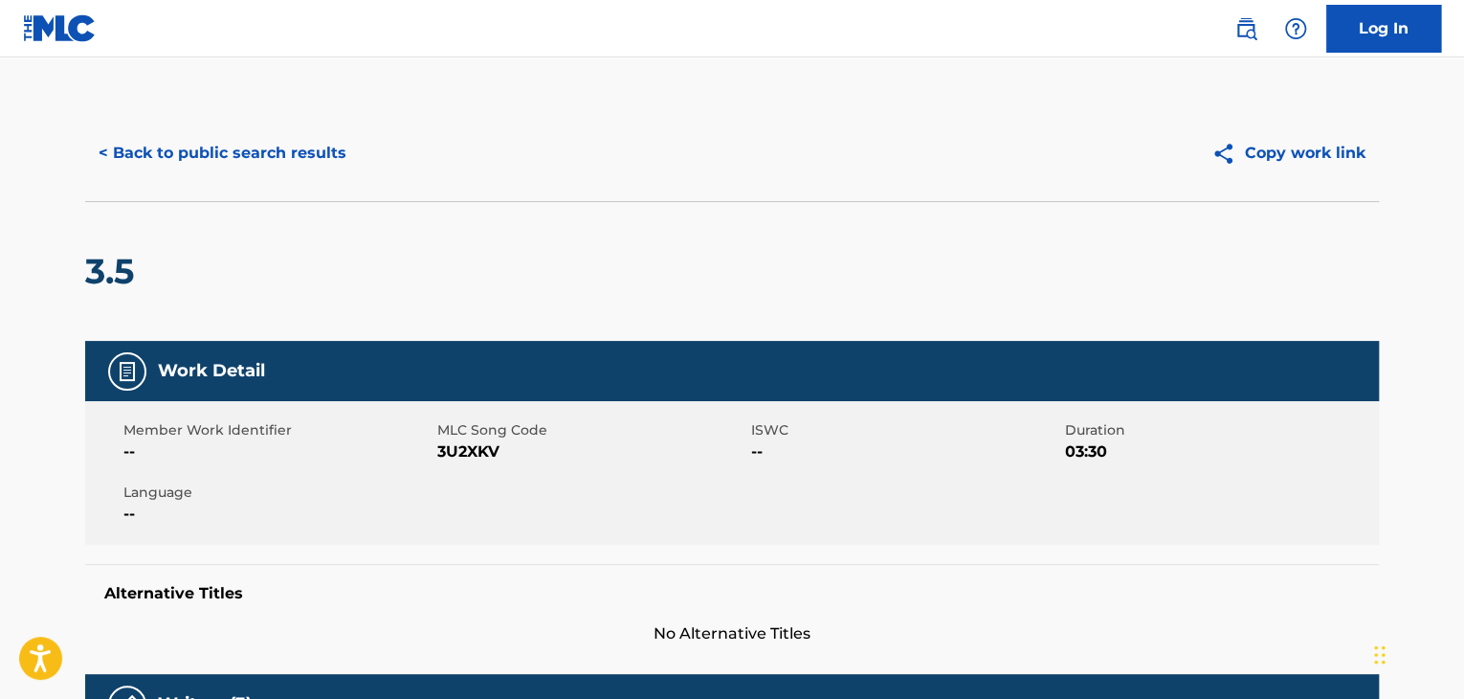
click at [269, 157] on button "< Back to public search results" at bounding box center [222, 153] width 275 height 48
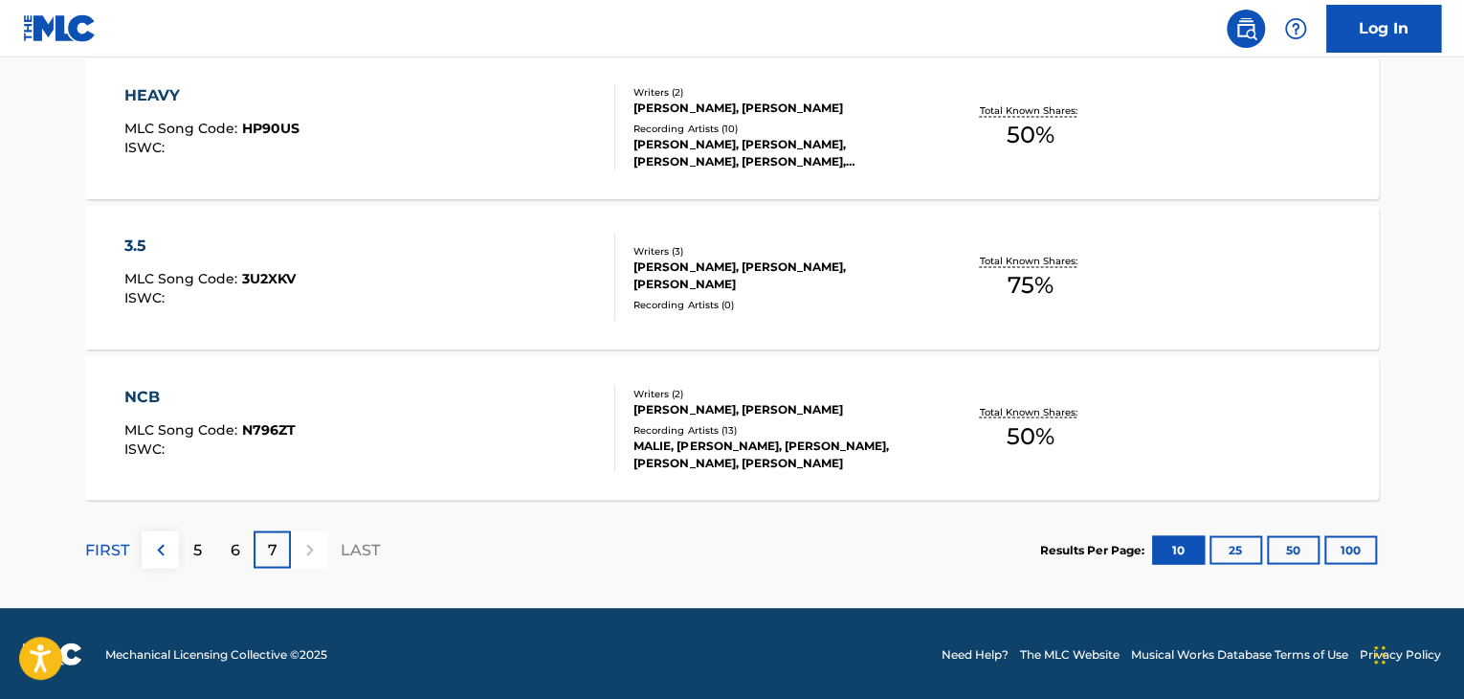
click at [223, 542] on div "6" at bounding box center [234, 548] width 37 height 37
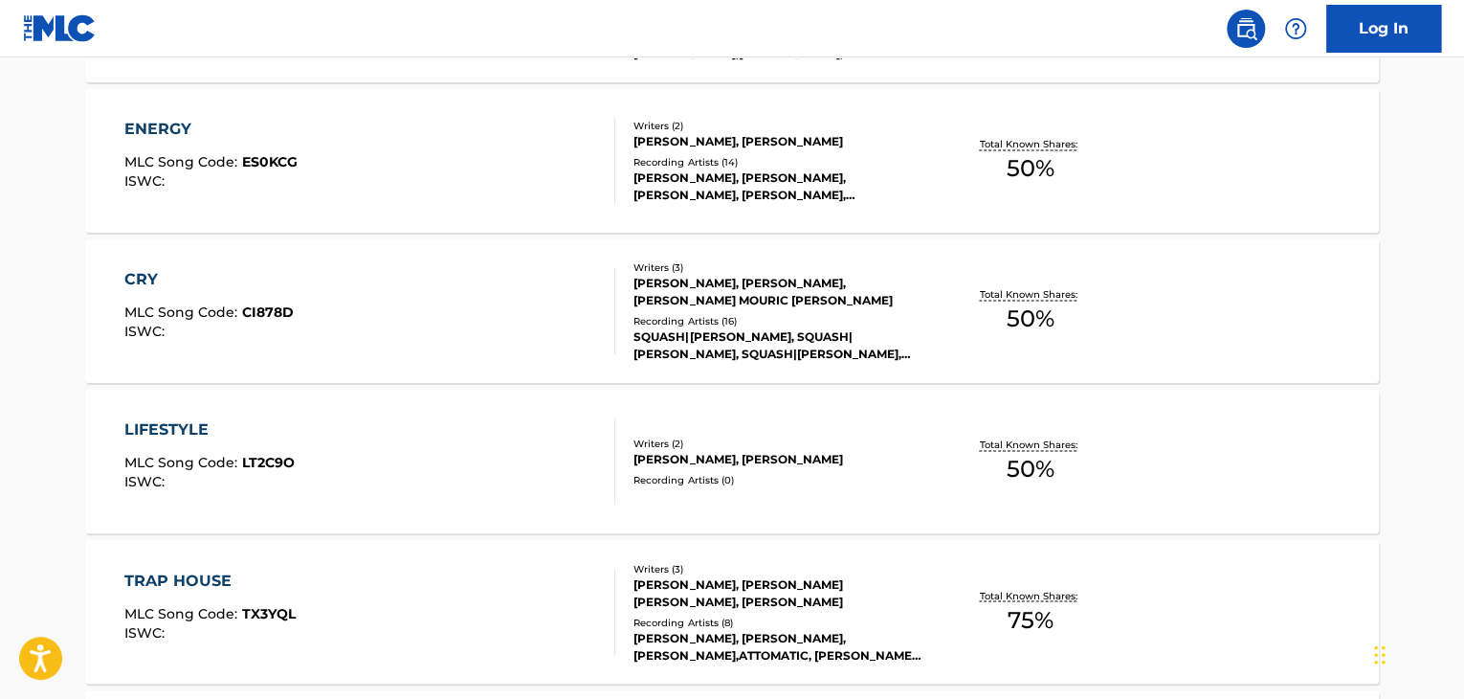
scroll to position [1644, 0]
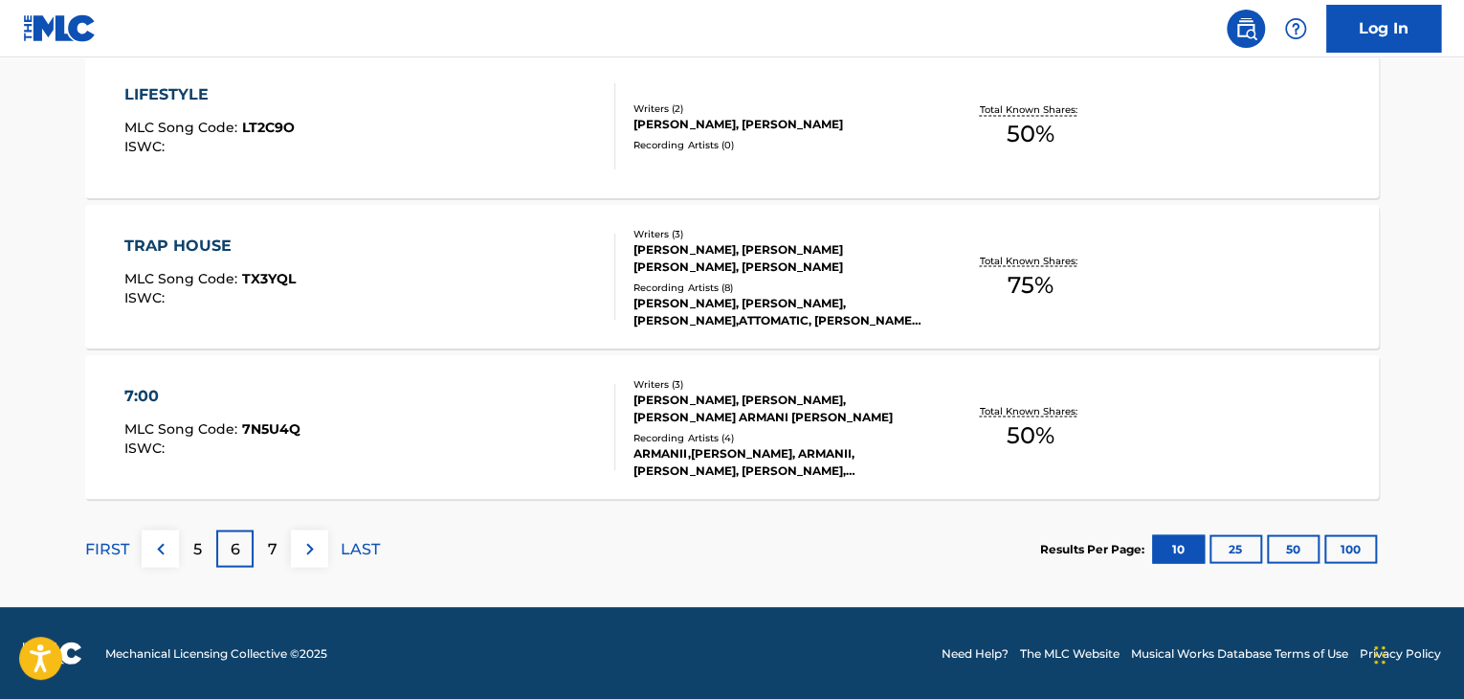
click at [203, 552] on div "5" at bounding box center [197, 547] width 37 height 37
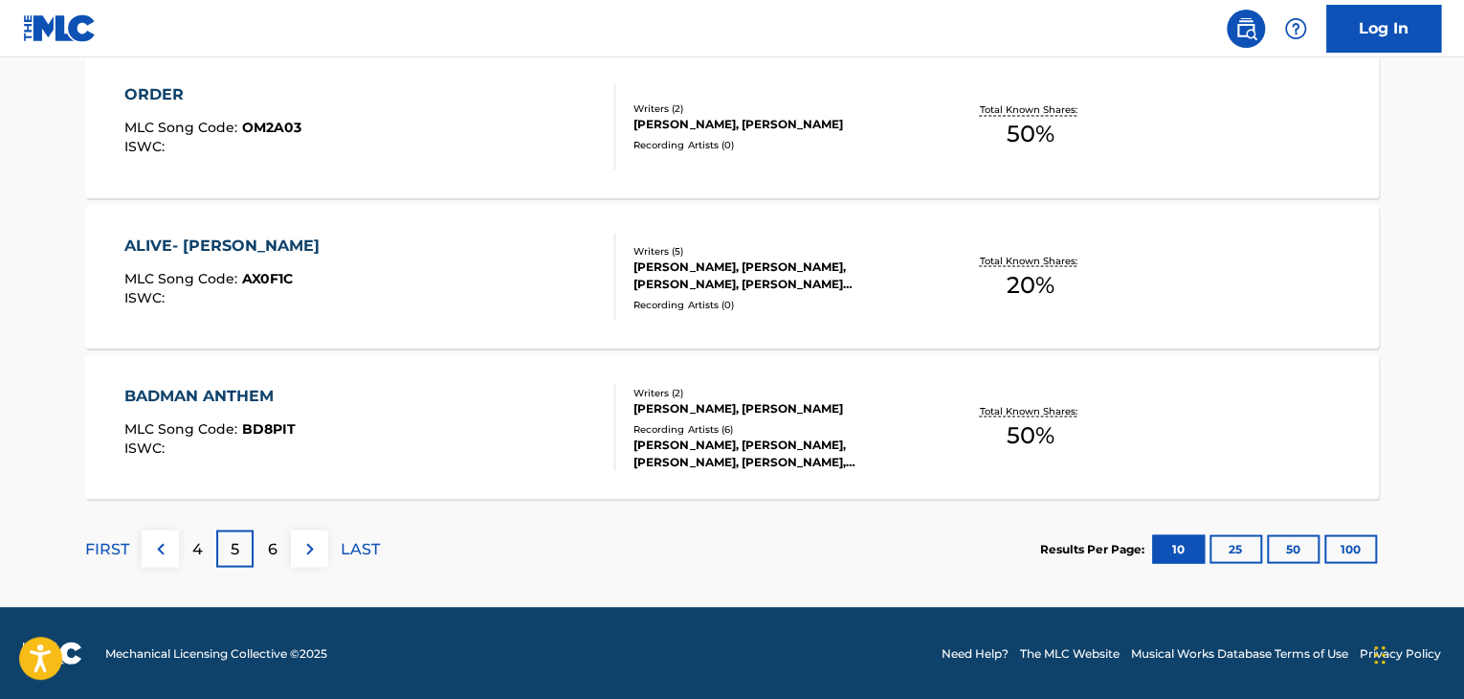
click at [169, 546] on img at bounding box center [160, 548] width 23 height 23
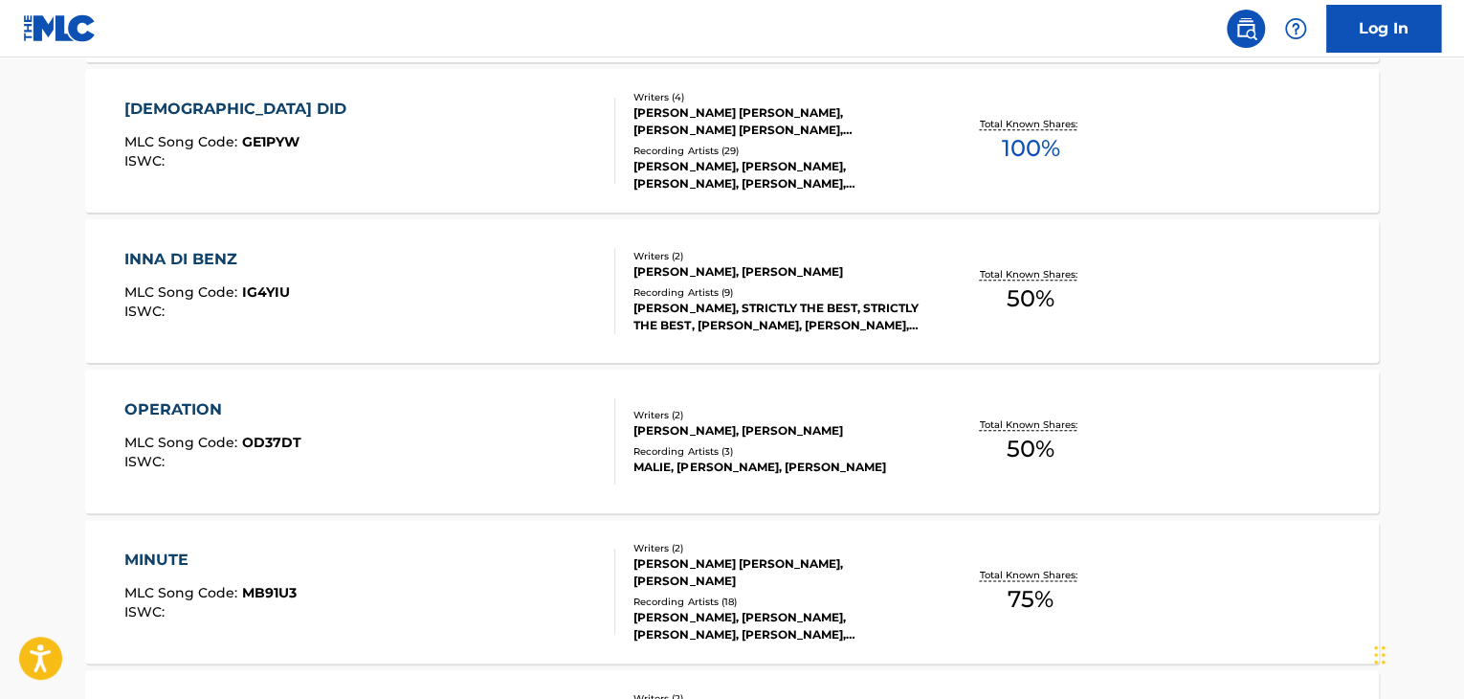
scroll to position [1070, 0]
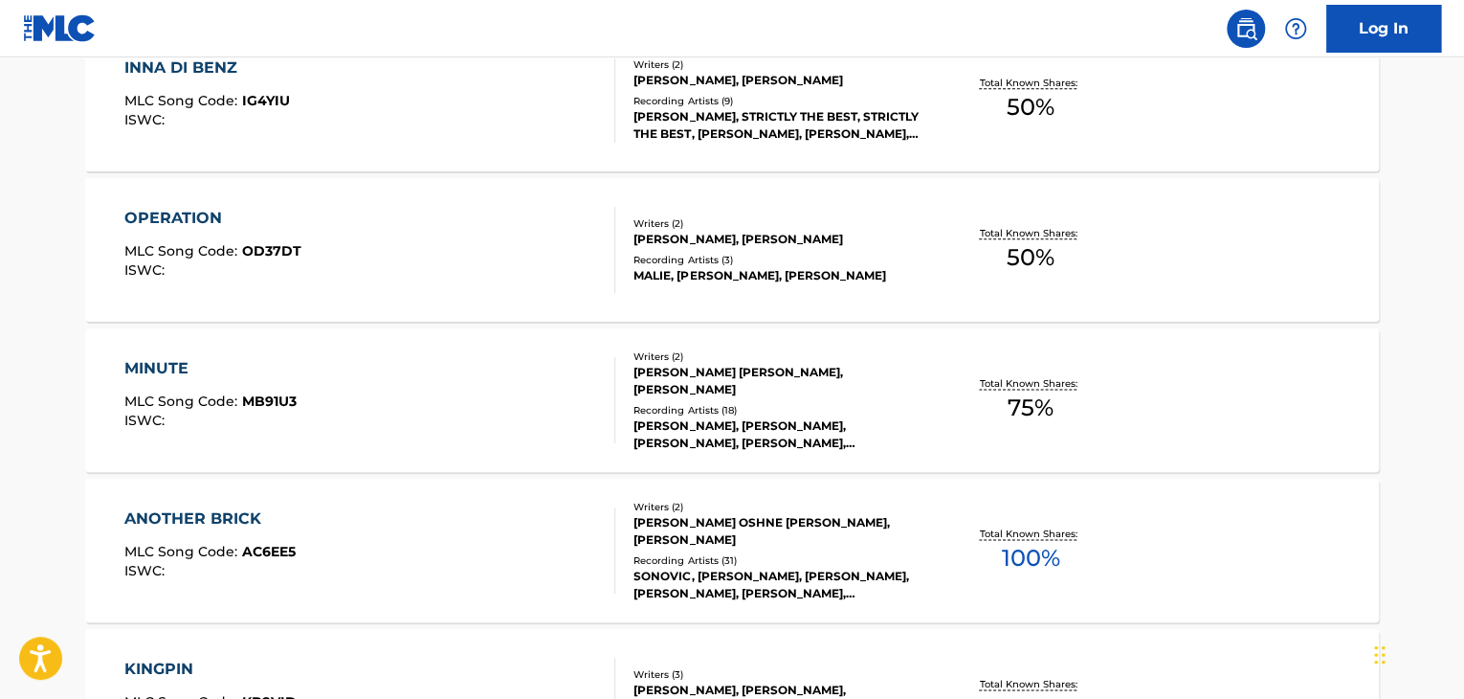
click at [644, 535] on div "[PERSON_NAME] OSHNE [PERSON_NAME], [PERSON_NAME]" at bounding box center [778, 531] width 289 height 34
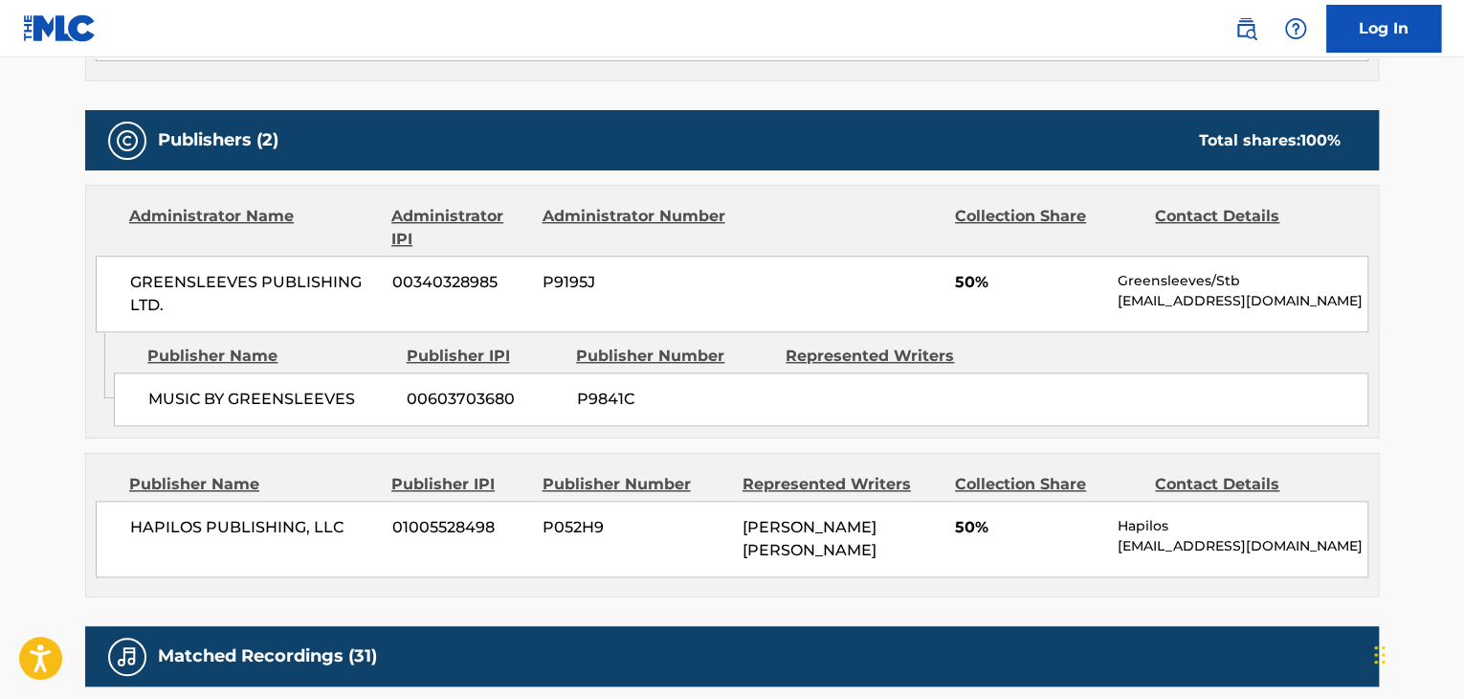
scroll to position [766, 0]
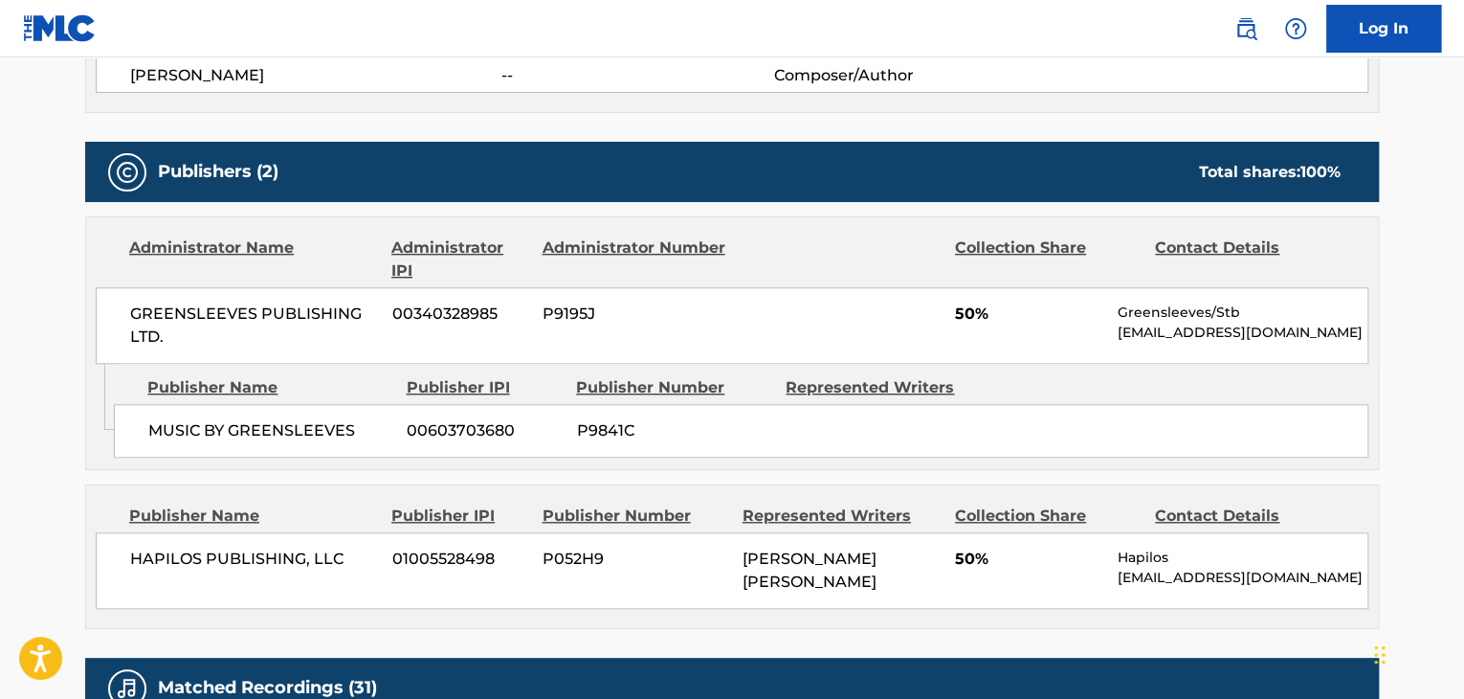
click at [280, 313] on span "GREENSLEEVES PUBLISHING LTD." at bounding box center [254, 325] width 248 height 46
click at [456, 311] on span "00340328985" at bounding box center [460, 313] width 136 height 23
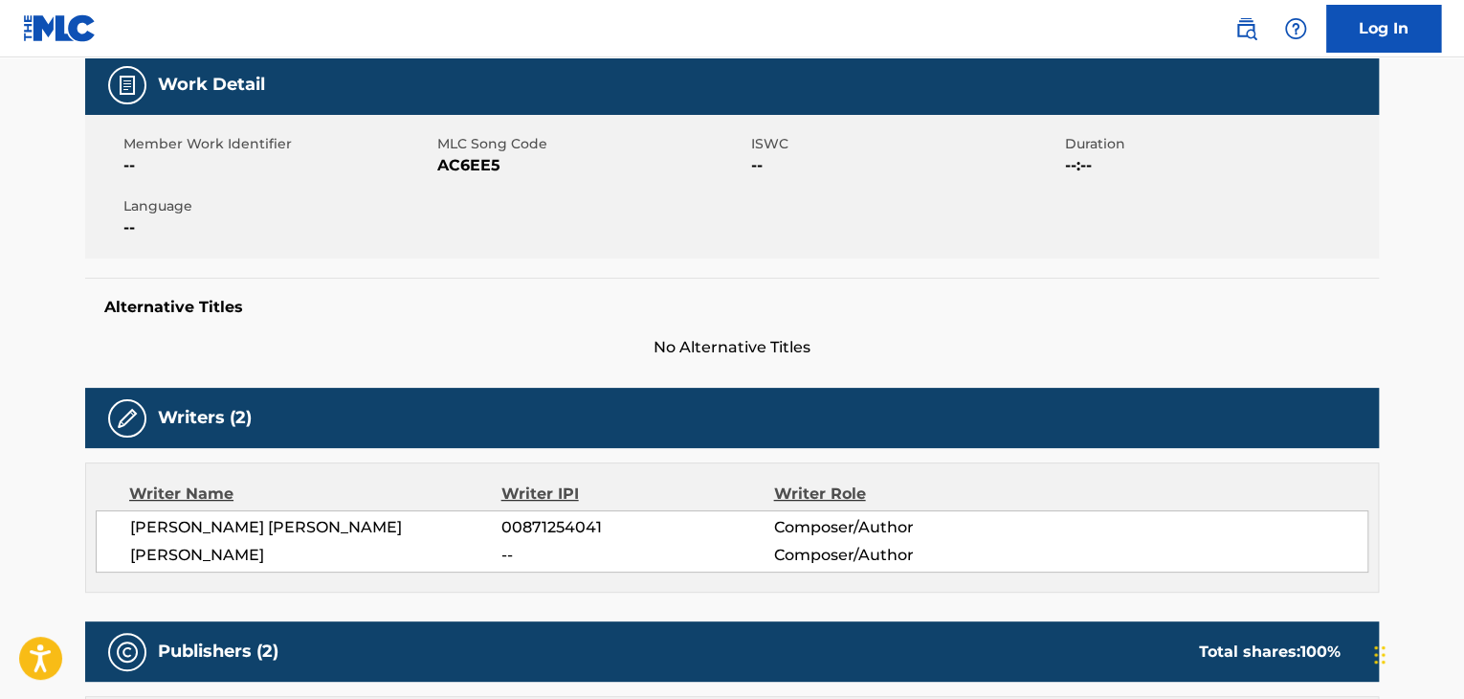
scroll to position [191, 0]
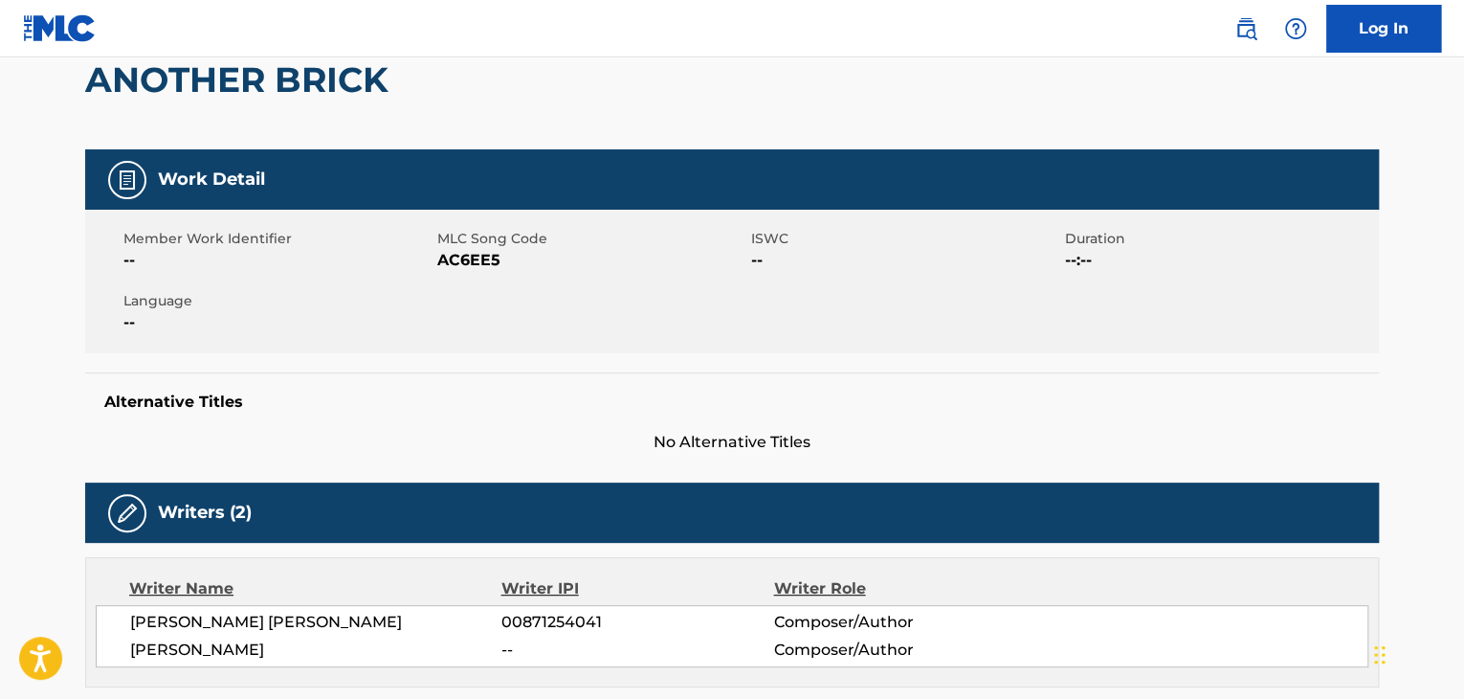
click at [470, 265] on span "AC6EE5" at bounding box center [591, 260] width 309 height 23
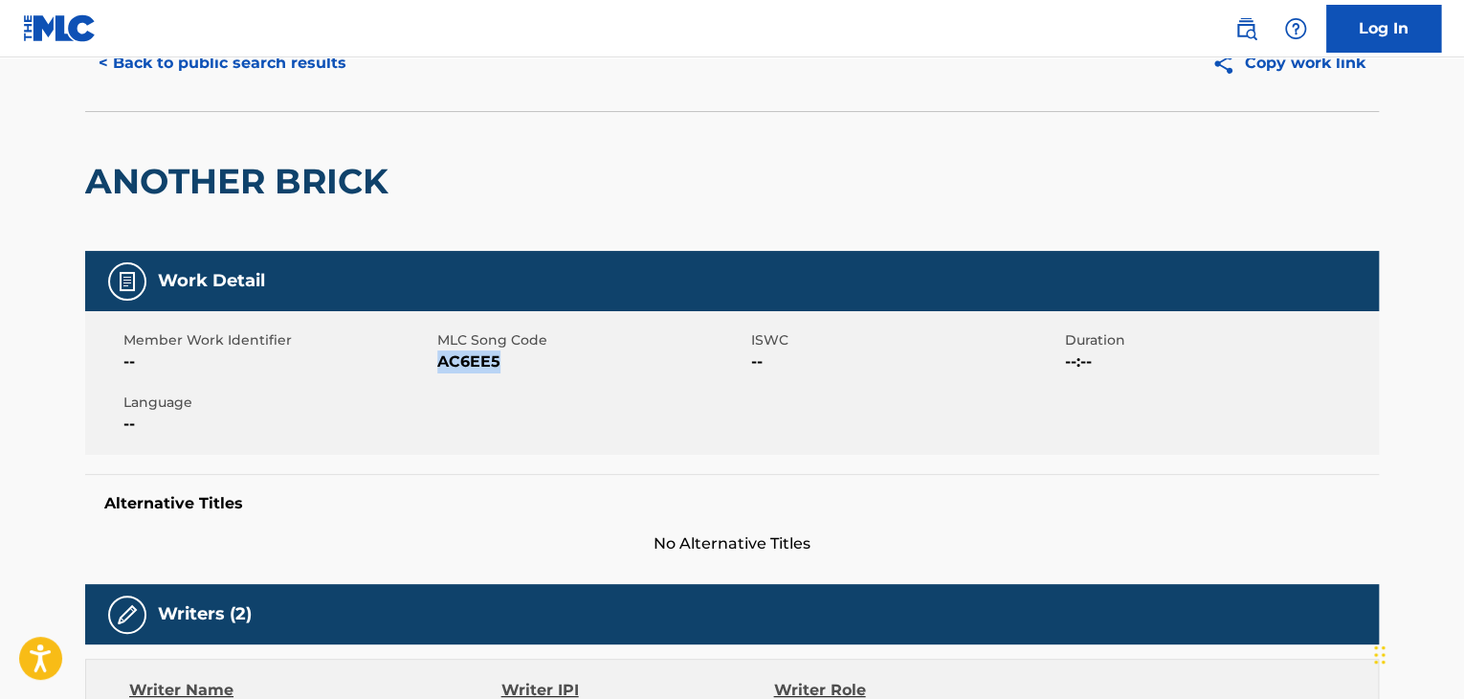
scroll to position [0, 0]
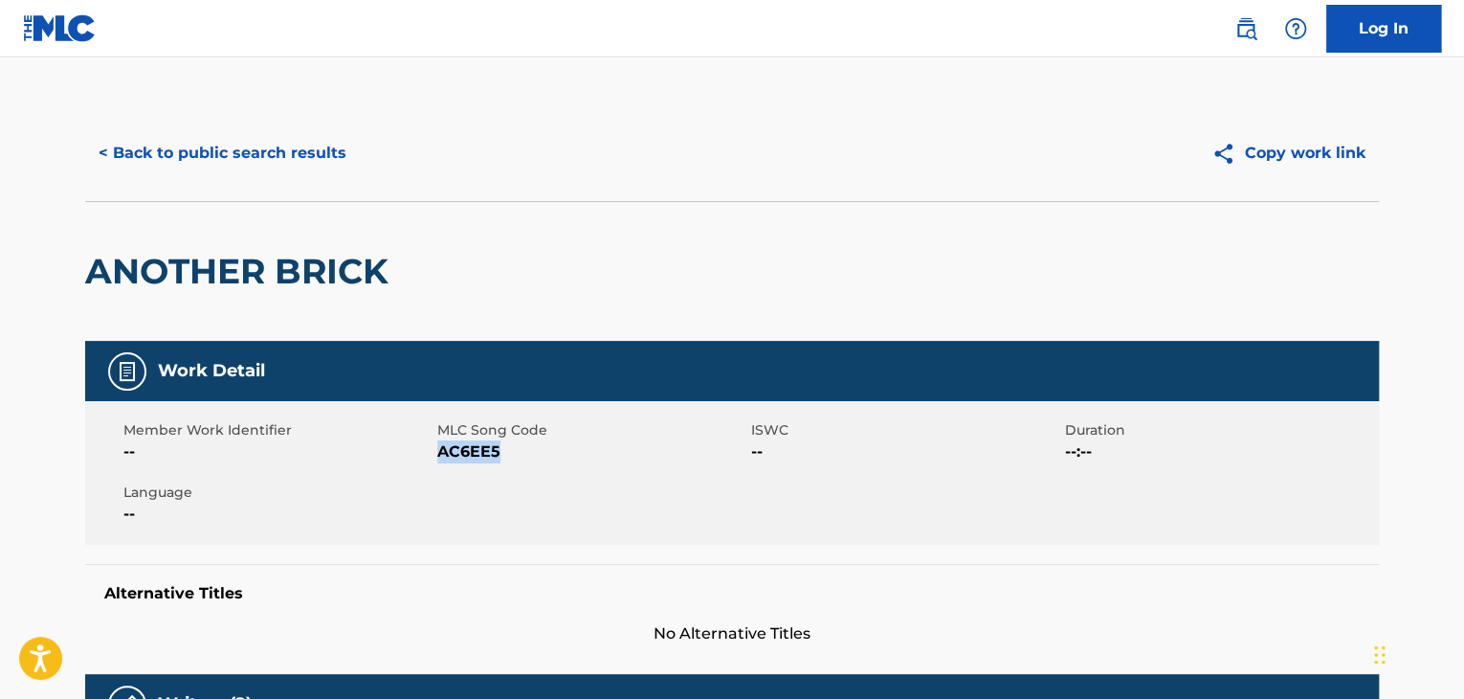
click at [287, 136] on button "< Back to public search results" at bounding box center [222, 153] width 275 height 48
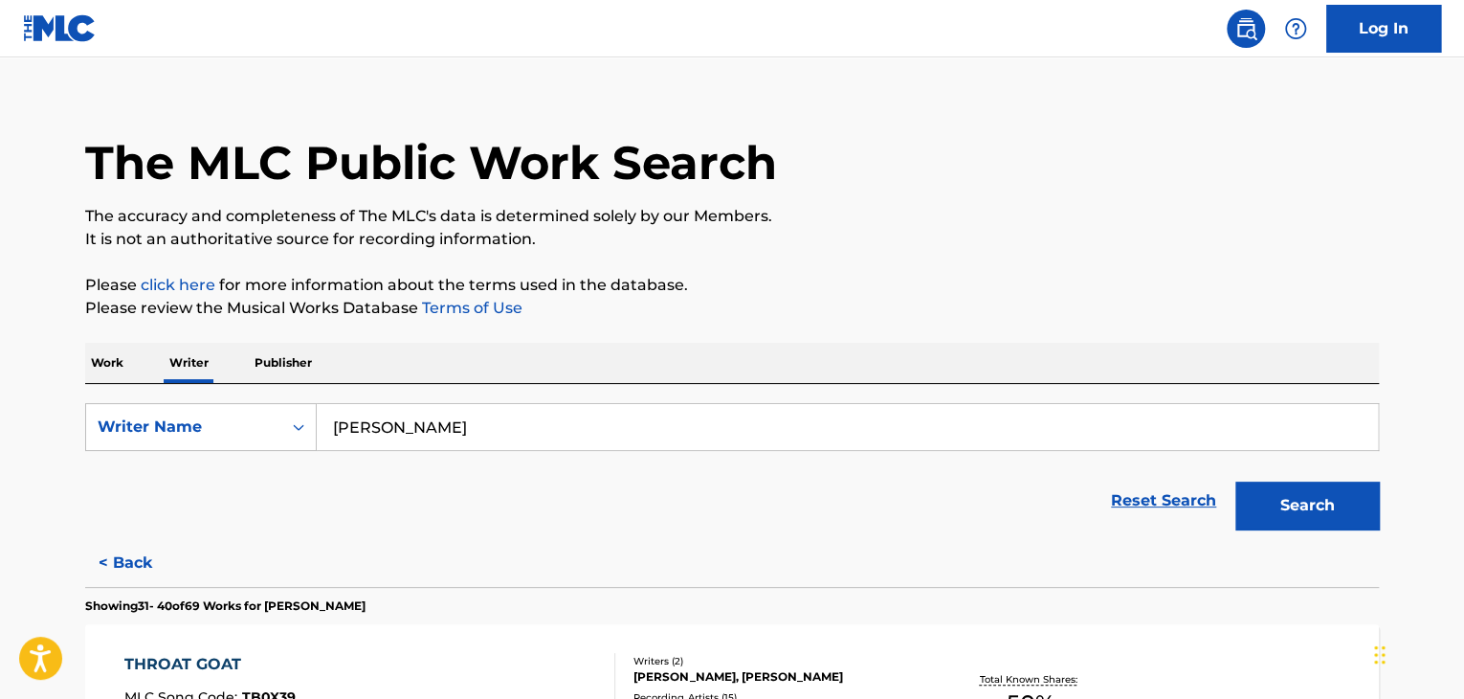
click at [405, 424] on input "[PERSON_NAME]" at bounding box center [847, 427] width 1061 height 46
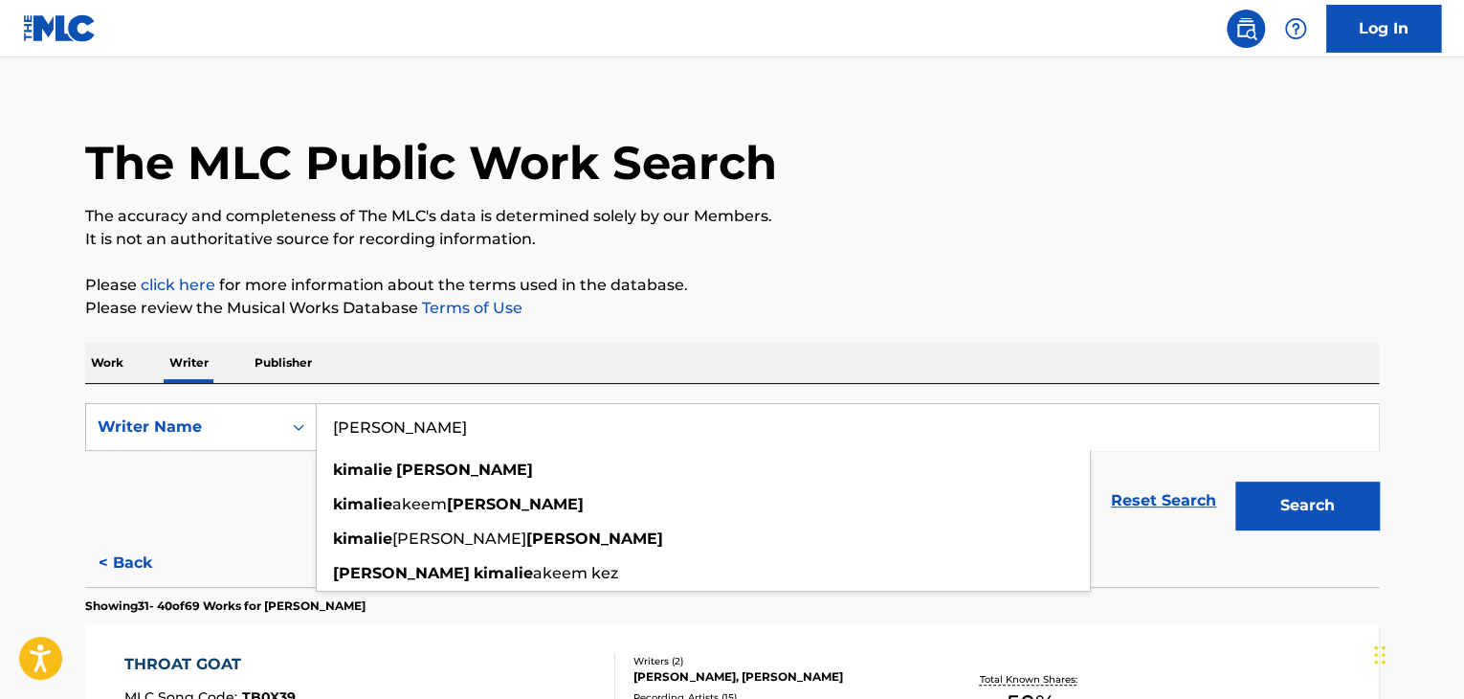
paste input "[PERSON_NAME]"
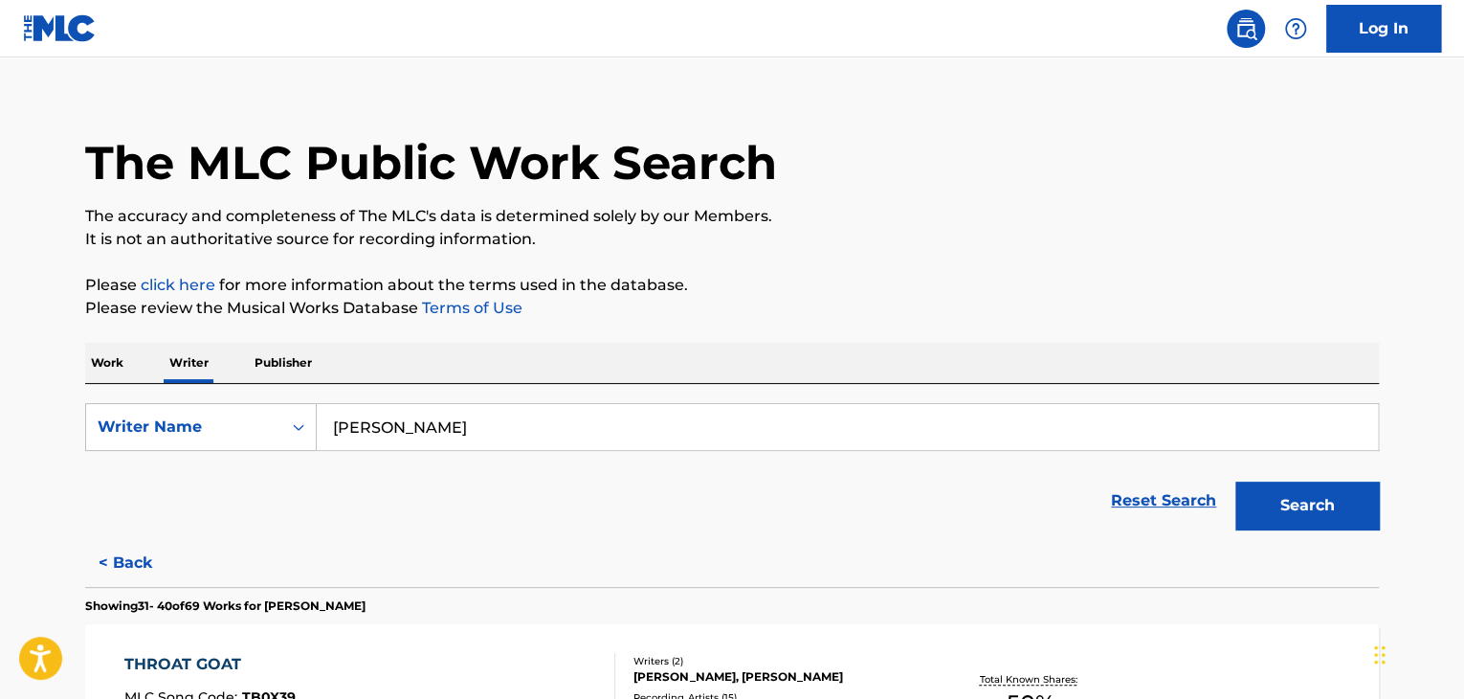
click at [1236, 481] on button "Search" at bounding box center [1308, 505] width 144 height 48
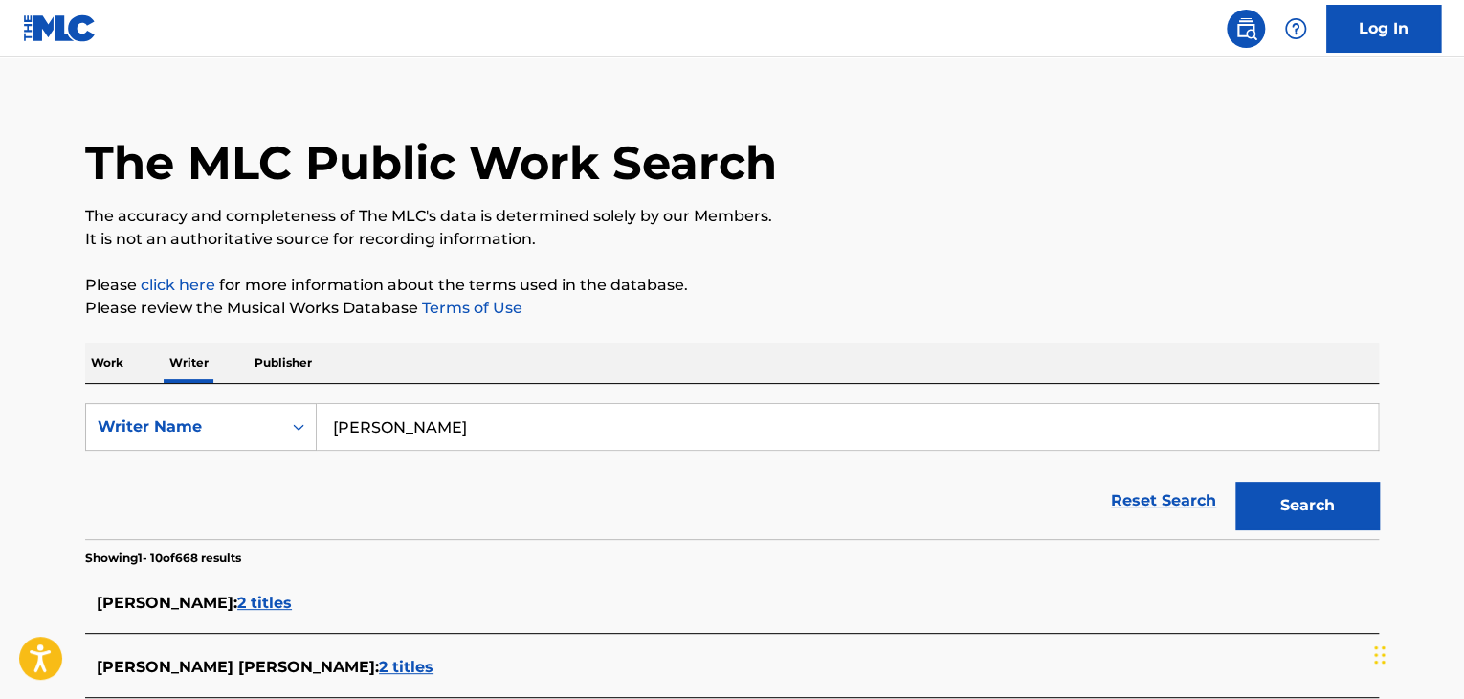
click at [379, 425] on input "[PERSON_NAME]" at bounding box center [847, 427] width 1061 height 46
paste input "[PERSON_NAME]"
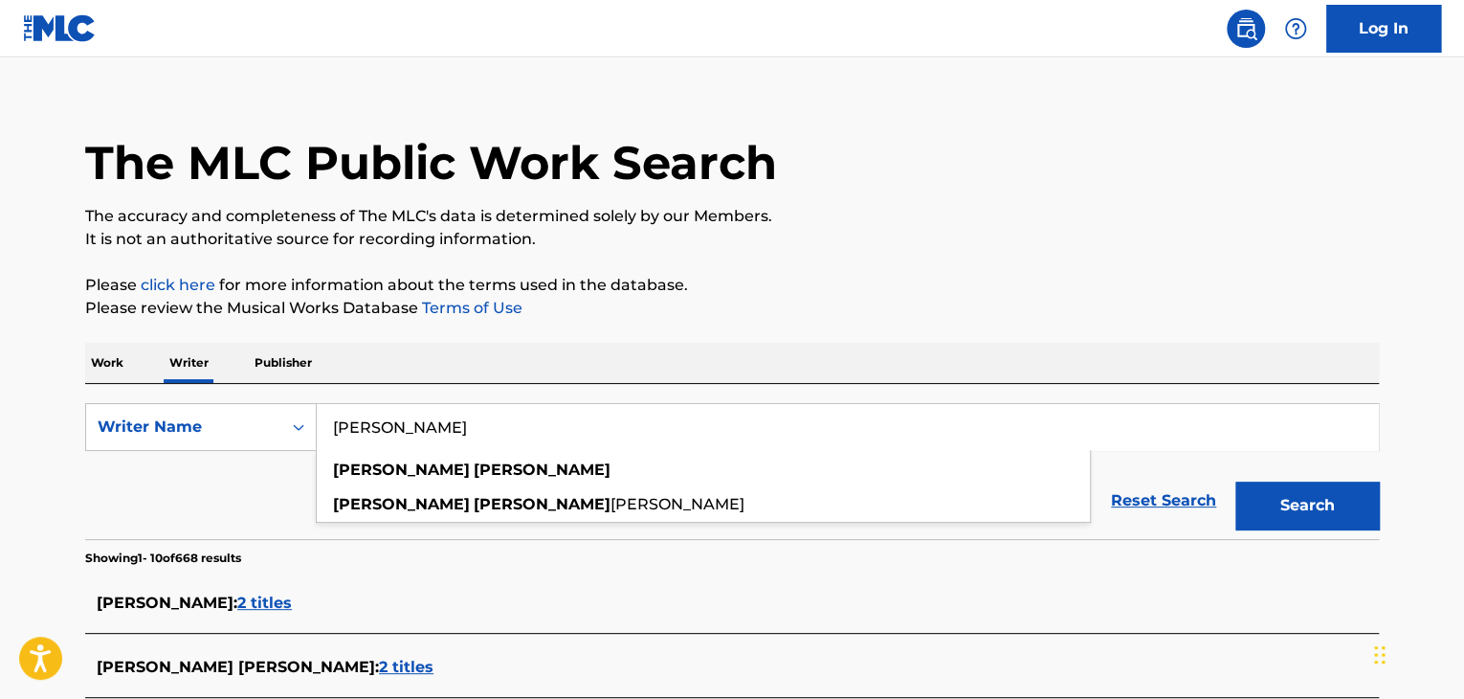
type input "[PERSON_NAME]"
click at [1236, 481] on button "Search" at bounding box center [1308, 505] width 144 height 48
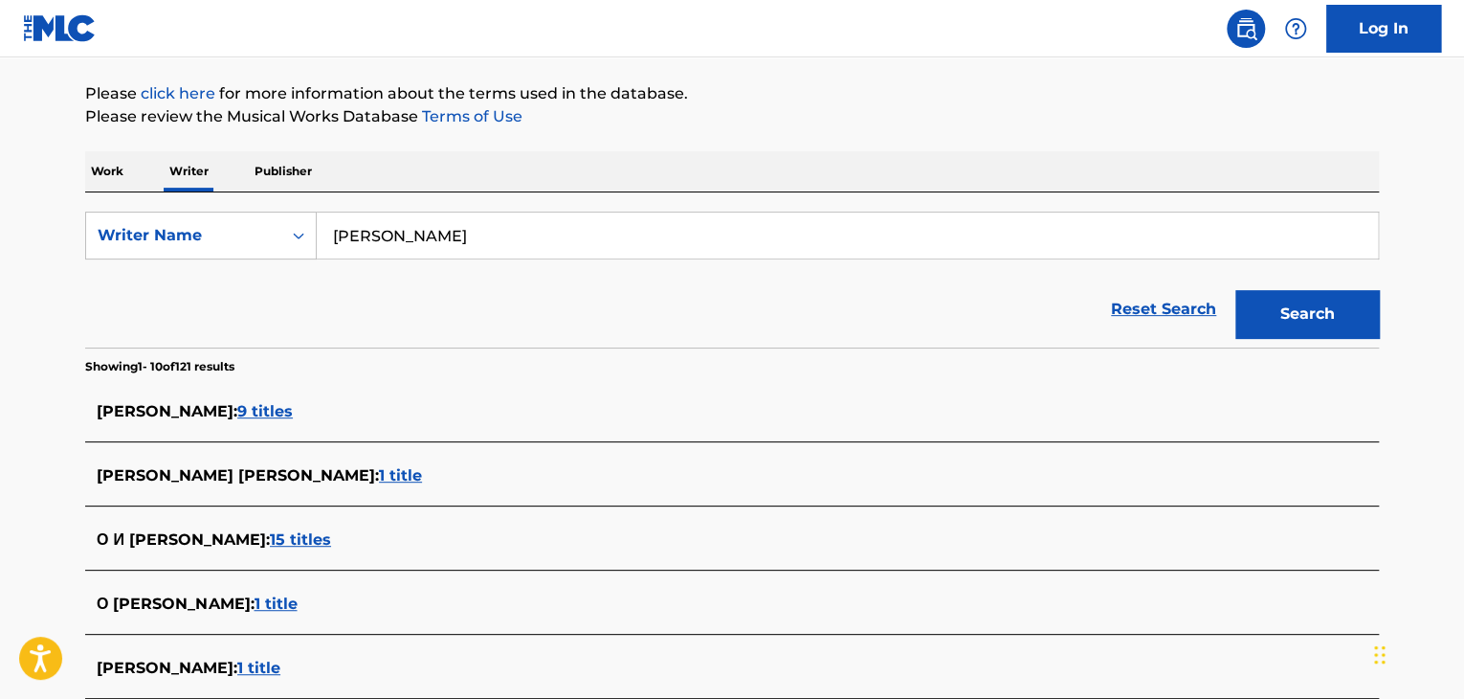
scroll to position [406, 0]
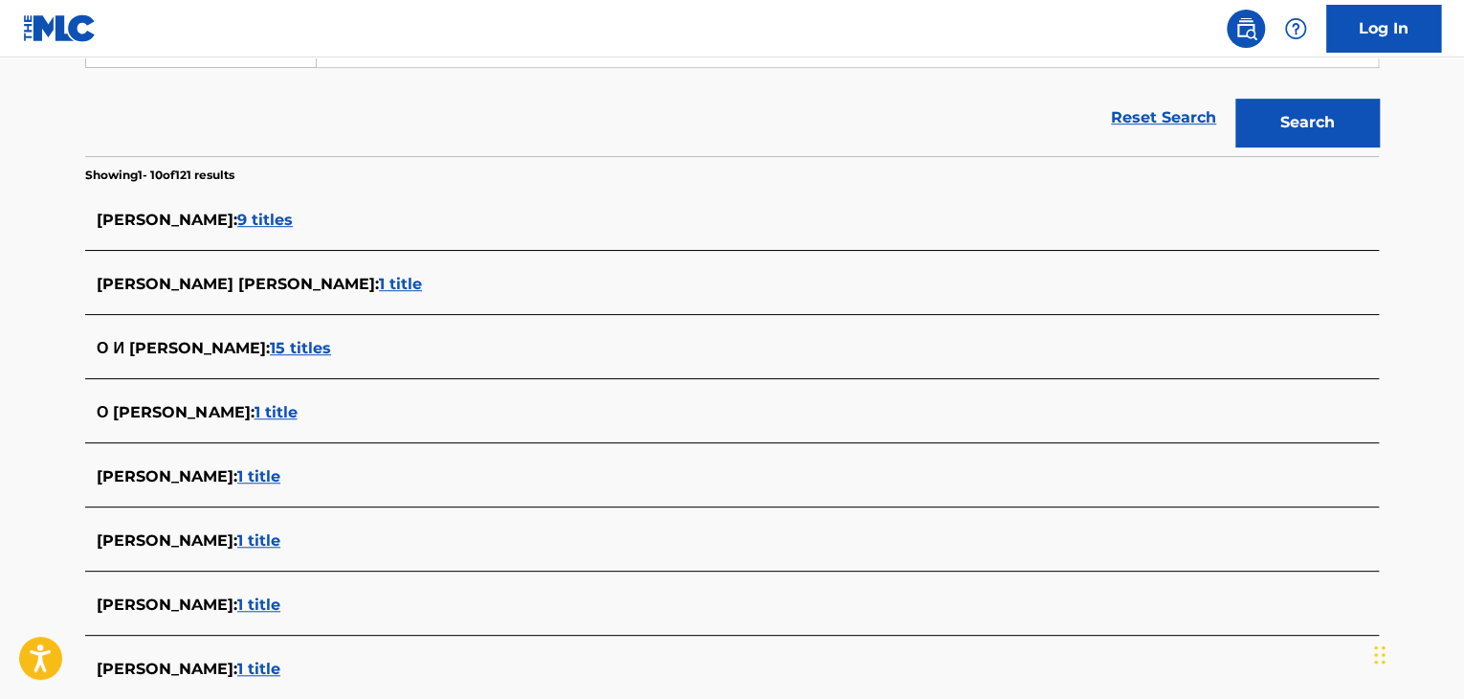
click at [280, 537] on span "1 title" at bounding box center [258, 540] width 43 height 18
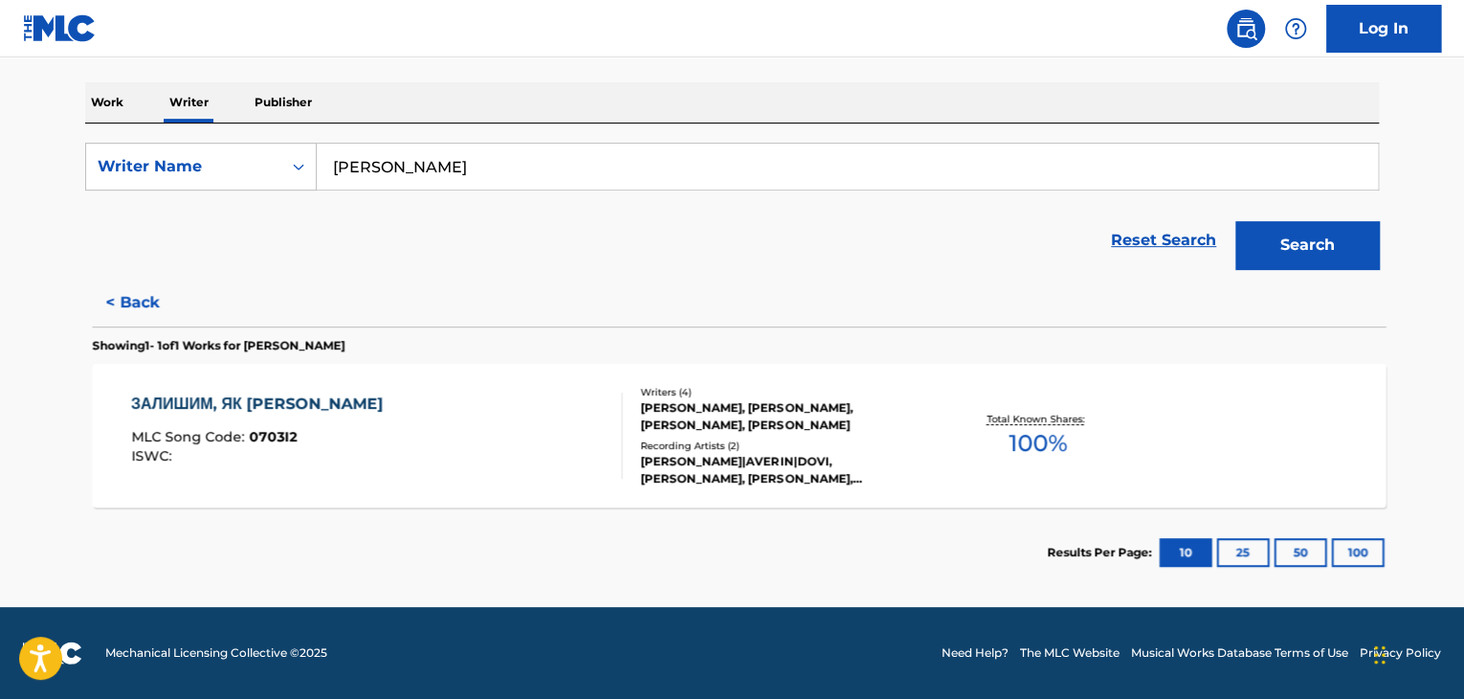
scroll to position [283, 0]
click at [537, 458] on div "ЗАЛИШИМ, ЯК Є MLC Song Code : 0703I2 ISWC :" at bounding box center [370, 435] width 492 height 86
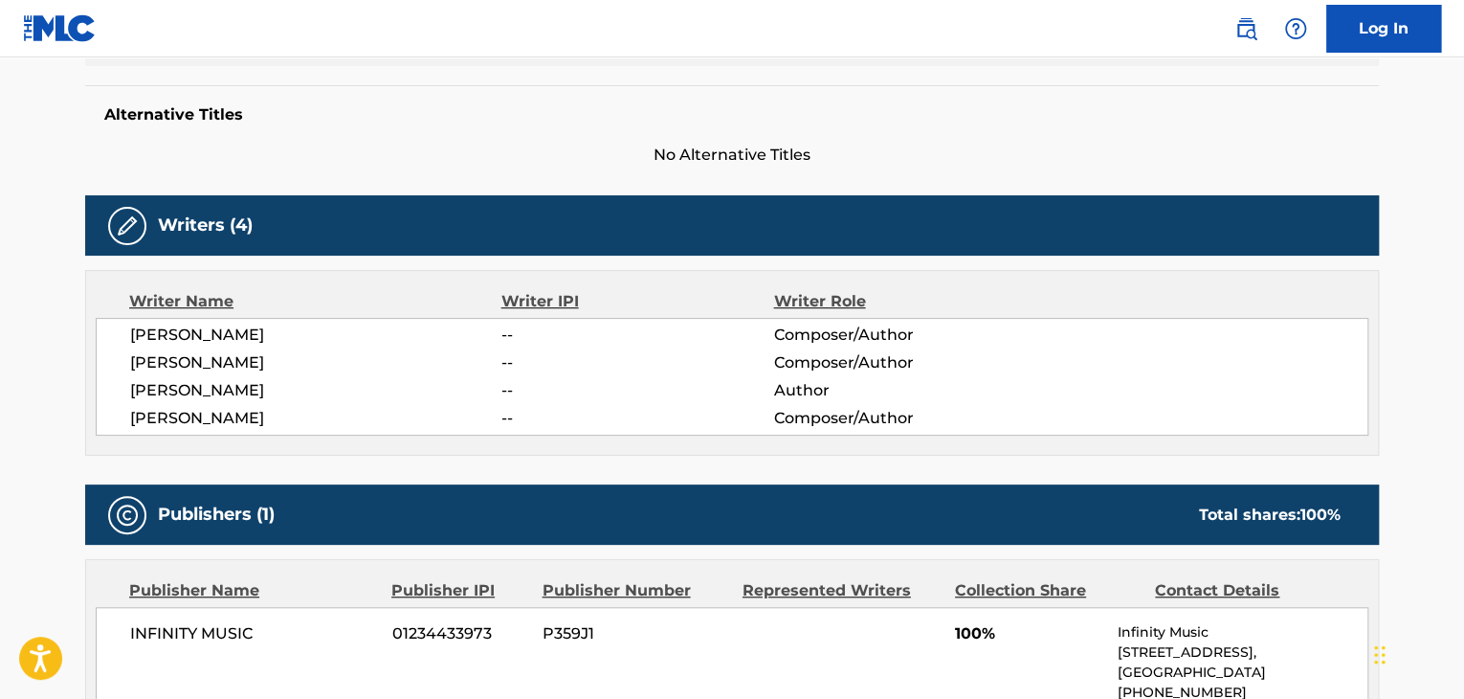
scroll to position [766, 0]
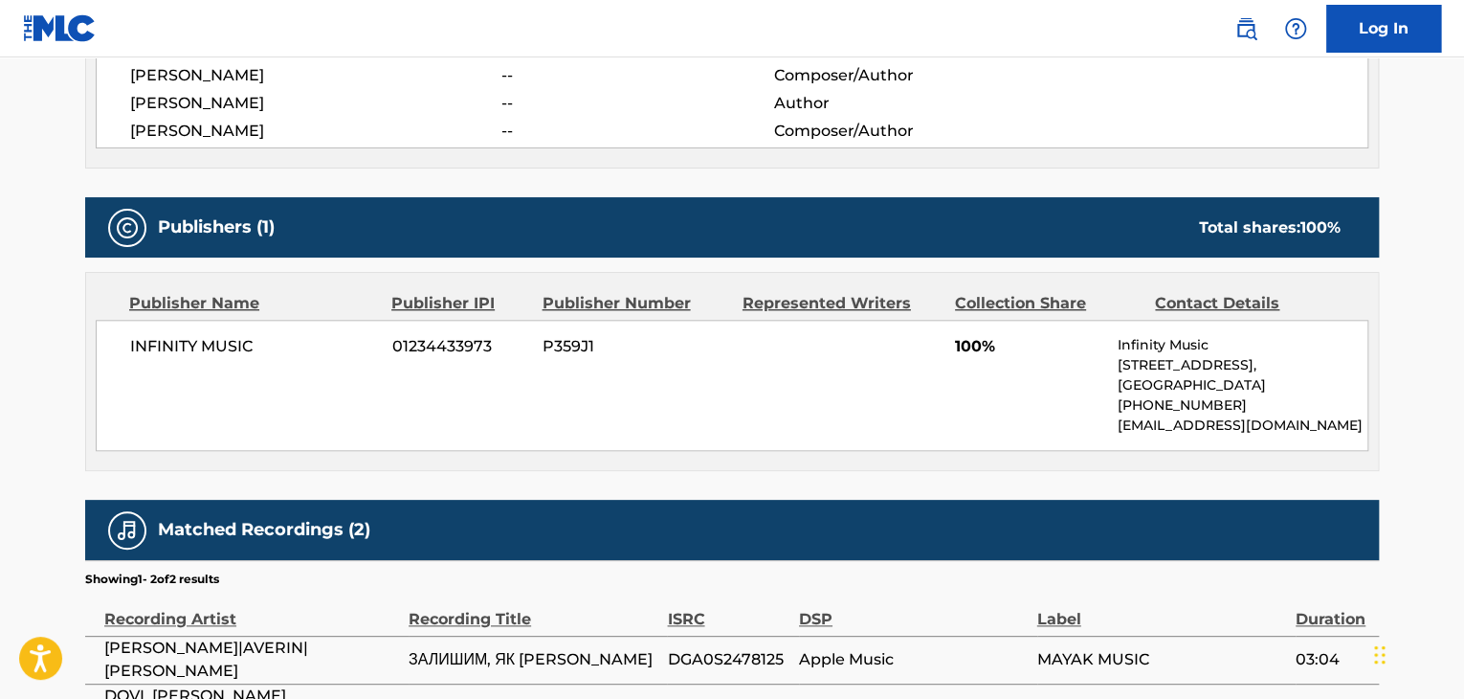
click at [211, 356] on span "INFINITY MUSIC" at bounding box center [254, 346] width 248 height 23
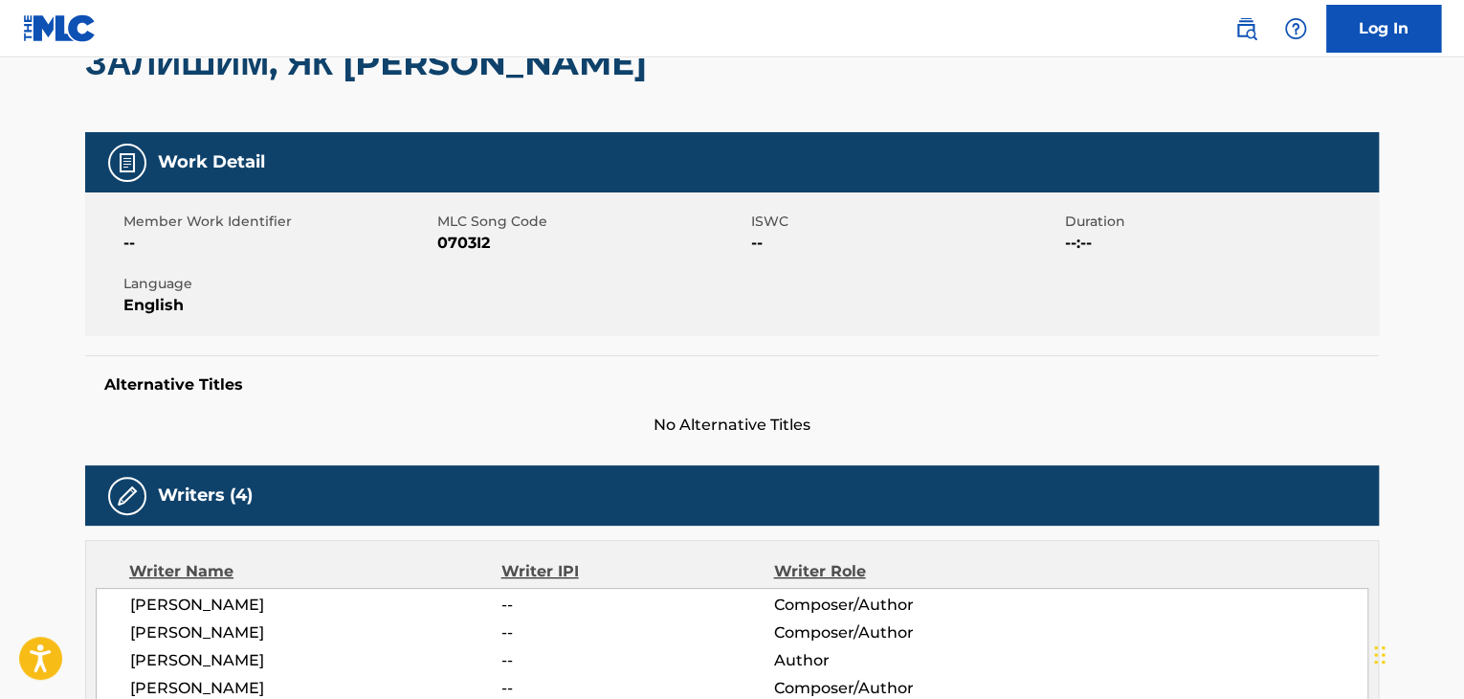
scroll to position [96, 0]
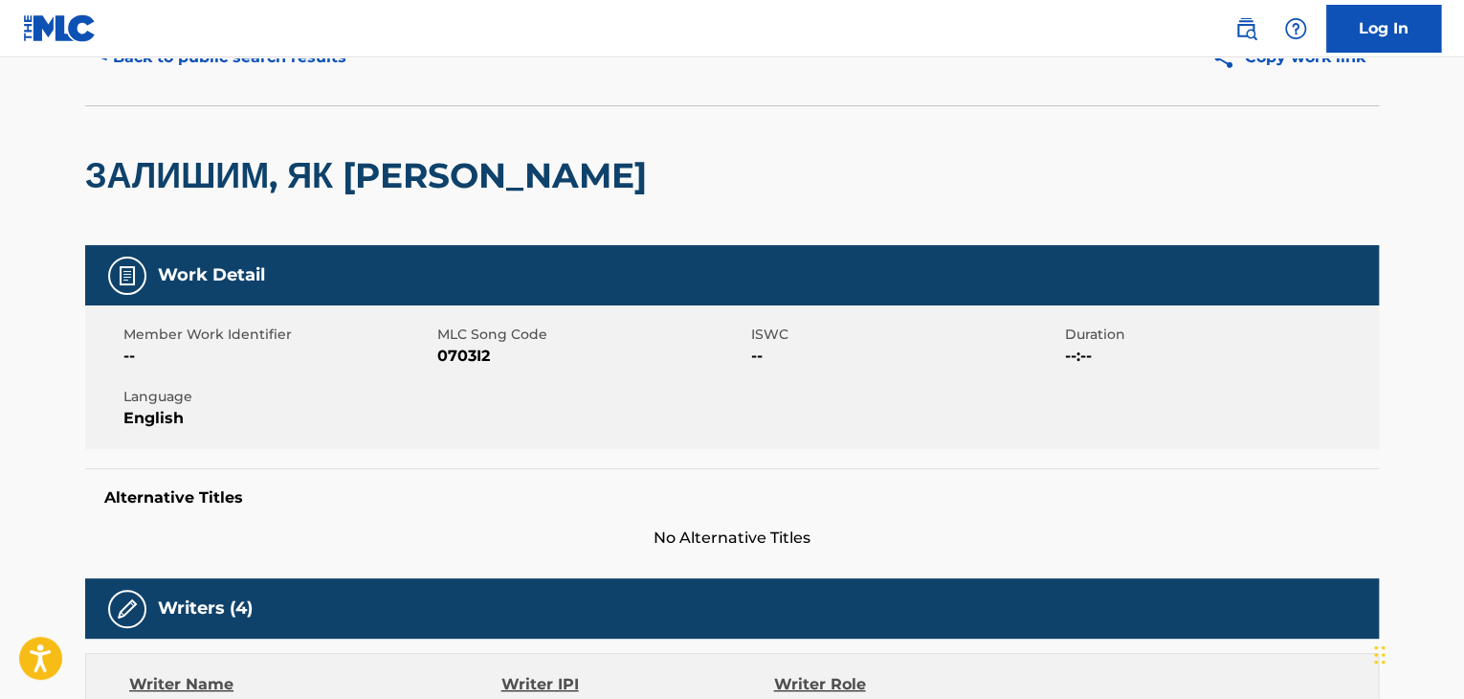
click at [457, 354] on span "0703I2" at bounding box center [591, 356] width 309 height 23
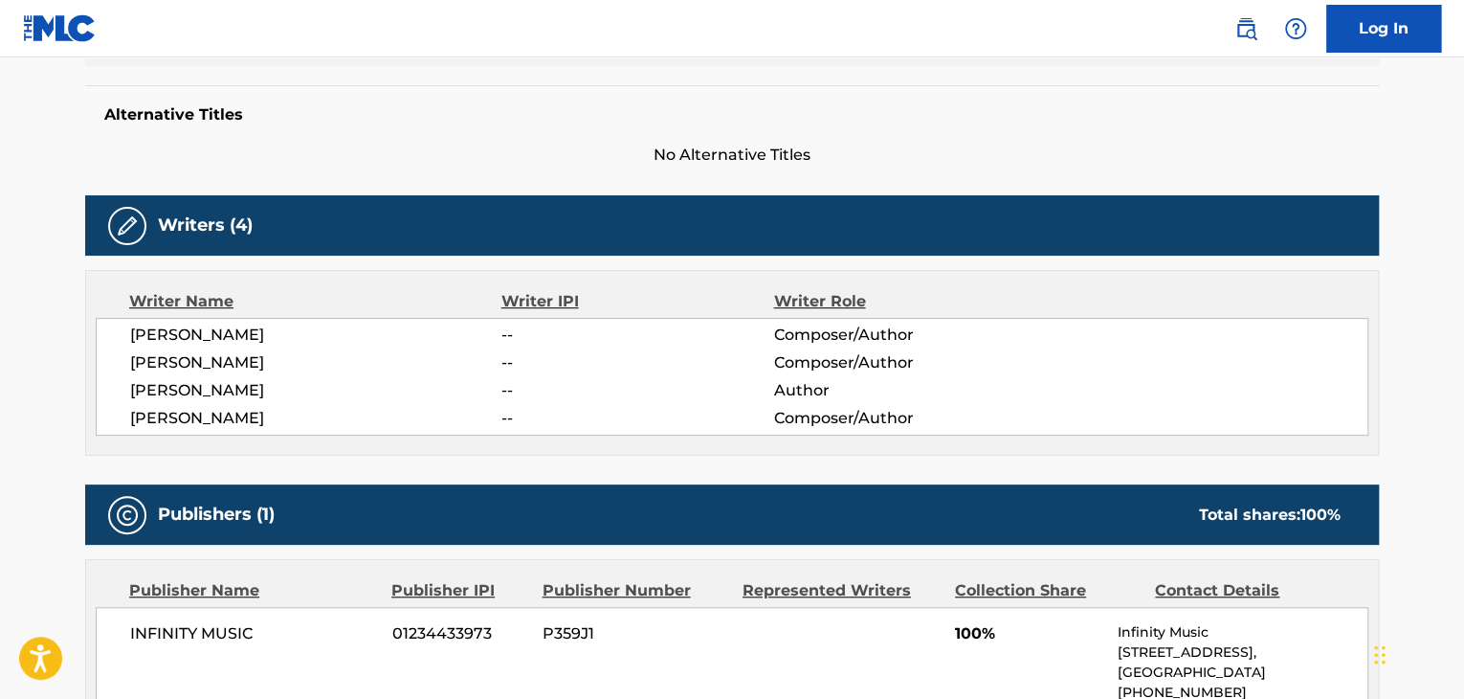
click at [410, 644] on div "INFINITY MUSIC 01234433973 P359J1 100% Infinity Music [STREET_ADDRESS] [PHONE_N…" at bounding box center [732, 672] width 1273 height 131
